Goal: Feedback & Contribution: Contribute content

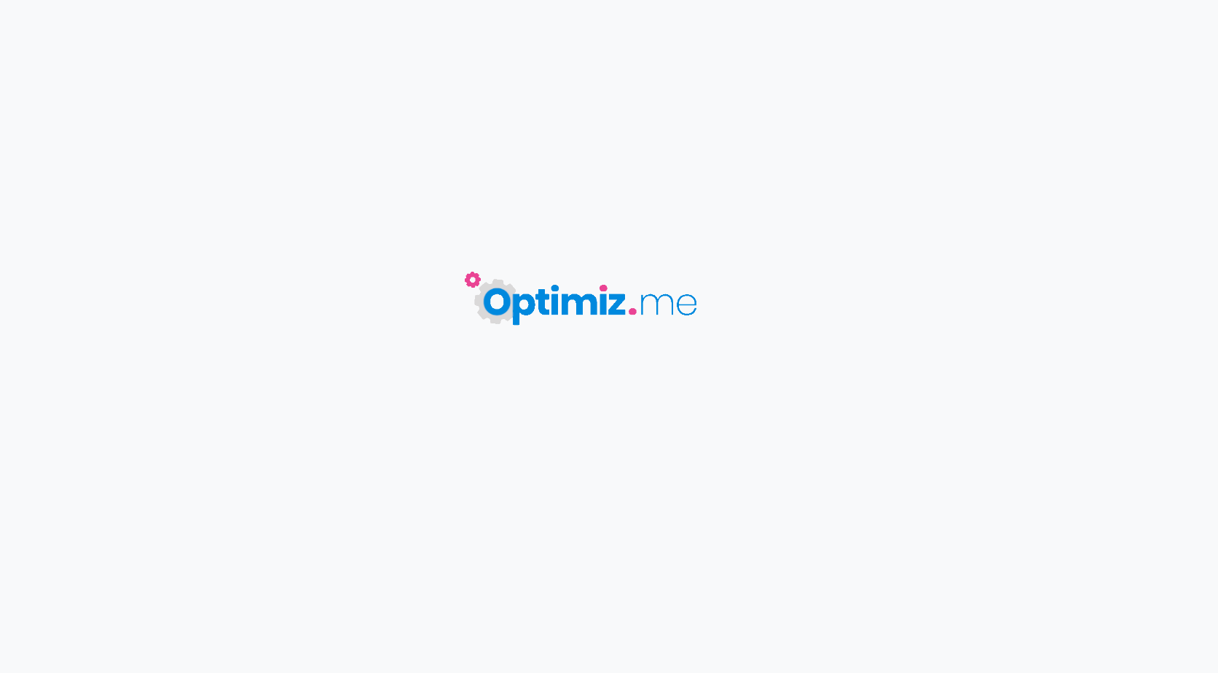
type input "UP // Les avantages fiscaux d'une assurance vie"
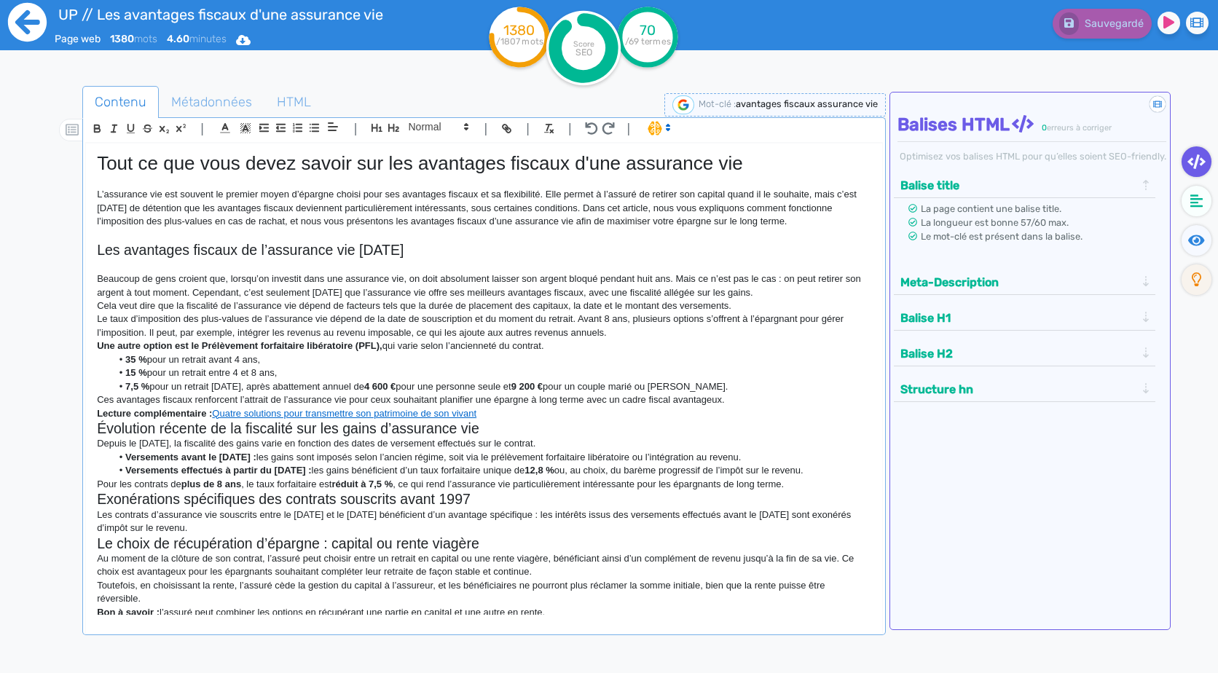
click at [36, 18] on icon at bounding box center [27, 22] width 39 height 39
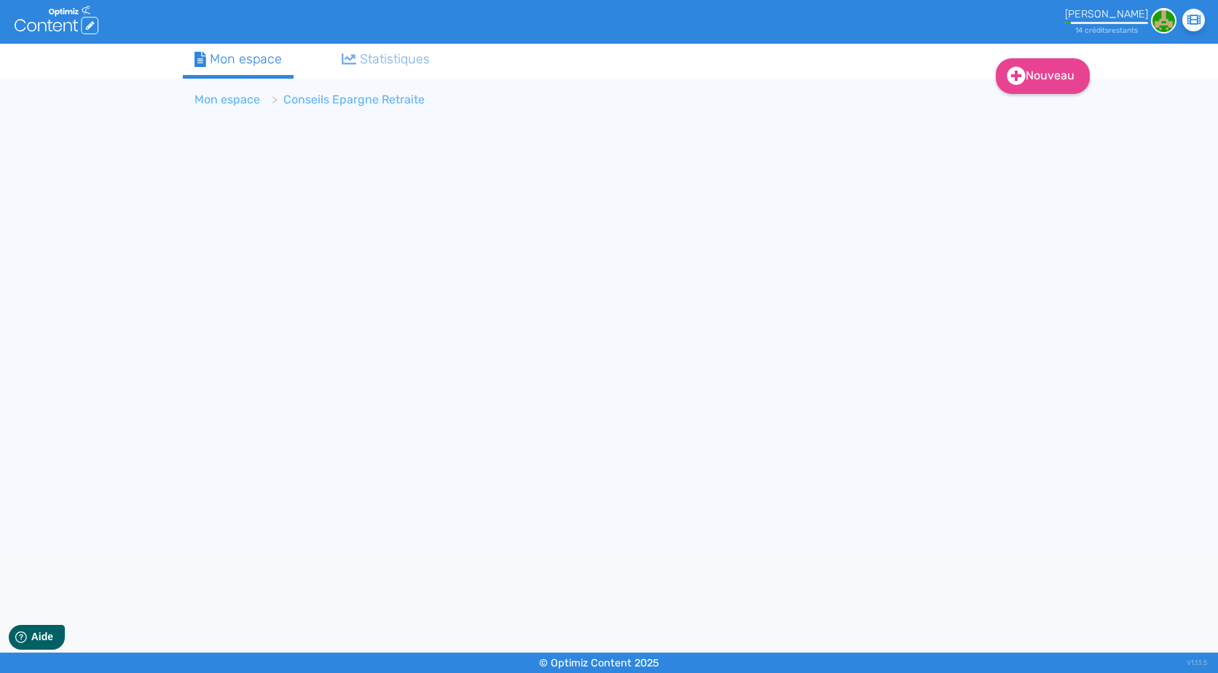
click at [254, 92] on li "Mon espace" at bounding box center [228, 99] width 66 height 17
click at [253, 92] on li "Mon espace" at bounding box center [228, 99] width 66 height 17
click at [251, 98] on link "Mon espace" at bounding box center [228, 100] width 66 height 14
click at [251, 98] on li "> Mon espace" at bounding box center [232, 99] width 74 height 17
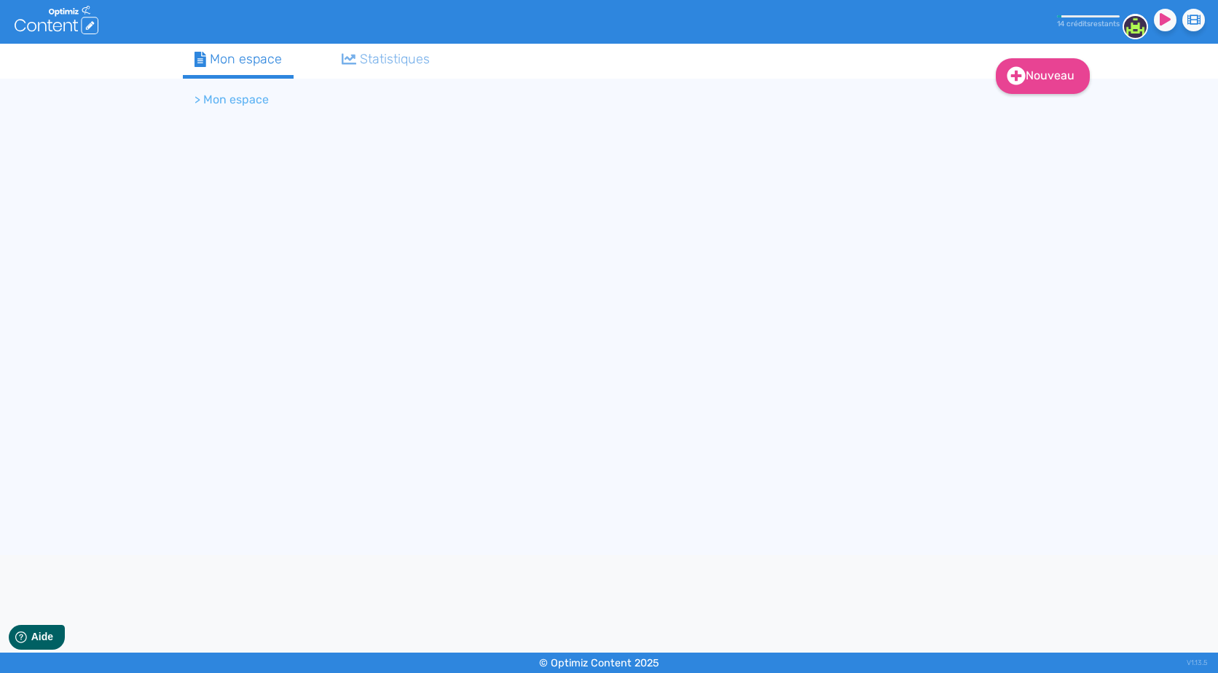
click at [251, 98] on li "> Mon espace" at bounding box center [232, 99] width 74 height 17
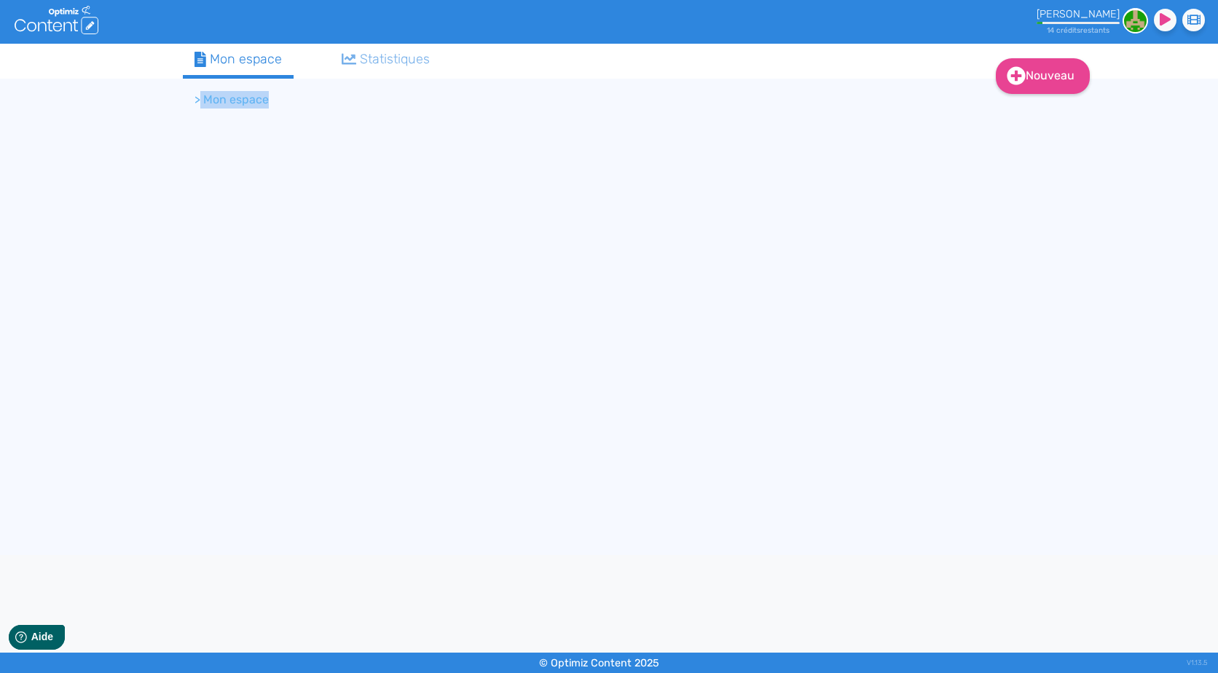
click at [251, 98] on li "> Mon espace" at bounding box center [232, 99] width 74 height 17
drag, startPoint x: 251, startPoint y: 98, endPoint x: 481, endPoint y: 106, distance: 229.7
click at [481, 106] on ol "> Mon espace" at bounding box center [547, 99] width 729 height 35
click at [232, 109] on ol "> Mon espace" at bounding box center [547, 99] width 729 height 35
click at [236, 106] on li "> Mon espace" at bounding box center [232, 99] width 74 height 17
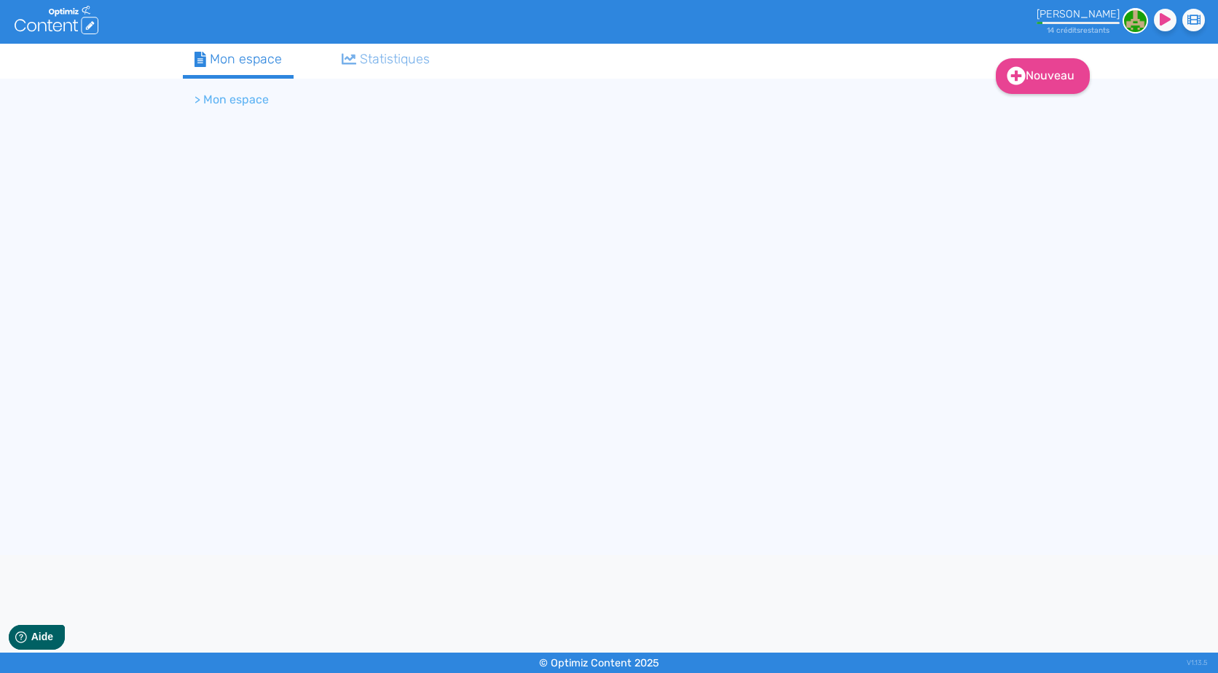
click at [236, 106] on li "> Mon espace" at bounding box center [232, 99] width 74 height 17
click at [646, 100] on ol "> Mon espace" at bounding box center [547, 99] width 729 height 35
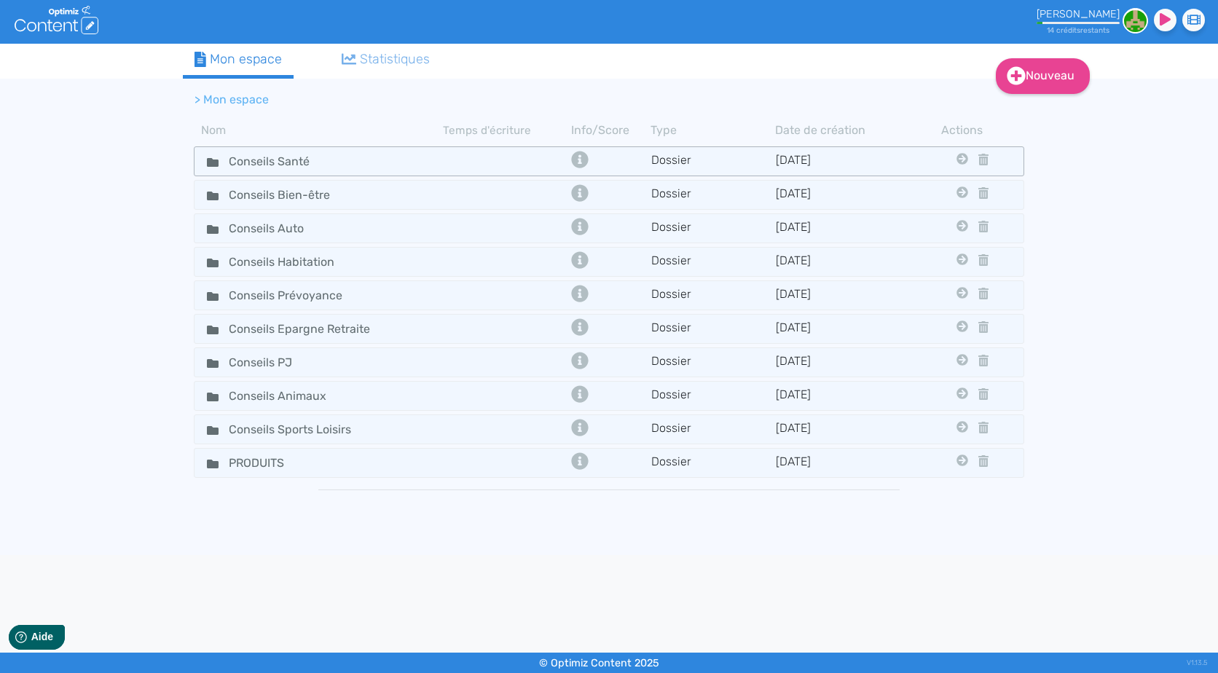
click at [466, 160] on td at bounding box center [505, 161] width 125 height 21
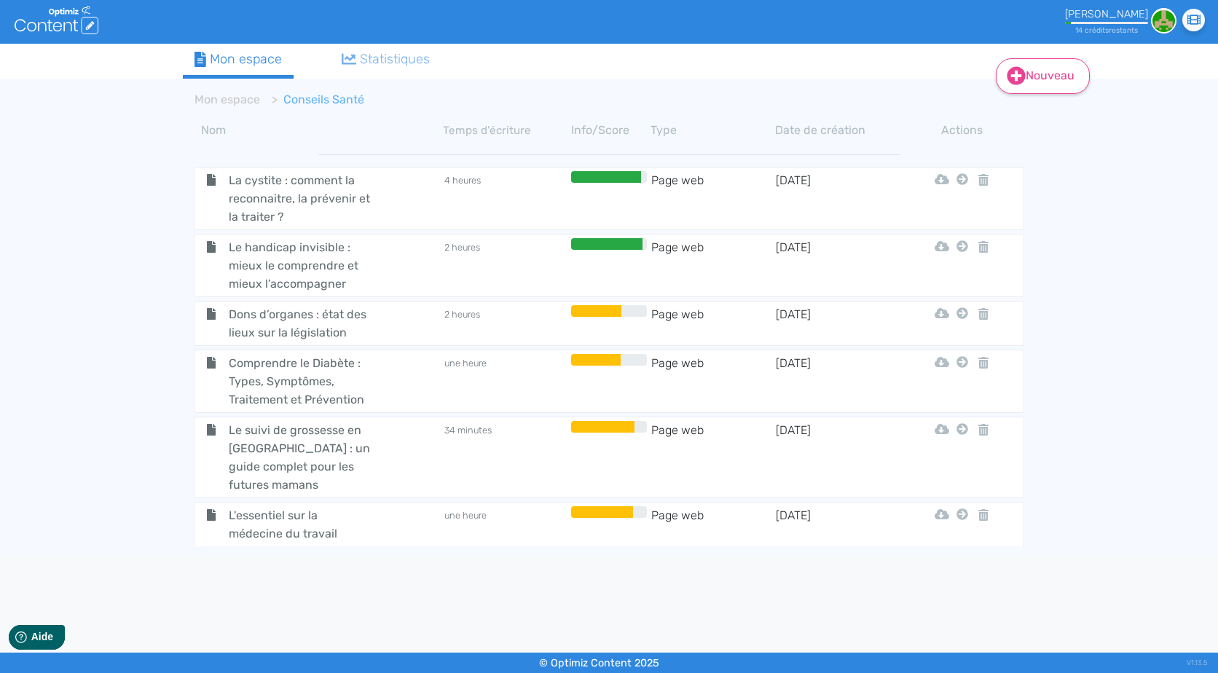
click at [1047, 84] on link "Nouveau" at bounding box center [1043, 76] width 94 height 36
click at [1053, 111] on button "Contenu" at bounding box center [1053, 112] width 117 height 23
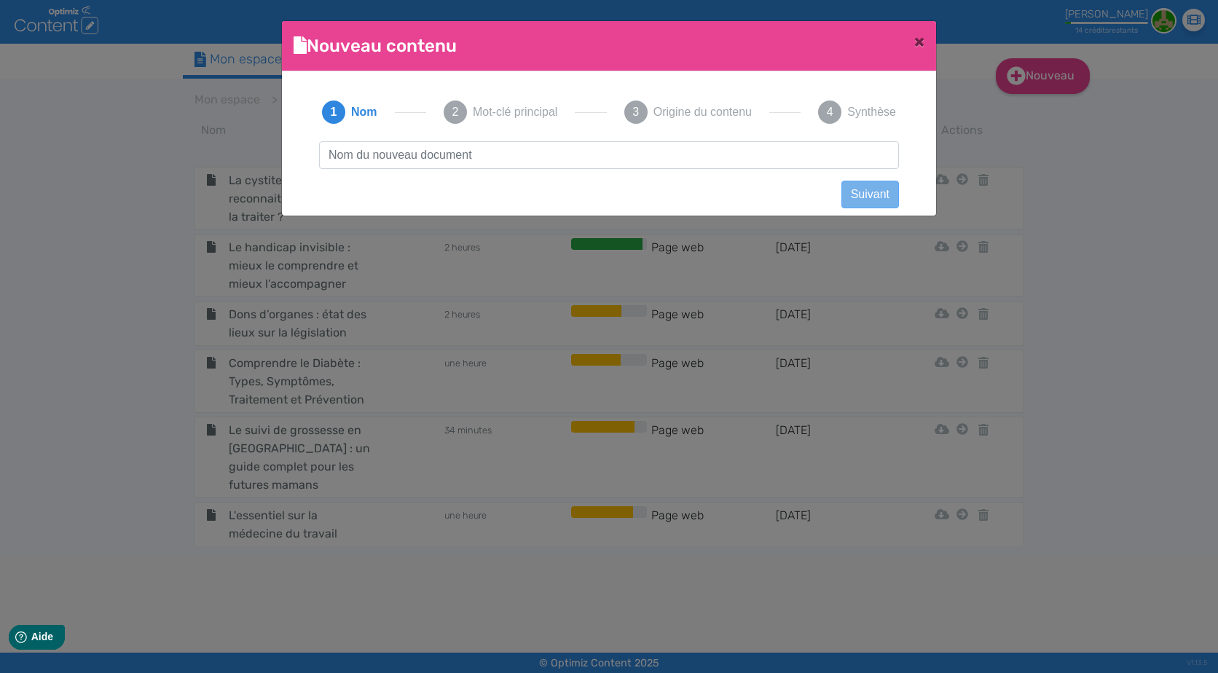
scroll to position [1, 0]
click at [772, 155] on input "text" at bounding box center [609, 155] width 580 height 28
type input "UP tout savoir sur la résiliation infra-annuelle des contrats de complémentaire…"
click at [849, 195] on button "Suivant" at bounding box center [871, 195] width 58 height 28
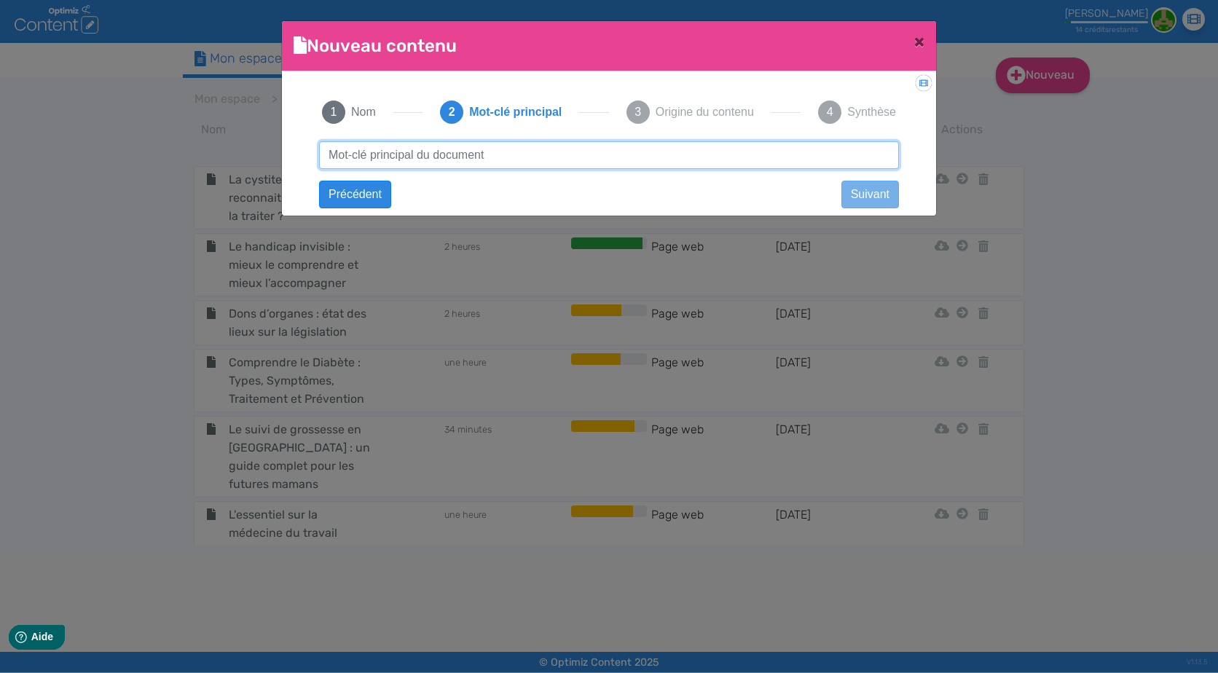
paste input "résiliation infra-annuelle complémentaire santé"
type input "résiliation infra-annuelle complémentaire santé"
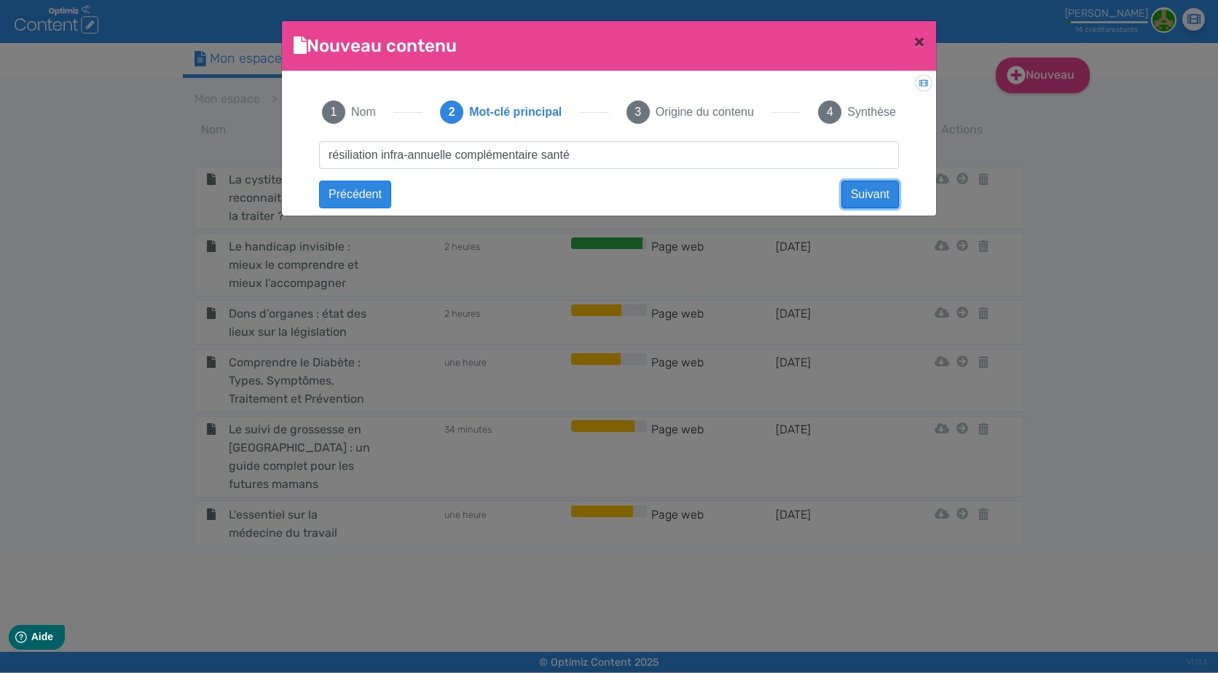
click at [872, 197] on button "Suivant" at bounding box center [871, 195] width 58 height 28
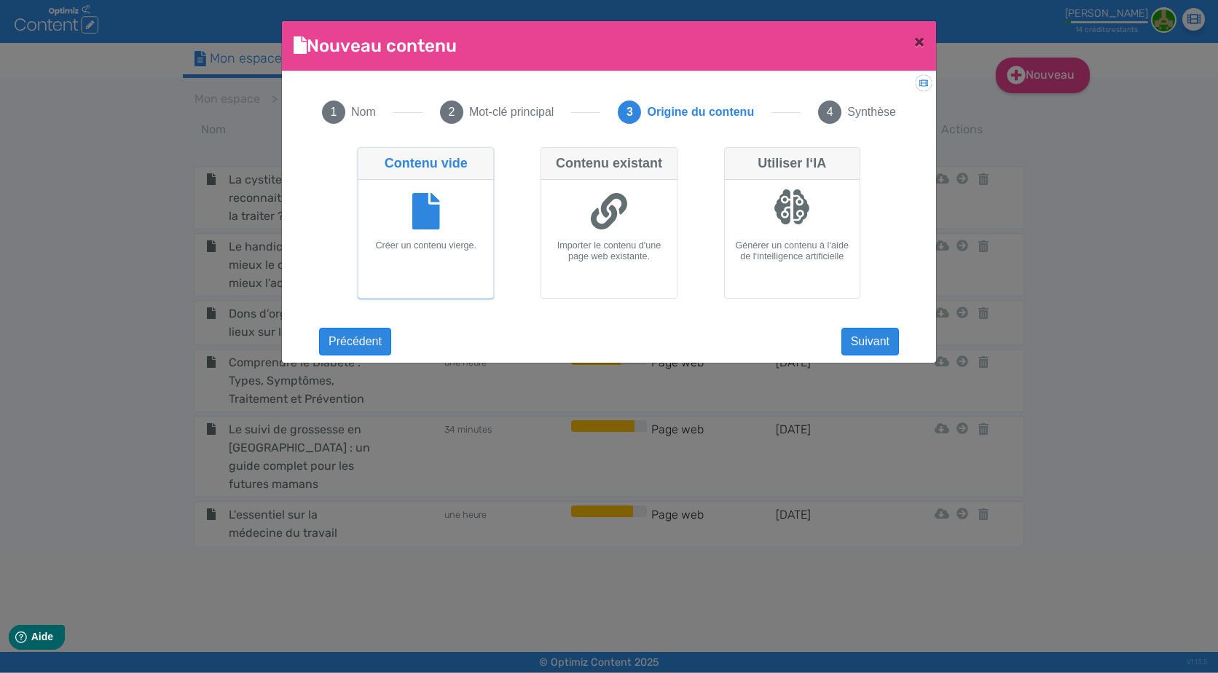
click at [458, 232] on div at bounding box center [425, 213] width 123 height 55
click at [367, 157] on input "Contenu vide Créer un contenu vierge." at bounding box center [362, 151] width 9 height 9
click at [867, 345] on button "Suivant" at bounding box center [871, 342] width 58 height 28
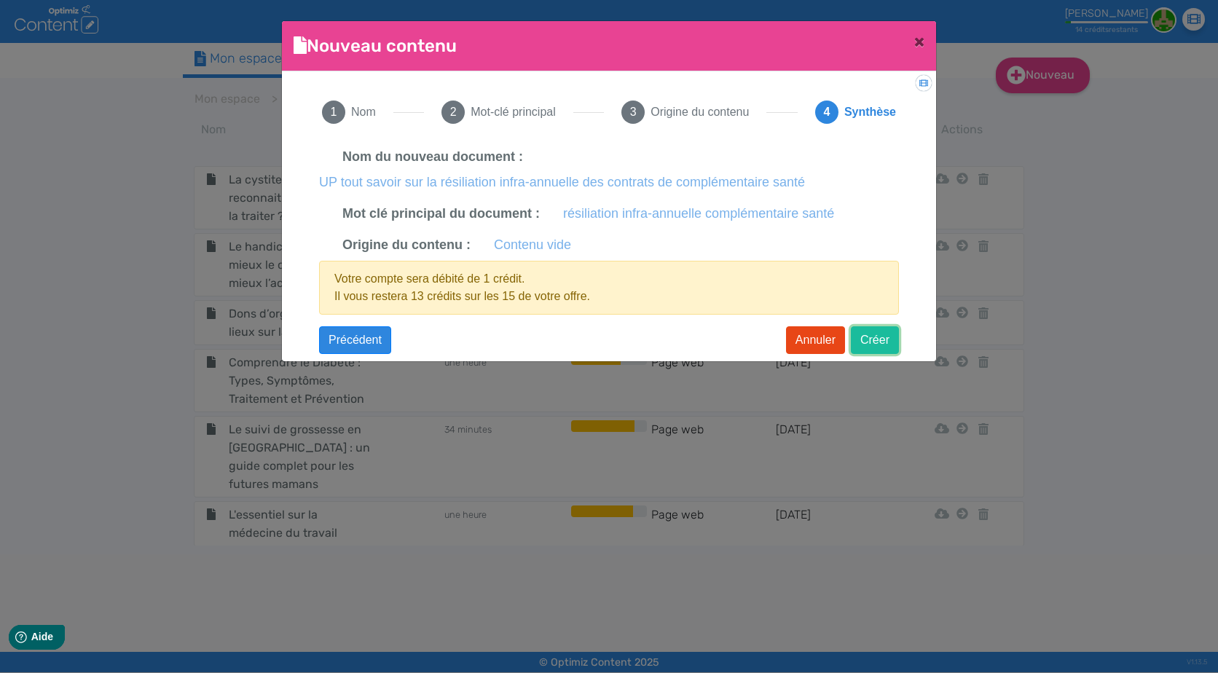
click at [880, 334] on button "Créer" at bounding box center [875, 340] width 48 height 28
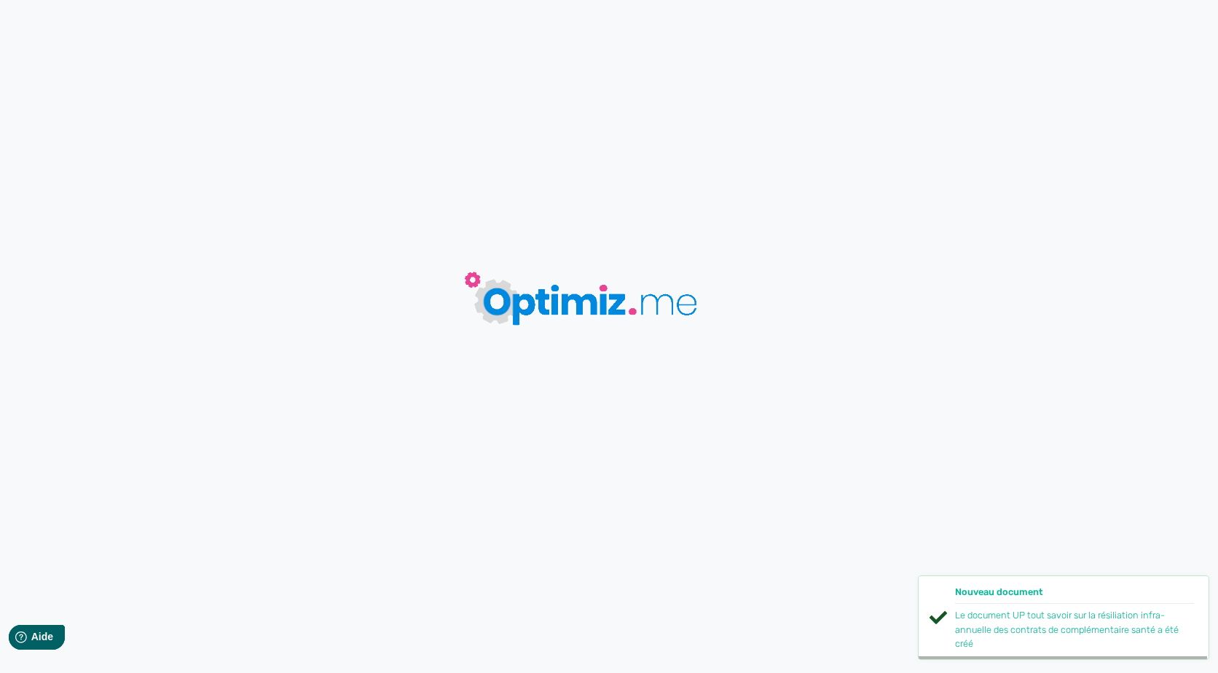
type input "UP tout savoir sur la résiliation infra-annuelle des contrats de complémentaire…"
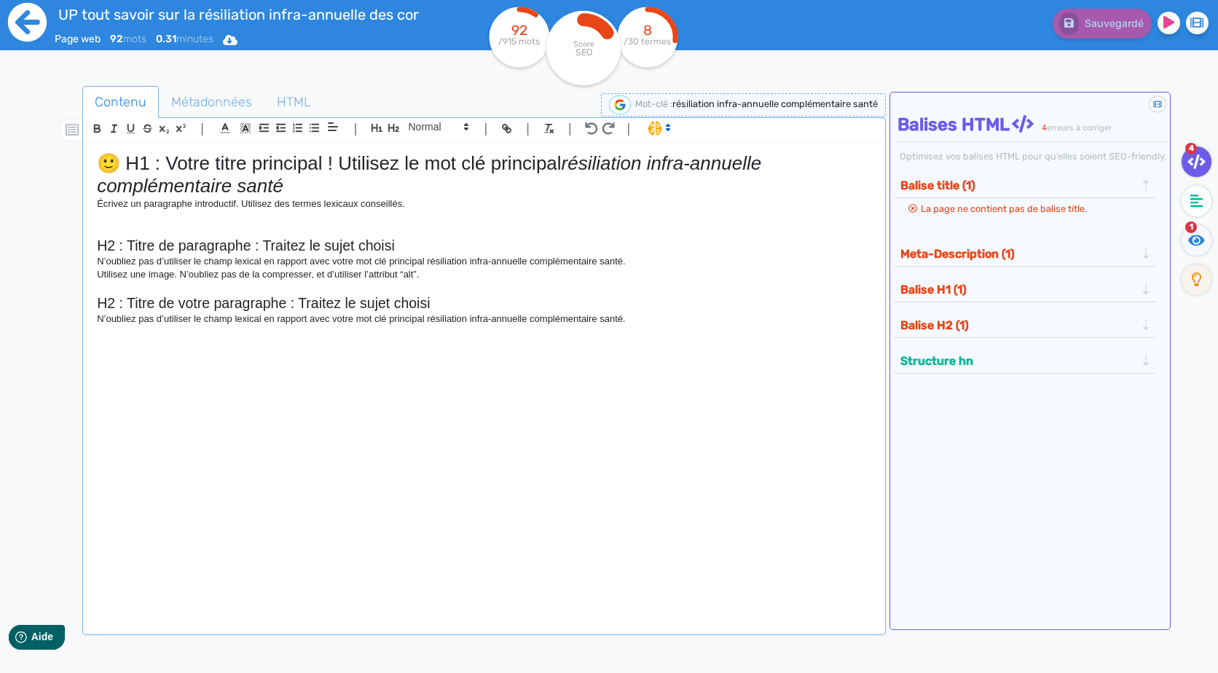
click at [31, 33] on icon at bounding box center [27, 22] width 39 height 39
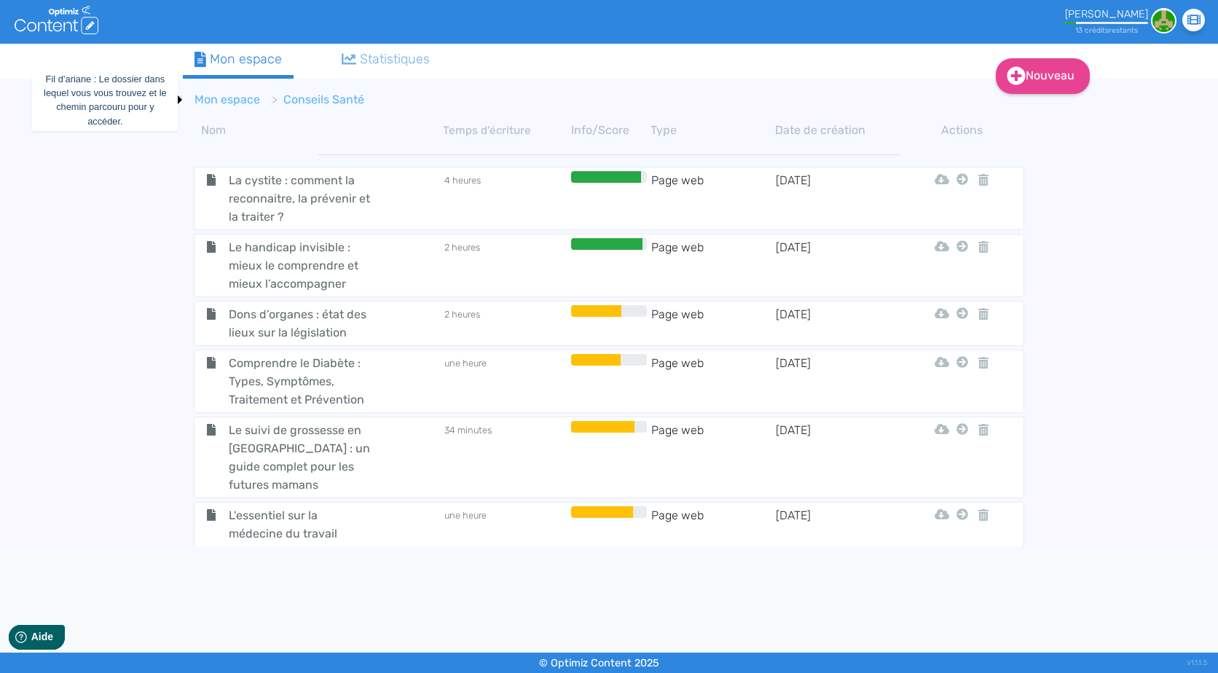
click at [250, 98] on link "Mon espace" at bounding box center [228, 100] width 66 height 14
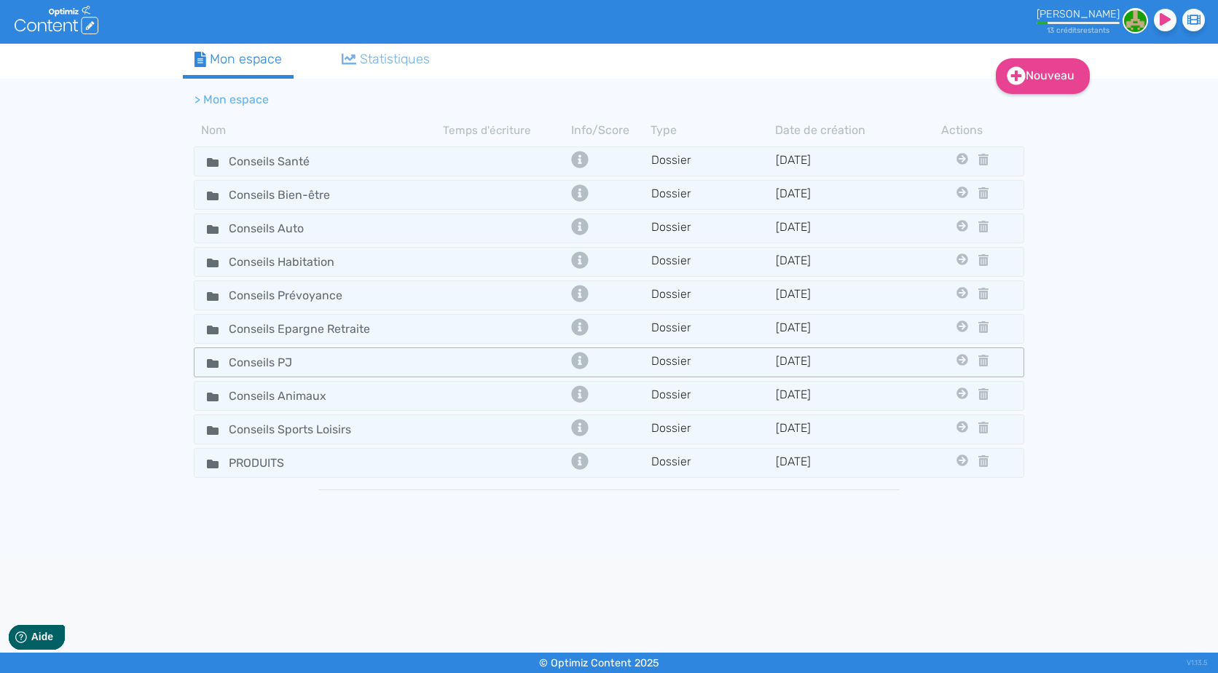
click at [381, 351] on tr "Conseils PJ Dossier 19/6/2024 Conseils Santé Conseils Bien-être Conseils Auto C…" at bounding box center [609, 363] width 831 height 30
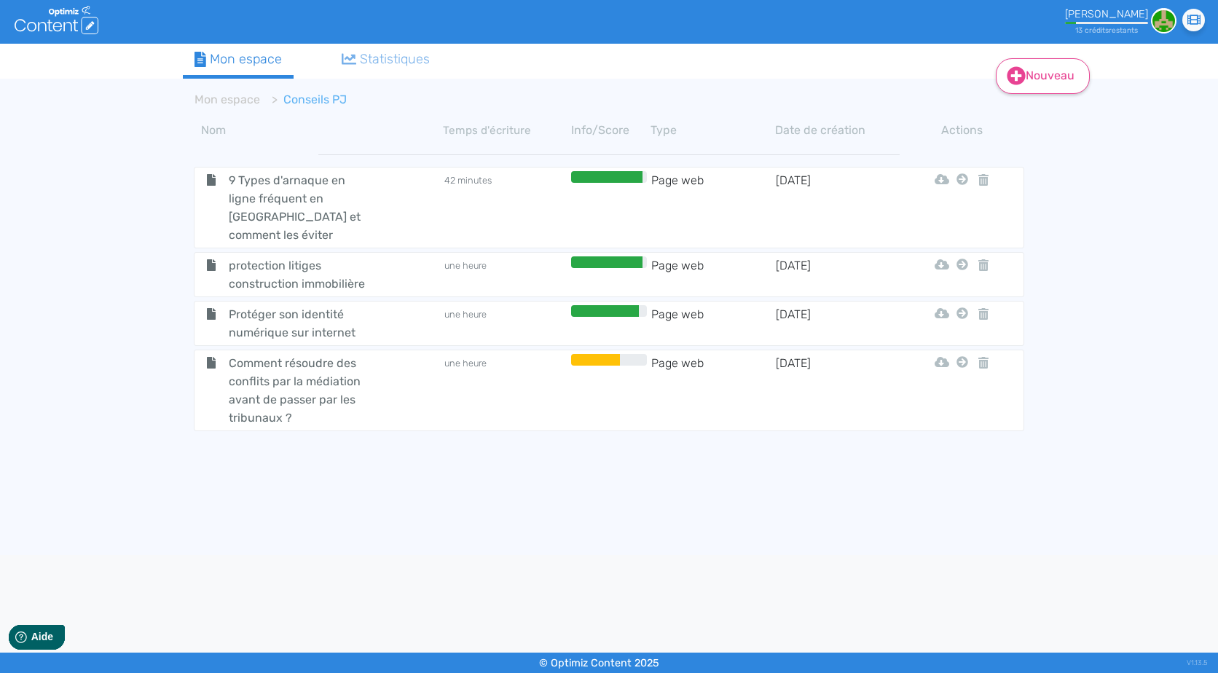
click at [1029, 82] on link "Nouveau" at bounding box center [1043, 76] width 94 height 36
click at [1049, 107] on button "Contenu" at bounding box center [1053, 112] width 117 height 23
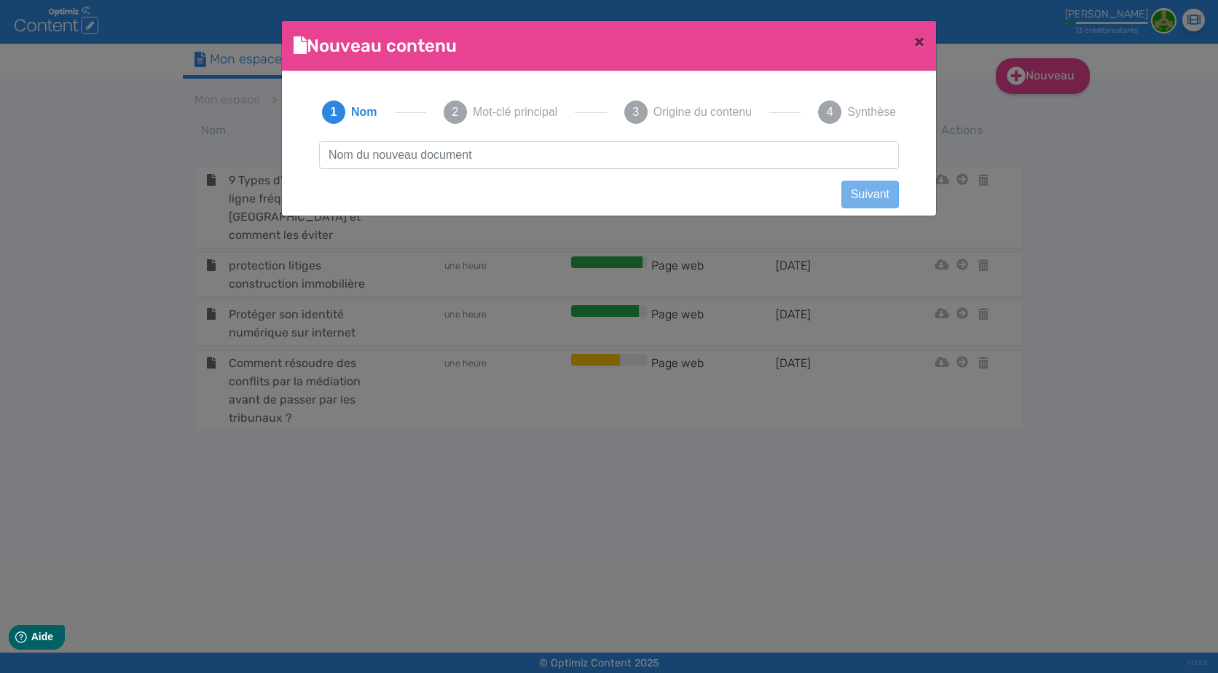
scroll to position [1, 0]
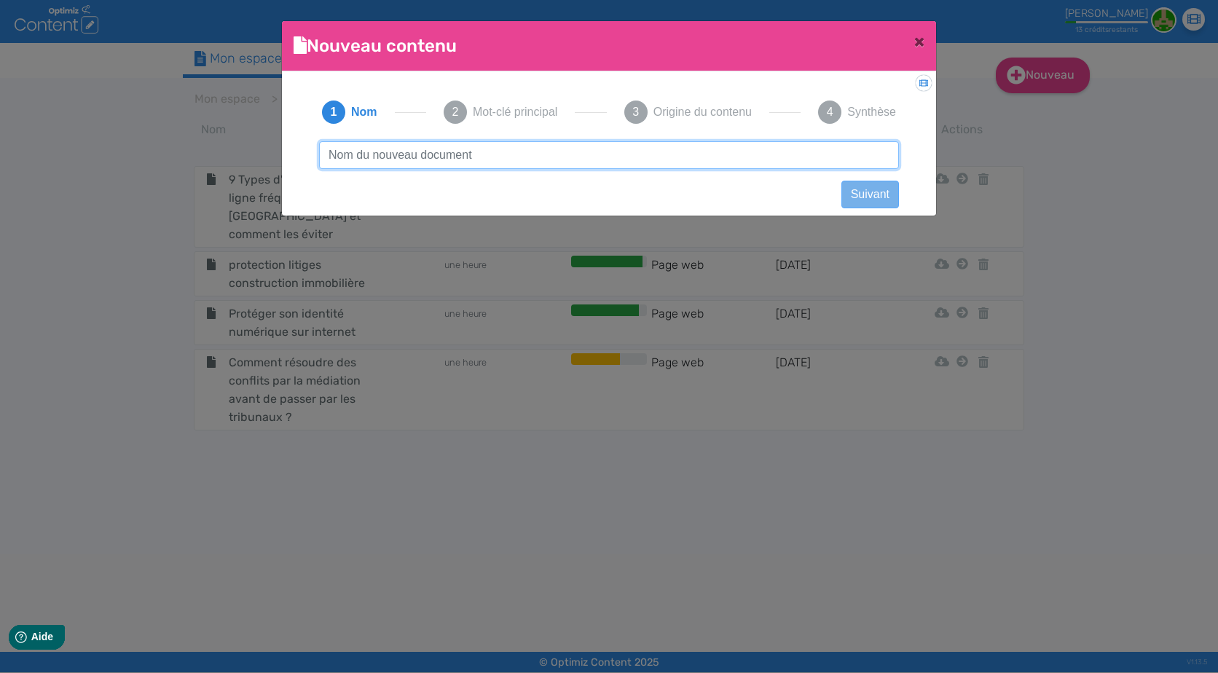
click at [549, 149] on input "text" at bounding box center [609, 155] width 580 height 28
paste input "UP Comment s'assurer contre les litiges ?"
type input "UP Comment s'assurer contre les litiges ?"
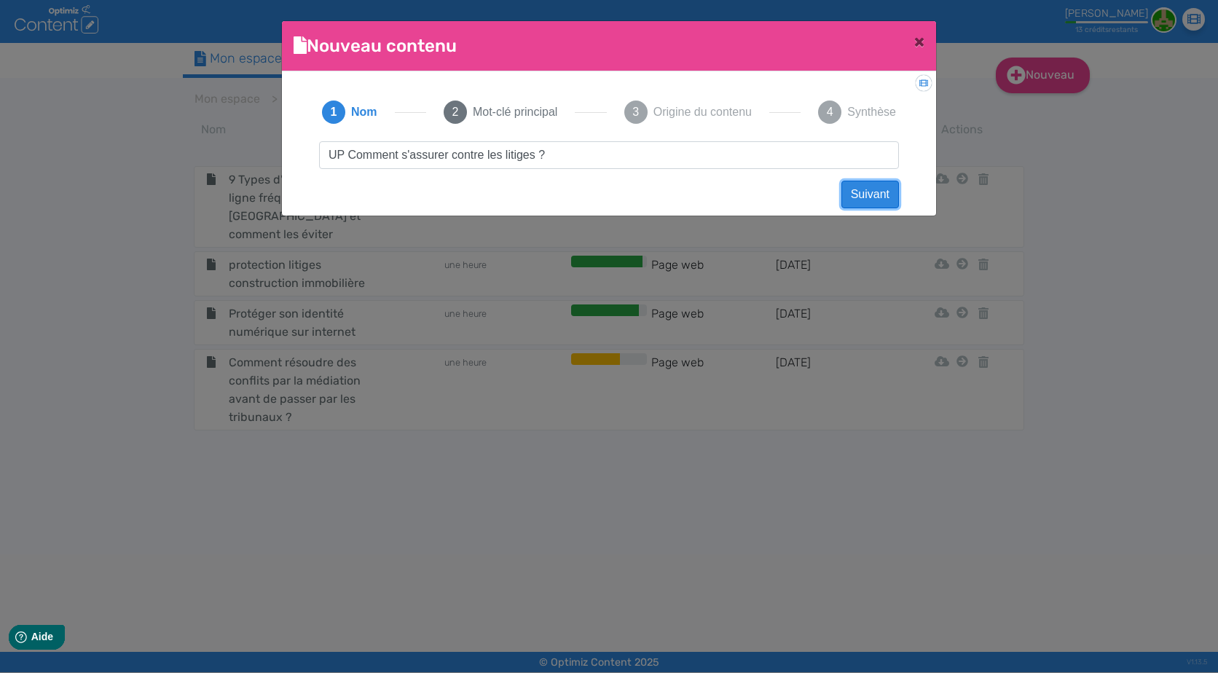
click at [871, 206] on button "Suivant" at bounding box center [871, 195] width 58 height 28
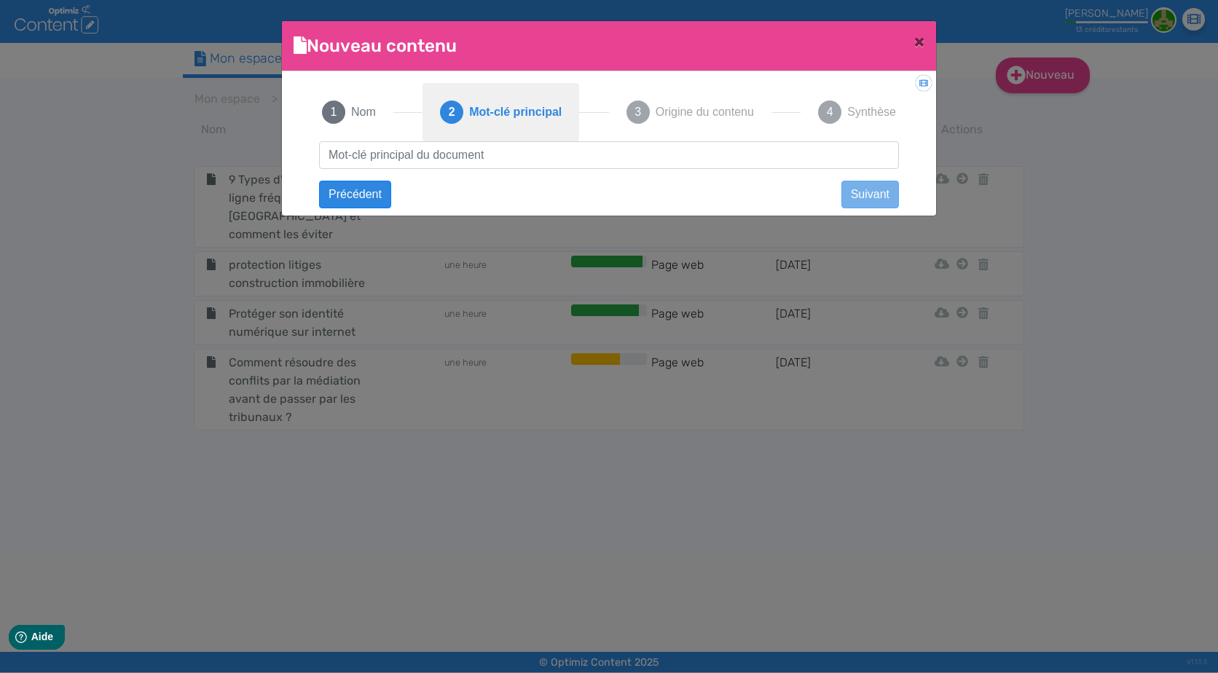
click at [499, 134] on button "2 Mot-clé principal" at bounding box center [501, 112] width 157 height 58
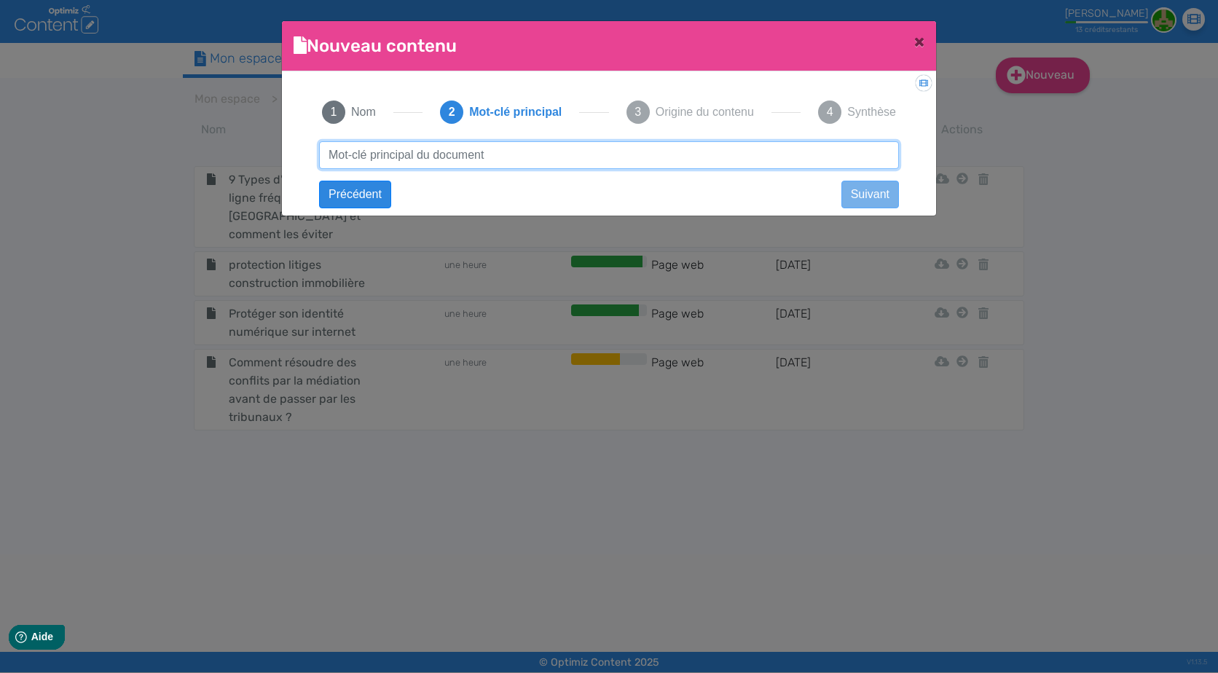
click at [500, 154] on input "text" at bounding box center [609, 155] width 580 height 28
paste input "assurance protection juridique"
type input "assurance protection juridique"
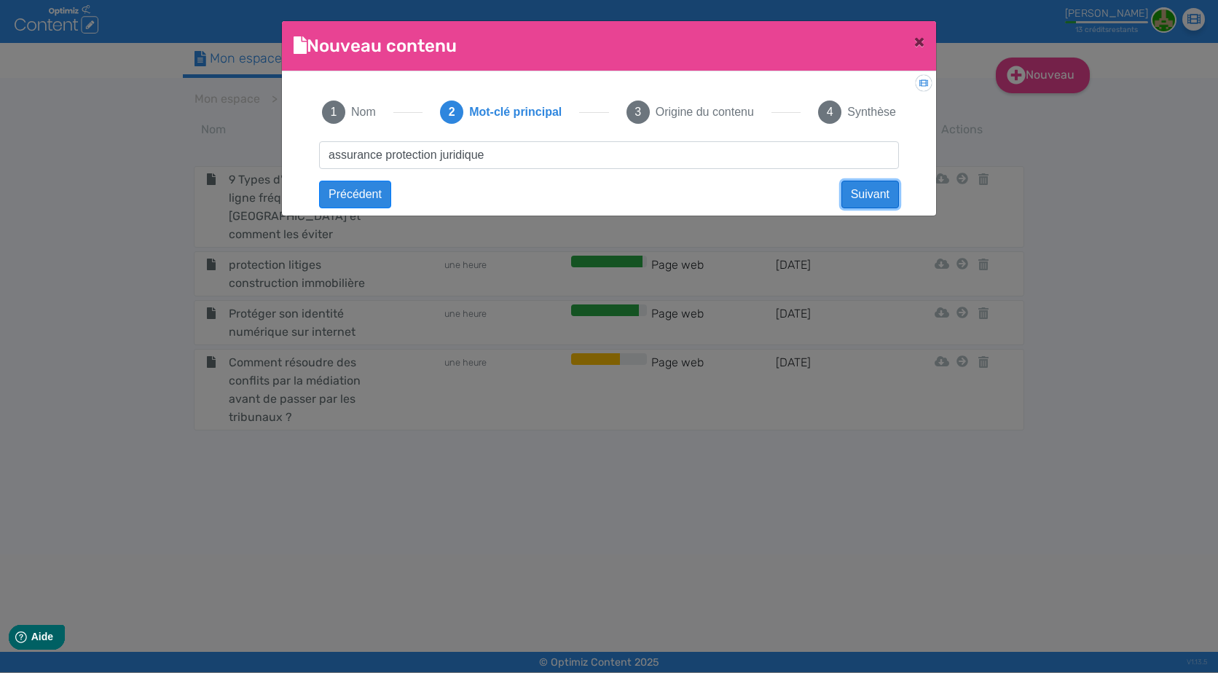
click at [875, 200] on button "Suivant" at bounding box center [871, 195] width 58 height 28
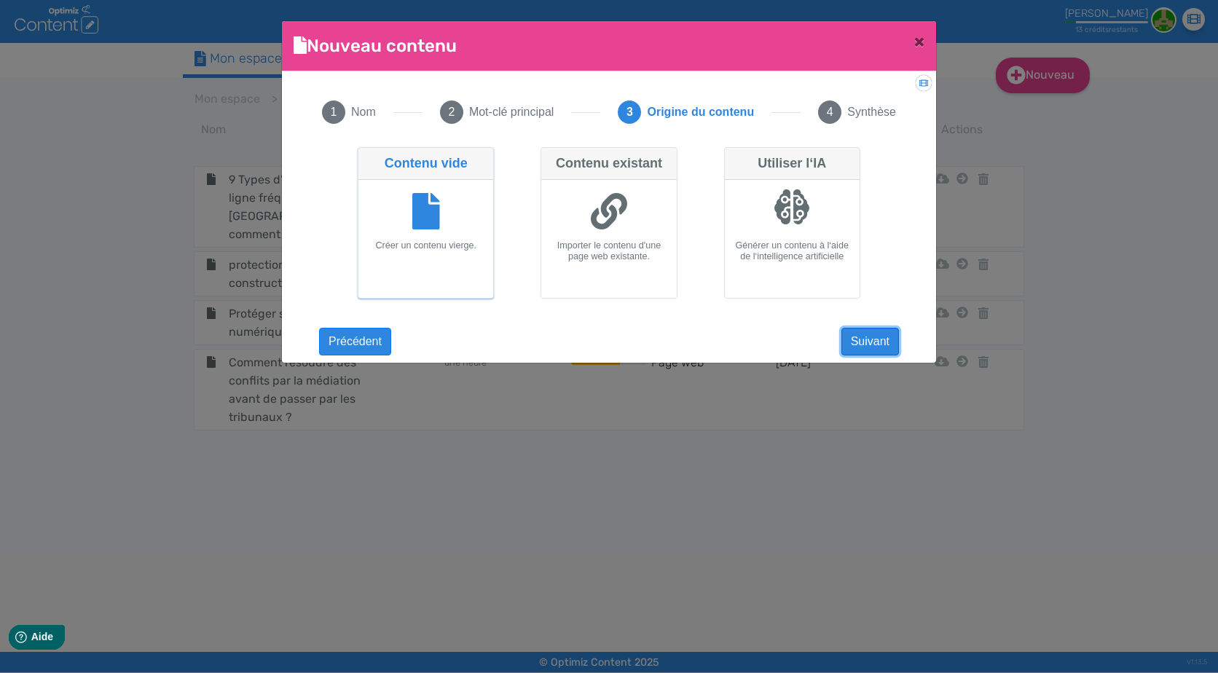
click at [867, 338] on button "Suivant" at bounding box center [871, 342] width 58 height 28
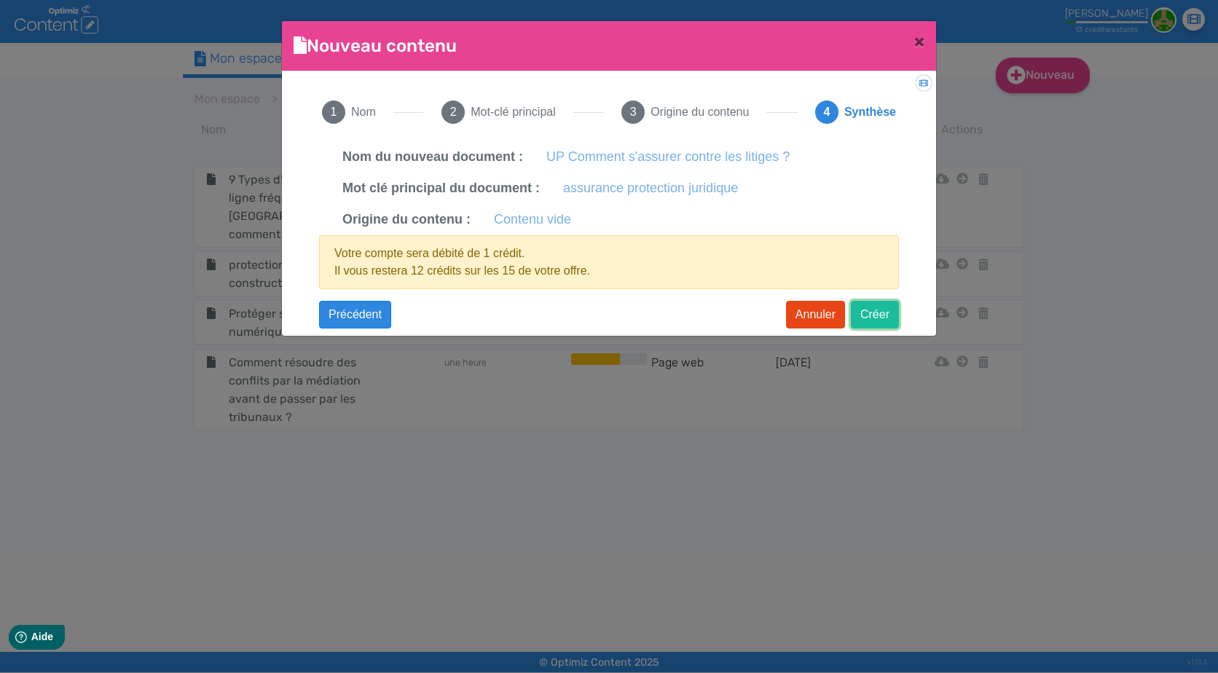
click at [877, 319] on button "Créer" at bounding box center [875, 315] width 48 height 28
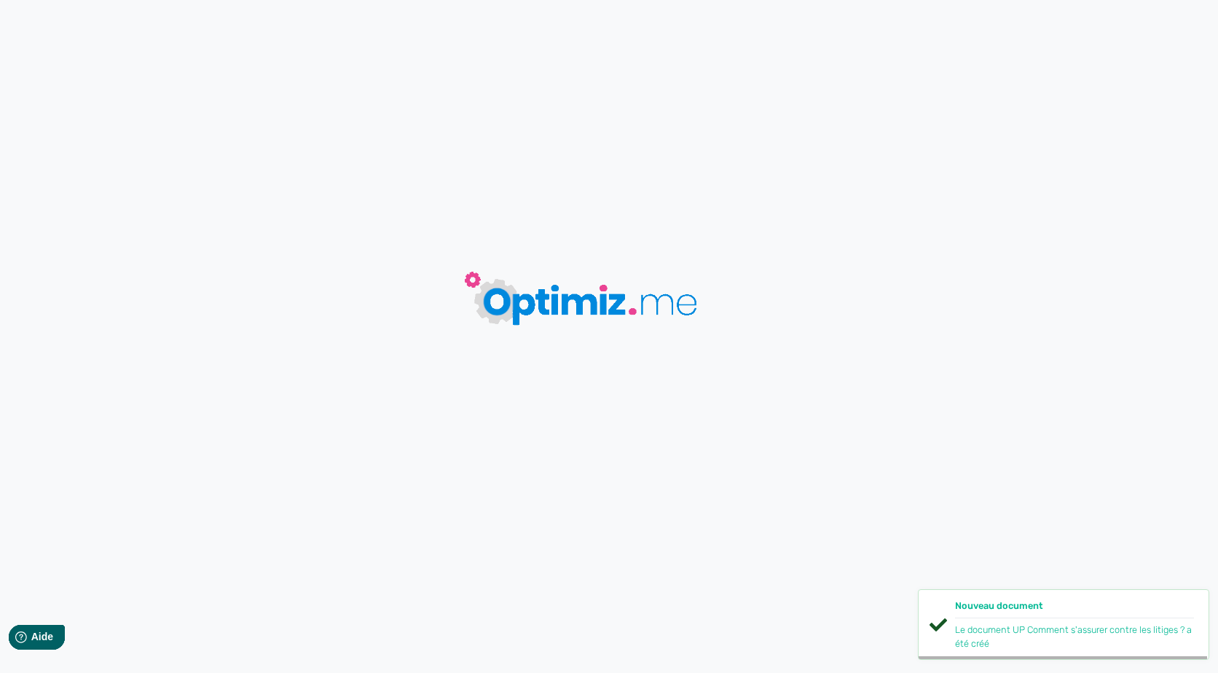
type input "UP Comment s'assurer contre les litiges ?"
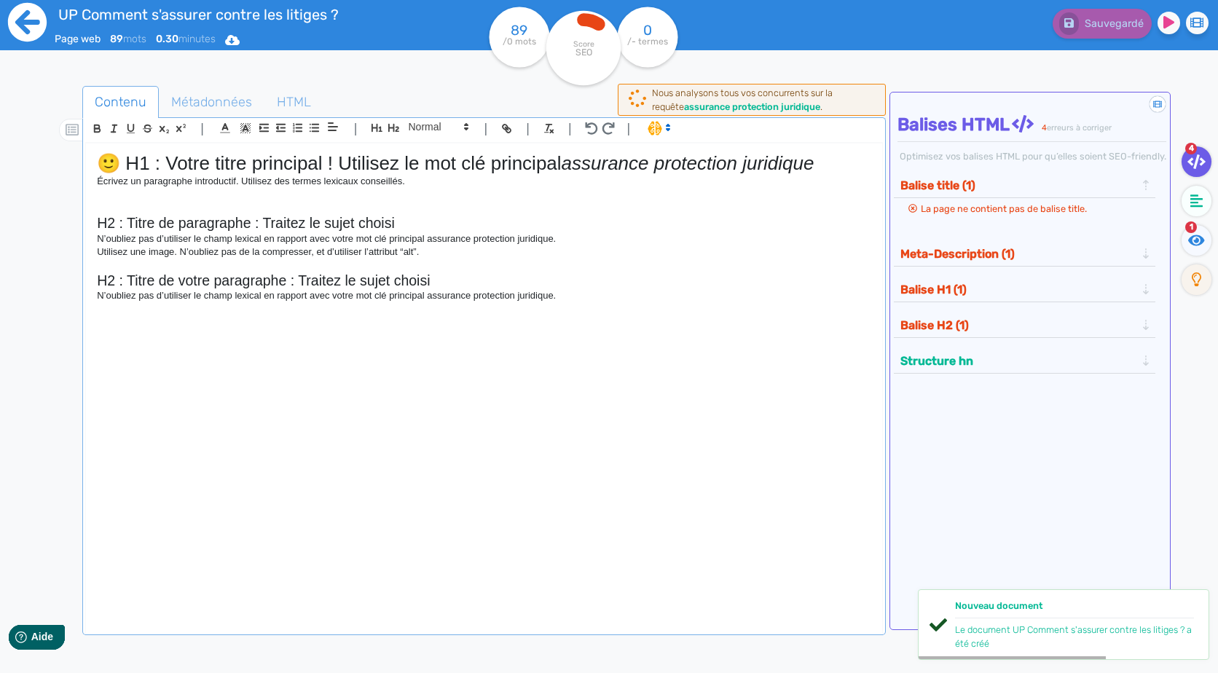
click at [28, 21] on icon at bounding box center [27, 22] width 40 height 40
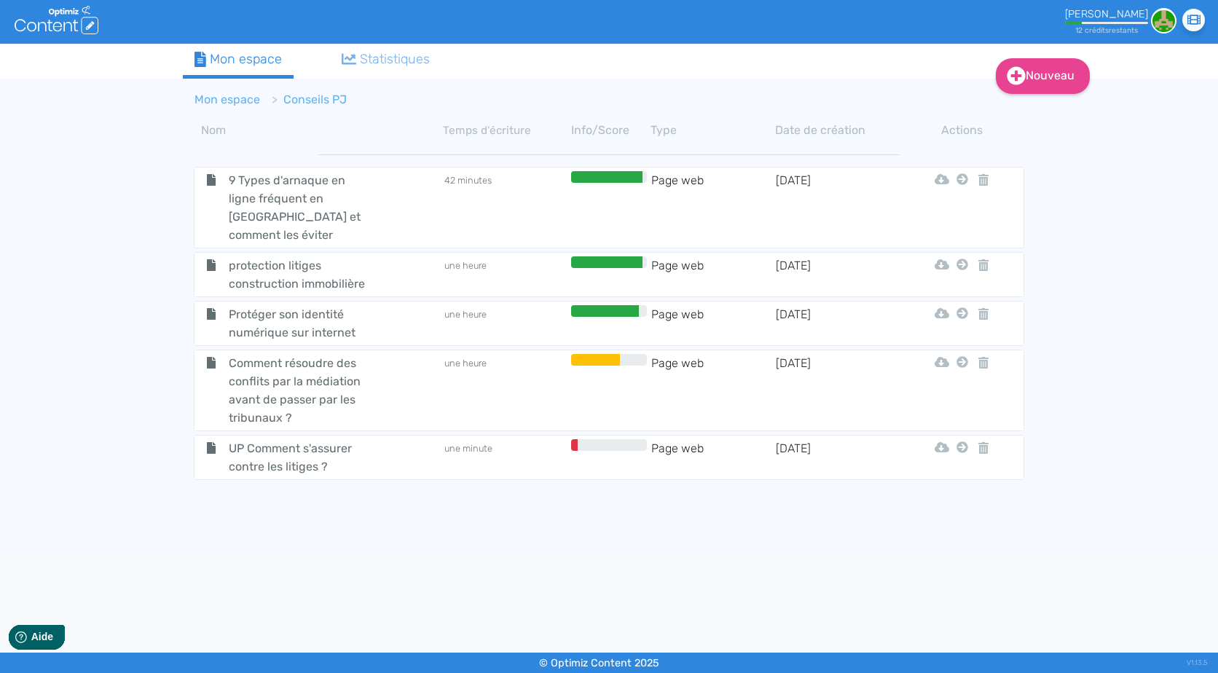
click at [212, 101] on link "Mon espace" at bounding box center [228, 100] width 66 height 14
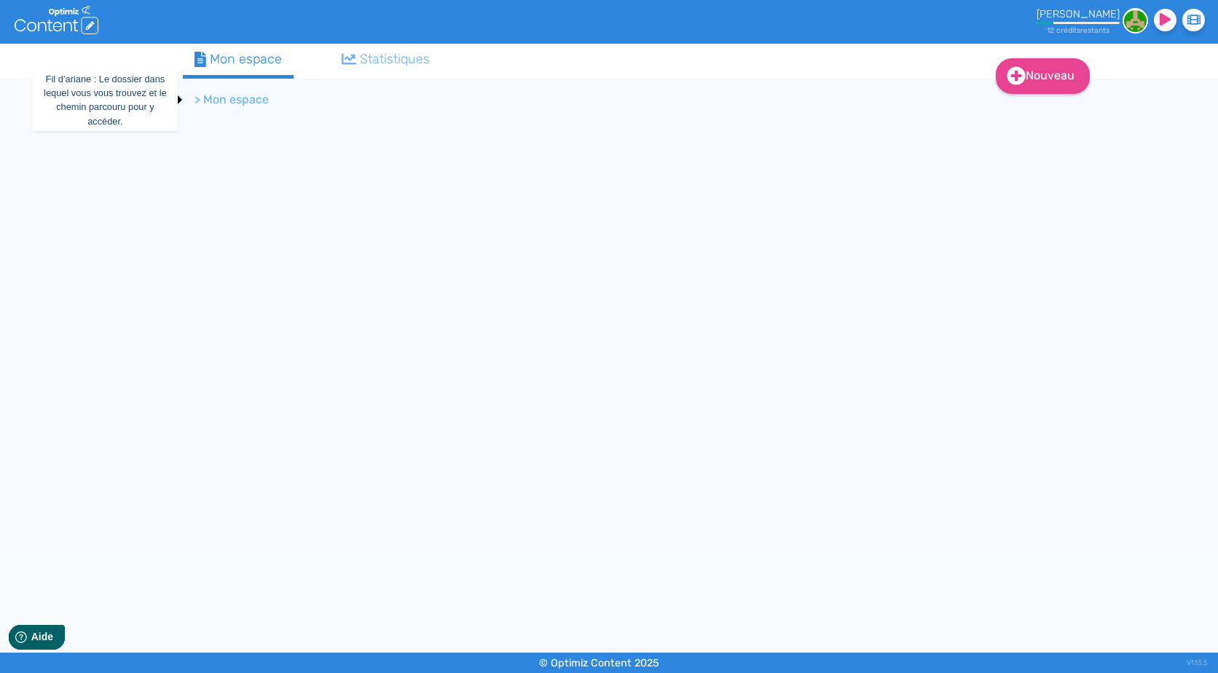
click at [259, 98] on li "> Mon espace" at bounding box center [232, 99] width 74 height 17
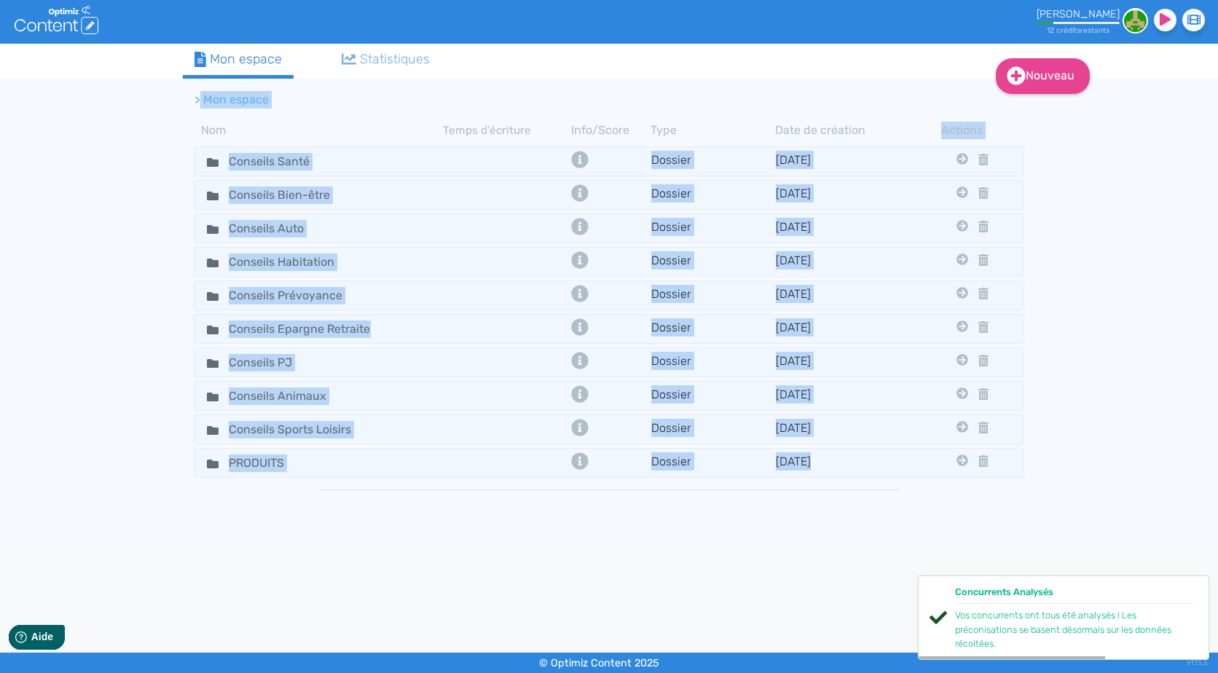
drag, startPoint x: 259, startPoint y: 98, endPoint x: 101, endPoint y: 300, distance: 256.0
click at [101, 300] on div "Nouveau Contenu Dossier Mon espace Statistiques > Mon espace Nom Temps d'écritu…" at bounding box center [609, 300] width 1218 height 512
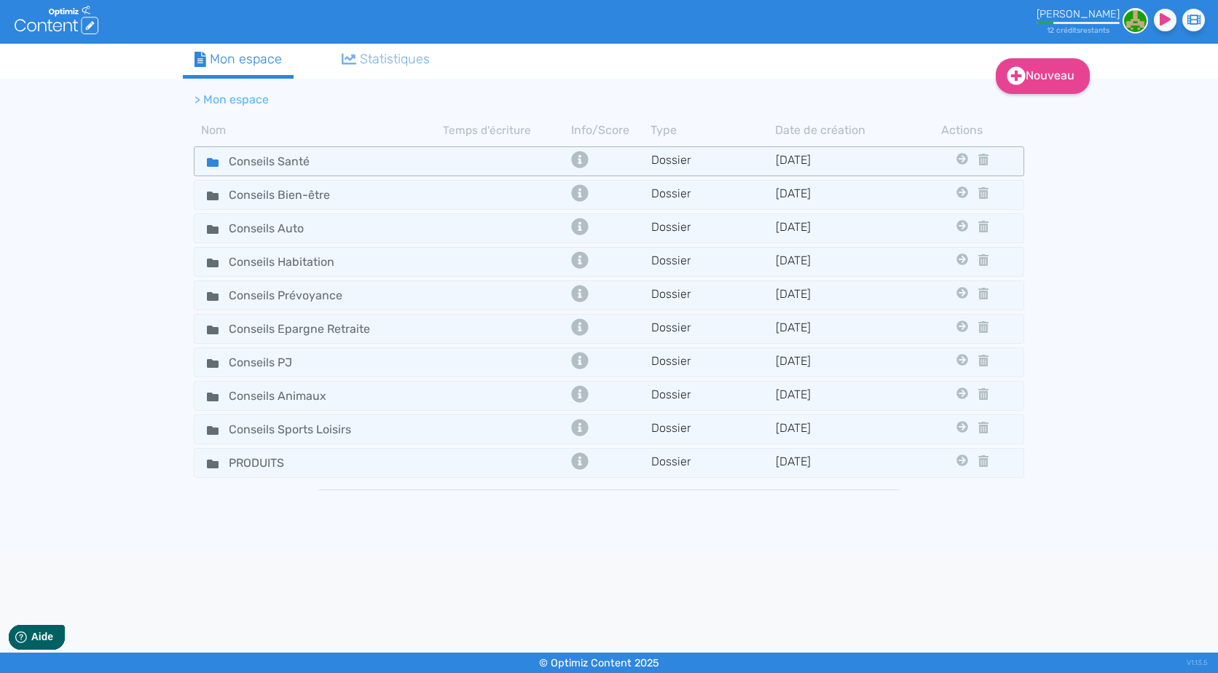
click at [370, 163] on div "Conseils Santé" at bounding box center [319, 161] width 246 height 21
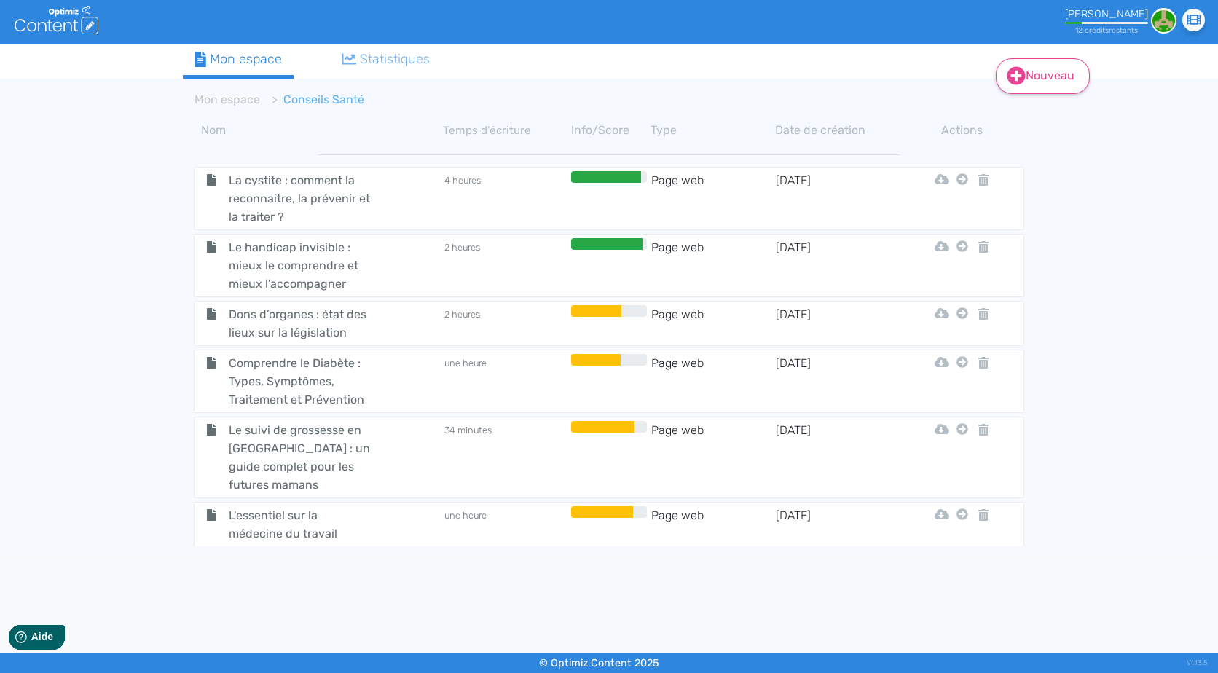
click at [1033, 74] on link "Nouveau" at bounding box center [1043, 76] width 94 height 36
click at [1063, 144] on button "Dossier" at bounding box center [1053, 148] width 117 height 23
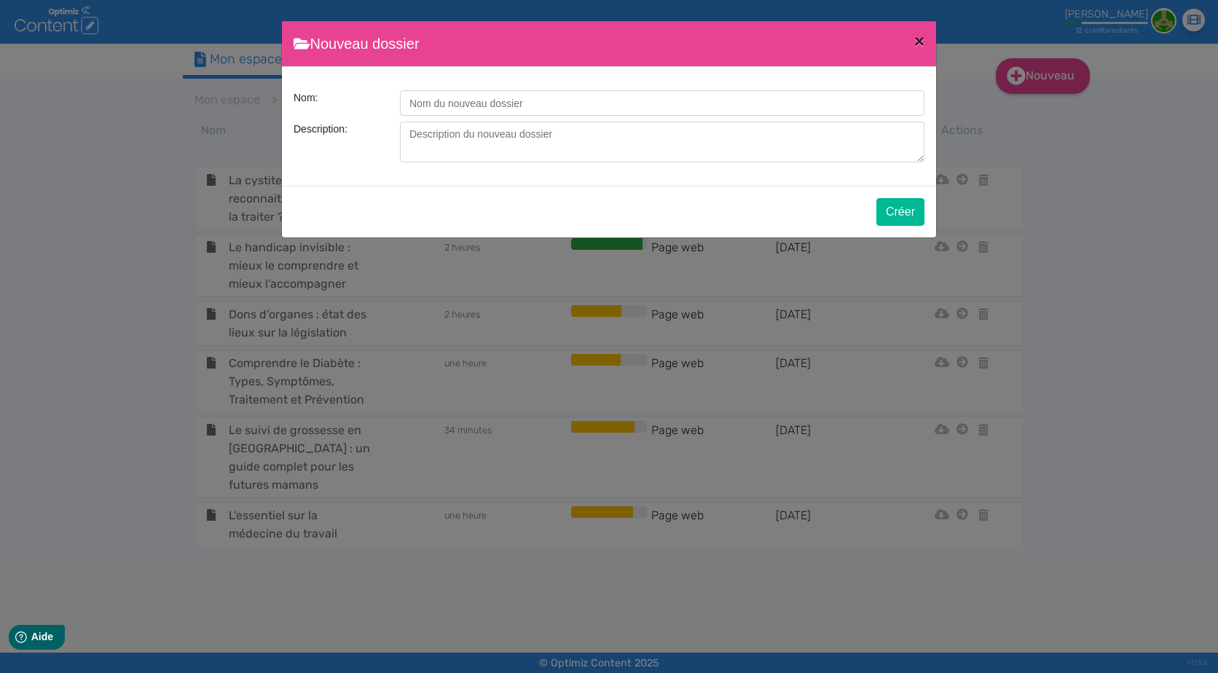
click at [928, 39] on button "×" at bounding box center [920, 41] width 34 height 41
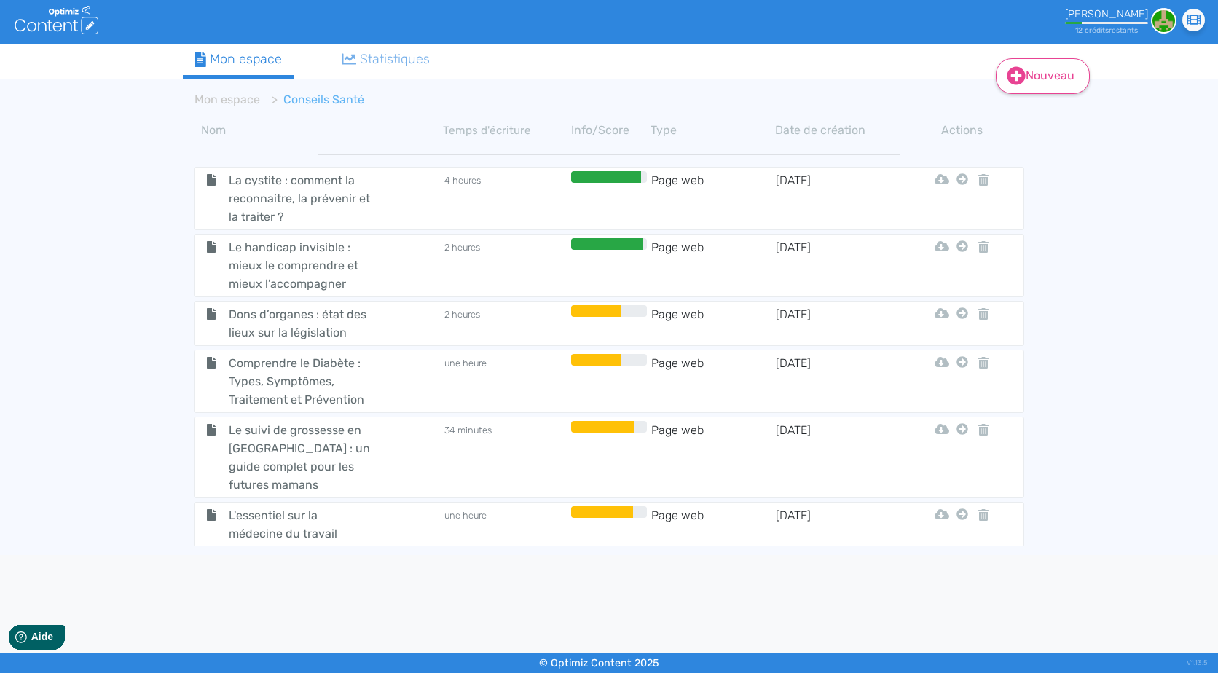
click at [1052, 66] on link "Nouveau" at bounding box center [1043, 76] width 94 height 36
click at [1070, 119] on button "Contenu" at bounding box center [1053, 112] width 117 height 23
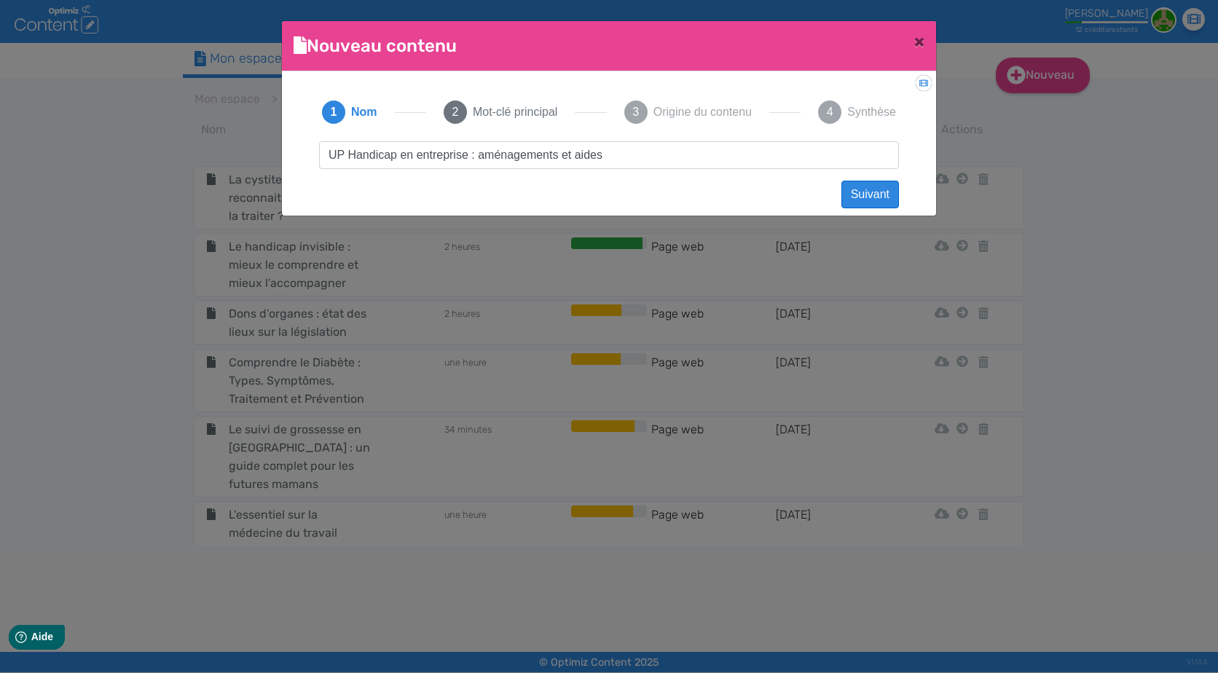
type input "UP Handicap en entreprise : aménagements et aides"
click at [873, 198] on button "Suivant" at bounding box center [871, 195] width 58 height 28
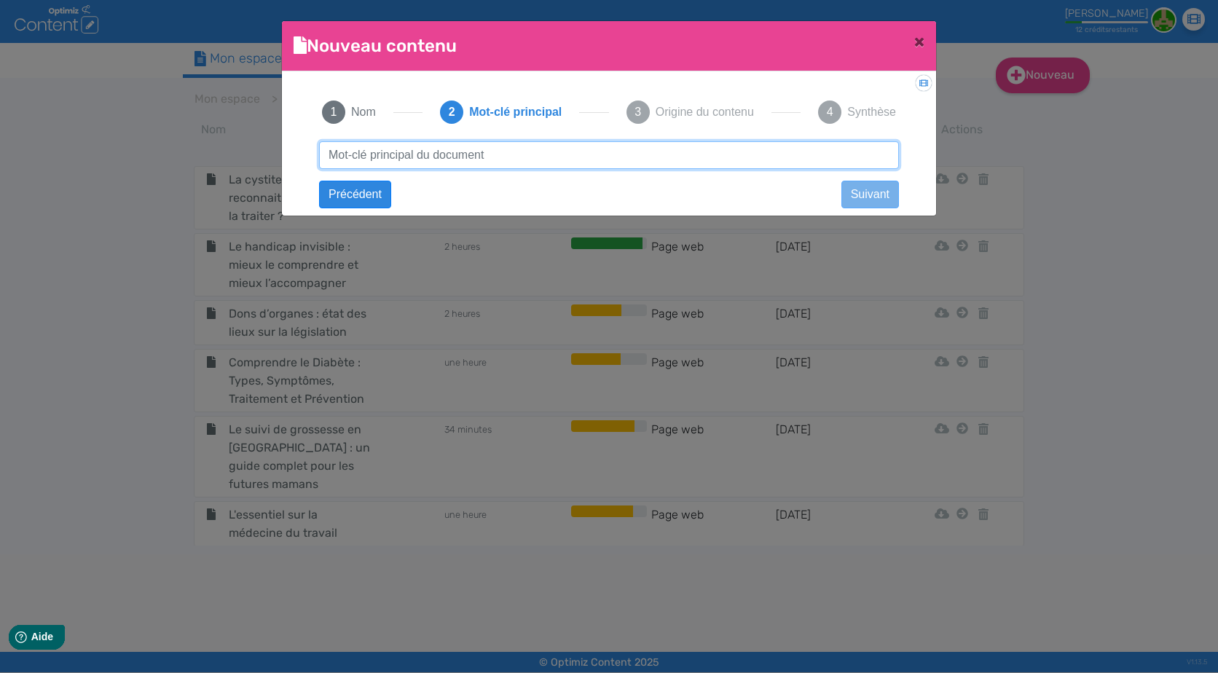
paste input "handicap en entreprise"
type input "handicap en entreprise"
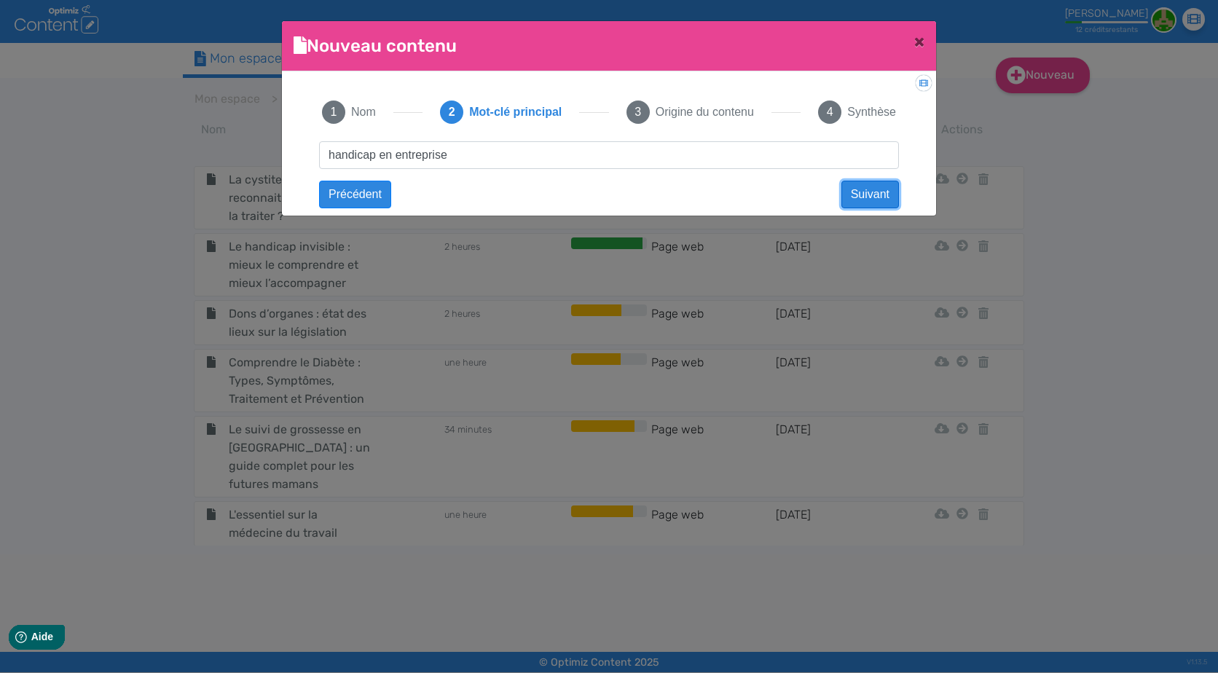
click at [897, 184] on button "Suivant" at bounding box center [871, 195] width 58 height 28
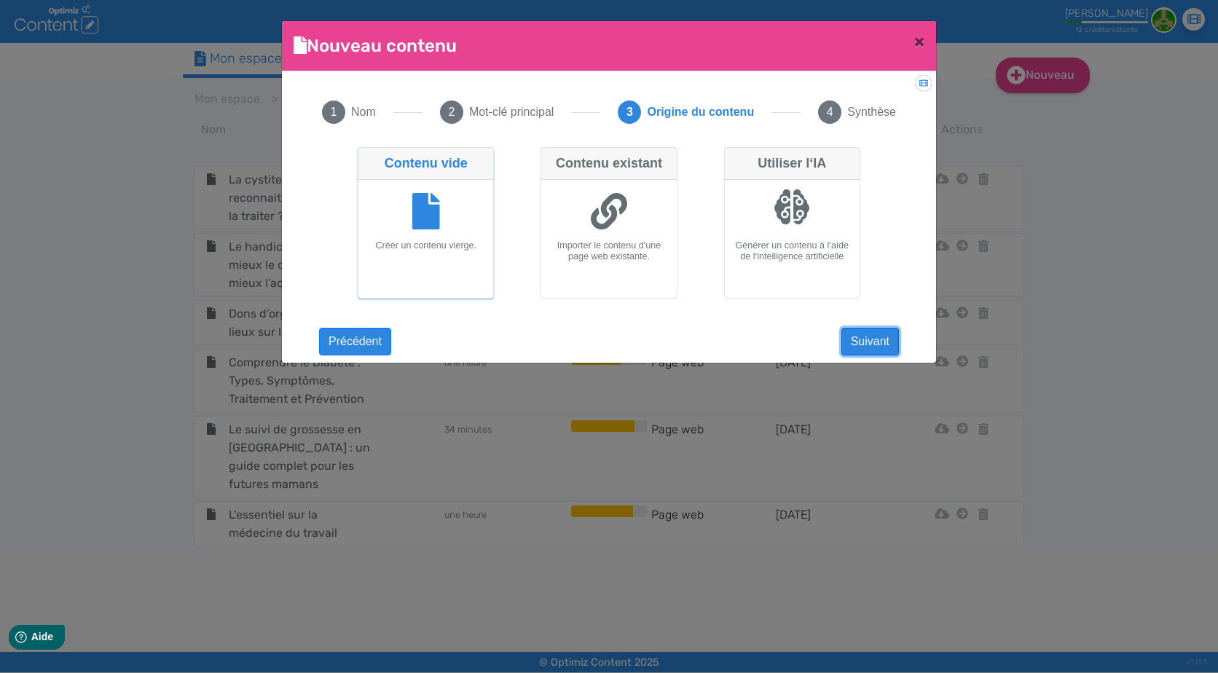
click at [867, 337] on button "Suivant" at bounding box center [871, 342] width 58 height 28
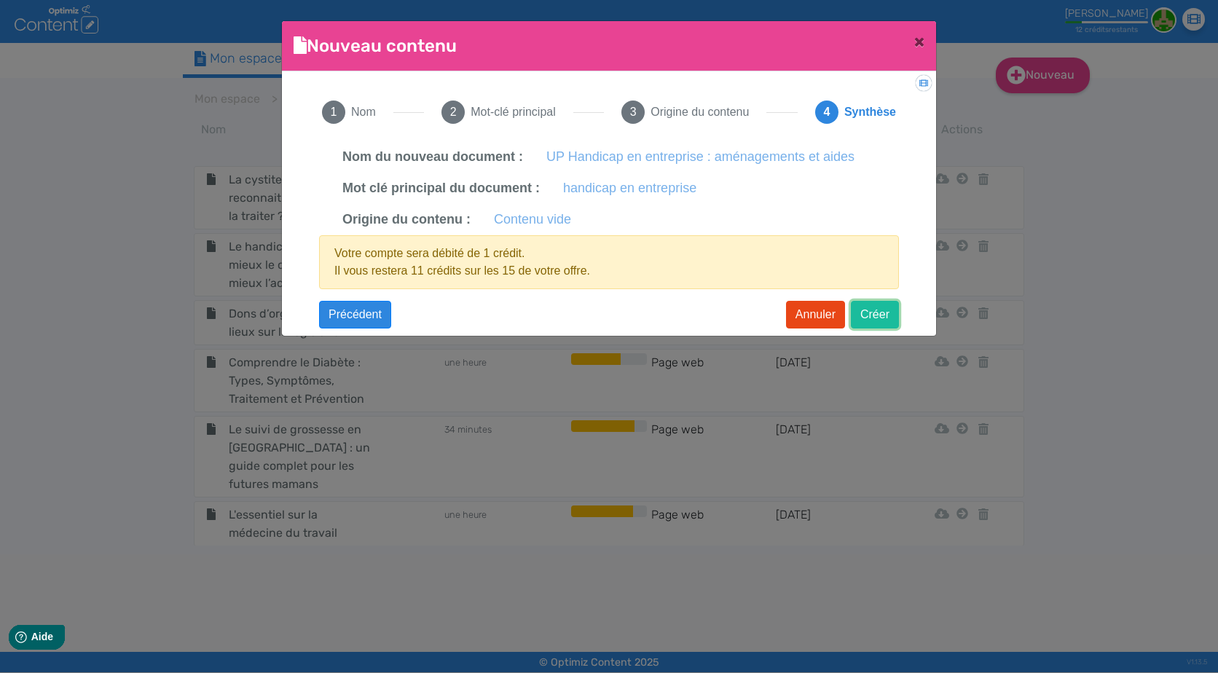
click at [883, 306] on button "Créer" at bounding box center [875, 315] width 48 height 28
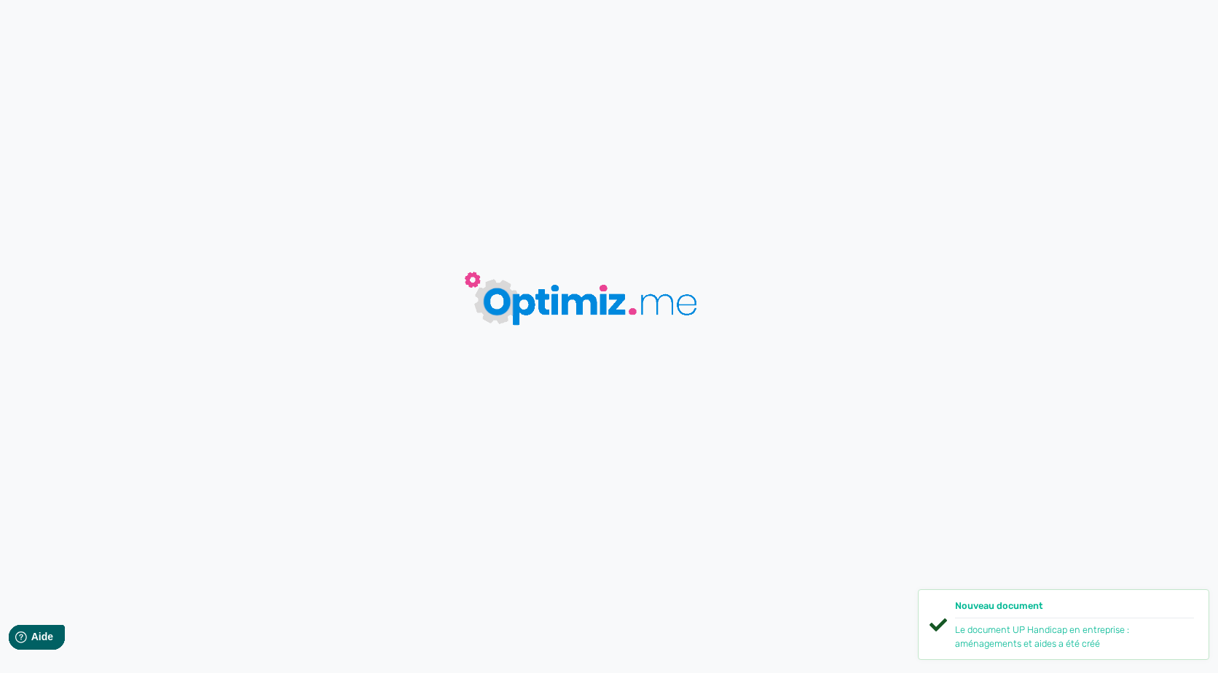
type input "UP Handicap en entreprise : aménagements et aides"
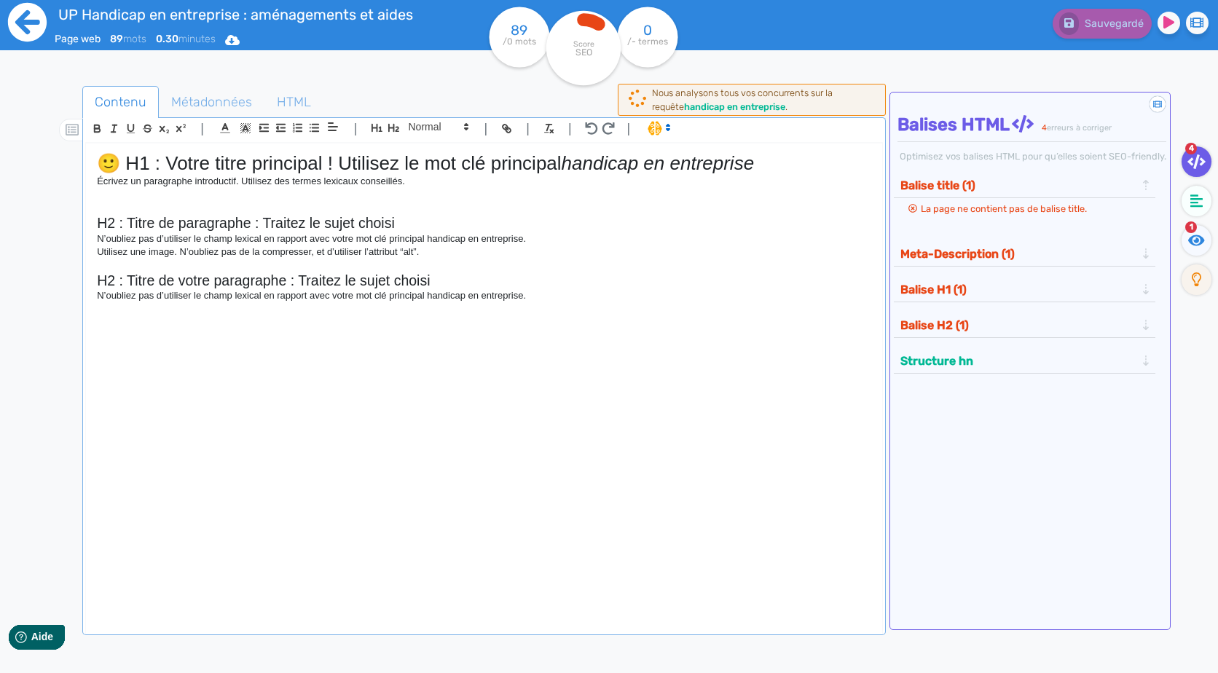
click at [34, 7] on icon at bounding box center [27, 22] width 39 height 39
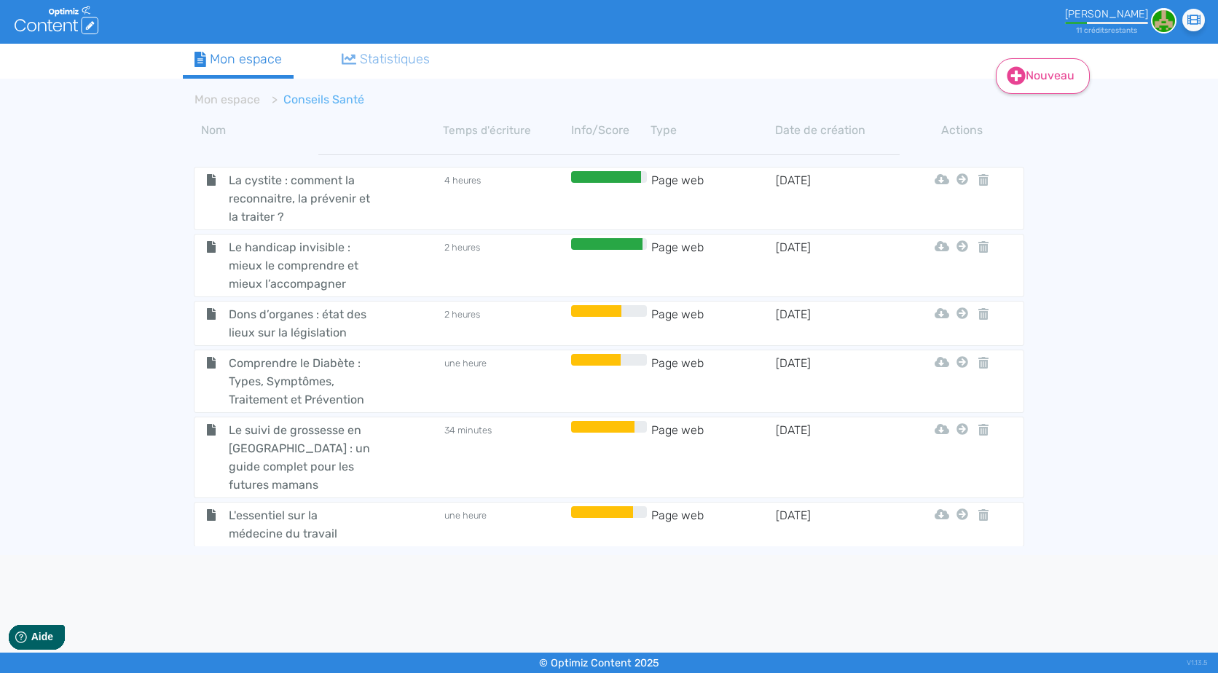
click at [1038, 77] on link "Nouveau" at bounding box center [1043, 76] width 94 height 36
click at [1053, 148] on button "Dossier" at bounding box center [1053, 148] width 117 height 23
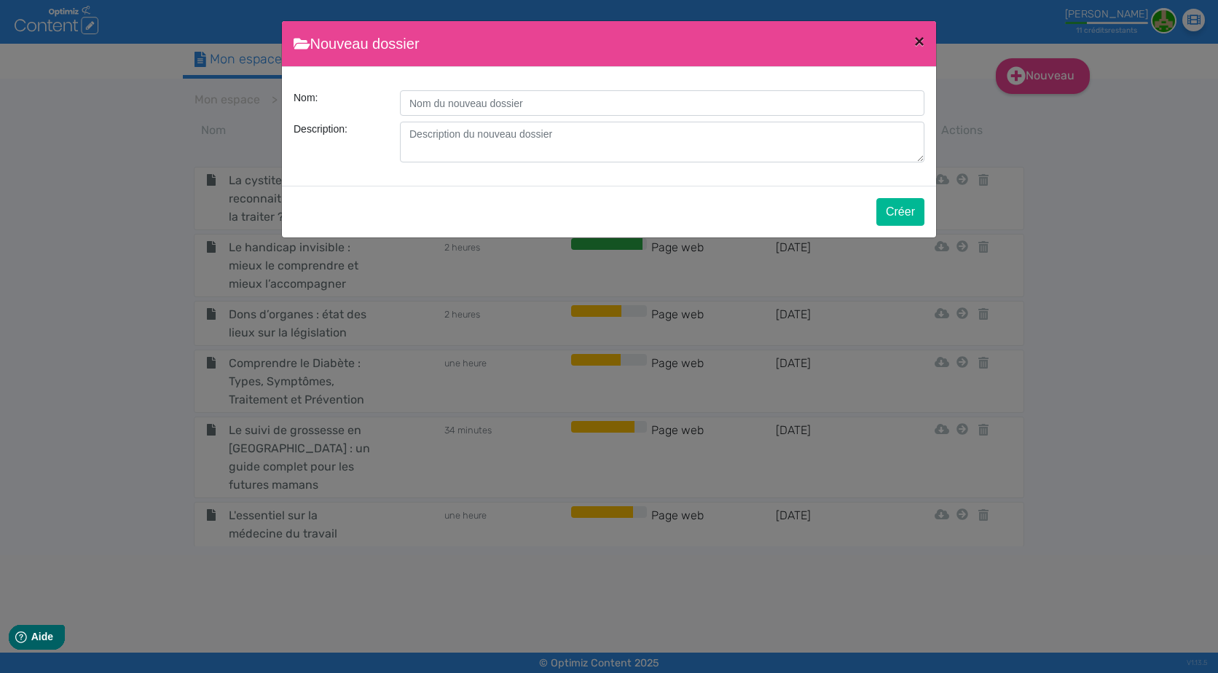
click at [910, 39] on button "×" at bounding box center [920, 41] width 34 height 41
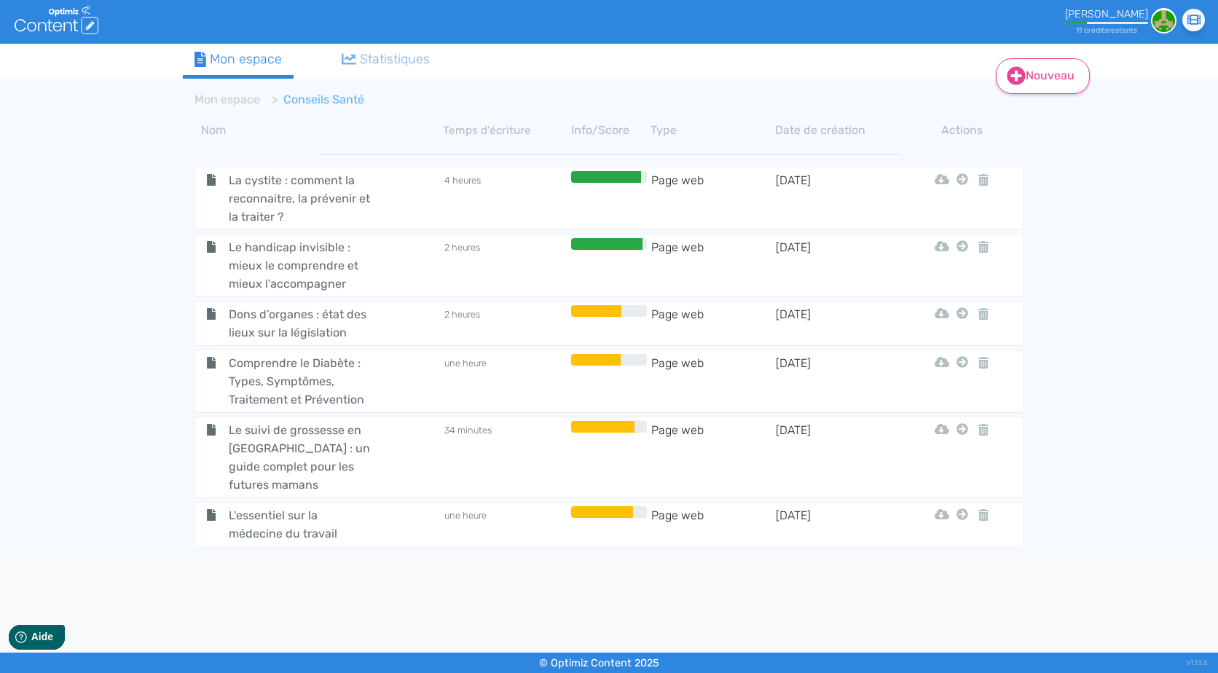
click at [1031, 90] on link "Nouveau" at bounding box center [1043, 76] width 94 height 36
click at [1059, 114] on button "Contenu" at bounding box center [1053, 112] width 117 height 23
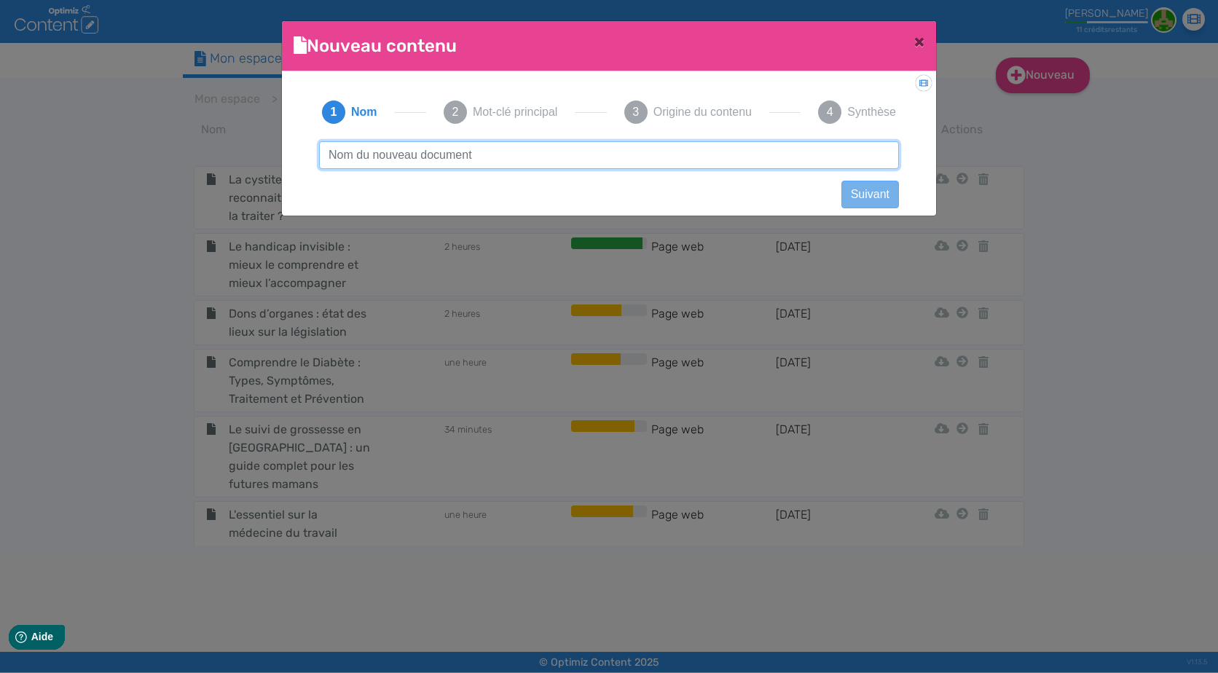
click at [480, 145] on input "text" at bounding box center [609, 155] width 580 height 28
paste input "Temps partiel, contrats courts : quelle couverture santé minimale garantir ? /"
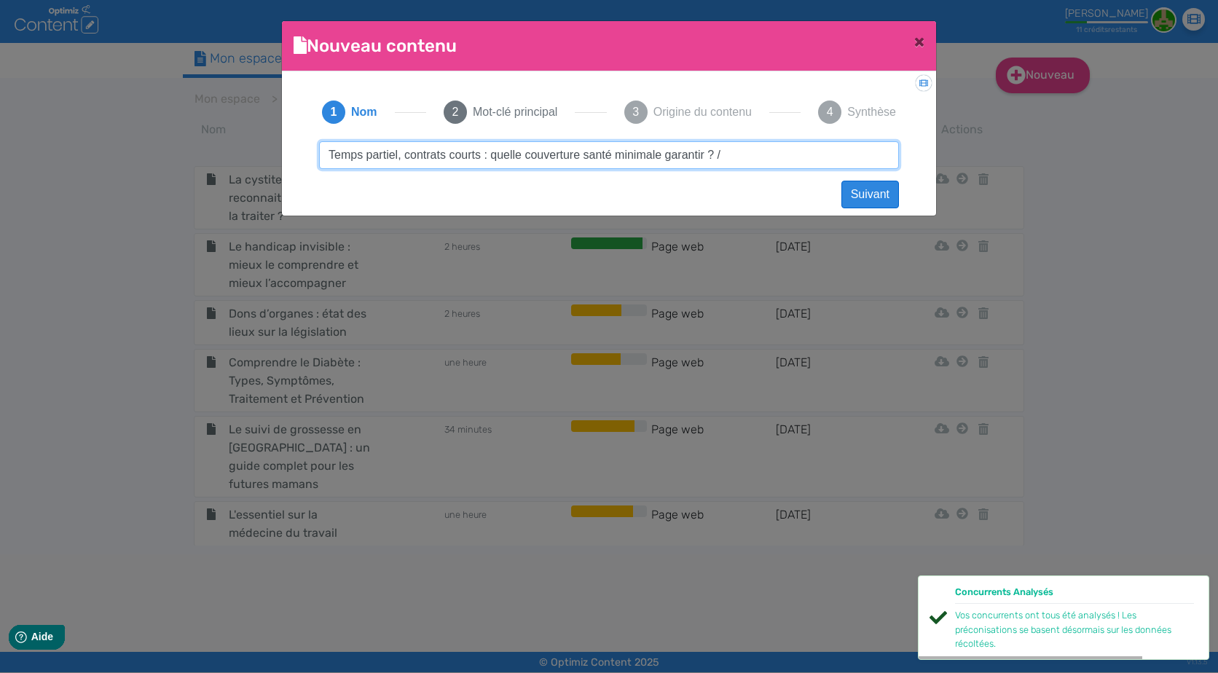
type input "Temps partiel, contrats courts : quelle couverture santé minimale garantir ? /"
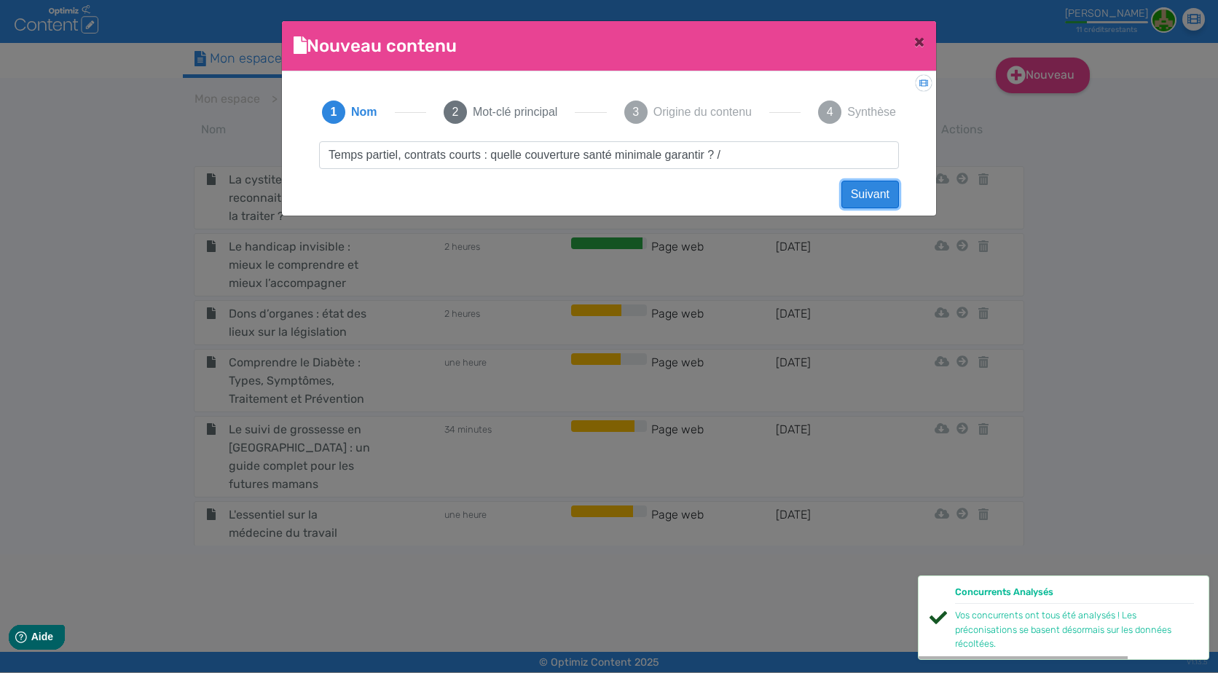
click at [891, 184] on button "Suivant" at bounding box center [871, 195] width 58 height 28
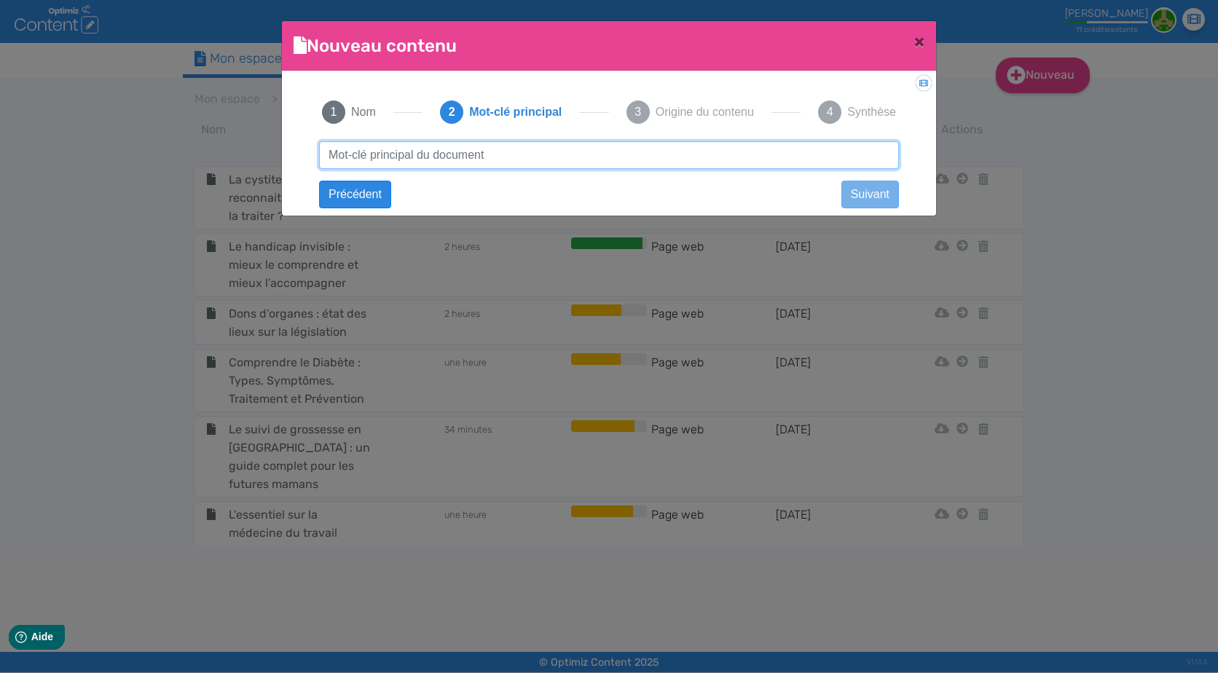
paste input "couverture santé temps partiel"
type input "couverture santé temps partiel"
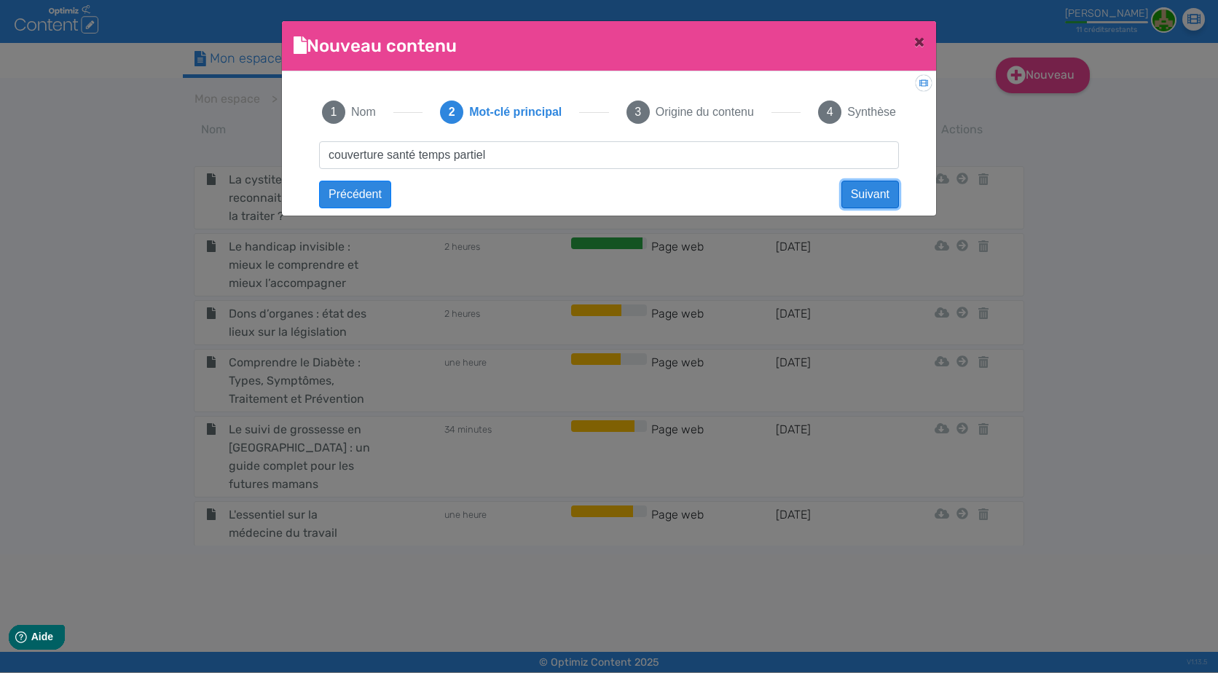
click at [888, 204] on button "Suivant" at bounding box center [871, 195] width 58 height 28
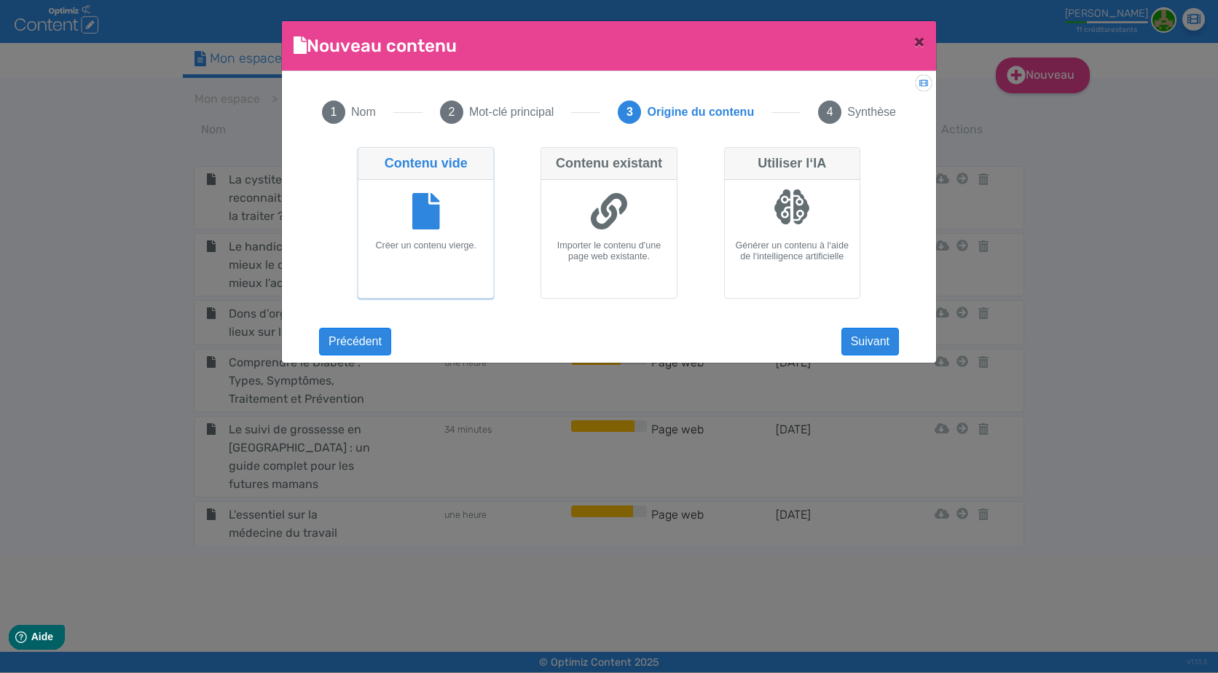
click at [865, 325] on div "Temps partiel, contrats courts : quelle couverture santé minimale garantir ? / …" at bounding box center [609, 241] width 609 height 201
click at [882, 347] on button "Suivant" at bounding box center [871, 342] width 58 height 28
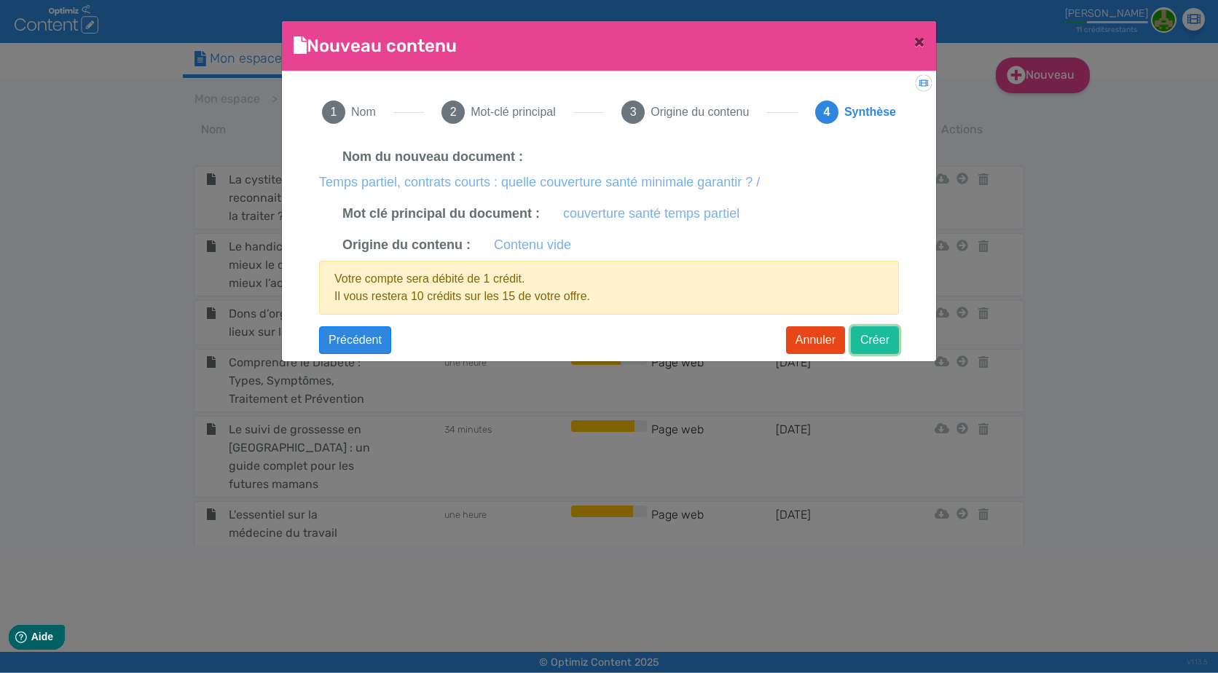
click at [888, 340] on button "Créer" at bounding box center [875, 340] width 48 height 28
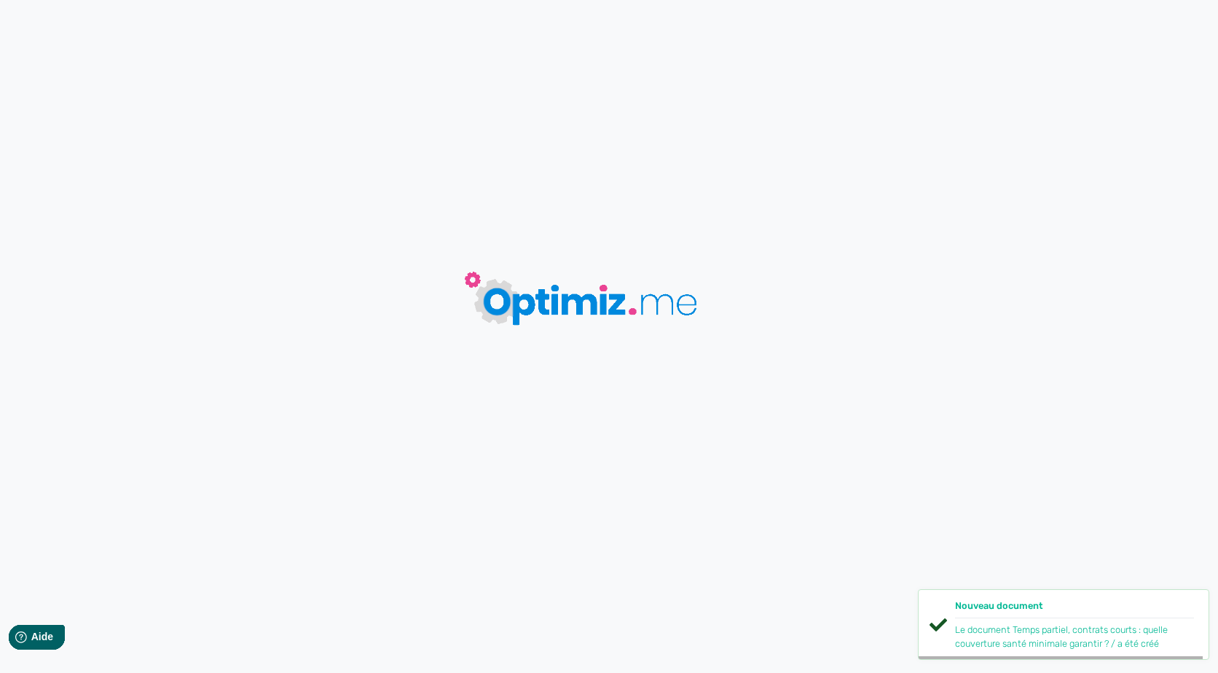
type input "Temps partiel, contrats courts : quelle couverture santé minimale garantir ? /"
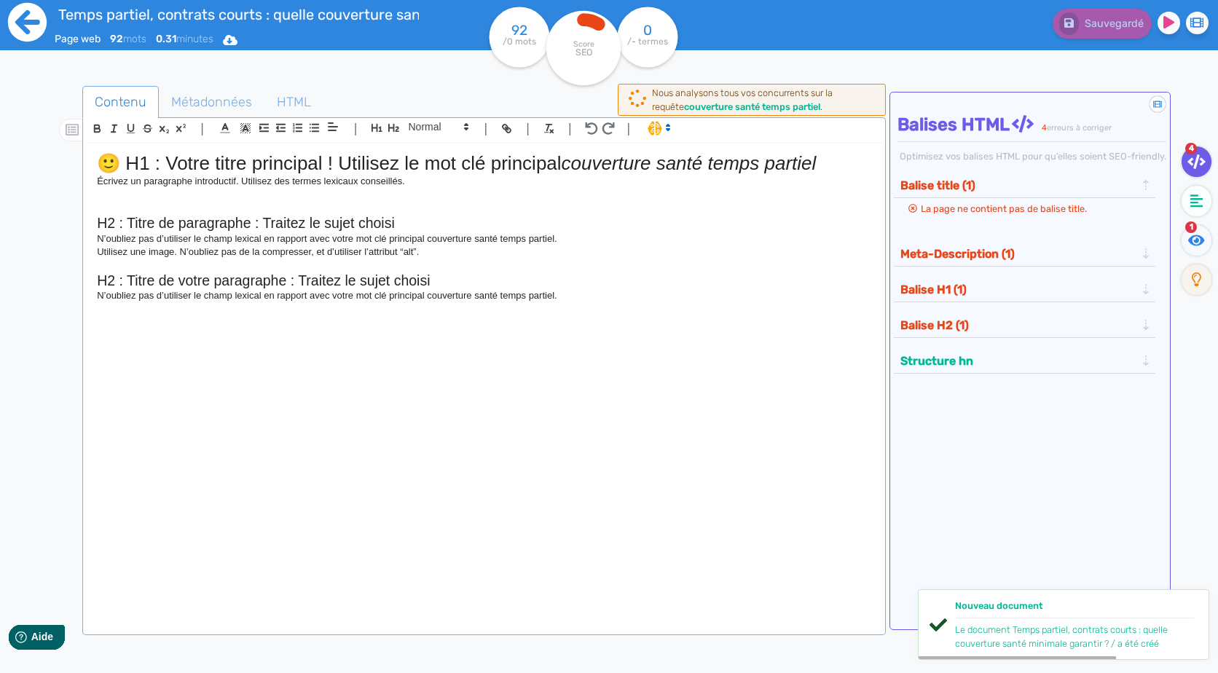
click at [37, 27] on icon at bounding box center [27, 22] width 39 height 39
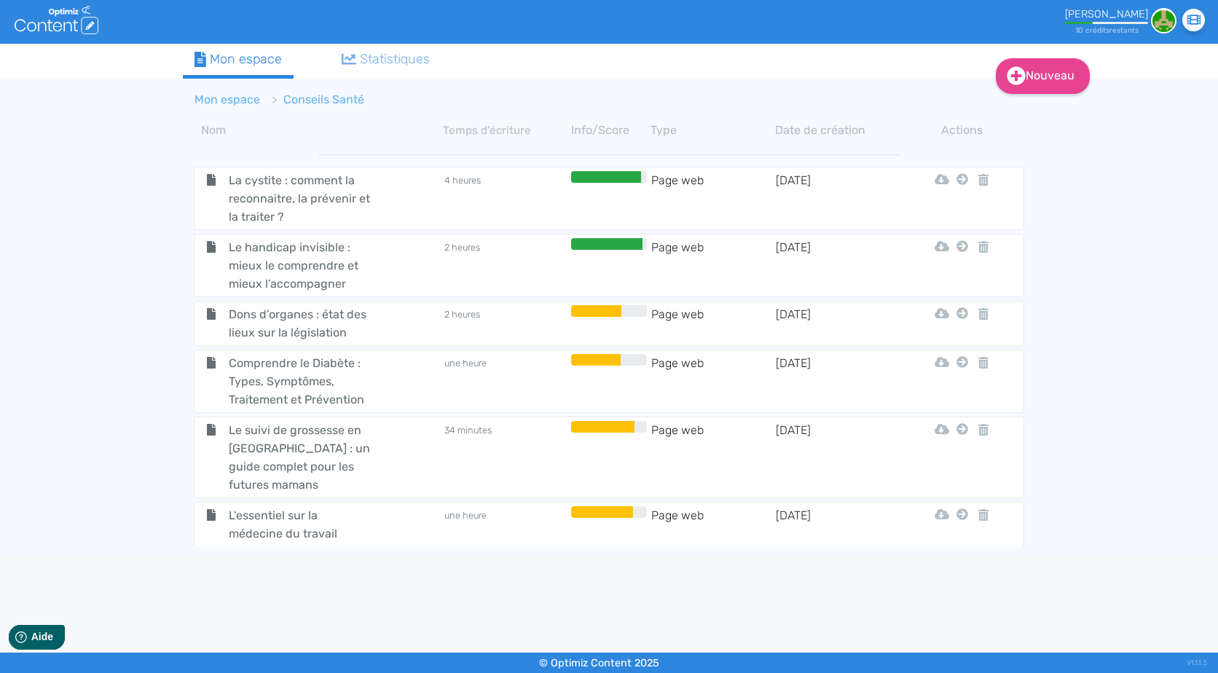
click at [243, 97] on link "Mon espace" at bounding box center [228, 100] width 66 height 14
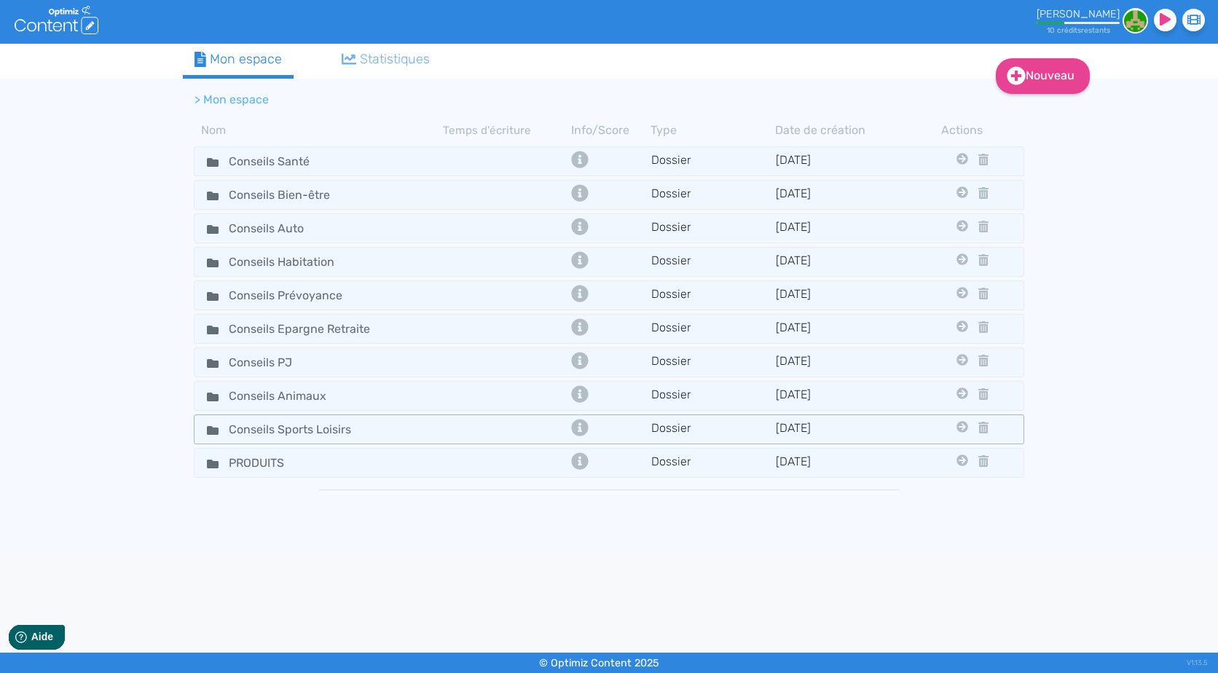
click at [391, 440] on tr "Conseils Sports Loisirs Dossier 1/3/2024 Conseils Santé Conseils Bien-être Cons…" at bounding box center [609, 430] width 831 height 30
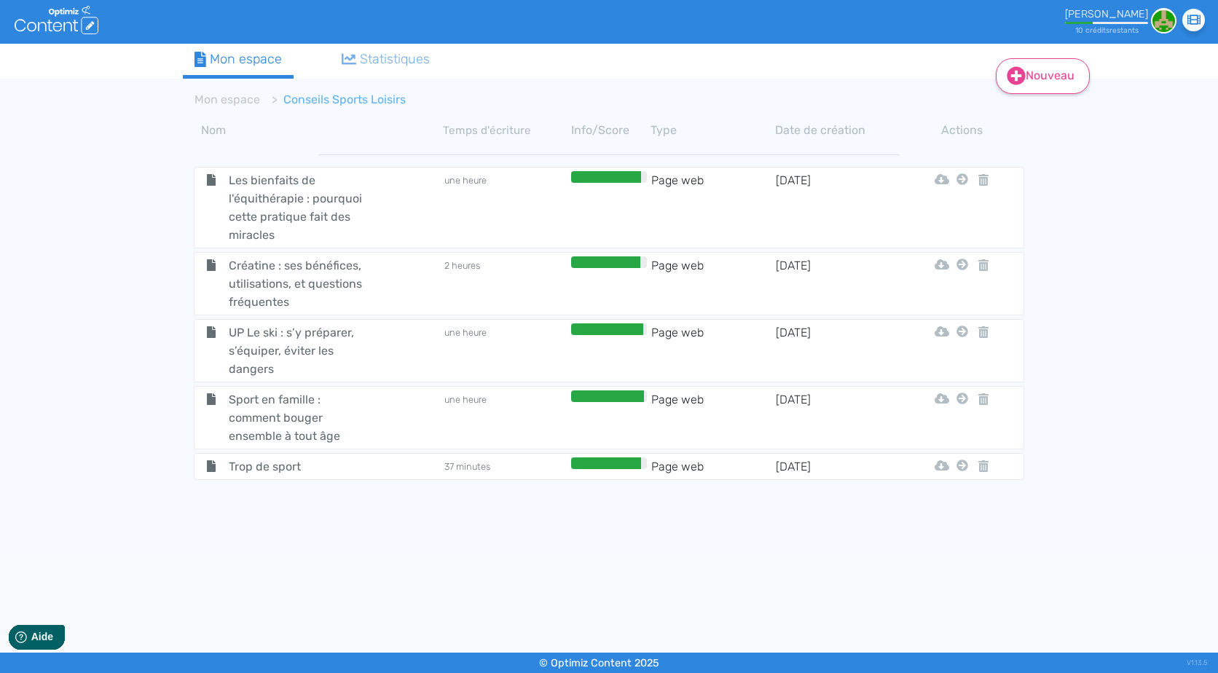
click at [1028, 85] on link "Nouveau" at bounding box center [1043, 76] width 94 height 36
click at [1051, 118] on button "Contenu" at bounding box center [1053, 112] width 117 height 23
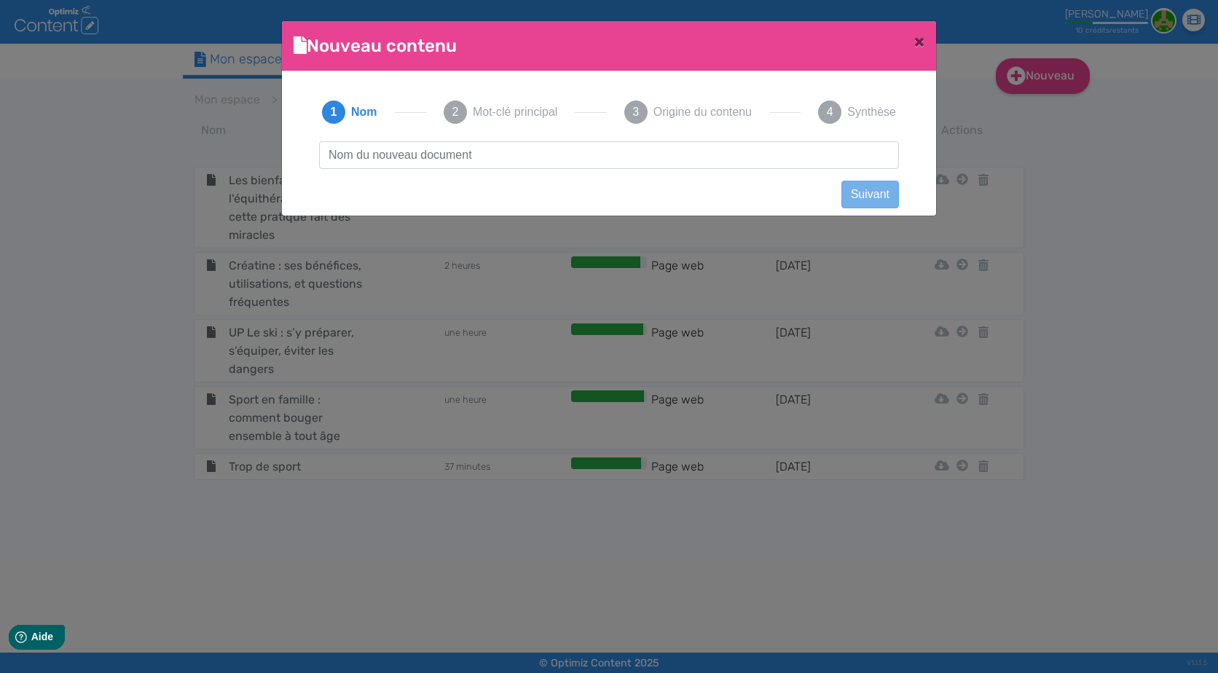
scroll to position [1, 0]
click at [575, 156] on input "text" at bounding box center [609, 155] width 580 height 28
click at [443, 153] on input "débuter un sport à 30,40 ou 60 ans : oui et alors ?" at bounding box center [609, 155] width 580 height 28
type input "débuter un sport à 30, 40 ou 60 ans : oui et alors ?"
click at [883, 198] on button "Suivant" at bounding box center [871, 195] width 58 height 28
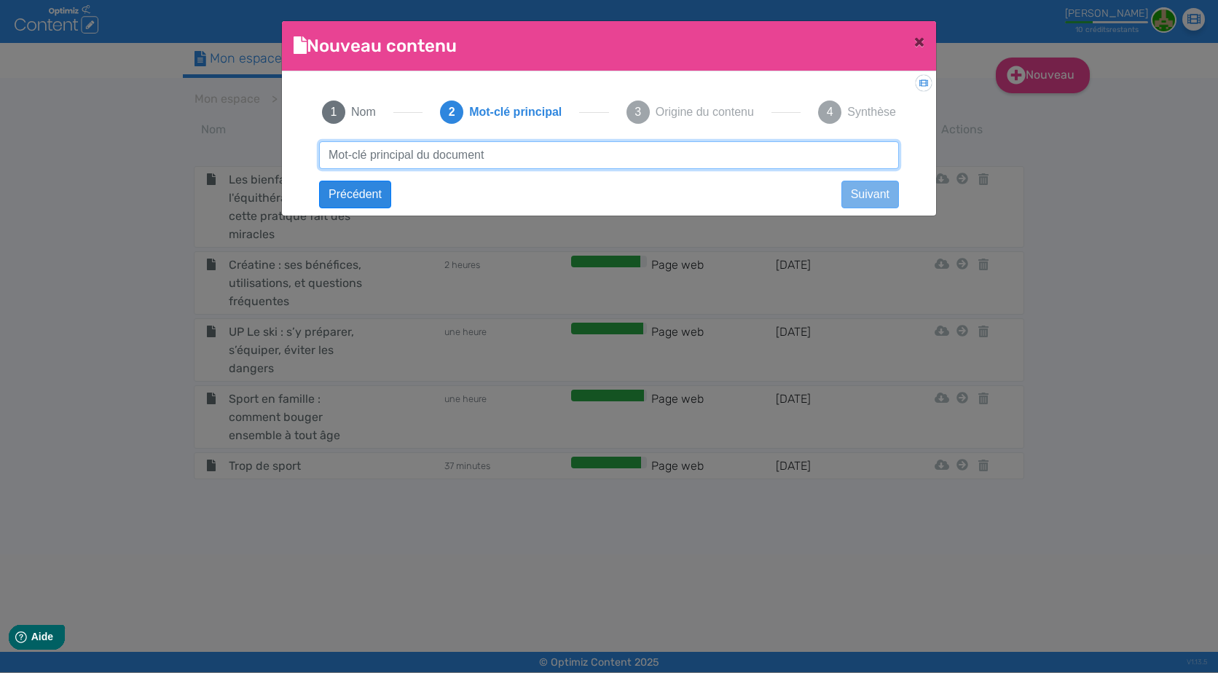
paste input "reprendre le sport"
type input "reprendre le sport"
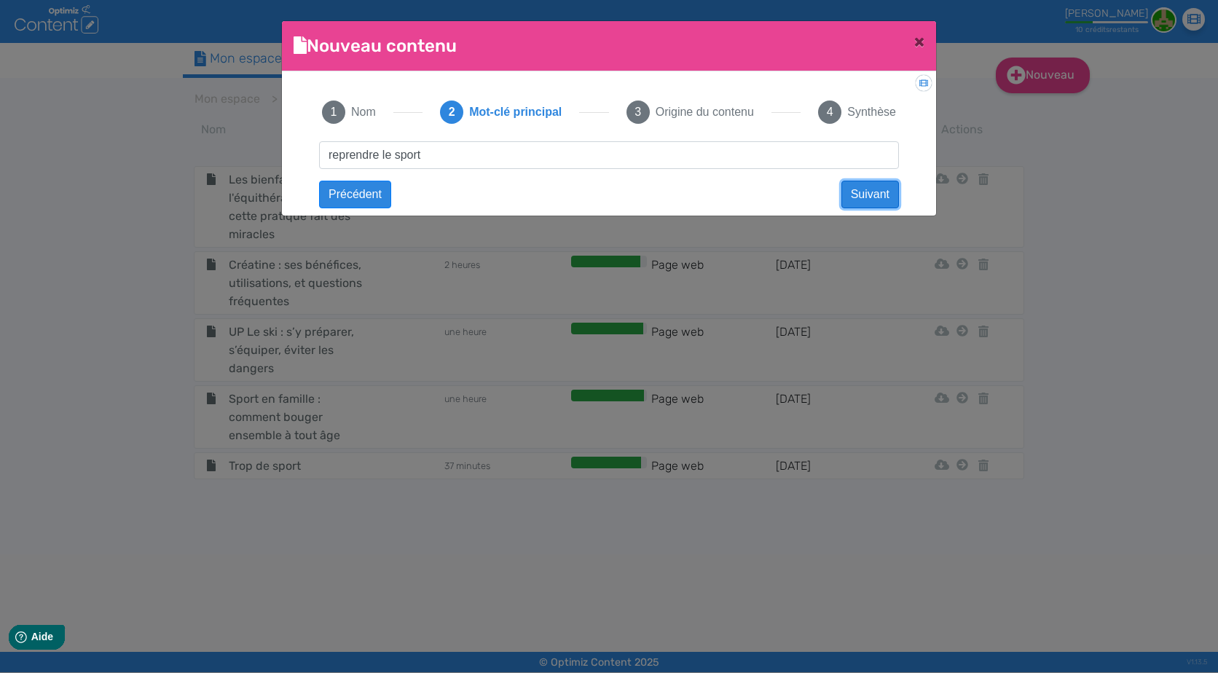
click at [856, 195] on button "Suivant" at bounding box center [871, 195] width 58 height 28
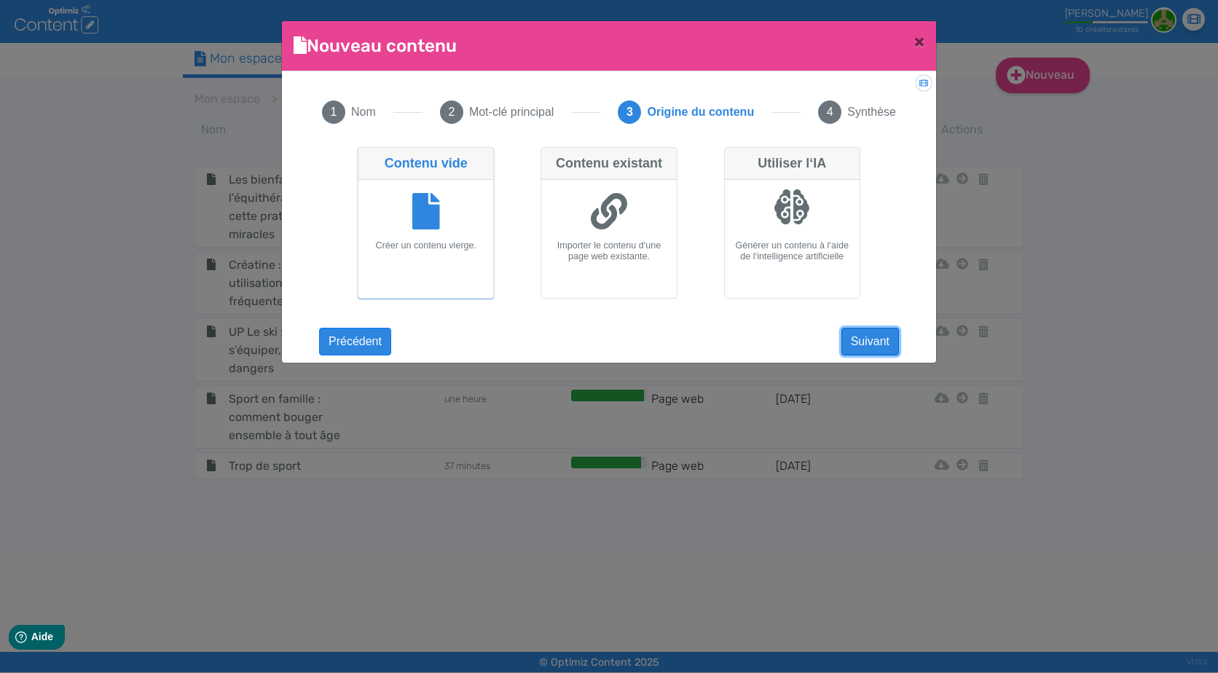
click at [863, 335] on button "Suivant" at bounding box center [871, 342] width 58 height 28
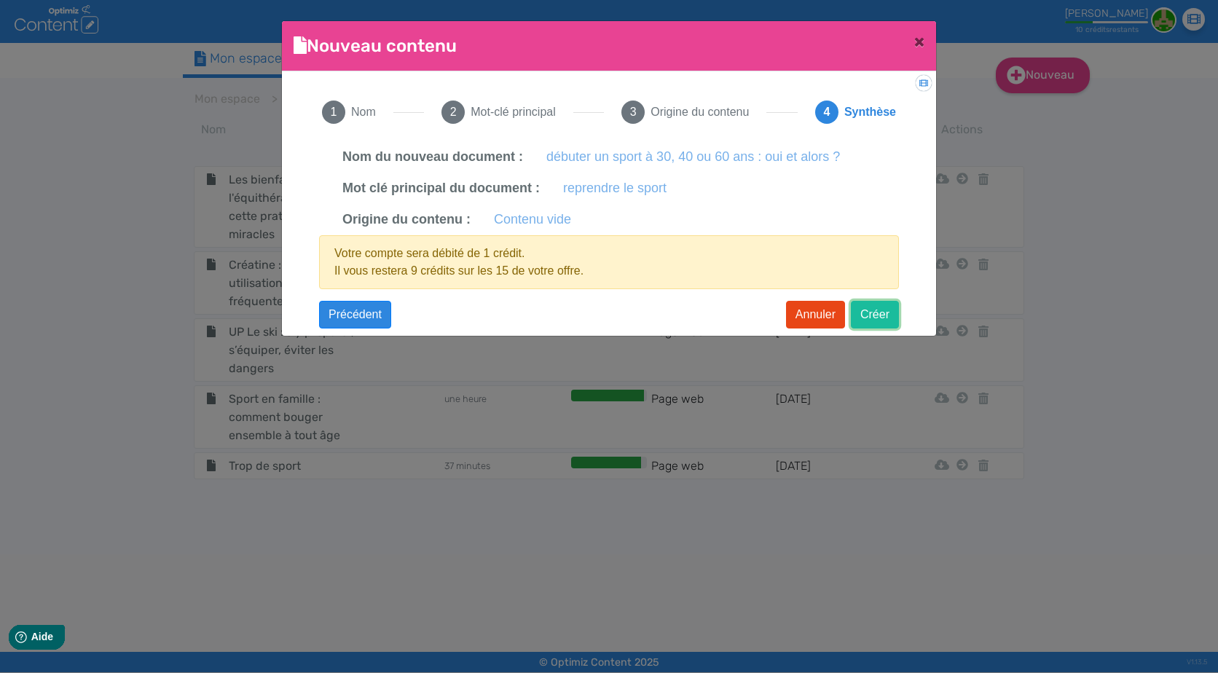
click at [884, 317] on button "Créer" at bounding box center [875, 315] width 48 height 28
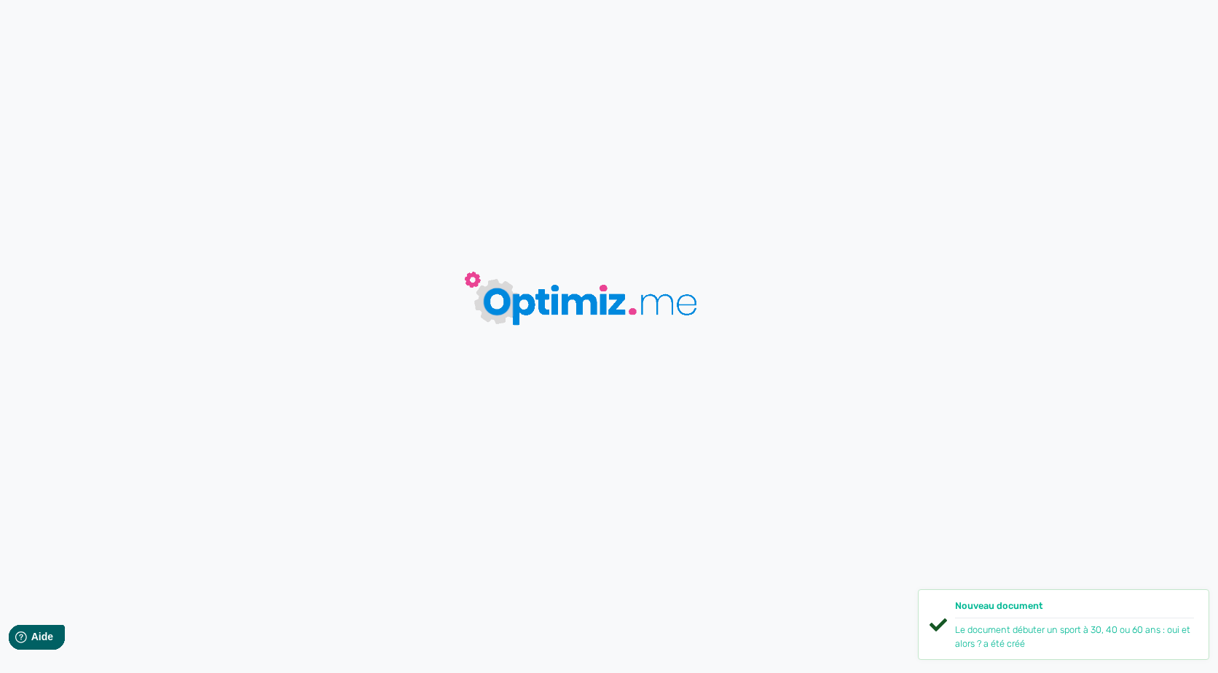
type input "débuter un sport à 30, 40 ou 60 ans : oui et alors ?"
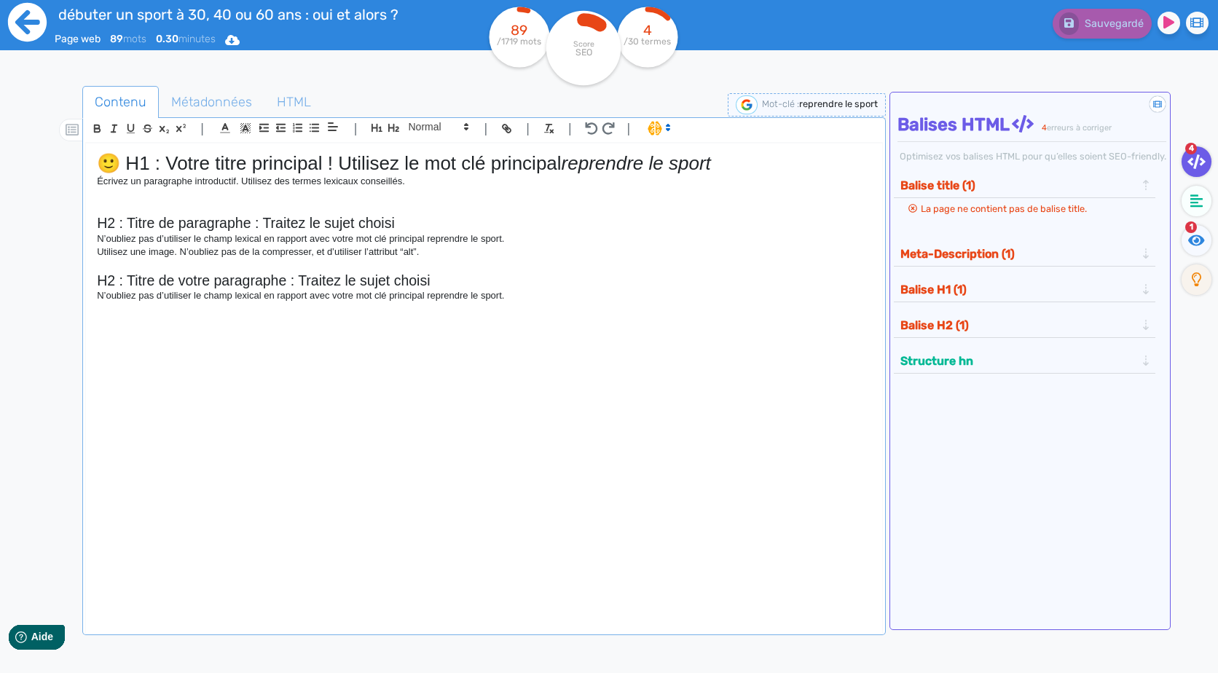
click at [15, 30] on icon at bounding box center [27, 22] width 39 height 39
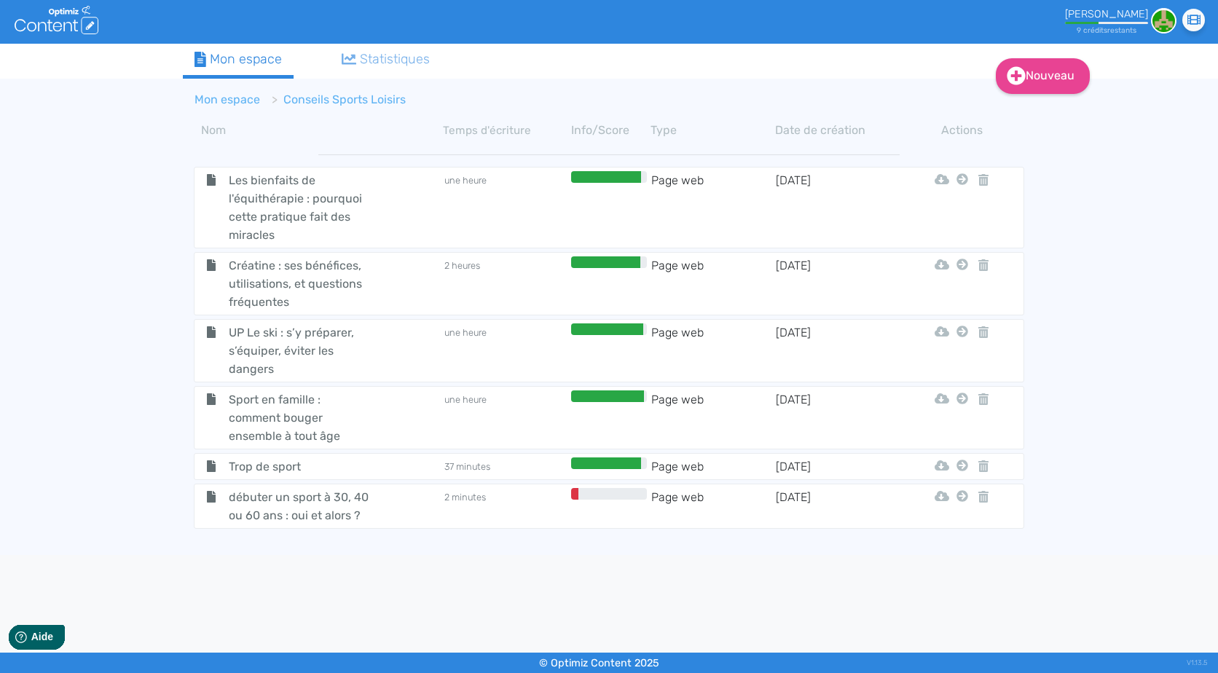
click at [232, 99] on link "Mon espace" at bounding box center [228, 100] width 66 height 14
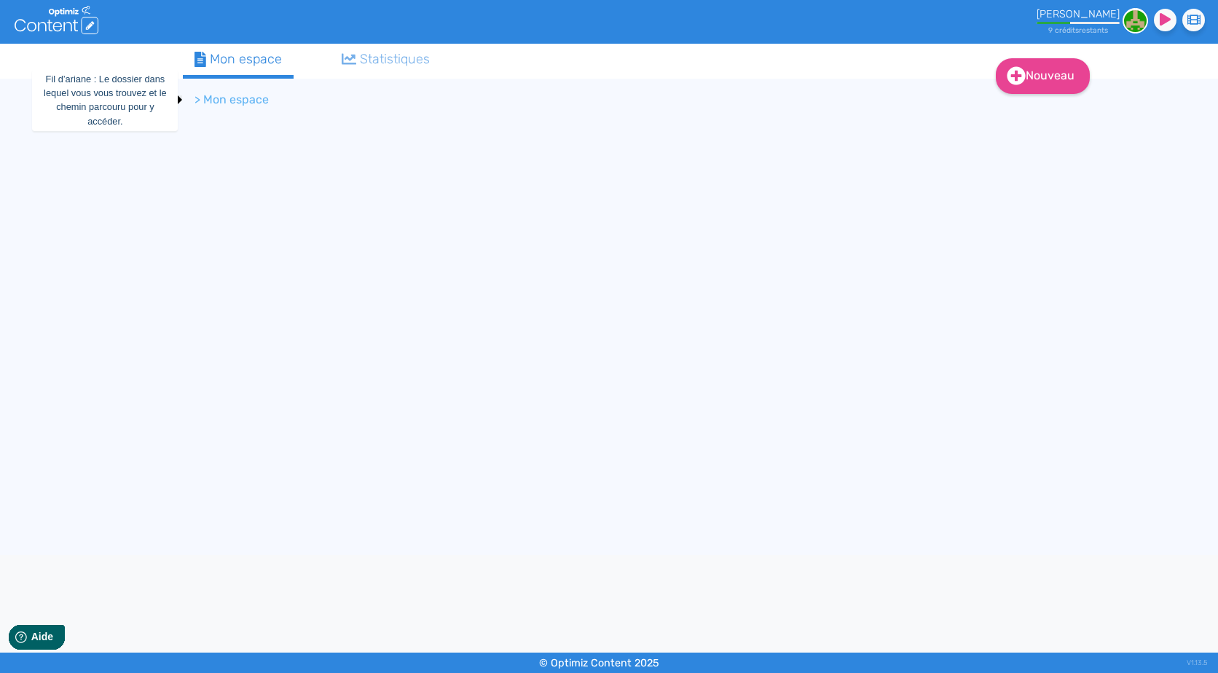
click at [249, 104] on li "> Mon espace" at bounding box center [232, 99] width 74 height 17
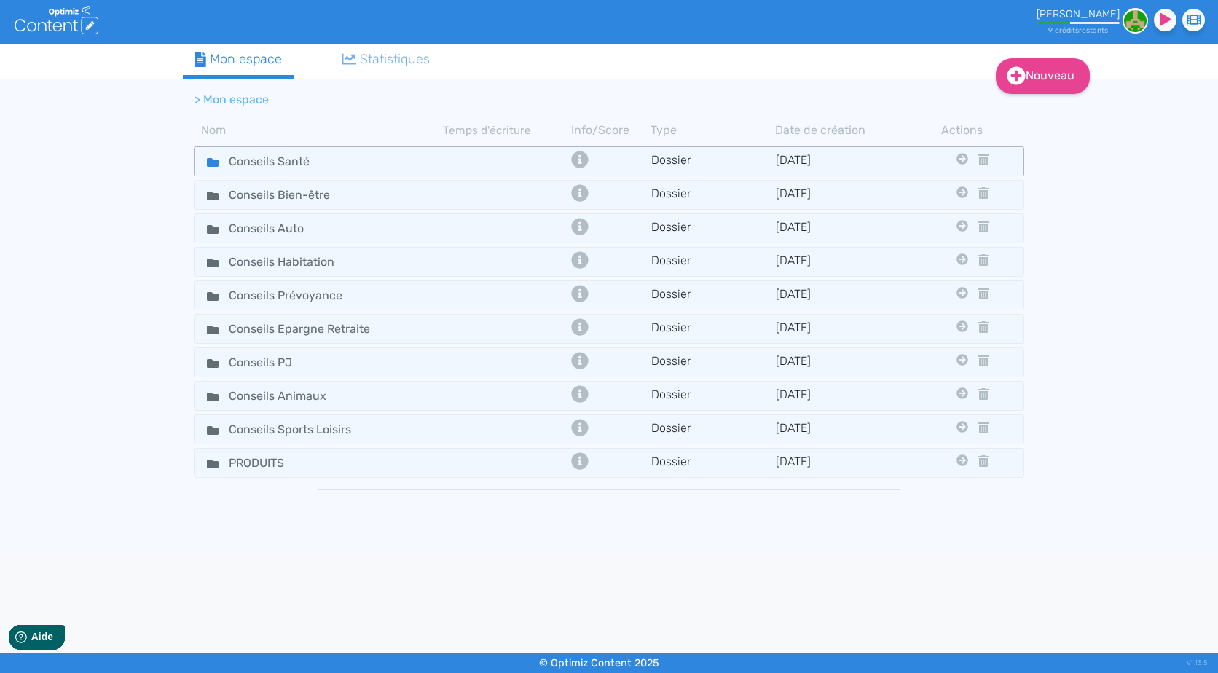
drag, startPoint x: 249, startPoint y: 104, endPoint x: 381, endPoint y: 165, distance: 146.1
click at [381, 165] on div "Conseils Santé" at bounding box center [319, 161] width 246 height 21
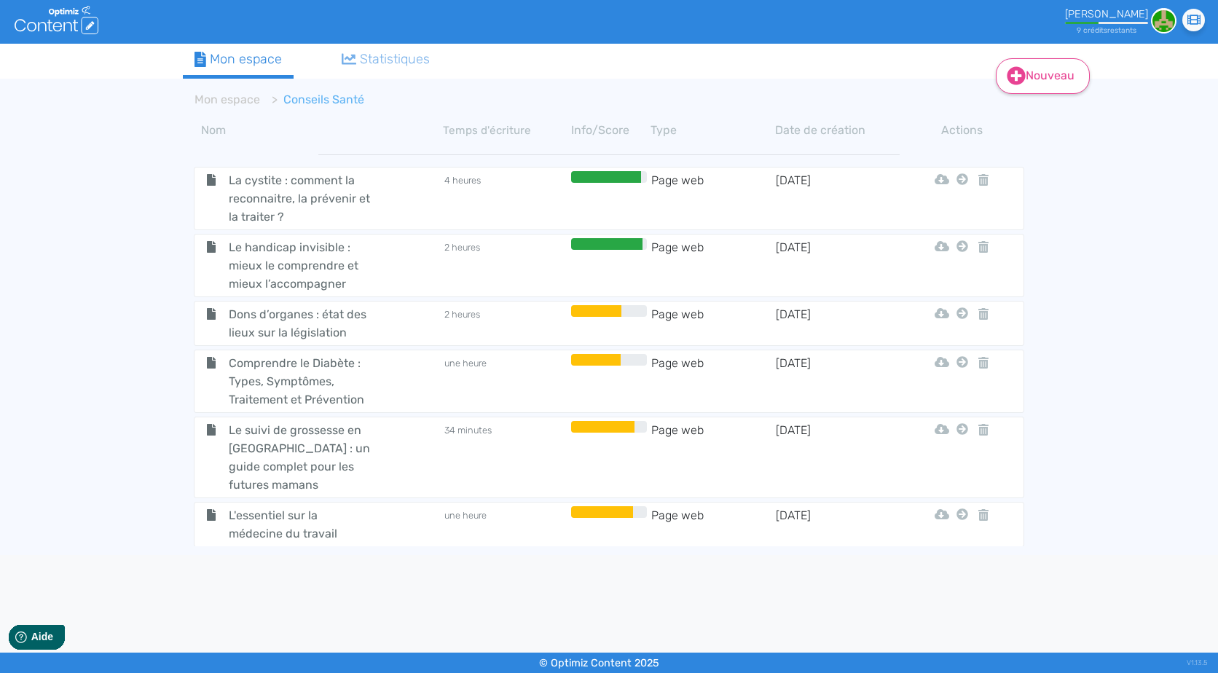
click at [1056, 80] on link "Nouveau" at bounding box center [1043, 76] width 94 height 36
click at [1055, 112] on button "Contenu" at bounding box center [1053, 112] width 117 height 23
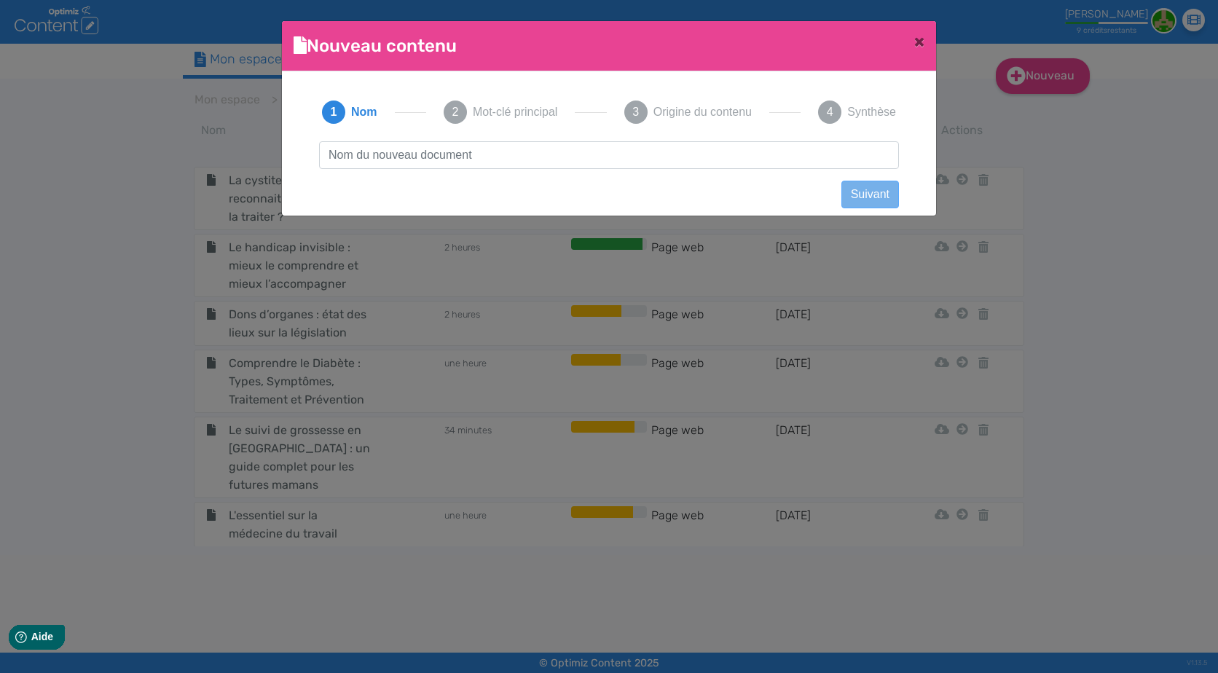
scroll to position [1, 0]
click at [458, 166] on input "text" at bounding box center [609, 155] width 580 height 28
type input "UP Salarié aidant familial : comment l'accompagner au mieux ? / ancien WAM"
click at [877, 192] on button "Suivant" at bounding box center [871, 195] width 58 height 28
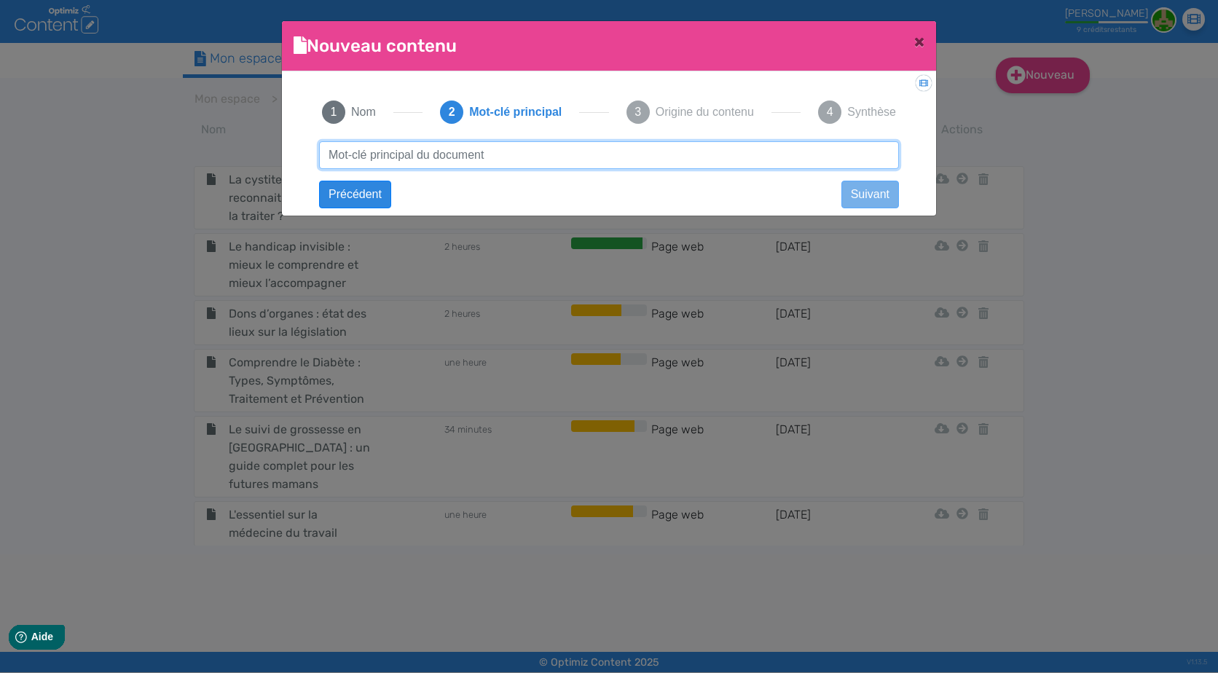
click at [553, 161] on input "text" at bounding box center [609, 155] width 580 height 28
paste input "salarié aidant familial"
type input "salarié aidant familial"
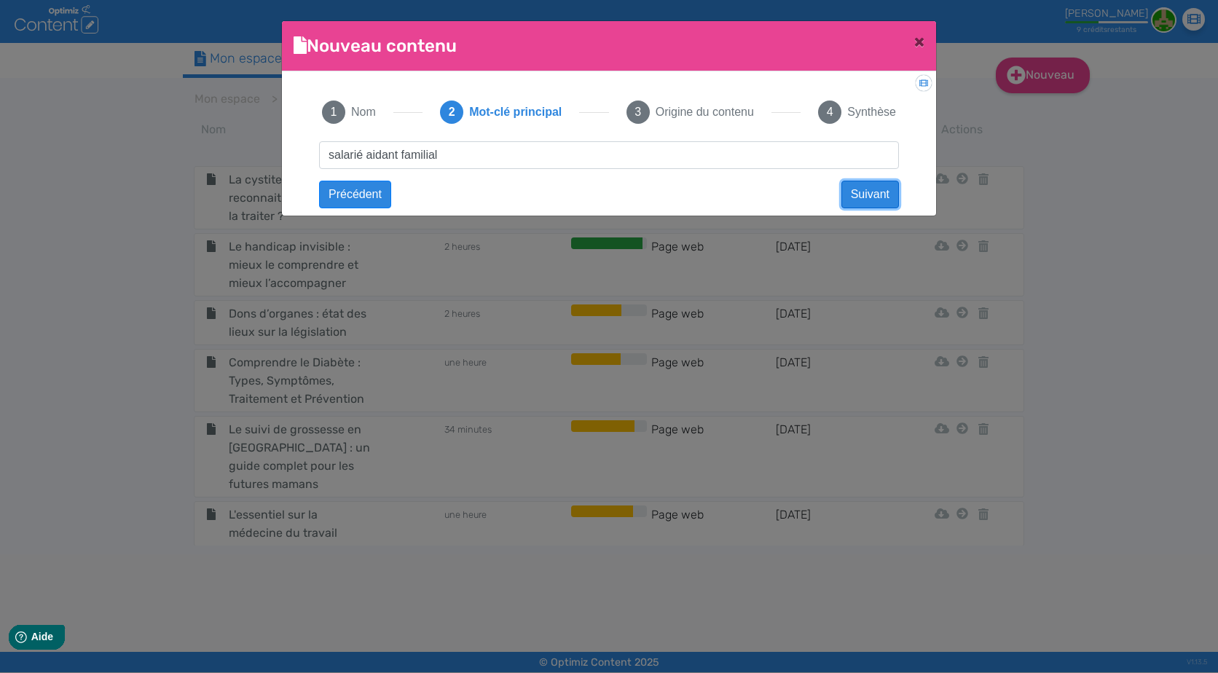
click at [898, 191] on button "Suivant" at bounding box center [871, 195] width 58 height 28
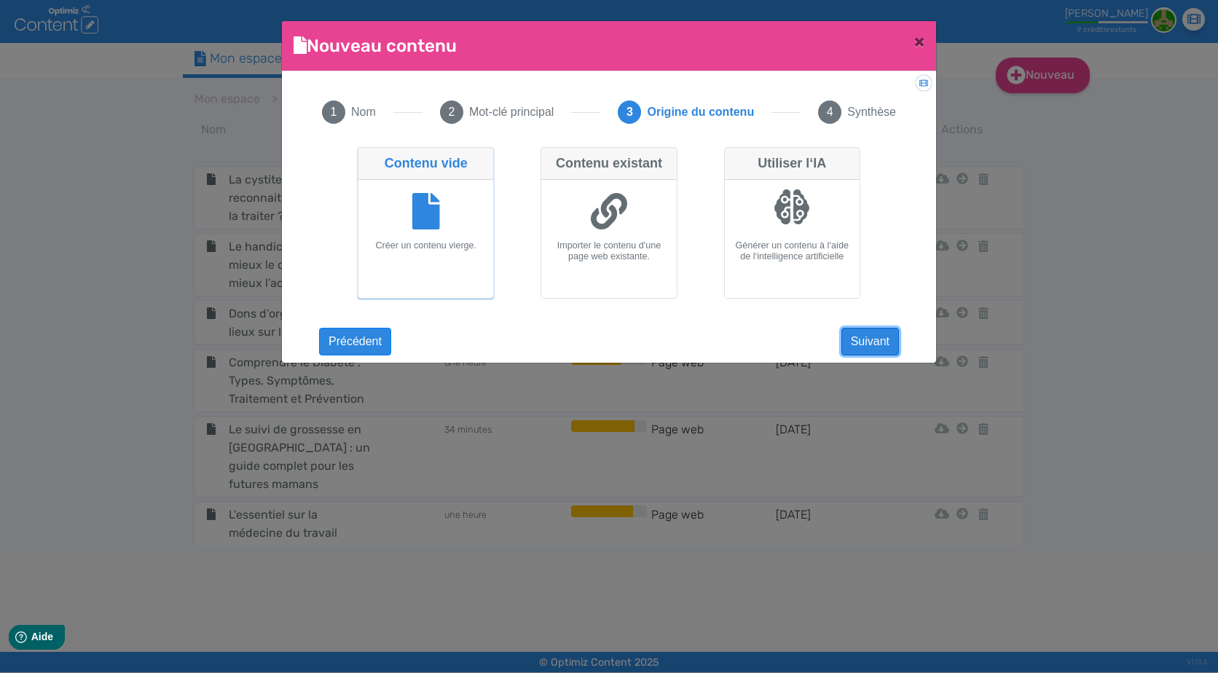
click at [873, 329] on button "Suivant" at bounding box center [871, 342] width 58 height 28
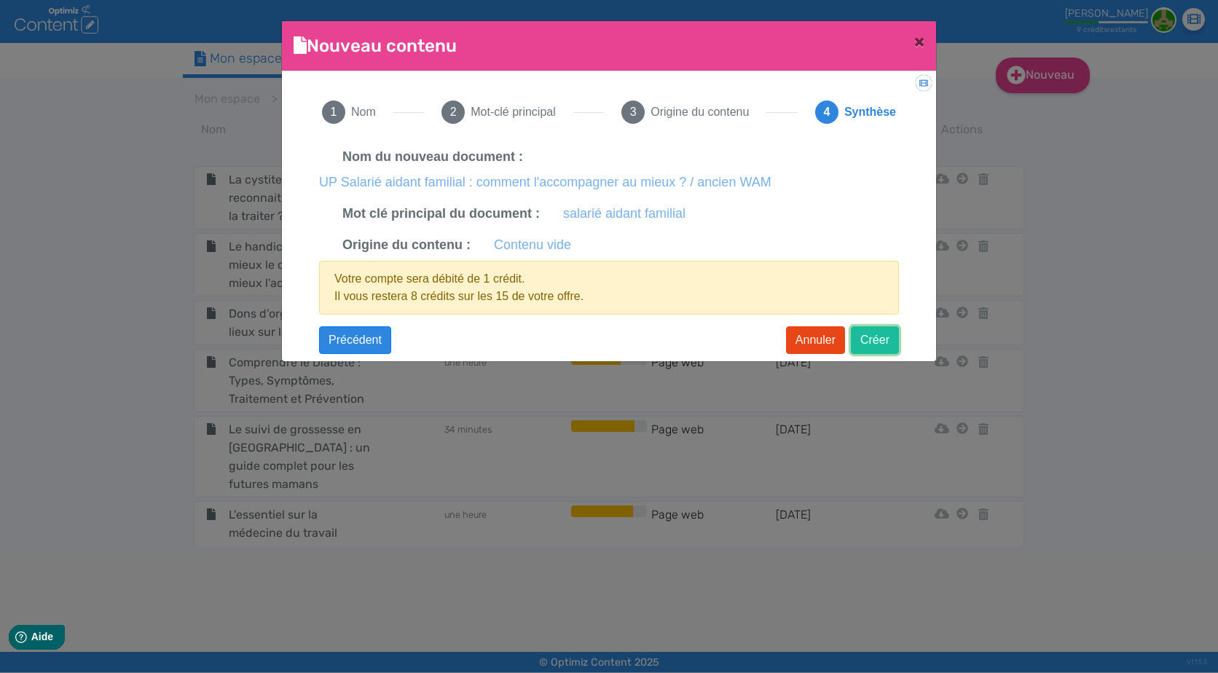
click at [872, 338] on button "Créer" at bounding box center [875, 340] width 48 height 28
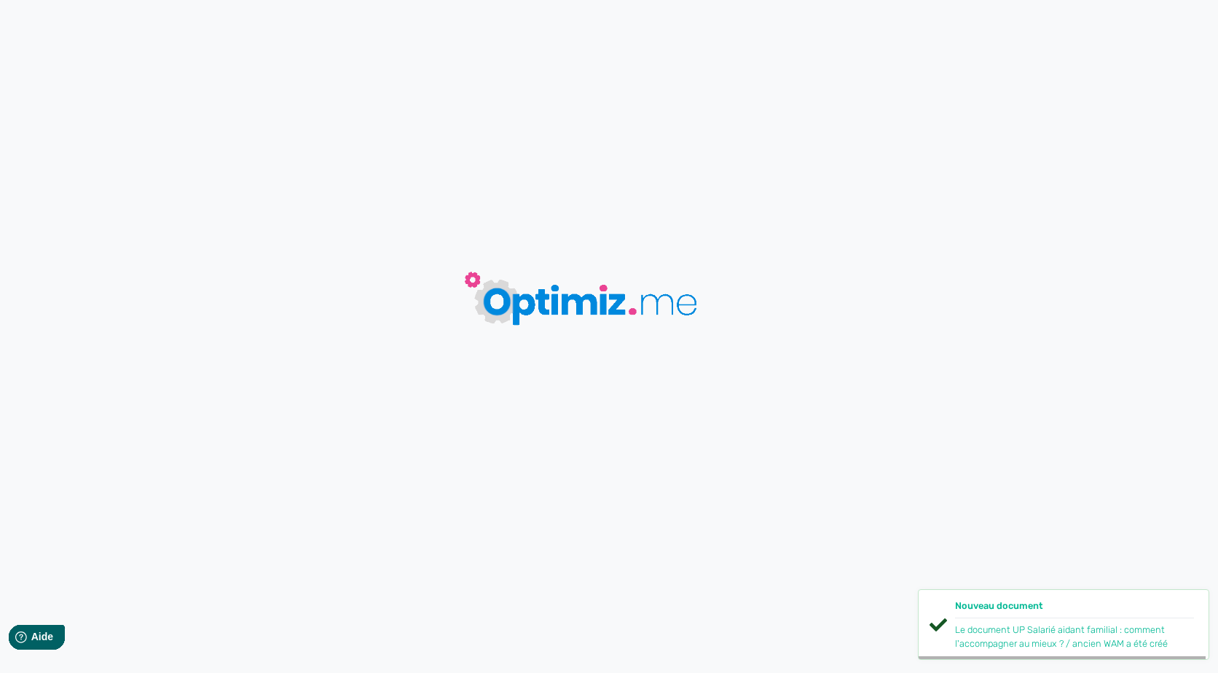
type input "UP Salarié aidant familial : comment l'accompagner au mieux ? / ancien WAM"
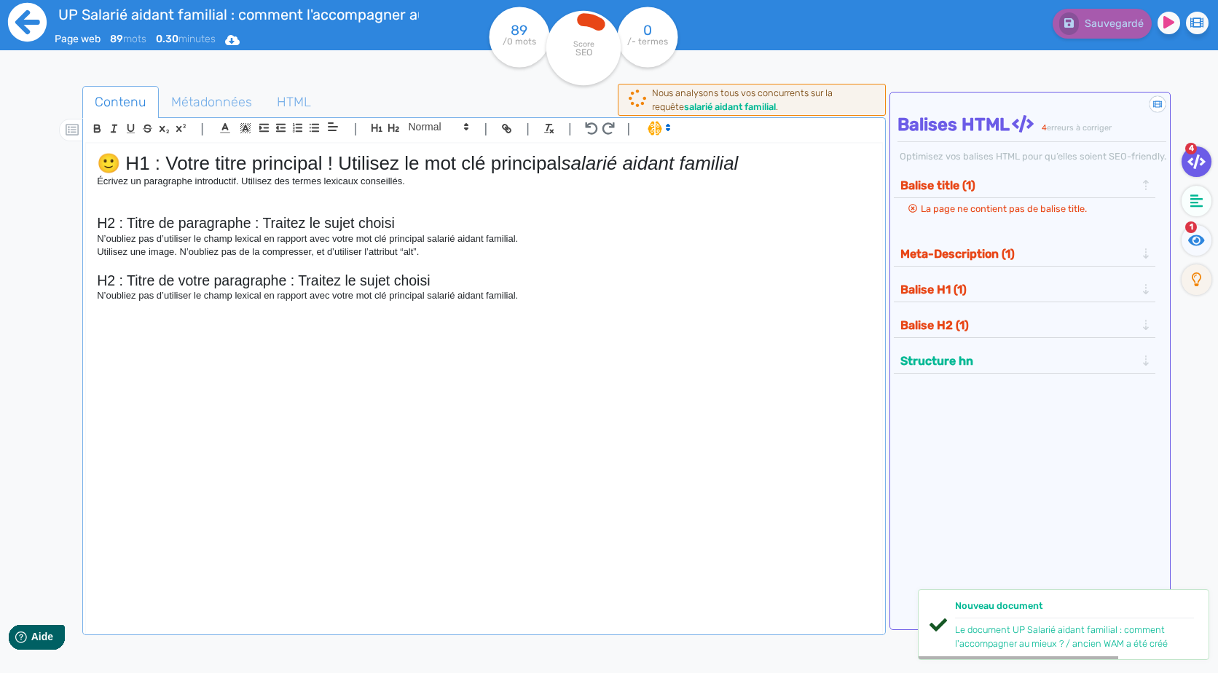
click at [31, 17] on icon at bounding box center [27, 22] width 39 height 39
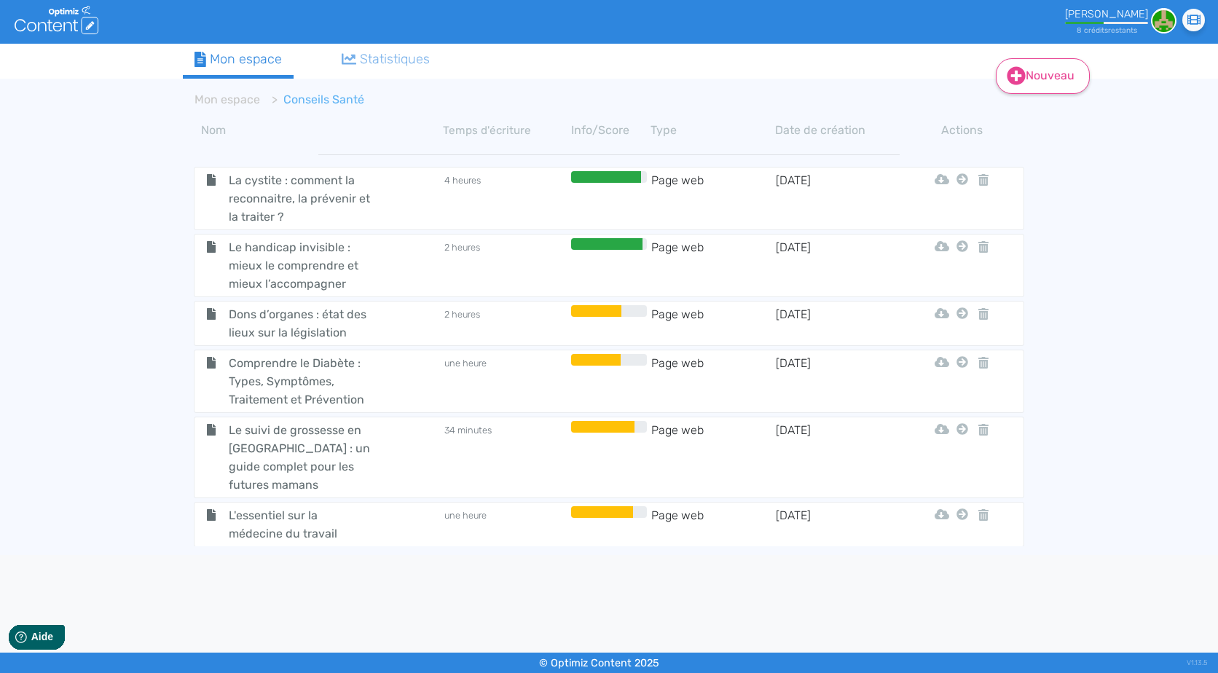
click at [1066, 85] on link "Nouveau" at bounding box center [1043, 76] width 94 height 36
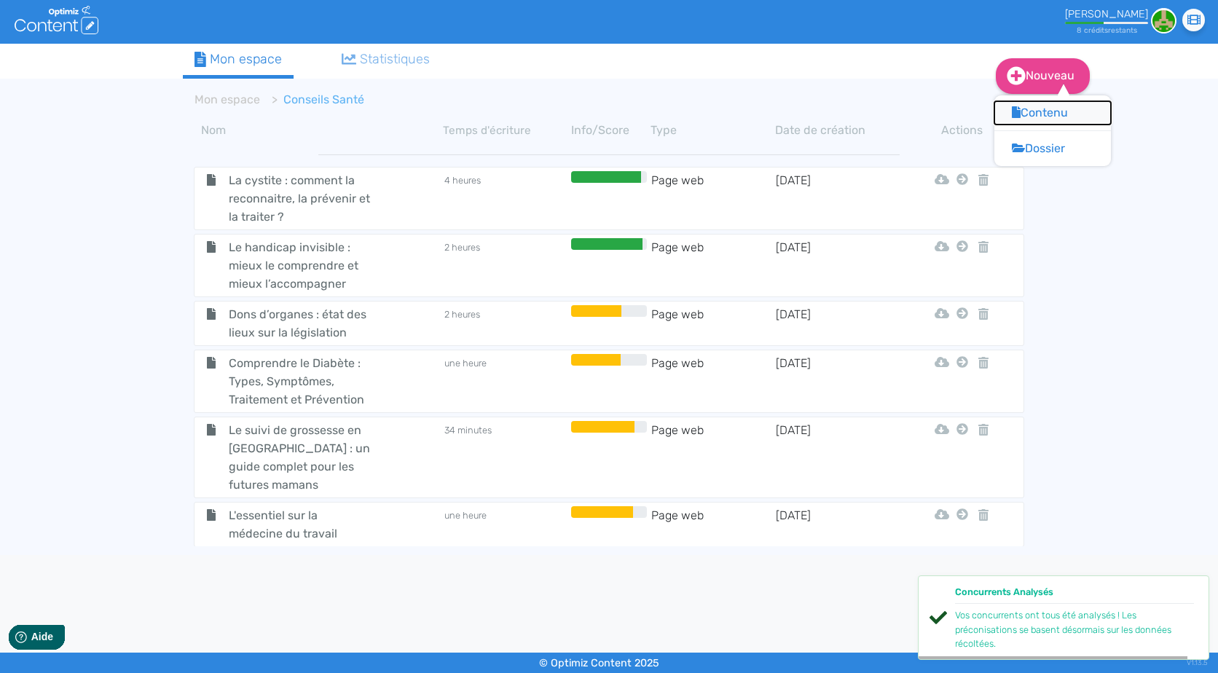
click at [1053, 108] on button "Contenu" at bounding box center [1053, 112] width 117 height 23
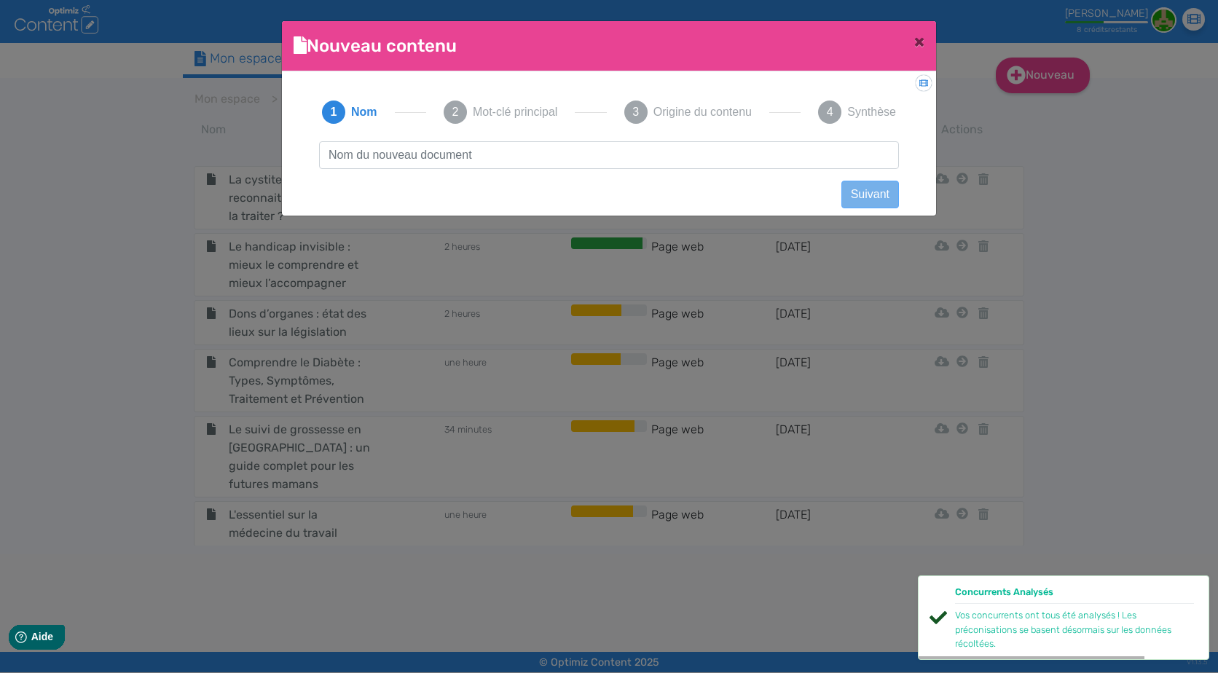
click at [637, 143] on input "text" at bounding box center [609, 155] width 580 height 28
type input "Santé des salariés : quels indicateurs de performance suivre dans votre entrepr…"
click at [886, 193] on button "Suivant" at bounding box center [871, 195] width 58 height 28
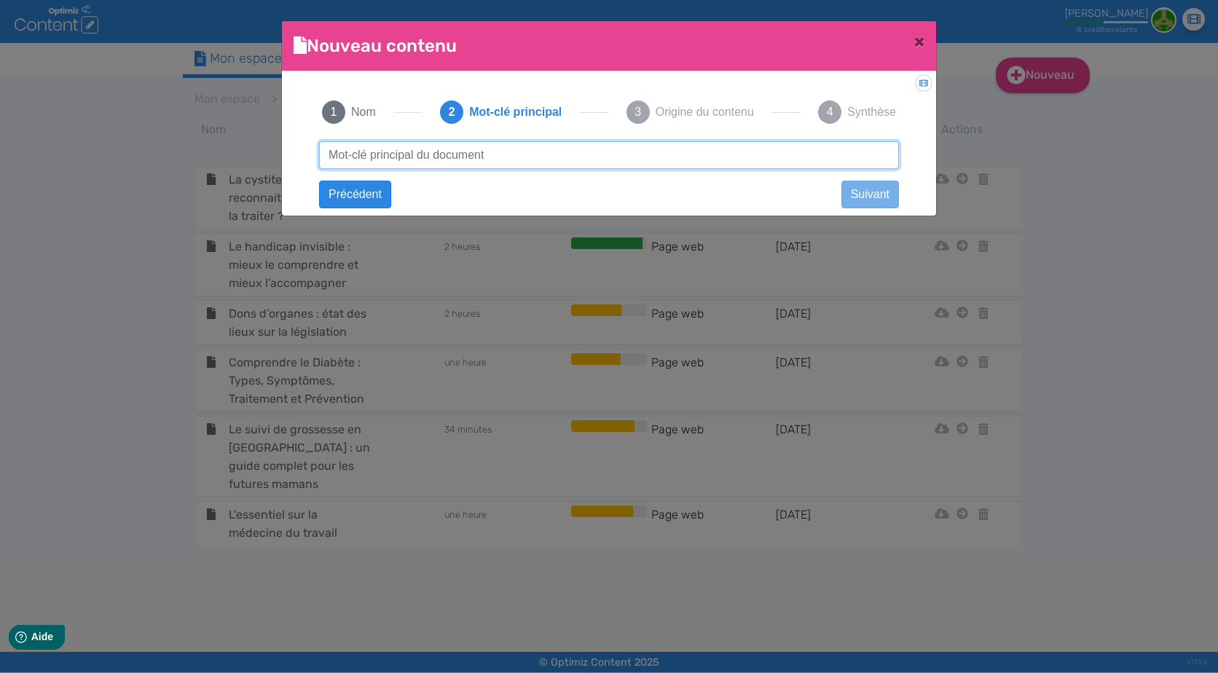
paste input "indicateurs santé au travail"
type input "indicateurs santé au travail"
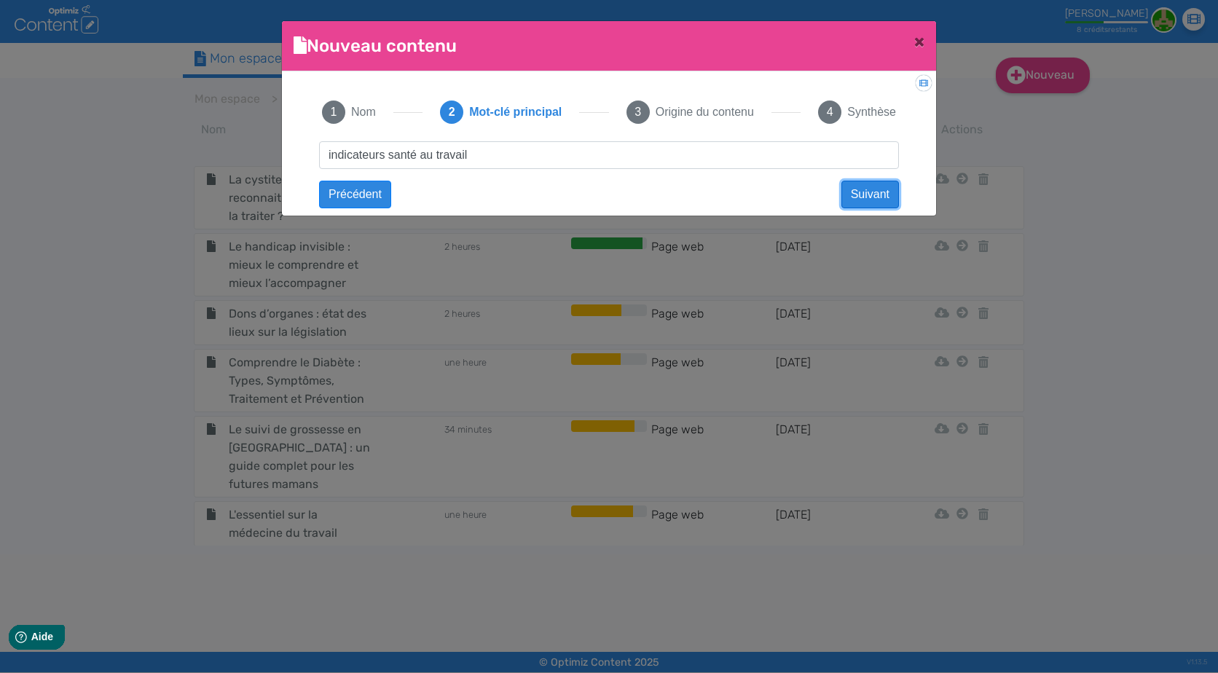
click at [875, 195] on button "Suivant" at bounding box center [871, 195] width 58 height 28
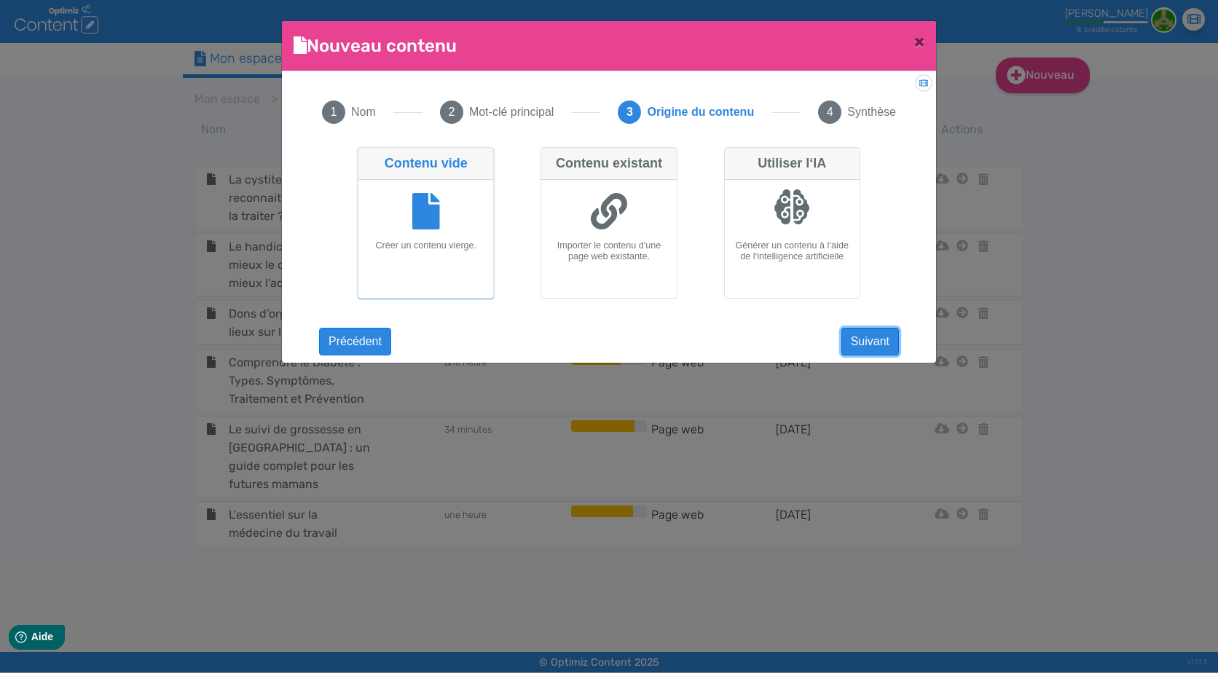
click at [864, 337] on button "Suivant" at bounding box center [871, 342] width 58 height 28
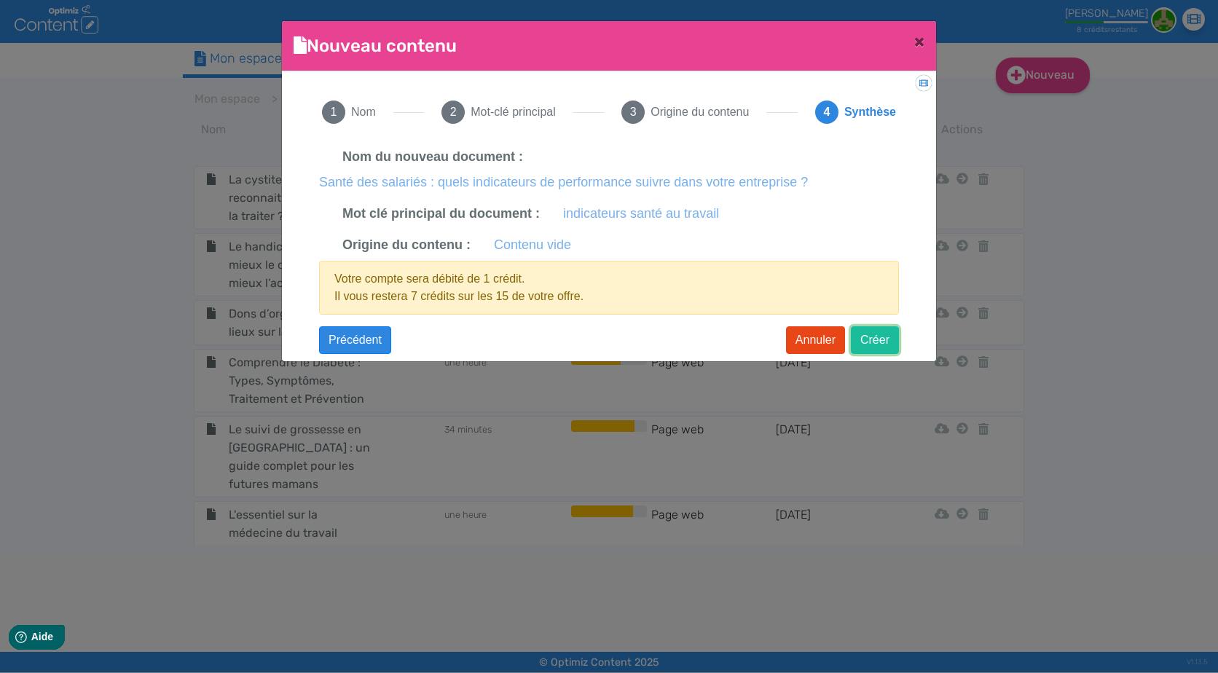
click at [885, 335] on button "Créer" at bounding box center [875, 340] width 48 height 28
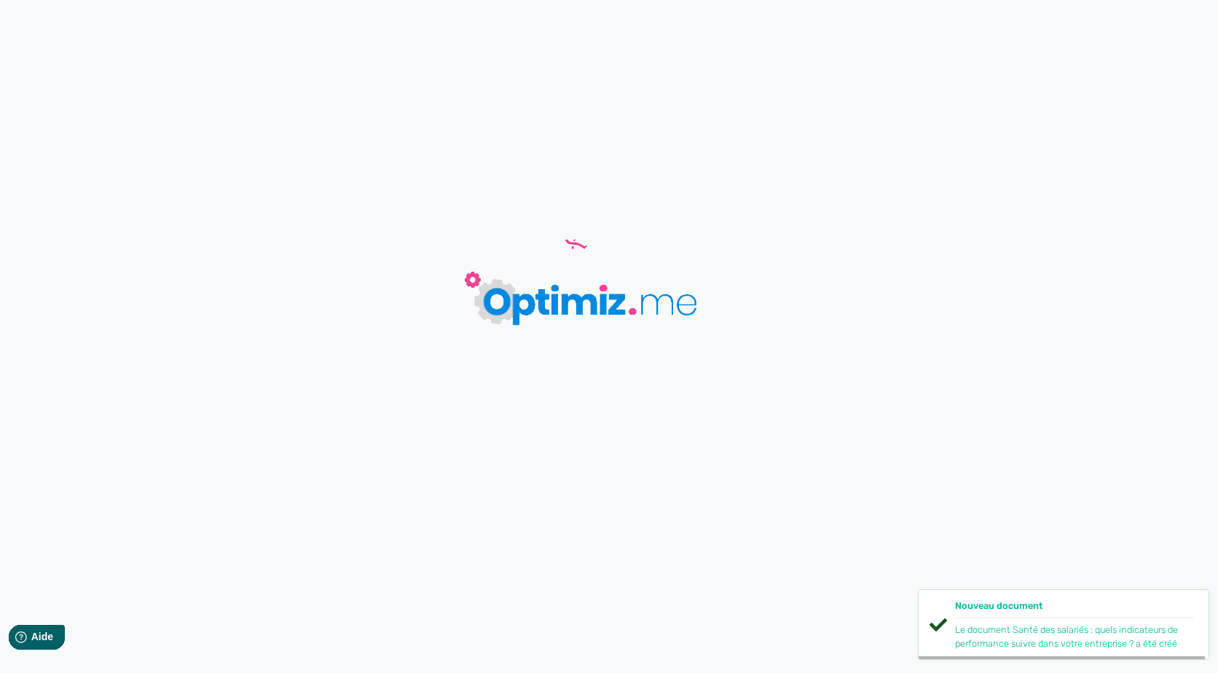
type input "Santé des salariés : quels indicateurs de performance suivre dans votre entrepr…"
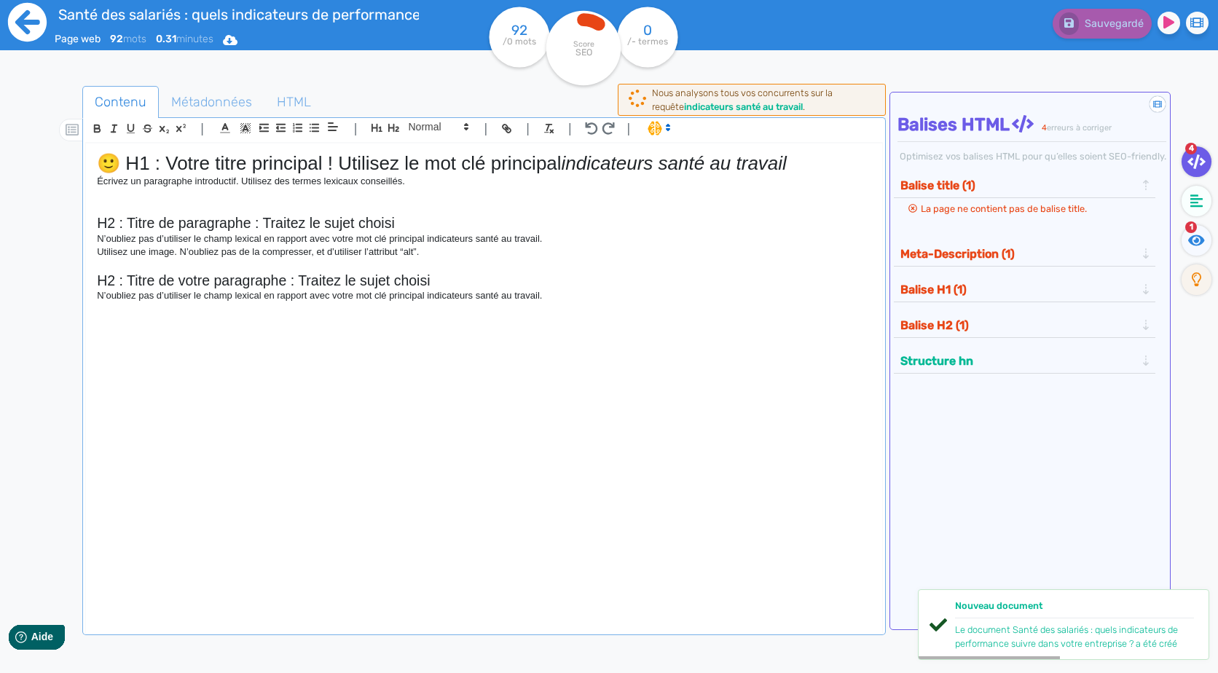
click at [30, 26] on icon at bounding box center [27, 22] width 39 height 39
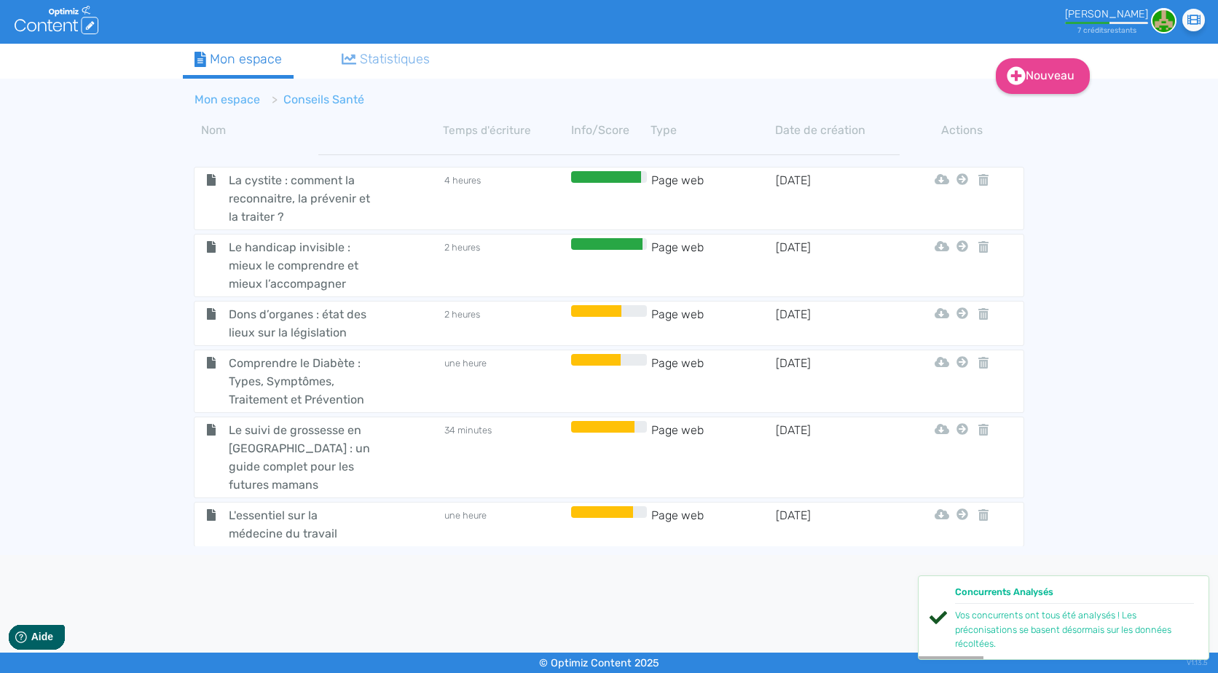
click at [232, 104] on link "Mon espace" at bounding box center [228, 100] width 66 height 14
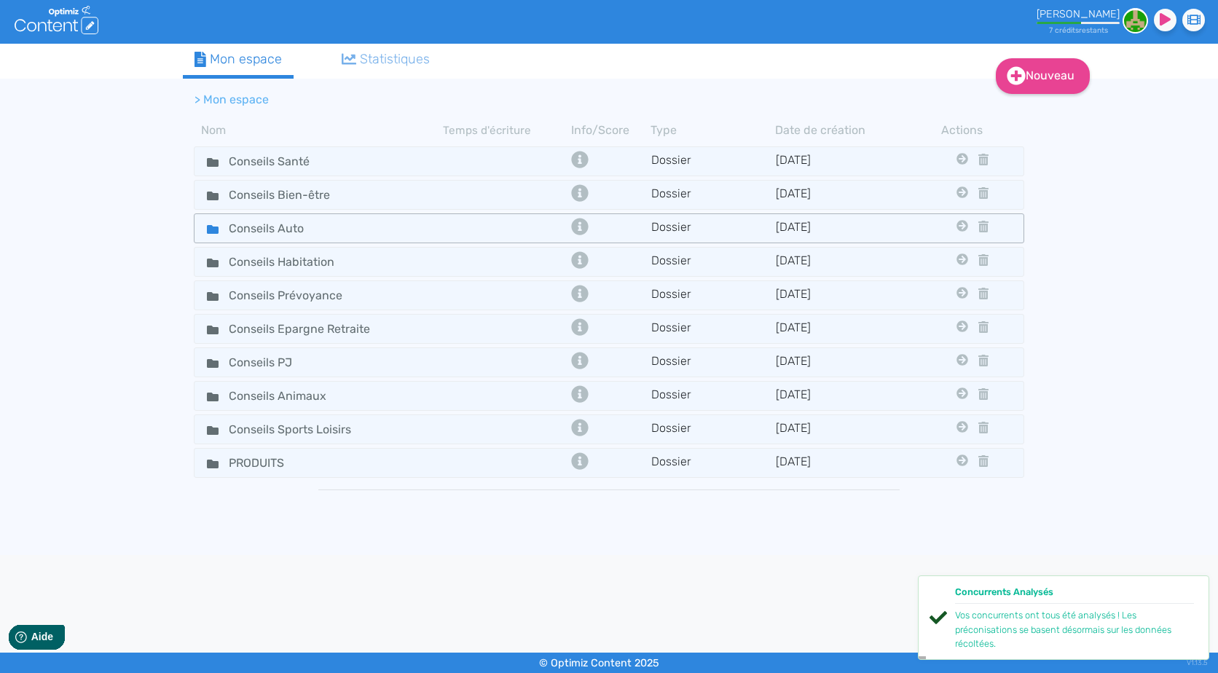
click at [329, 218] on div "Conseils Auto" at bounding box center [319, 228] width 246 height 21
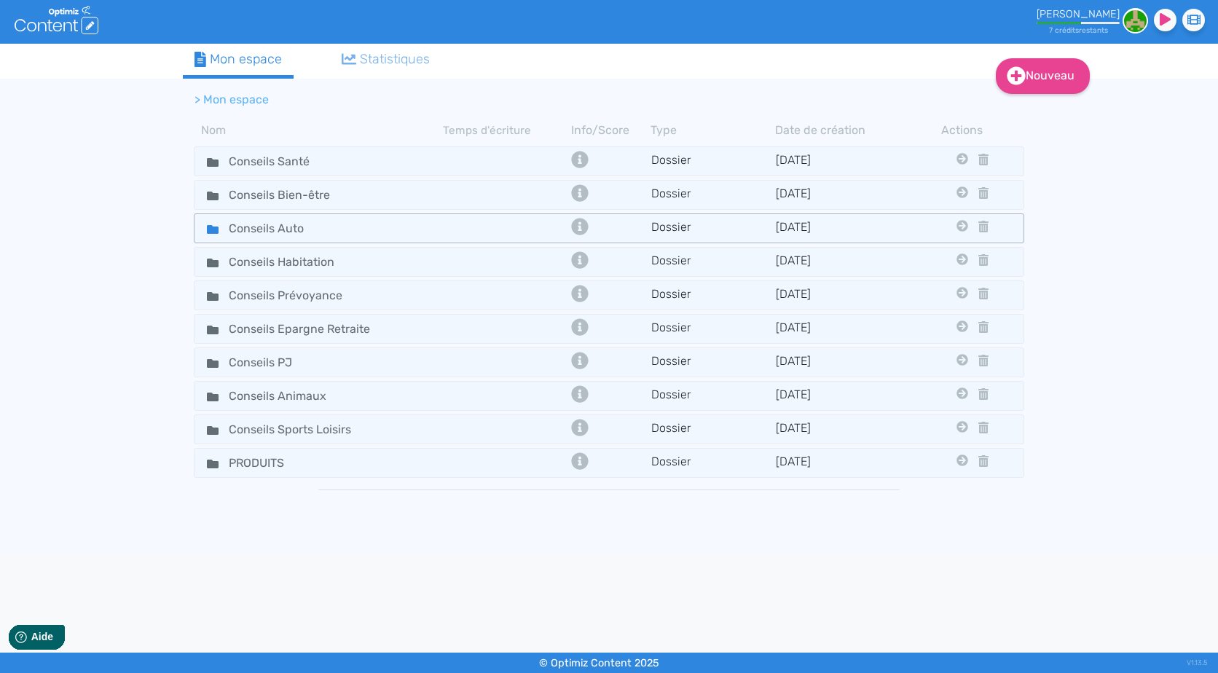
click at [329, 218] on div "Conseils Auto" at bounding box center [319, 228] width 246 height 21
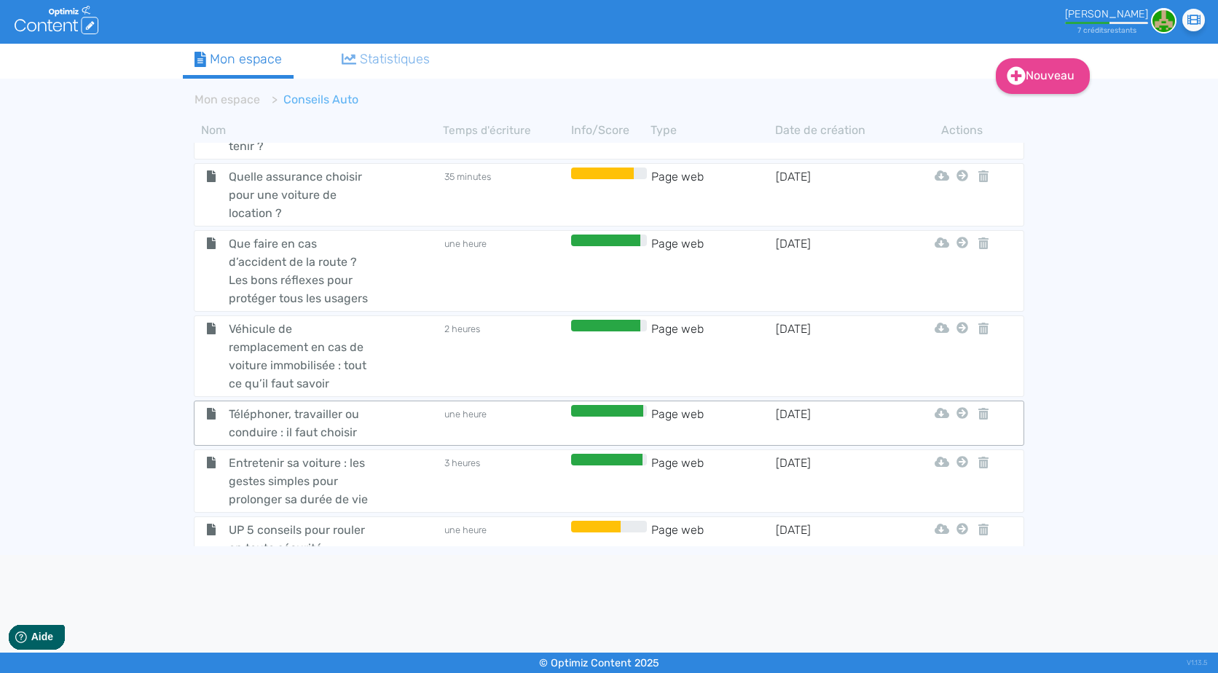
scroll to position [120, 0]
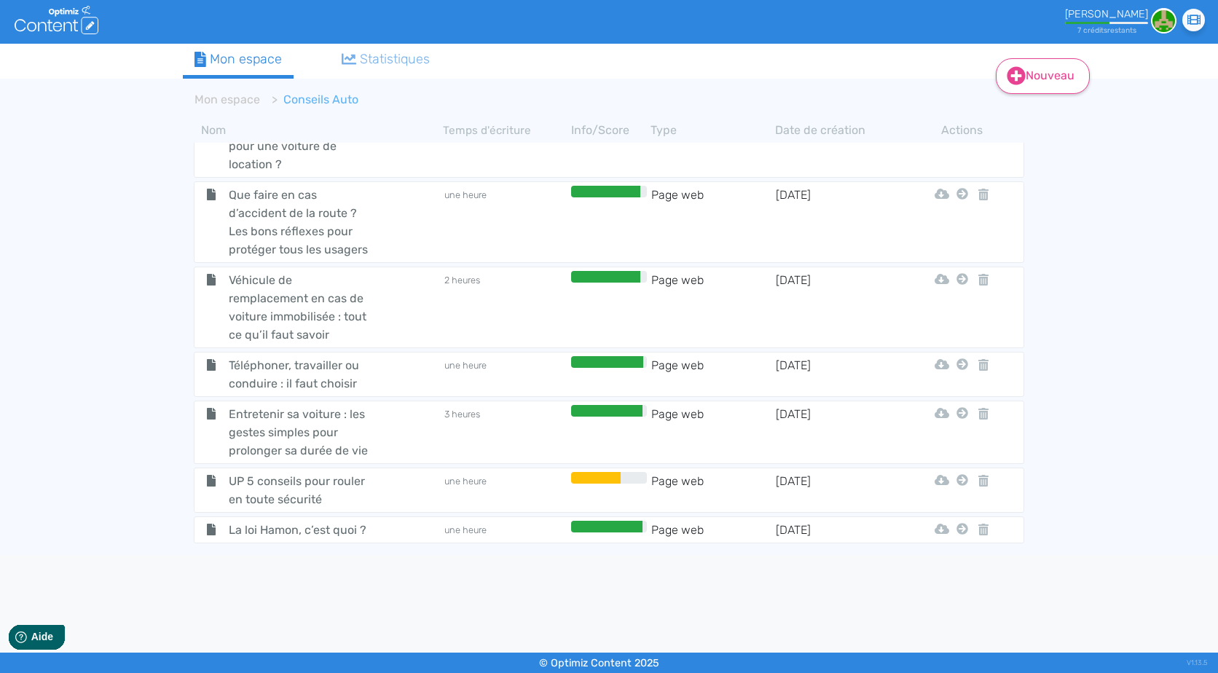
click at [1032, 69] on link "Nouveau" at bounding box center [1043, 76] width 94 height 36
click at [1047, 117] on button "Contenu" at bounding box center [1053, 112] width 117 height 23
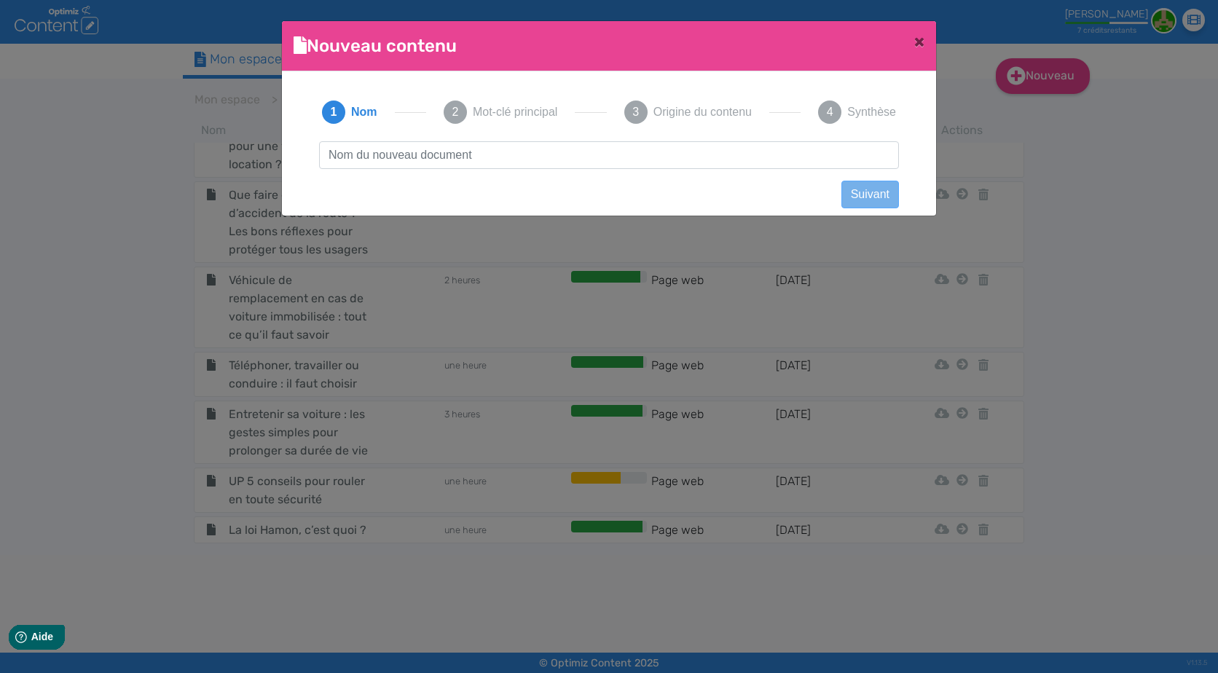
scroll to position [1, 0]
type input "UP Conduite accompagnée et assurance auto : ce qu'il faut savoir / ancien WAM"
click at [852, 194] on button "Suivant" at bounding box center [871, 195] width 58 height 28
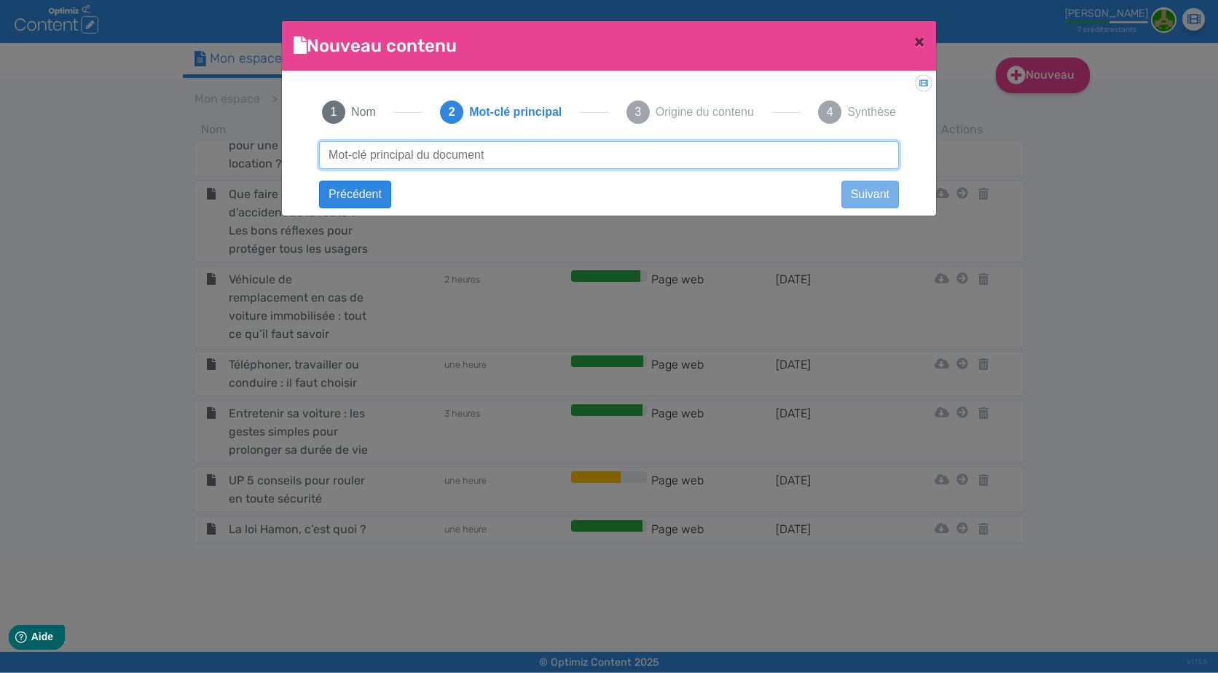
click at [528, 160] on input "text" at bounding box center [609, 155] width 580 height 28
paste input "assurance auto conduite accompagnée"
type input "assurance auto conduite accompagnée"
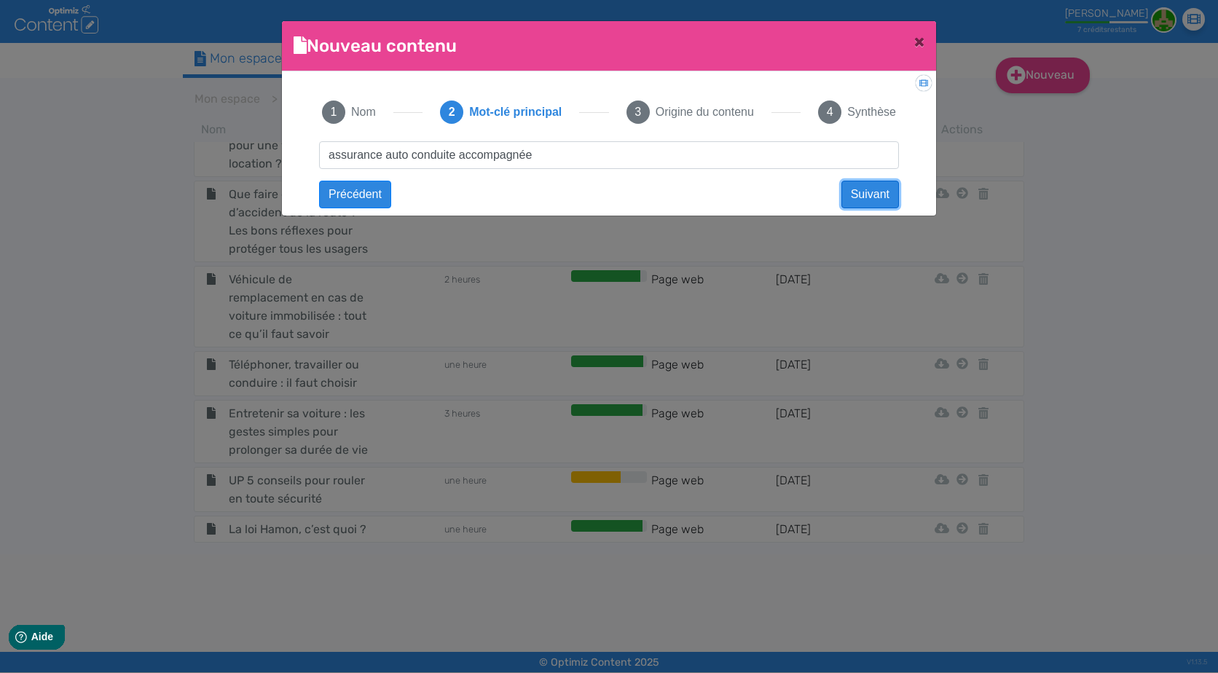
click at [859, 190] on button "Suivant" at bounding box center [871, 195] width 58 height 28
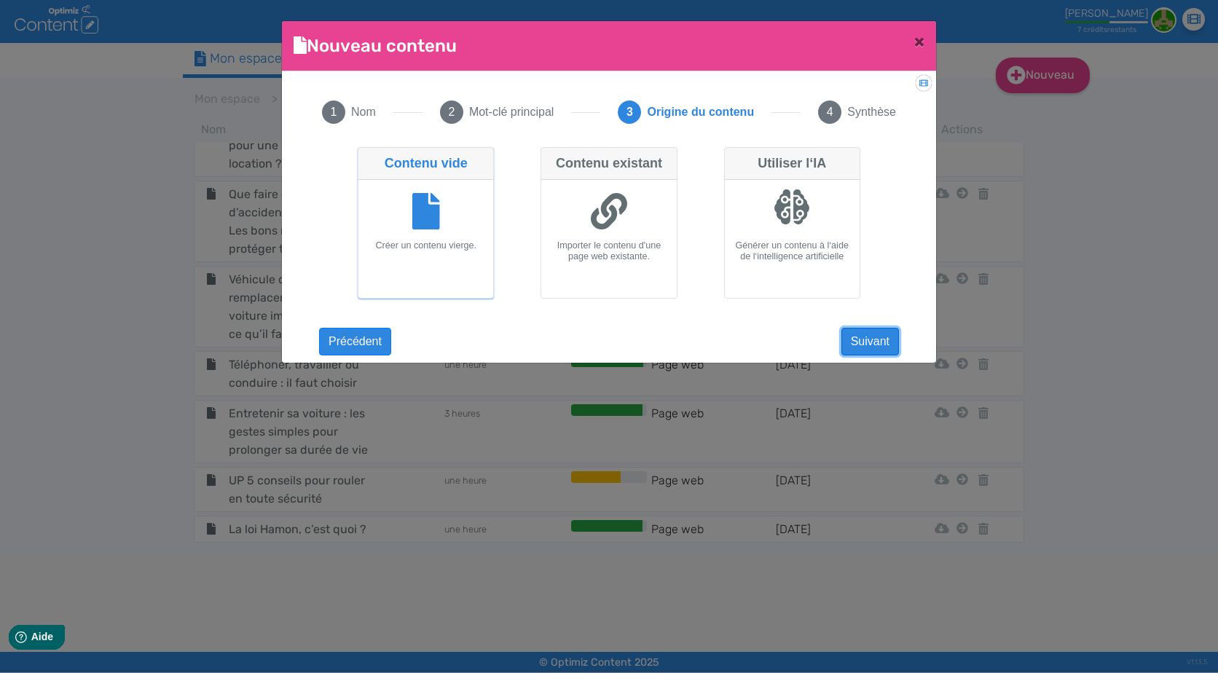
click at [871, 345] on button "Suivant" at bounding box center [871, 342] width 58 height 28
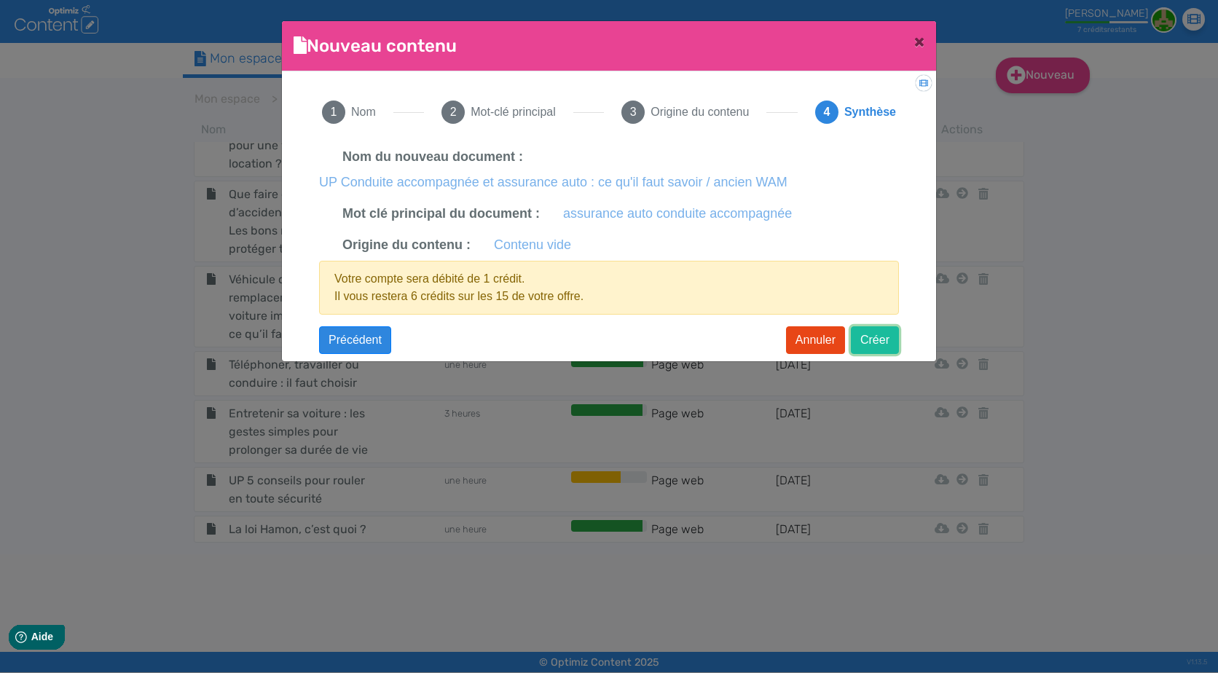
click at [877, 335] on button "Créer" at bounding box center [875, 340] width 48 height 28
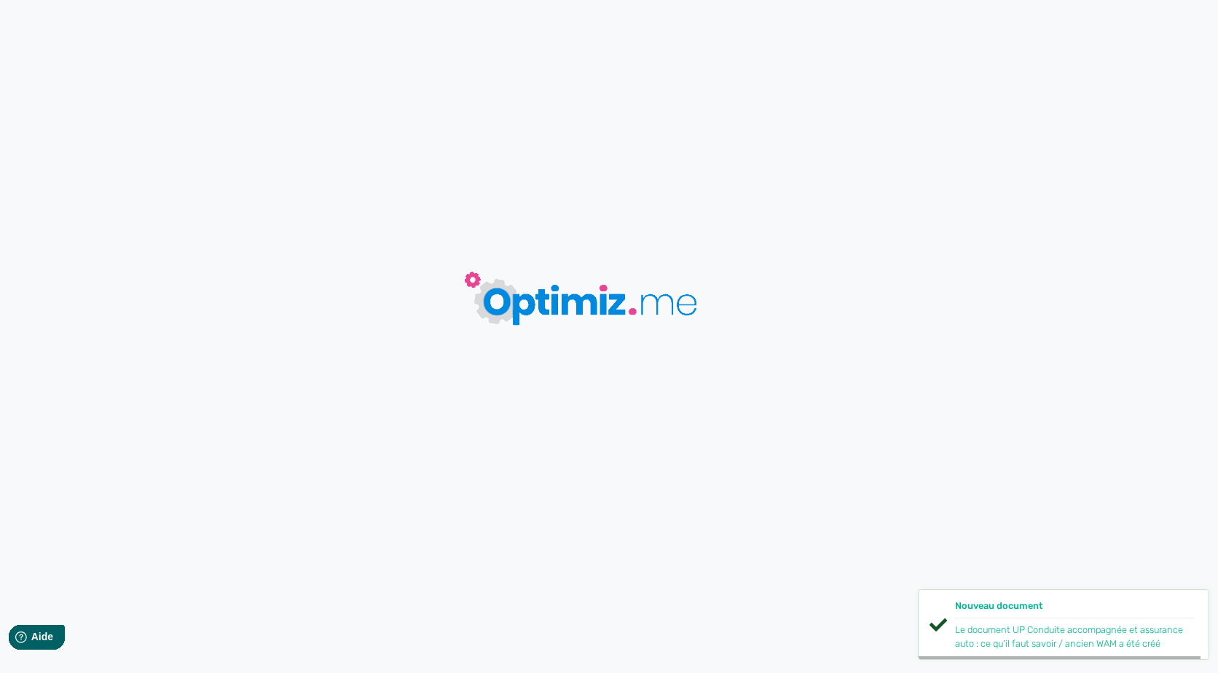
type input "UP Conduite accompagnée et assurance auto : ce qu'il faut savoir / ancien WAM"
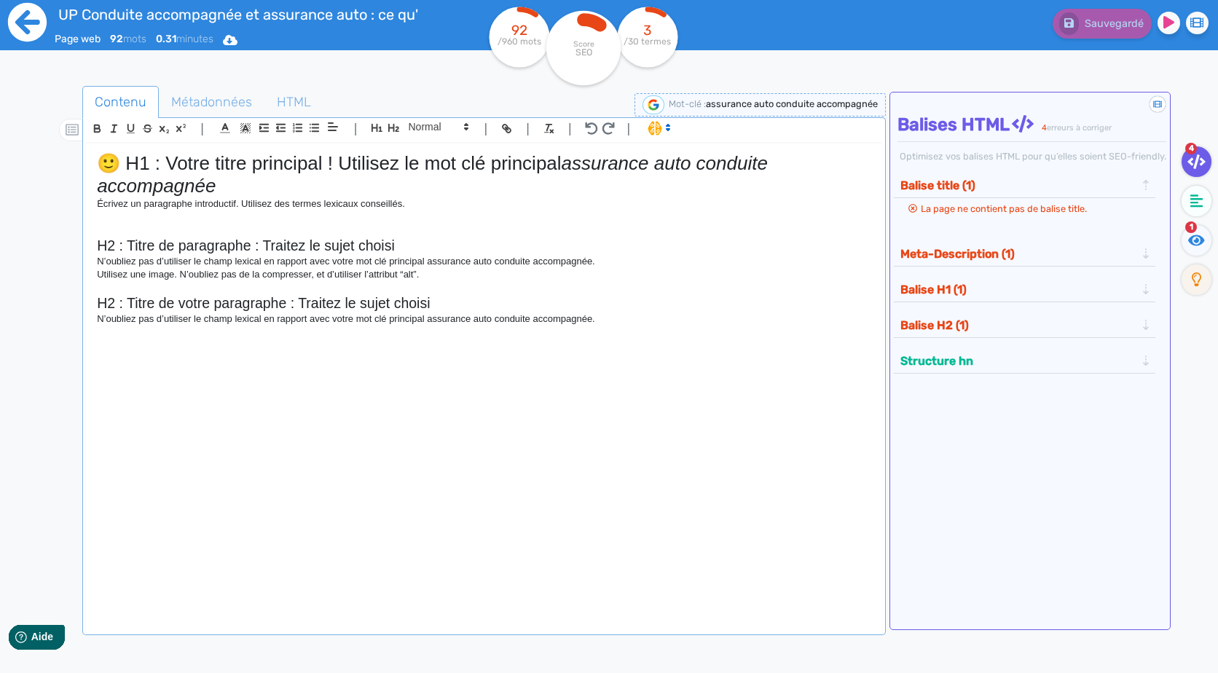
click at [44, 34] on icon at bounding box center [27, 22] width 40 height 40
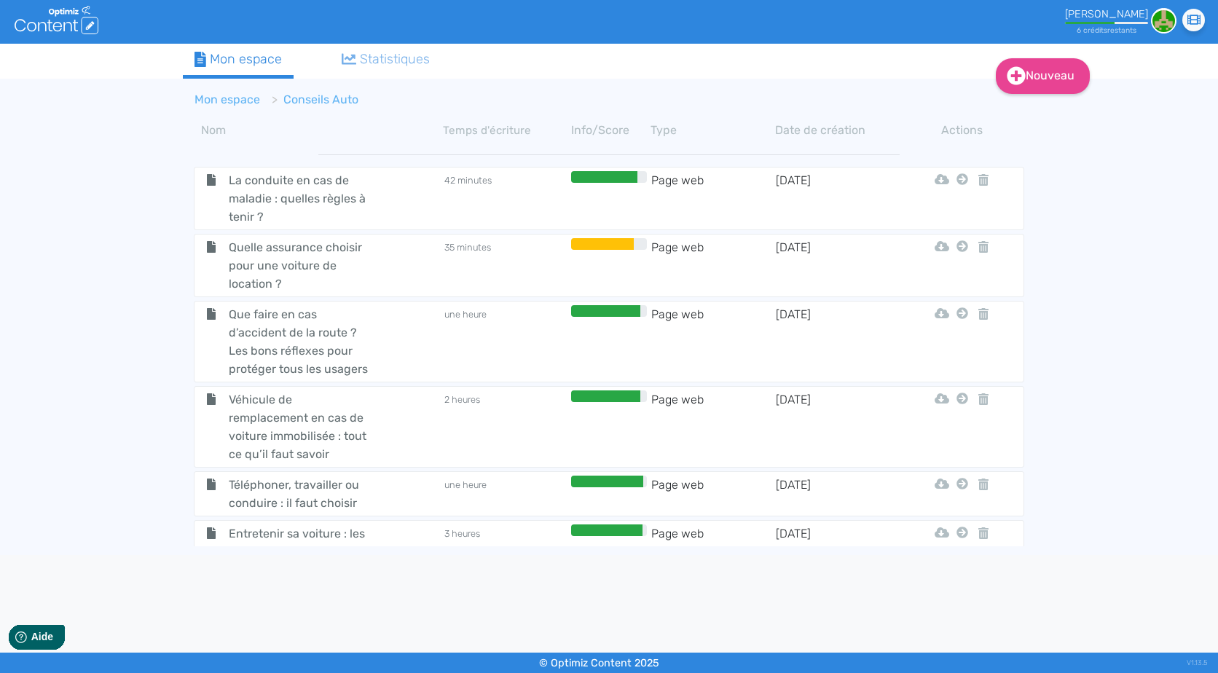
click at [235, 91] on li "Mon espace" at bounding box center [228, 99] width 66 height 17
click at [241, 95] on link "Mon espace" at bounding box center [228, 100] width 66 height 14
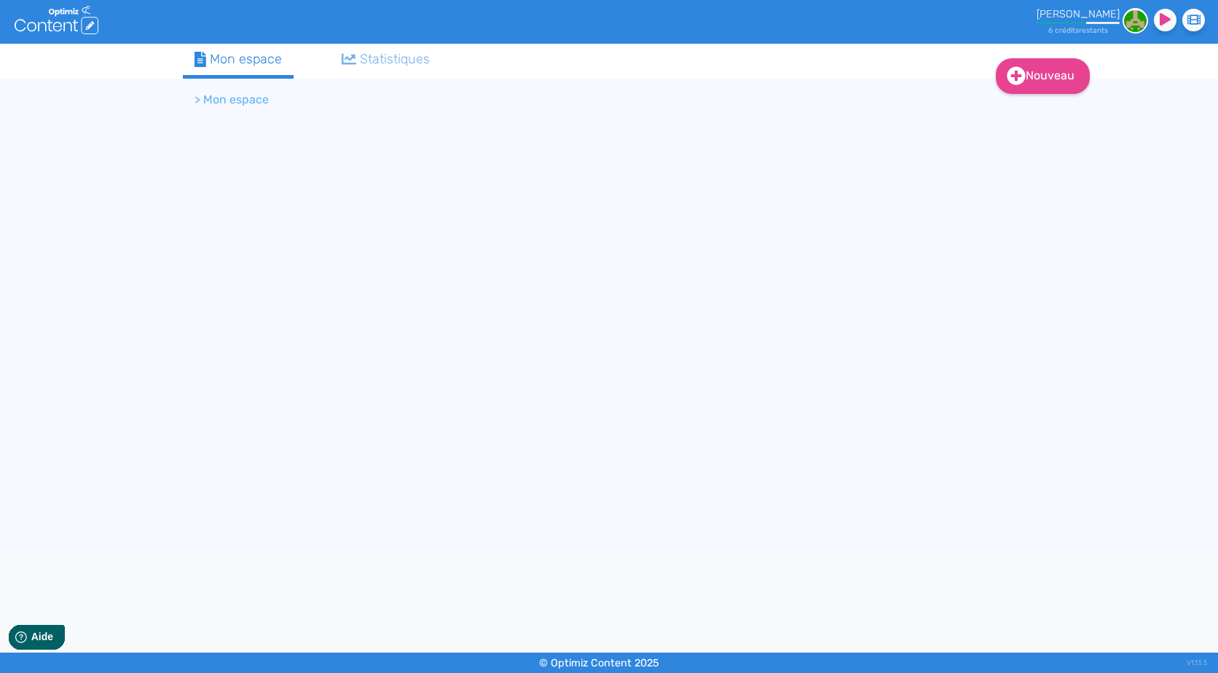
click at [241, 95] on li "> Mon espace" at bounding box center [232, 99] width 74 height 17
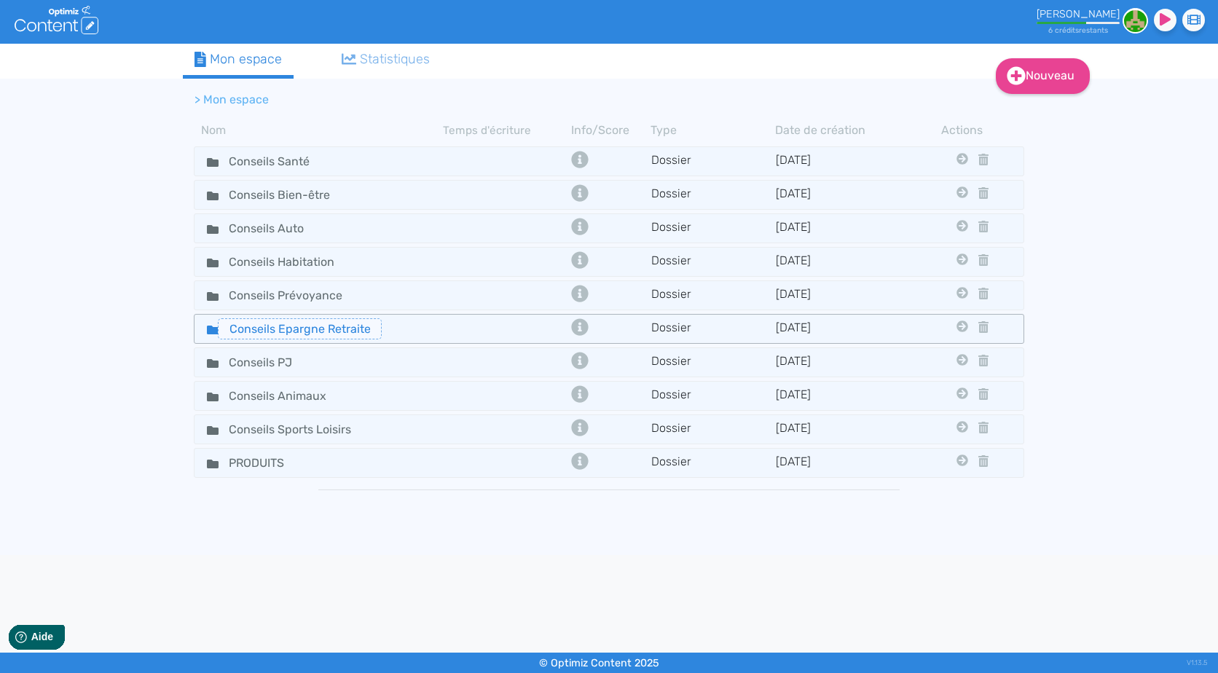
click at [366, 337] on input "Conseils Epargne Retraite" at bounding box center [300, 328] width 164 height 21
click at [422, 331] on div "Conseils Epargne Retraite" at bounding box center [319, 328] width 246 height 21
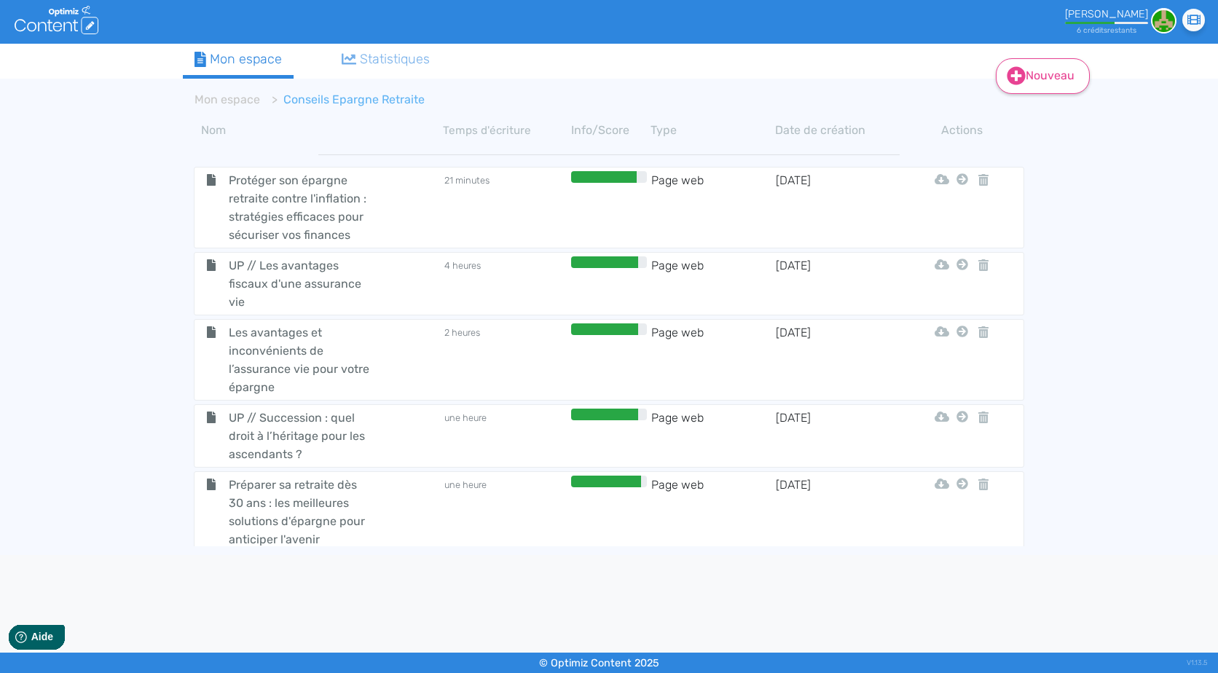
click at [1044, 79] on link "Nouveau" at bounding box center [1043, 76] width 94 height 36
click at [1057, 109] on button "Contenu" at bounding box center [1053, 112] width 117 height 23
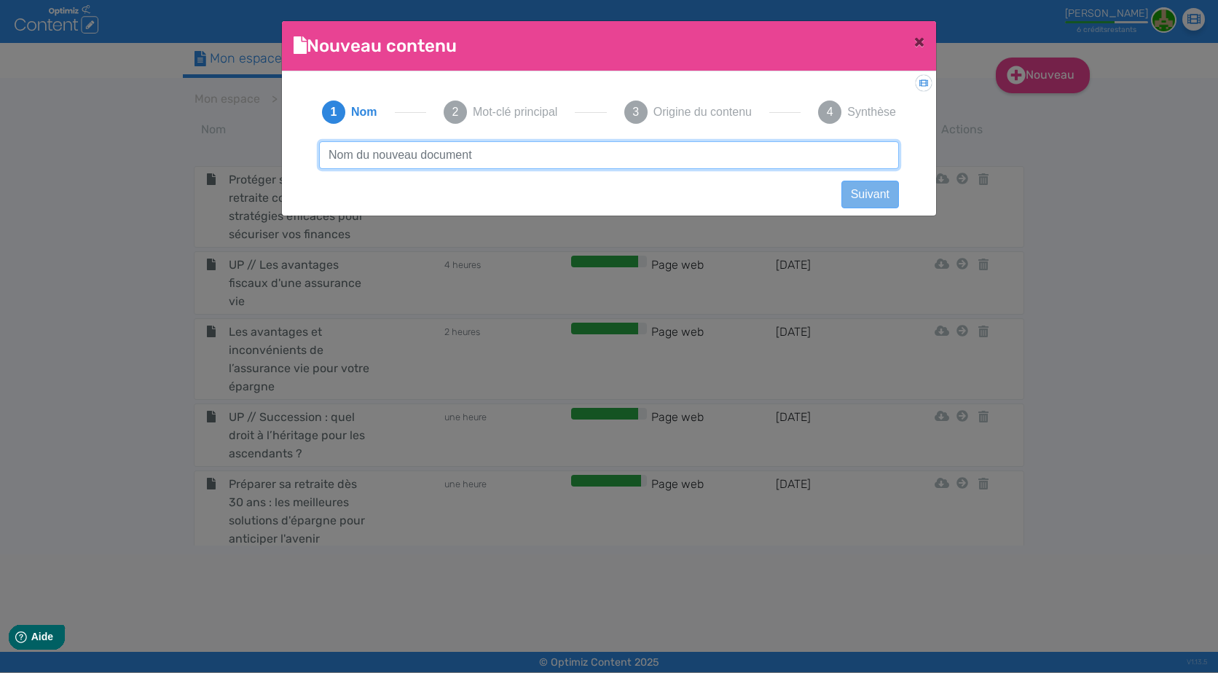
click at [514, 154] on input "text" at bounding box center [609, 155] width 580 height 28
paste input "UP Le plan épargne retraite, un levier de fidélisation des salariés / ancien WAM"
type input "UP Le plan épargne retraite, un levier de fidélisation des salariés / ancien WAM"
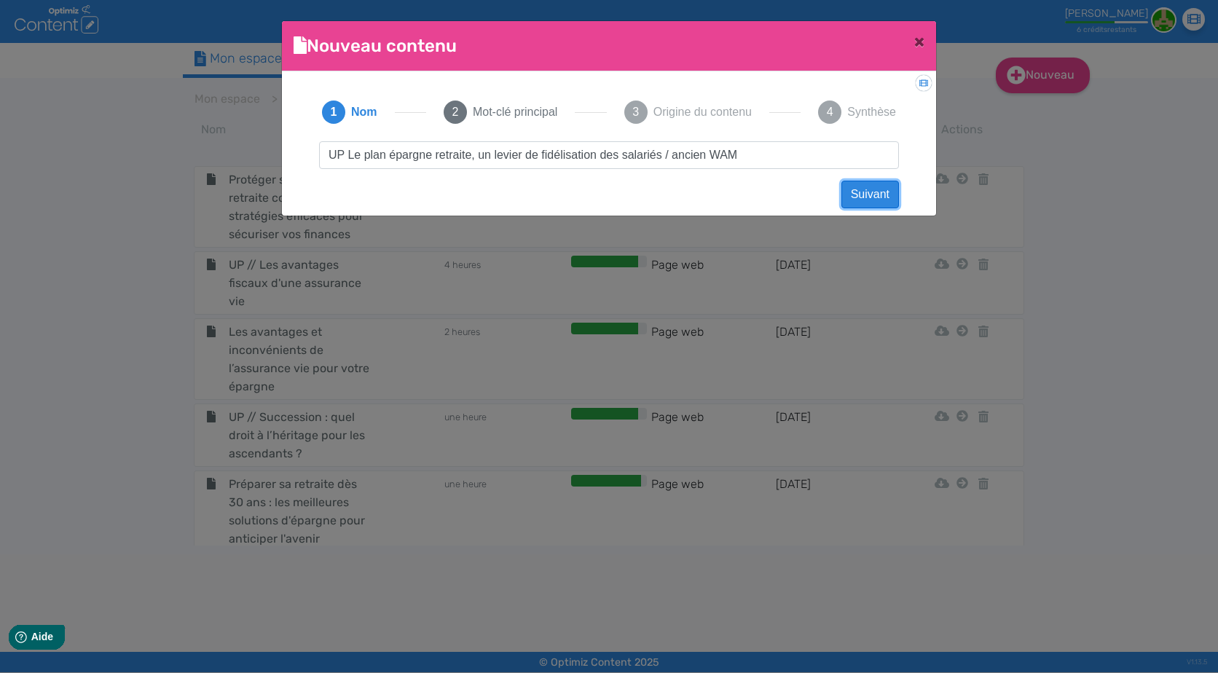
click at [877, 192] on button "Suivant" at bounding box center [871, 195] width 58 height 28
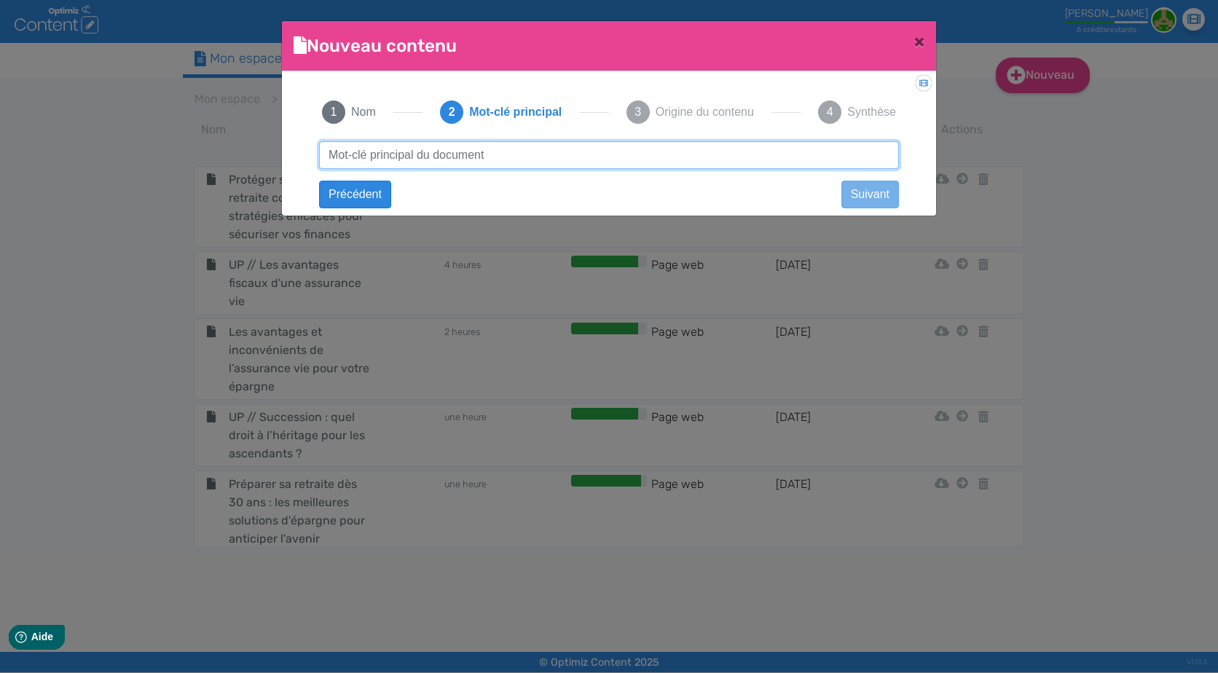
paste input "plan épargne retraite entreprise"
type input "plan épargne retraite entreprise"
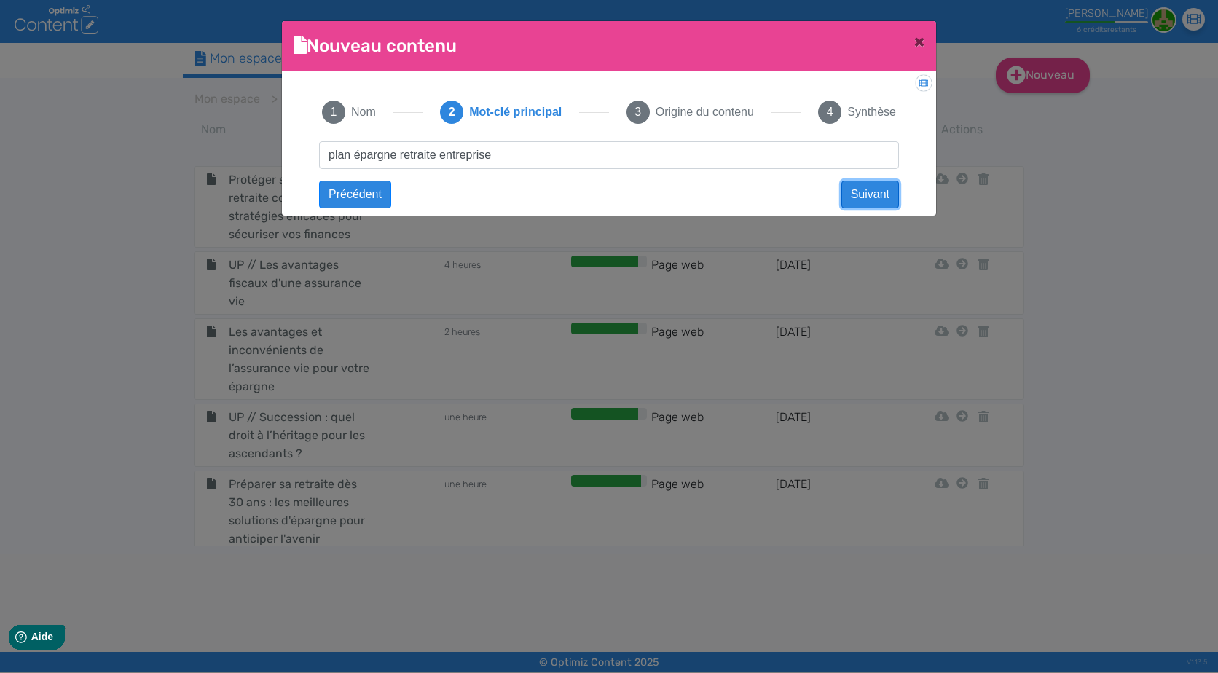
click at [861, 198] on button "Suivant" at bounding box center [871, 195] width 58 height 28
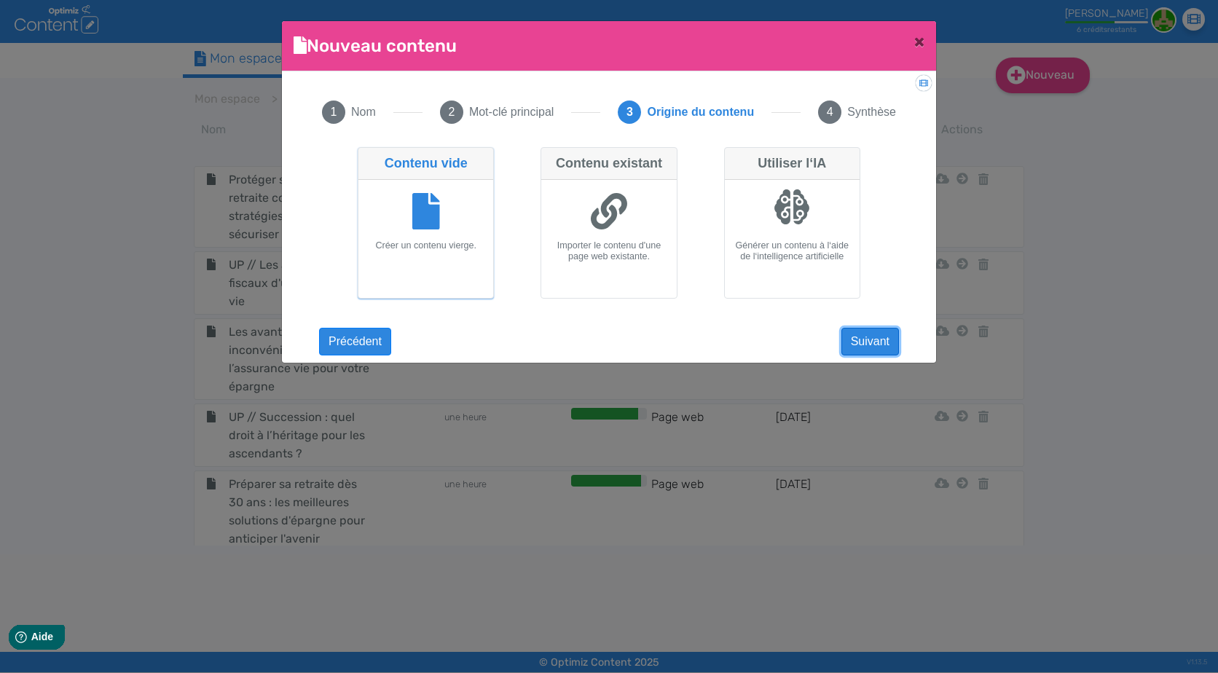
click at [879, 332] on button "Suivant" at bounding box center [871, 342] width 58 height 28
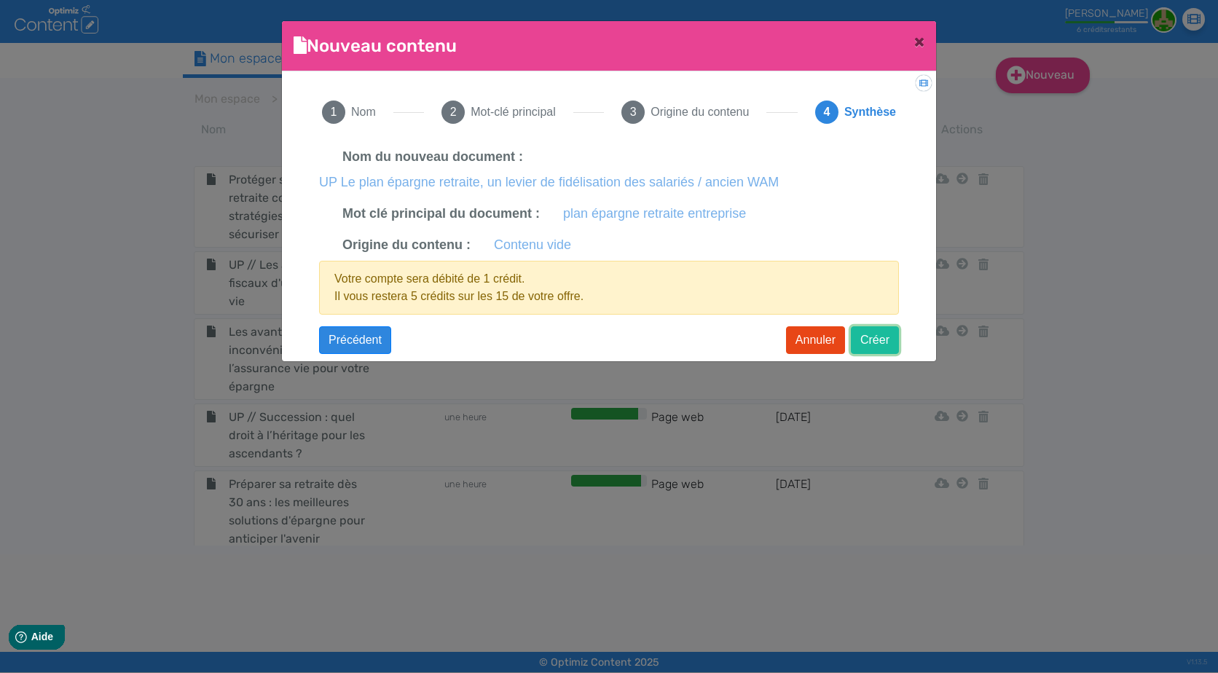
click at [877, 341] on button "Créer" at bounding box center [875, 340] width 48 height 28
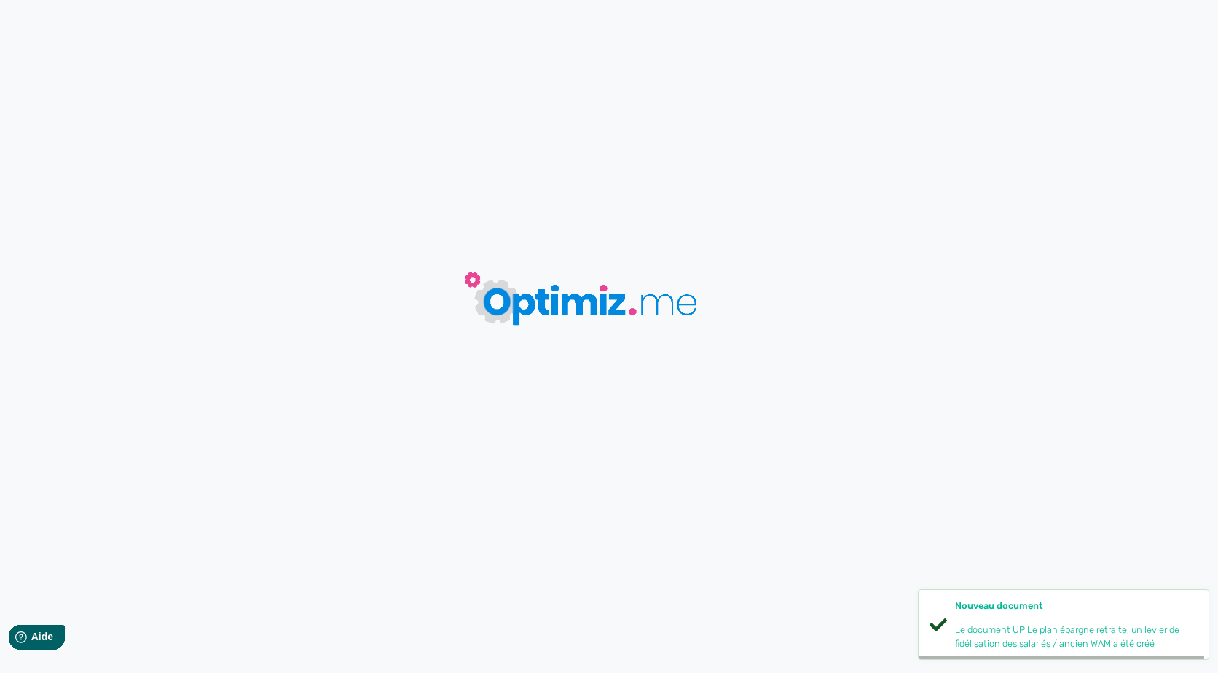
type input "UP Le plan épargne retraite, un levier de fidélisation des salariés / ancien WAM"
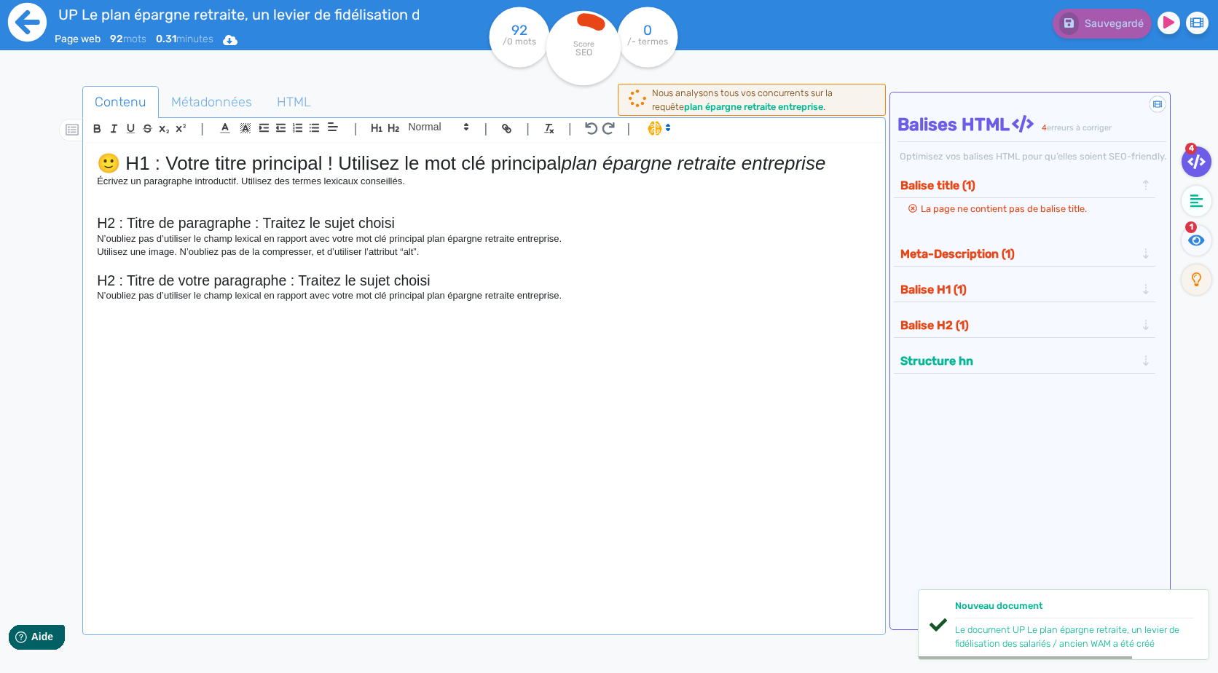
click at [28, 19] on icon at bounding box center [27, 22] width 39 height 39
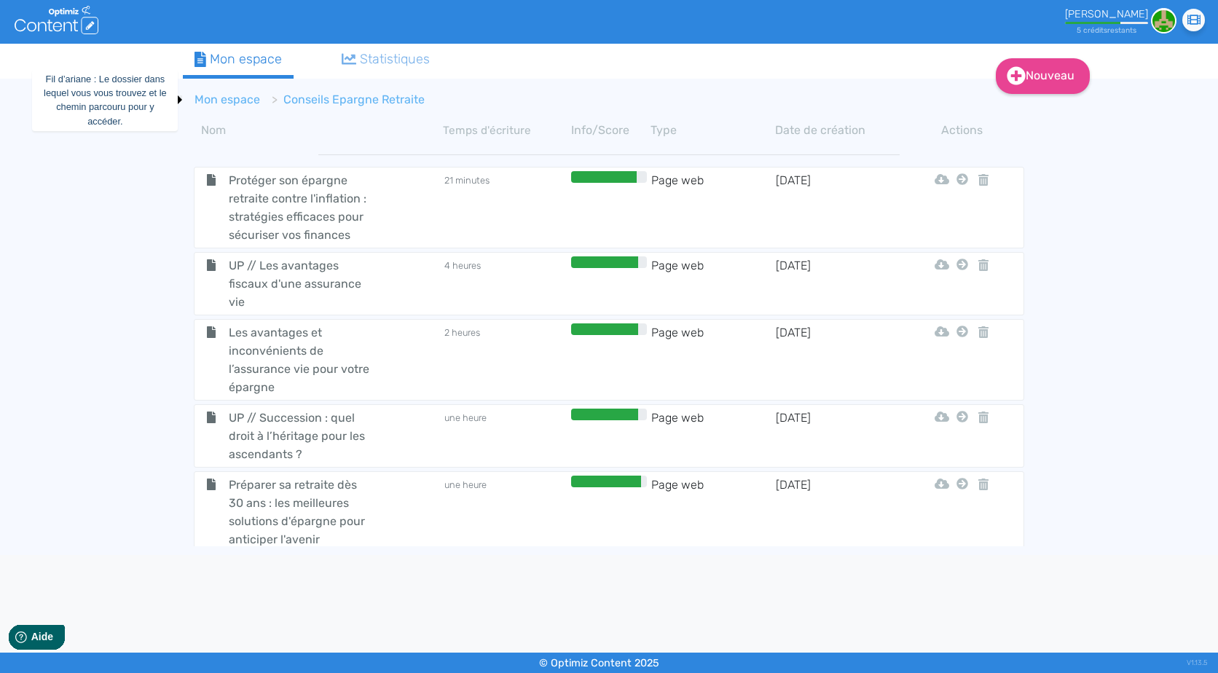
click at [240, 95] on link "Mon espace" at bounding box center [228, 100] width 66 height 14
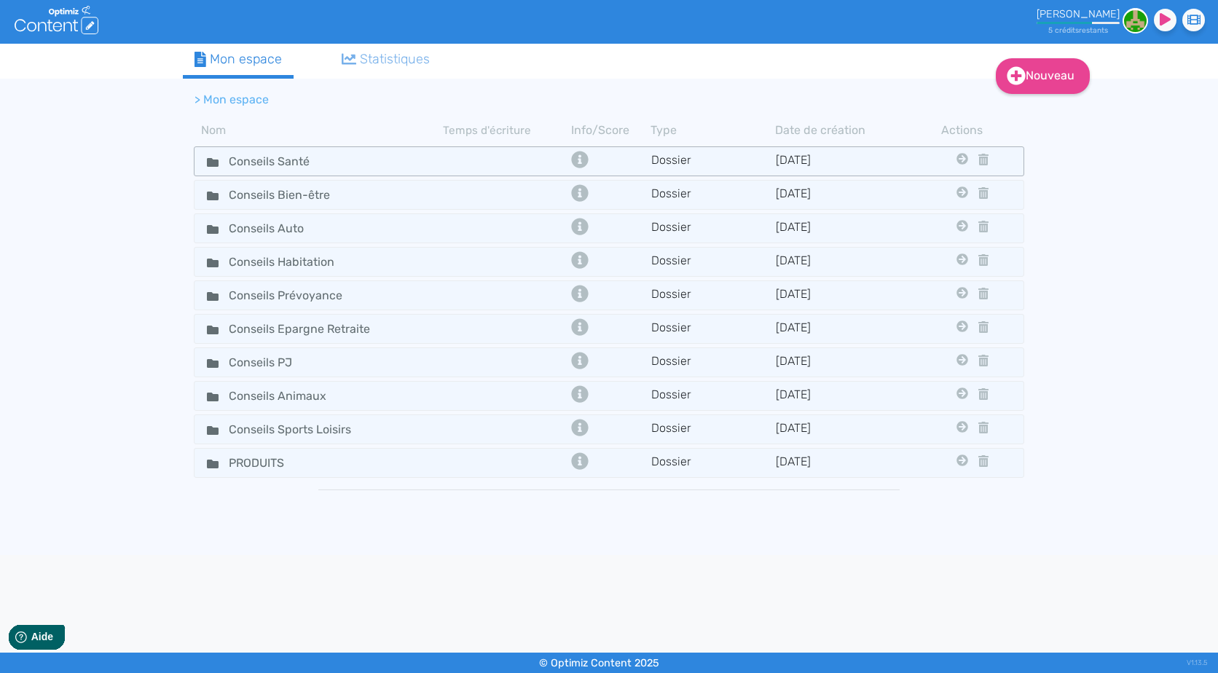
click at [405, 146] on tr "Conseils Santé Dossier 1/3/2024 Conseils Bien-être Conseils Auto Conseils Habit…" at bounding box center [609, 161] width 831 height 30
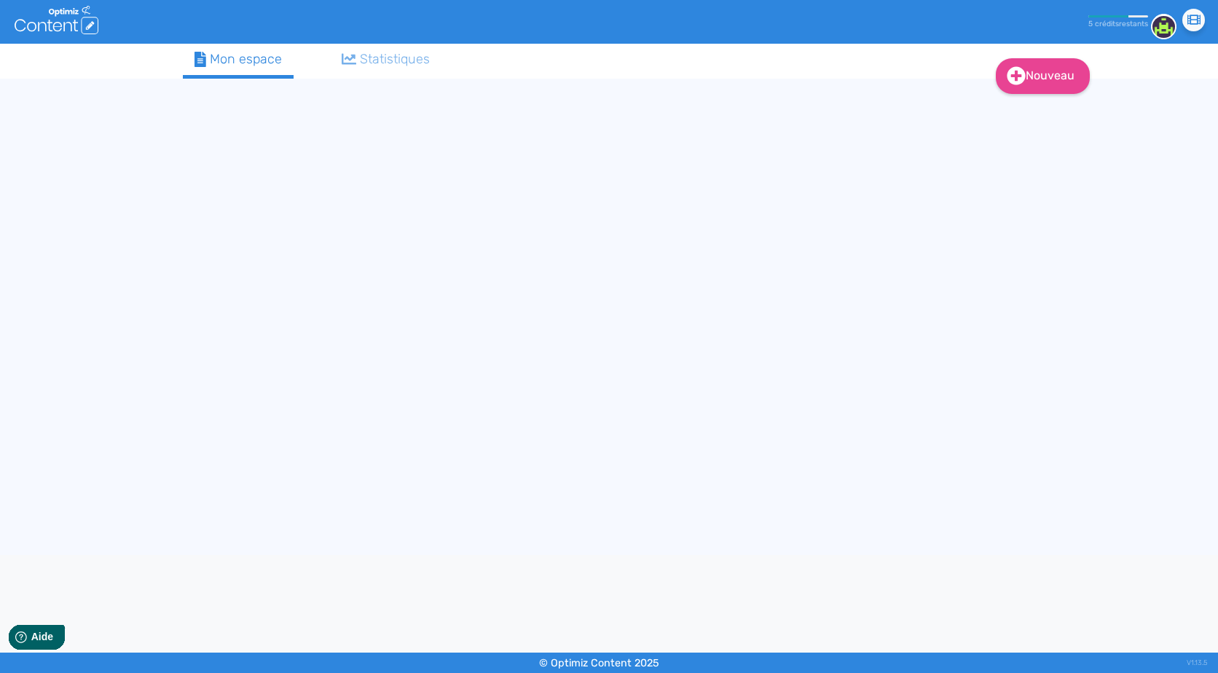
click at [405, 146] on div "Nouveau Contenu (0 credits) Dossier Mon espace Statistiques" at bounding box center [609, 300] width 875 height 512
click at [1073, 88] on link "Nouveau" at bounding box center [1043, 76] width 94 height 36
click at [876, 125] on section at bounding box center [609, 102] width 853 height 47
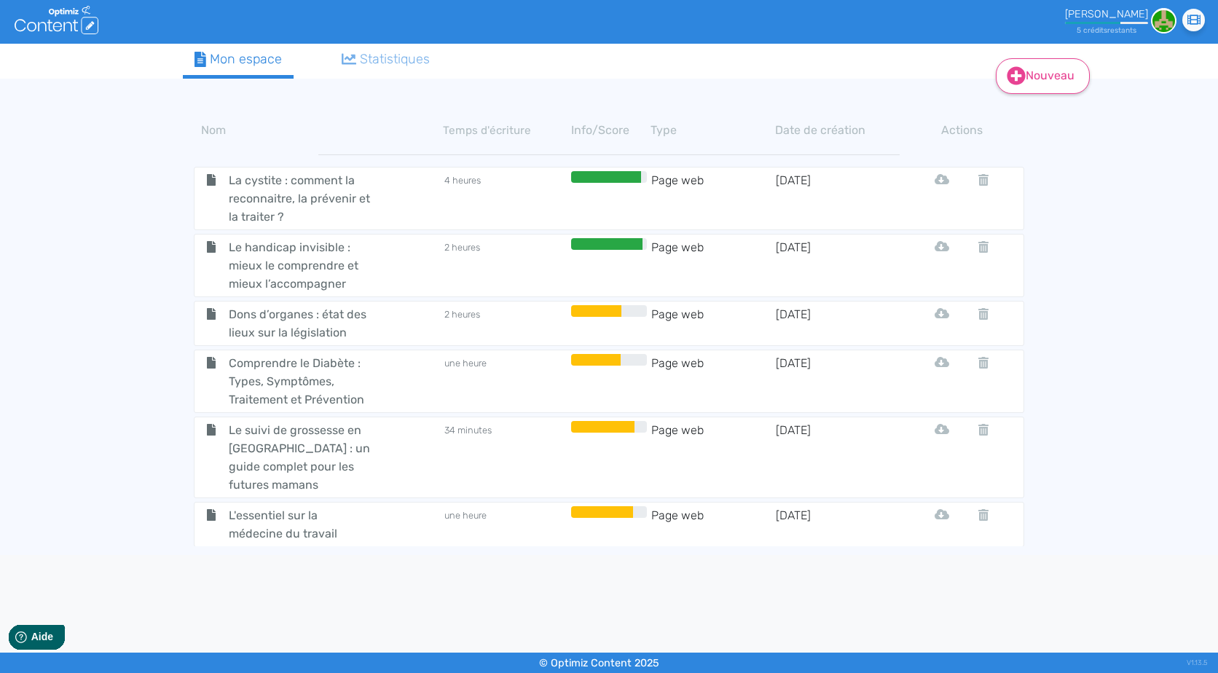
click at [1060, 90] on link "Nouveau" at bounding box center [1043, 76] width 94 height 36
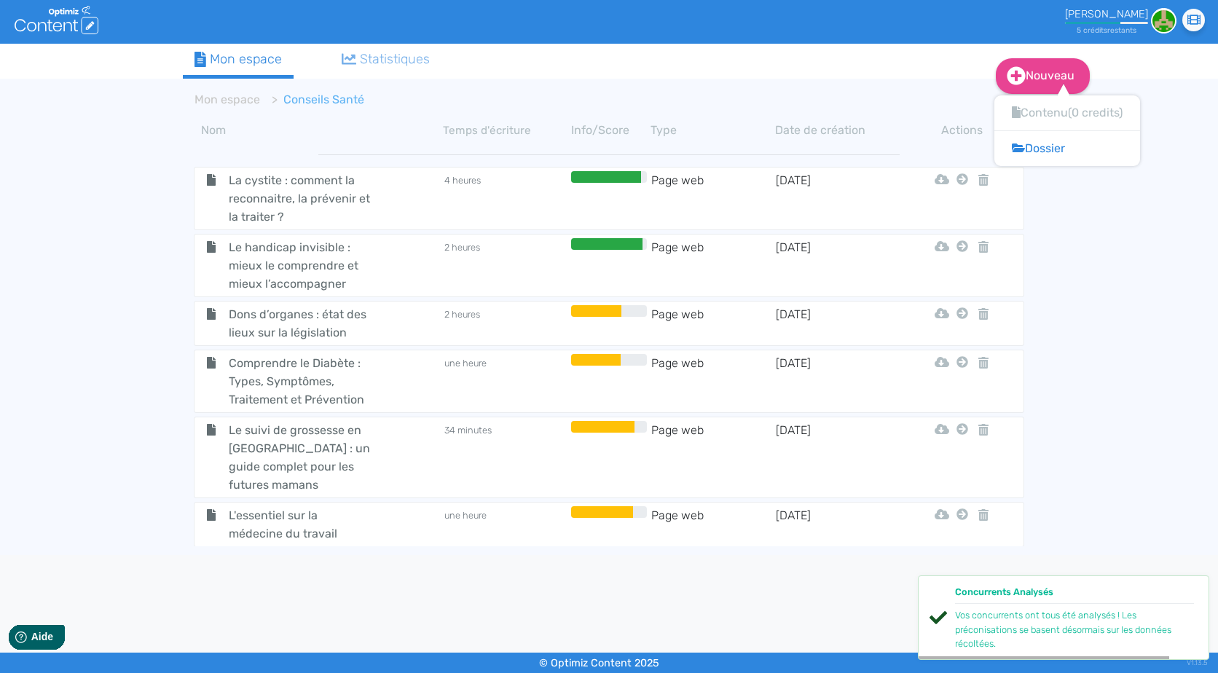
click at [904, 50] on ul "Mon espace Statistiques" at bounding box center [562, 61] width 759 height 35
click at [1070, 74] on link "Nouveau" at bounding box center [1043, 76] width 94 height 36
click at [1065, 109] on button "Contenu" at bounding box center [1053, 112] width 117 height 23
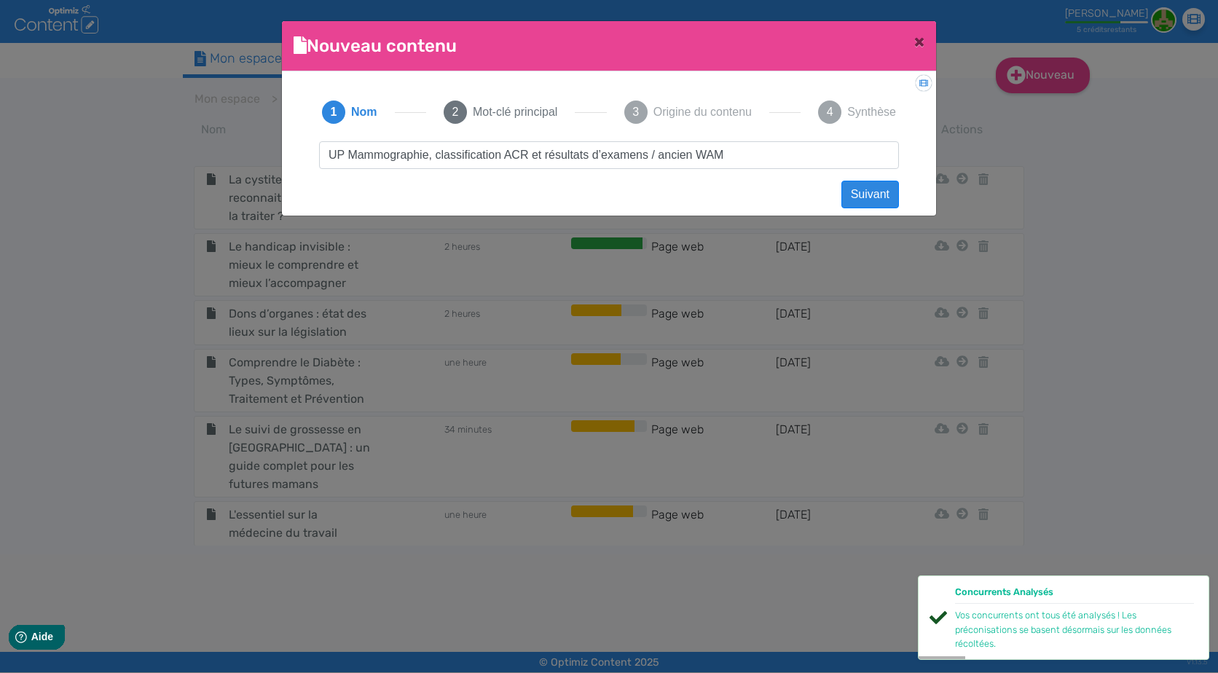
type input "UP Mammographie, classification ACR et résultats d’examens / ancien WAM"
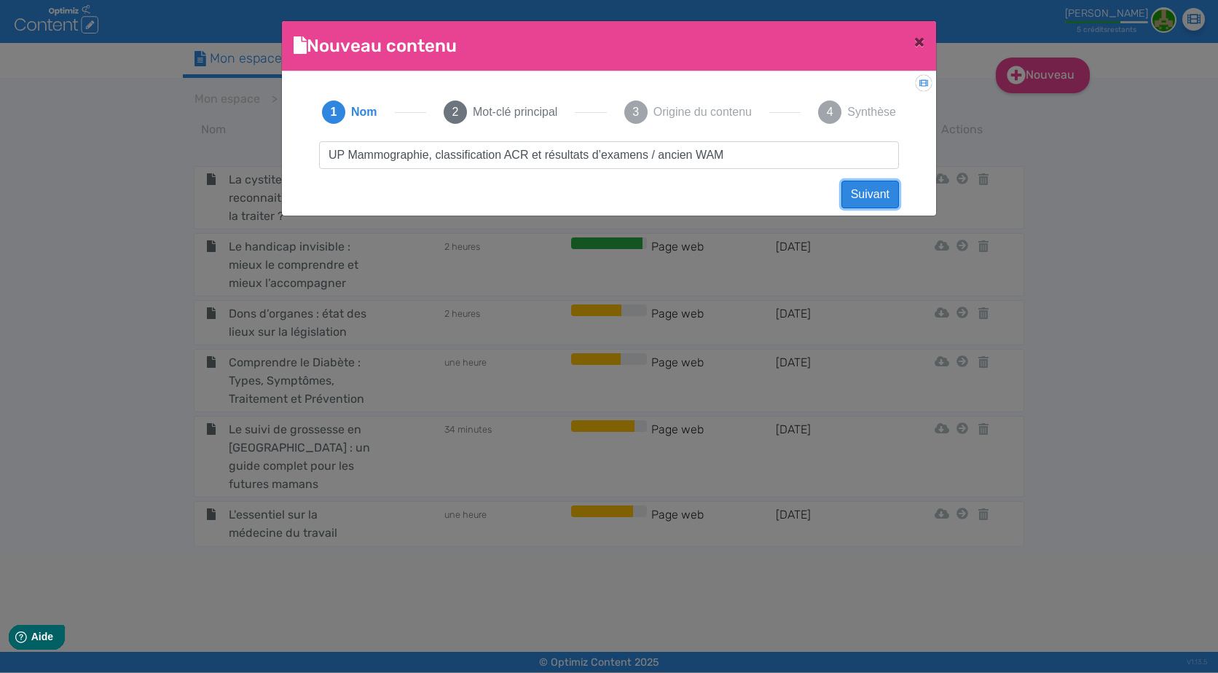
click at [881, 196] on button "Suivant" at bounding box center [871, 195] width 58 height 28
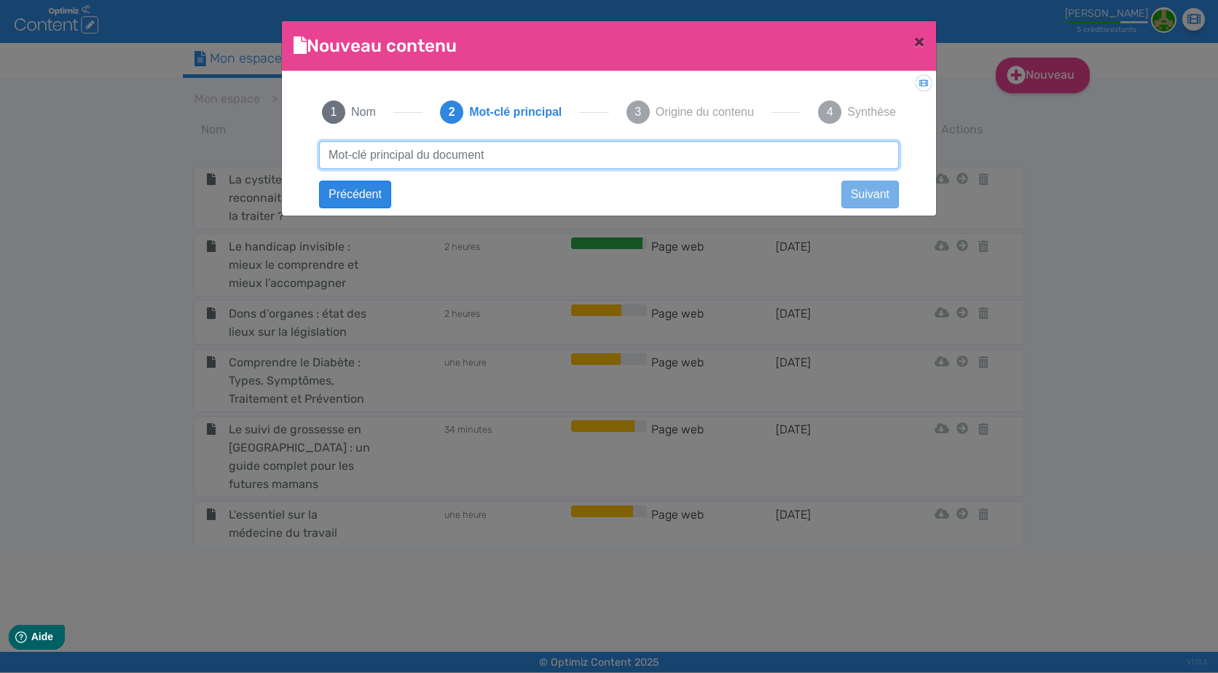
type input "m"
type input "Mammographie"
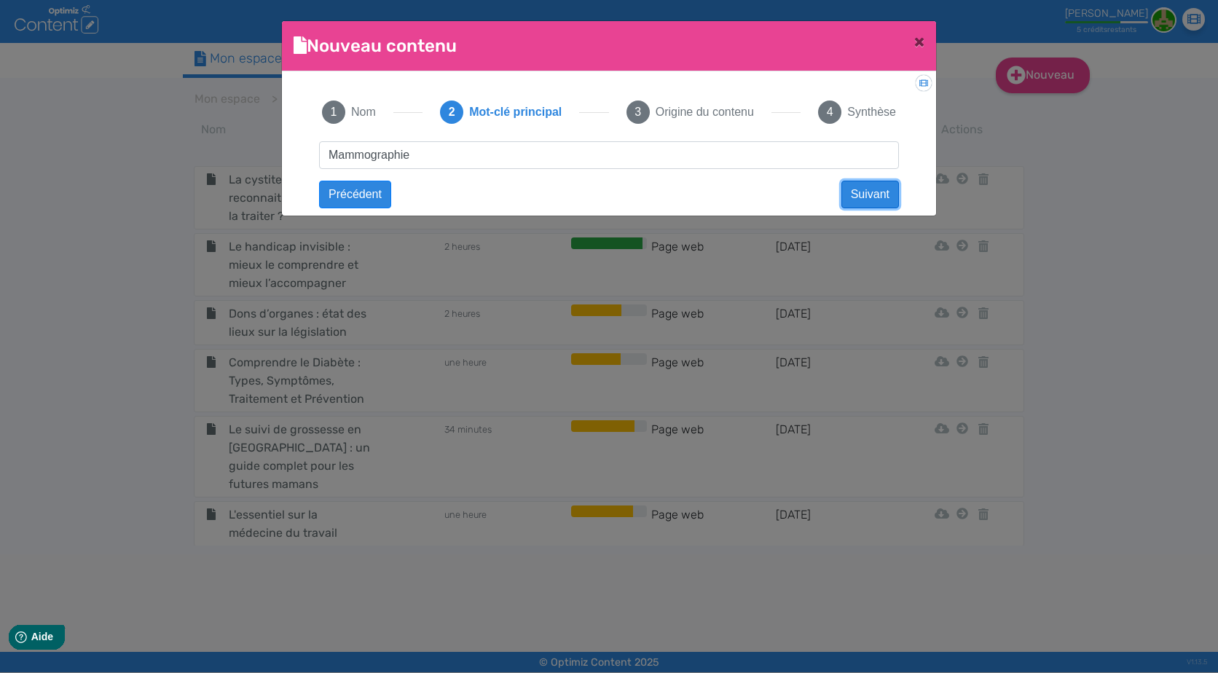
click at [877, 187] on button "Suivant" at bounding box center [871, 195] width 58 height 28
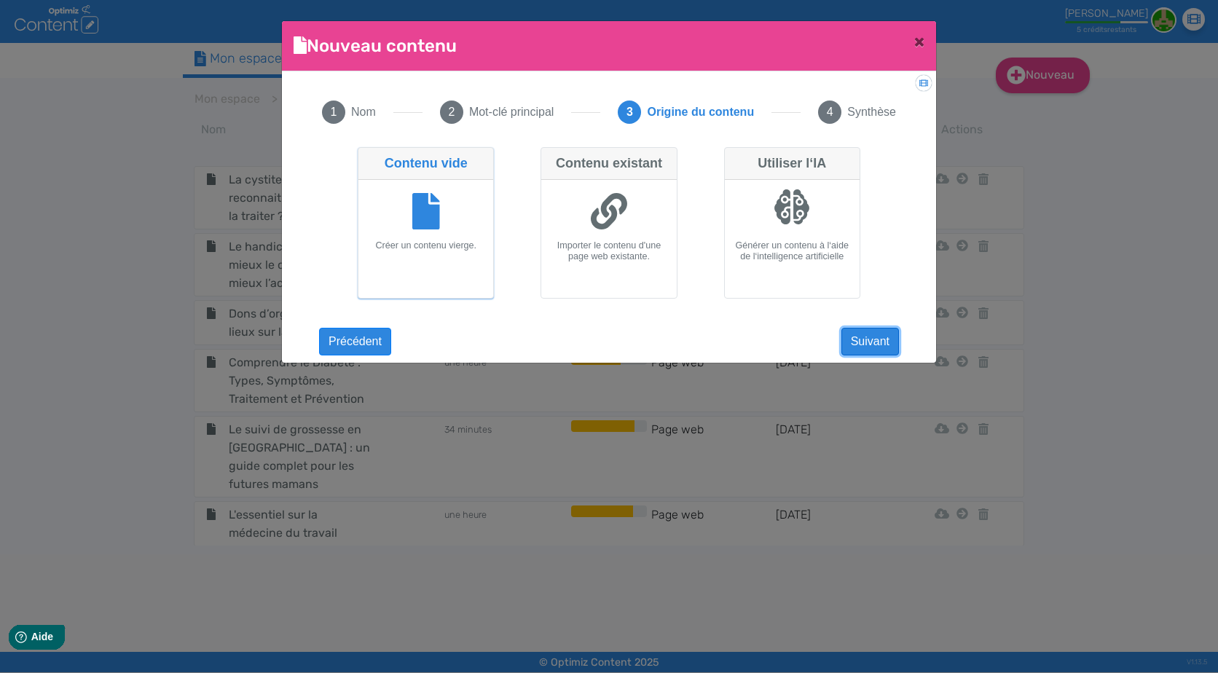
click at [878, 346] on button "Suivant" at bounding box center [871, 342] width 58 height 28
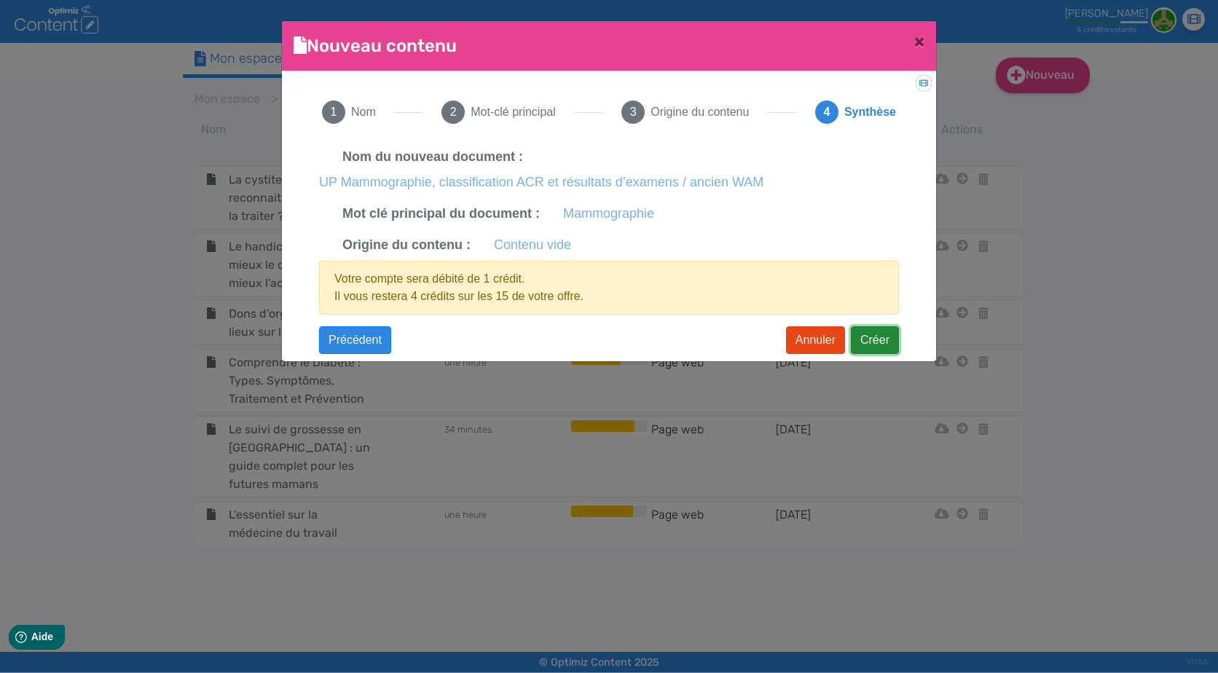
click at [878, 346] on button "Créer" at bounding box center [875, 340] width 48 height 28
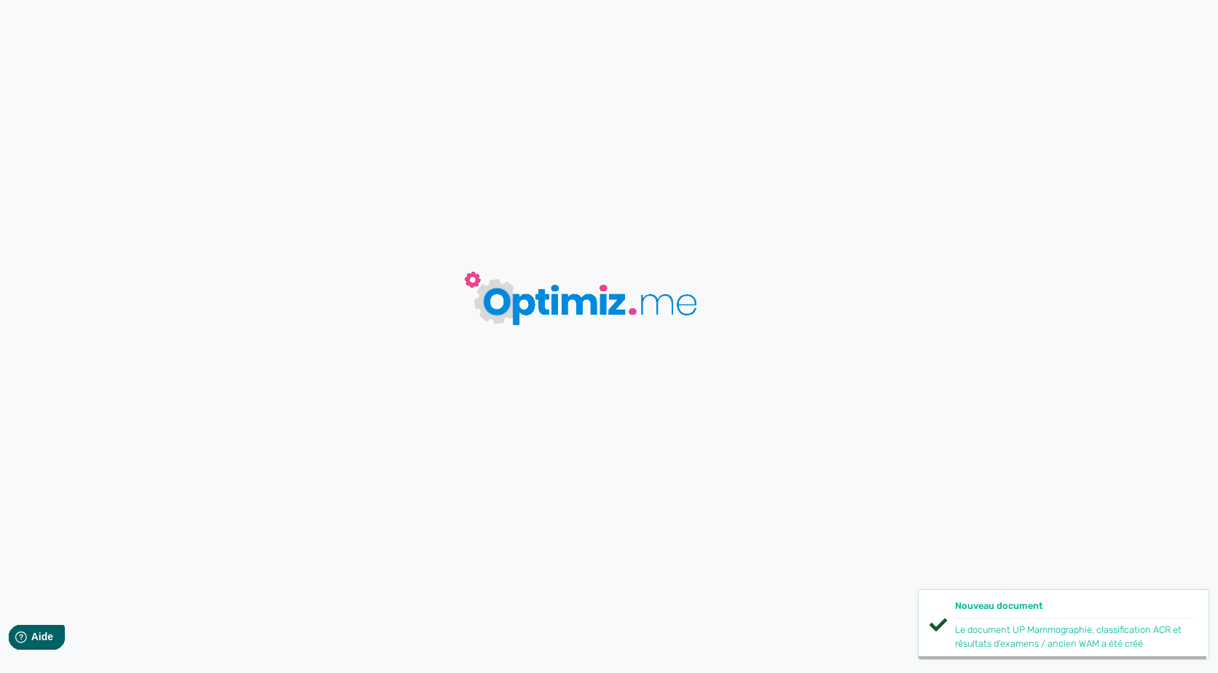
type input "UP Mammographie, classification ACR et résultats d’examens / ancien WAM"
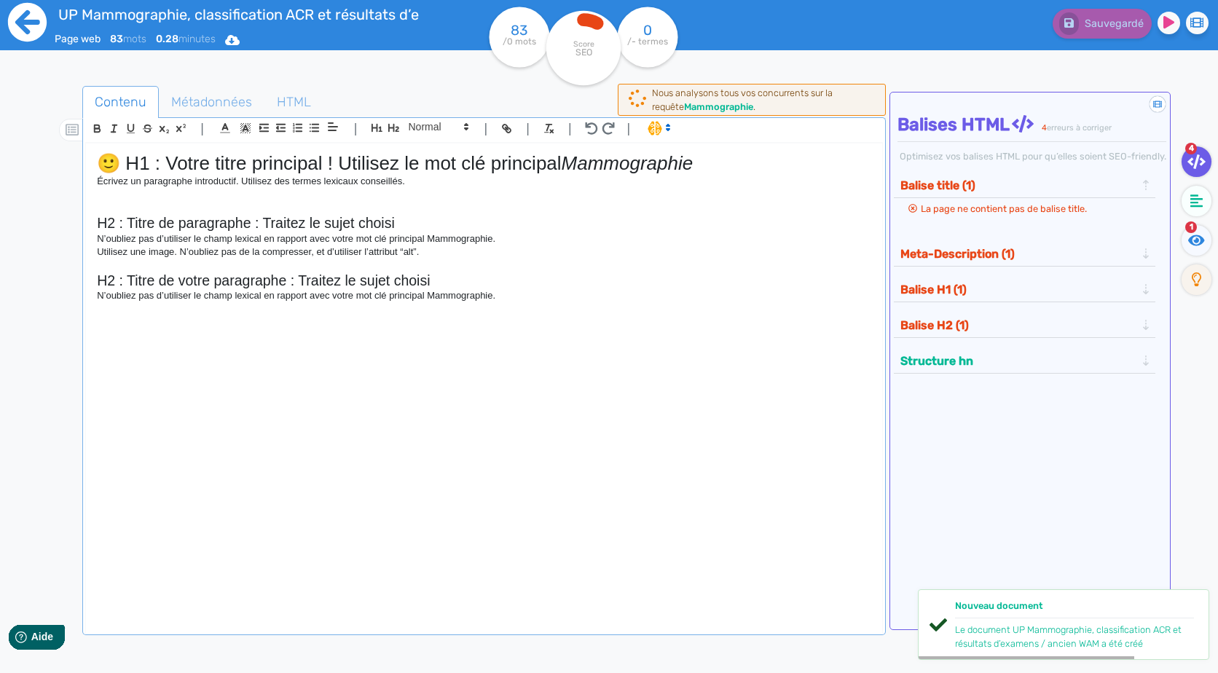
click at [26, 26] on icon at bounding box center [27, 22] width 39 height 39
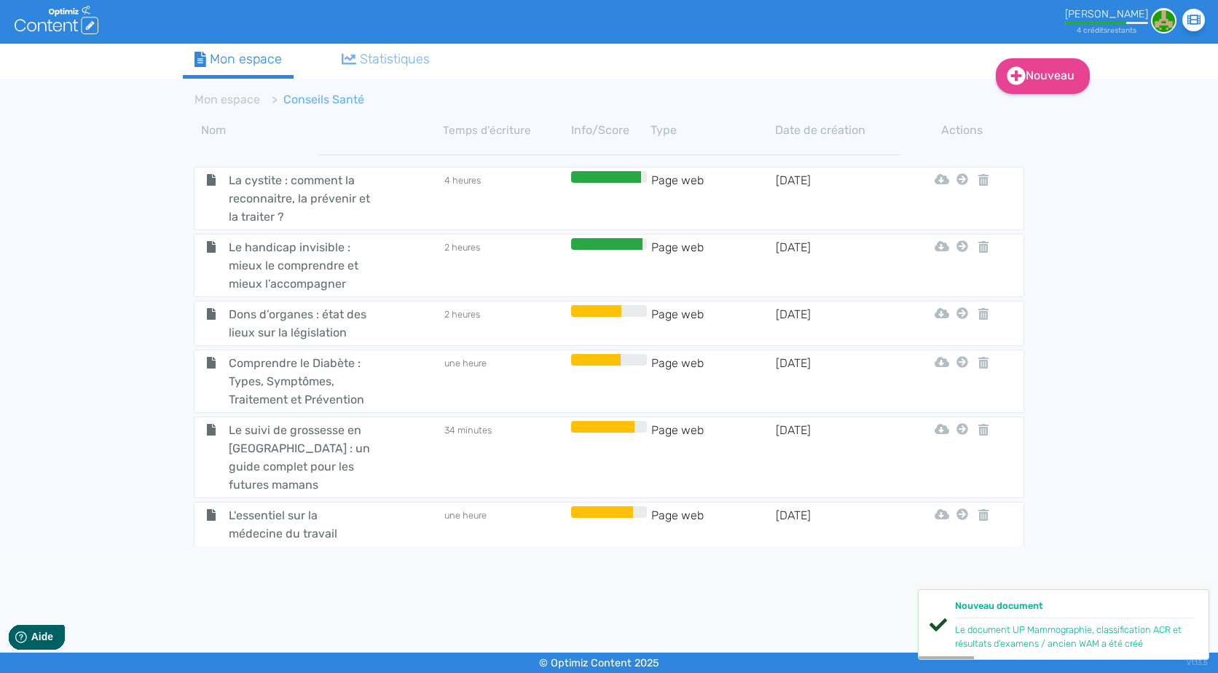
click at [26, 26] on icon ".cls-1 { fill: #fff; } logos_optimized_solutions" at bounding box center [57, 20] width 84 height 28
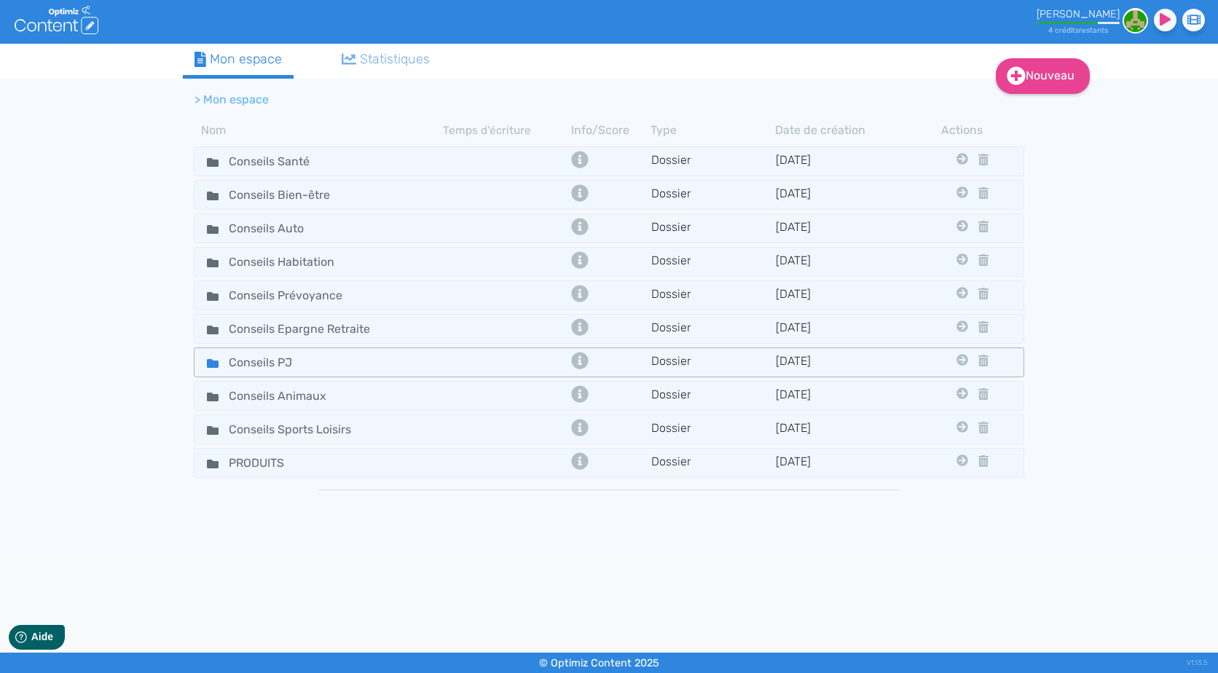
click at [395, 359] on div "Conseils PJ" at bounding box center [319, 362] width 246 height 21
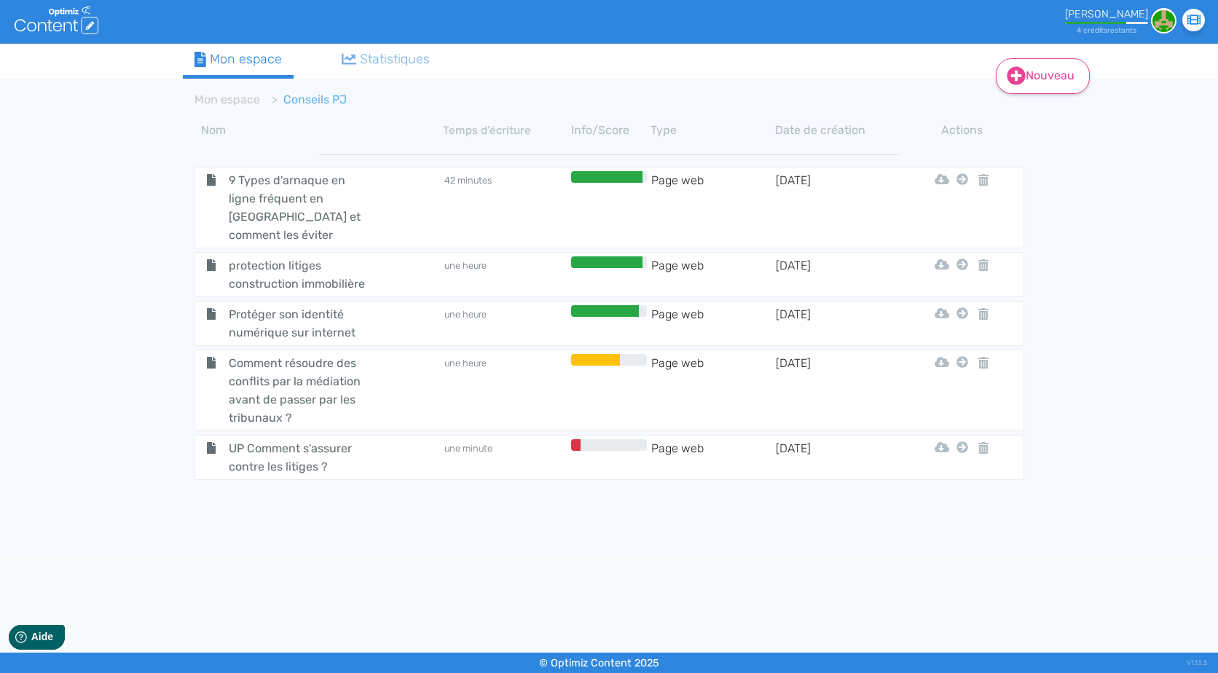
click at [1030, 78] on link "Nouveau" at bounding box center [1043, 76] width 94 height 36
click at [1054, 112] on button "Contenu" at bounding box center [1053, 112] width 117 height 23
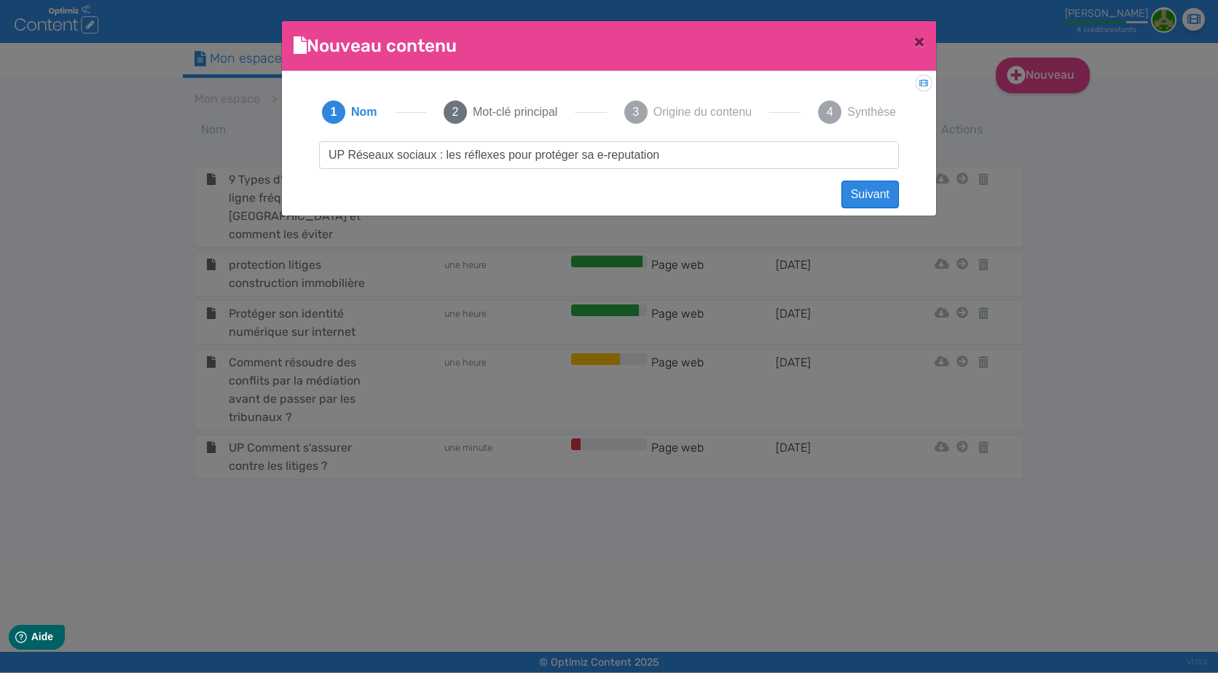
type input "UP Réseaux sociaux : les réflexes pour protéger sa e-reputation"
click at [885, 197] on button "Suivant" at bounding box center [871, 195] width 58 height 28
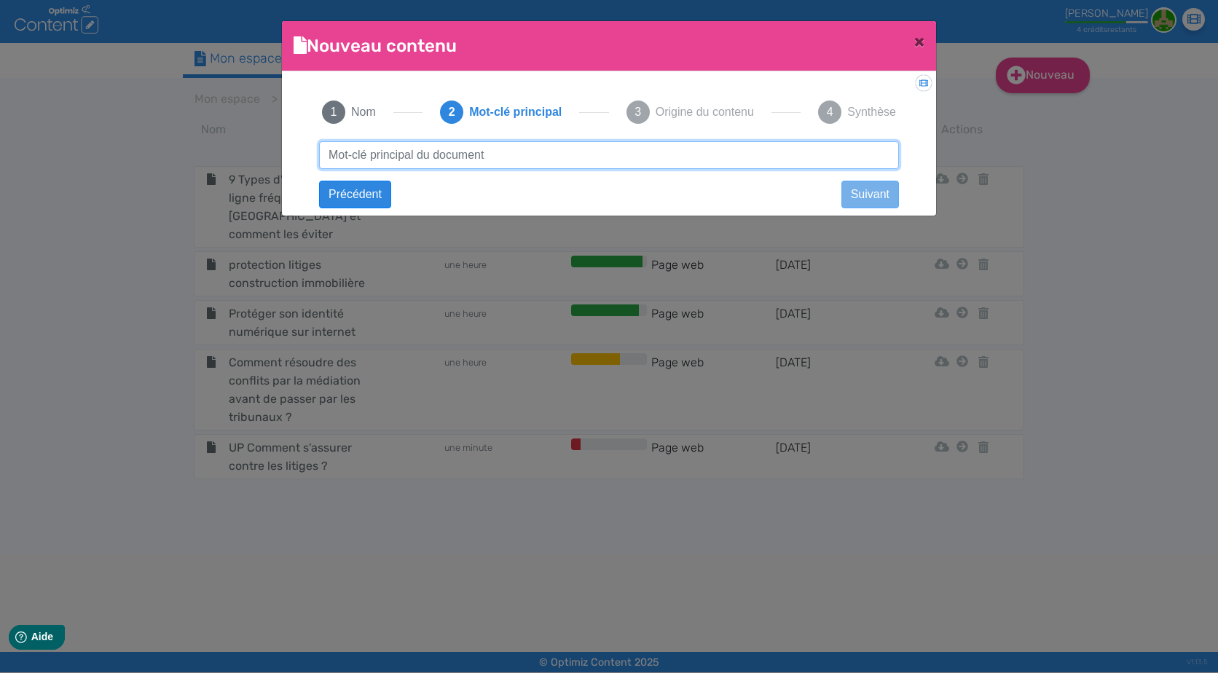
paste input "protéger sa e-réputation"
type input "protéger sa e-réputation"
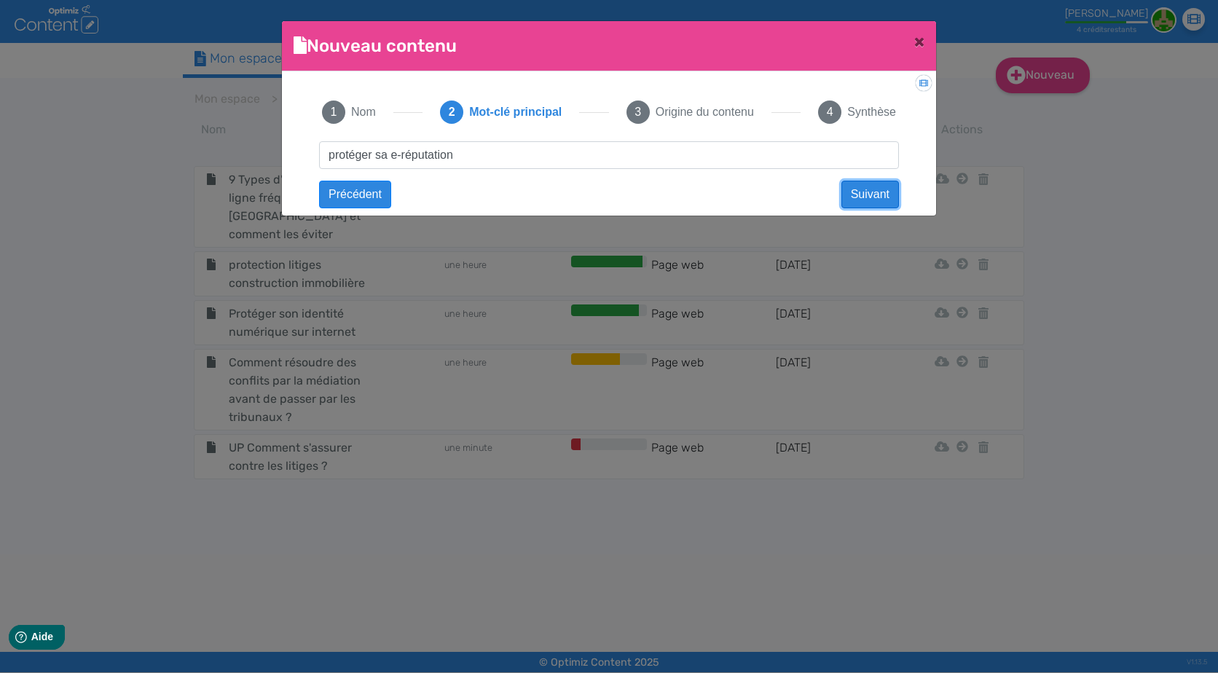
click at [877, 195] on button "Suivant" at bounding box center [871, 195] width 58 height 28
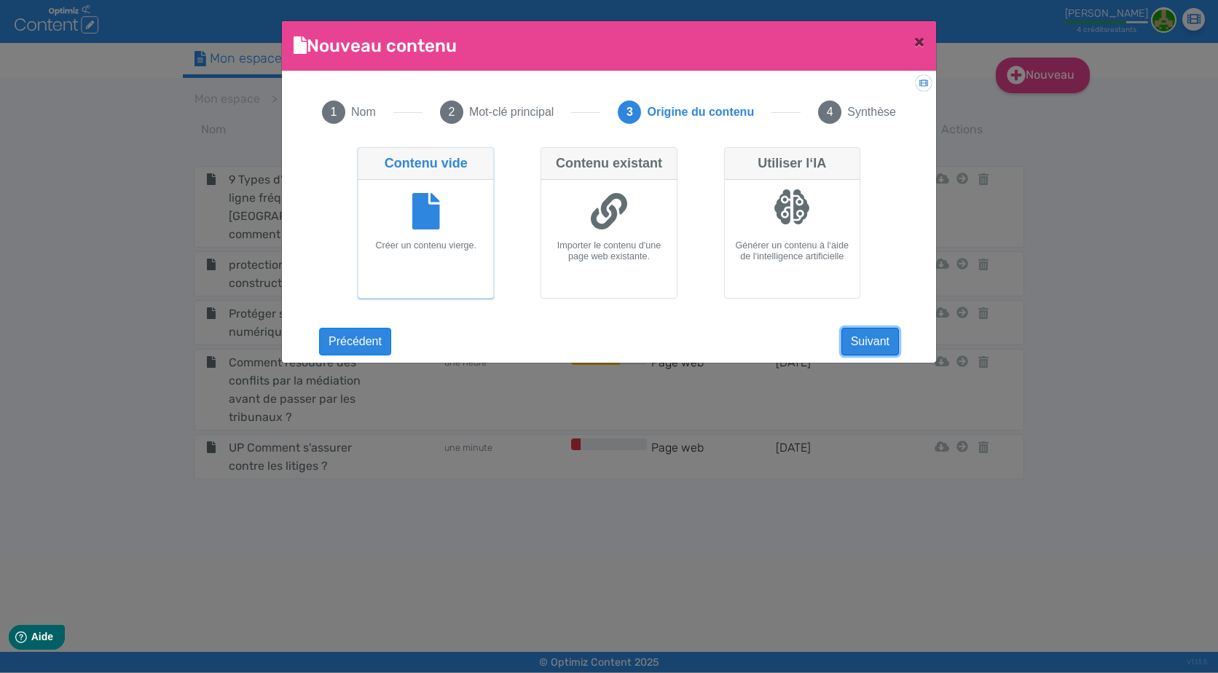
click at [880, 329] on button "Suivant" at bounding box center [871, 342] width 58 height 28
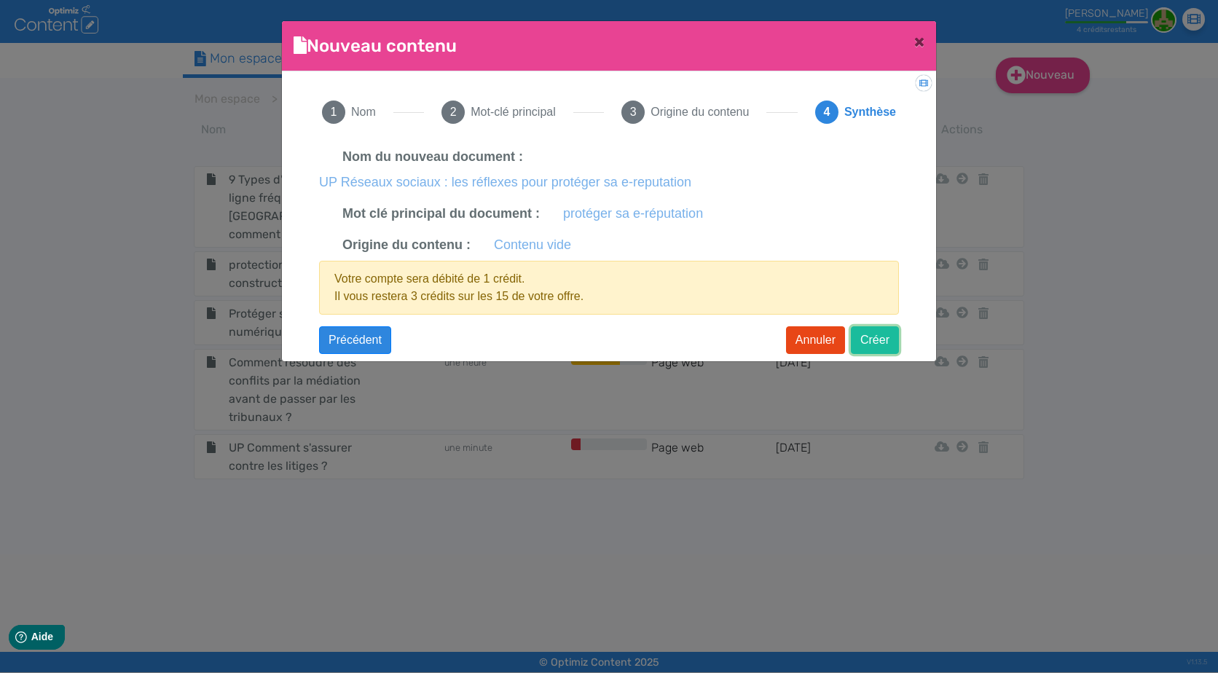
click at [887, 350] on button "Créer" at bounding box center [875, 340] width 48 height 28
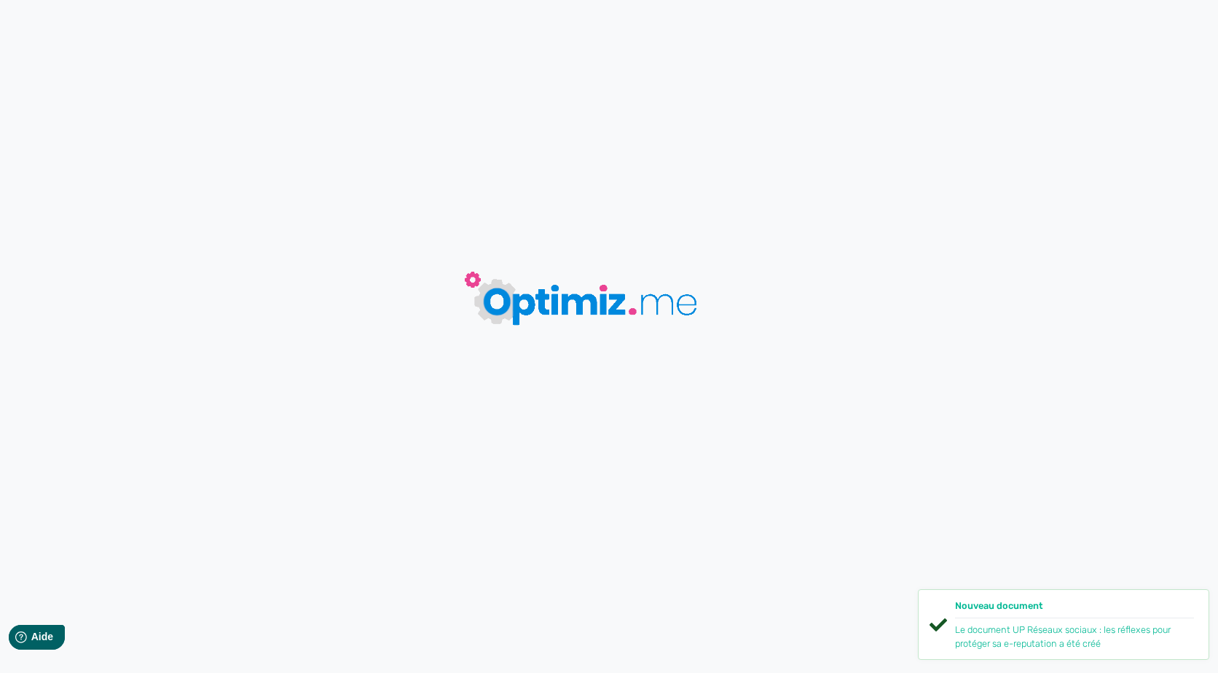
type input "UP Réseaux sociaux : les réflexes pour protéger sa e-reputation"
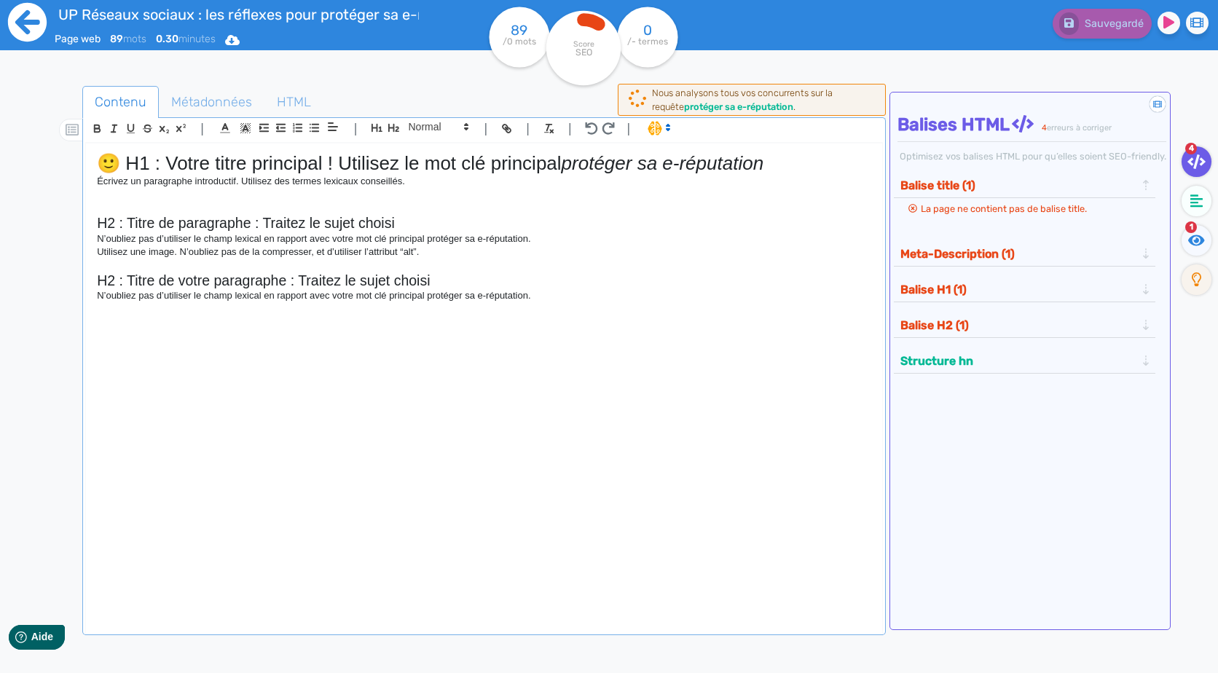
click at [23, 29] on icon at bounding box center [27, 22] width 40 height 40
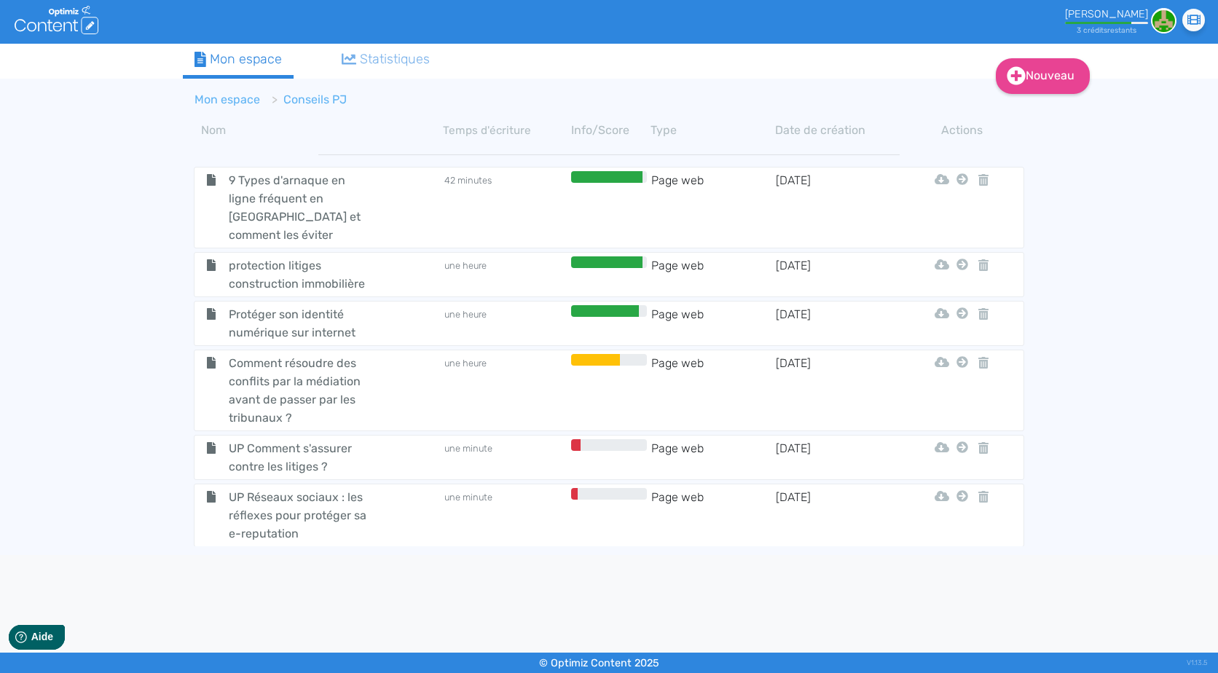
click at [230, 95] on link "Mon espace" at bounding box center [228, 100] width 66 height 14
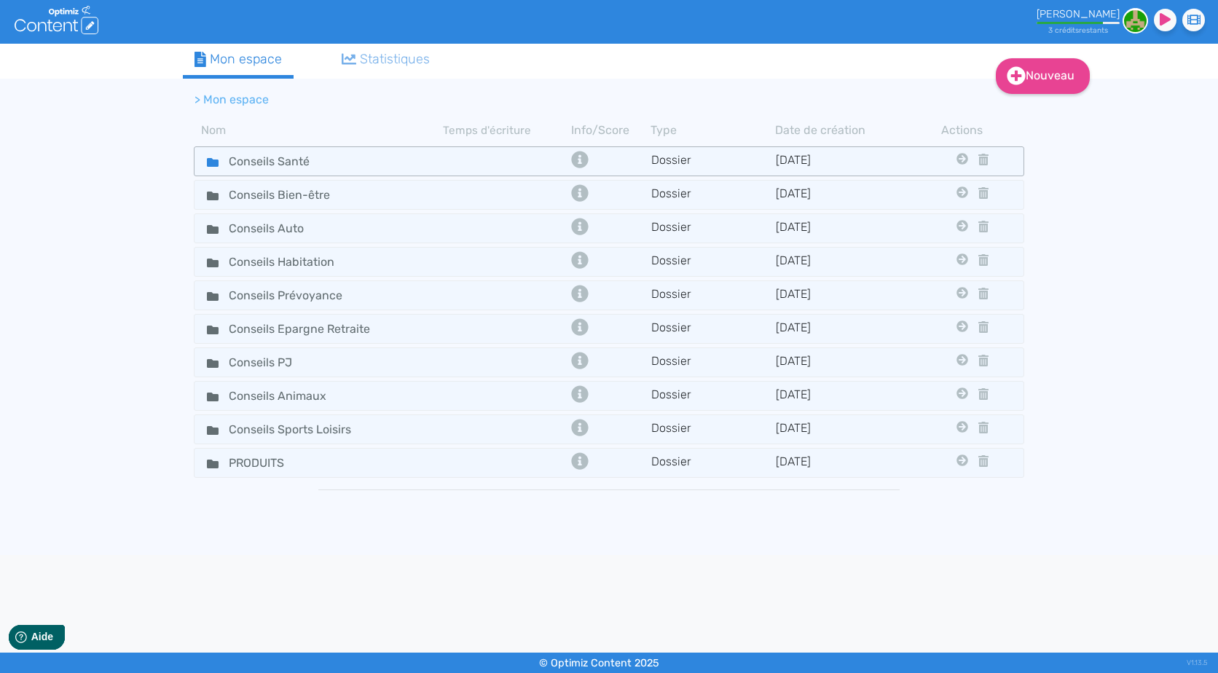
click at [367, 163] on div "Conseils Santé" at bounding box center [319, 161] width 246 height 21
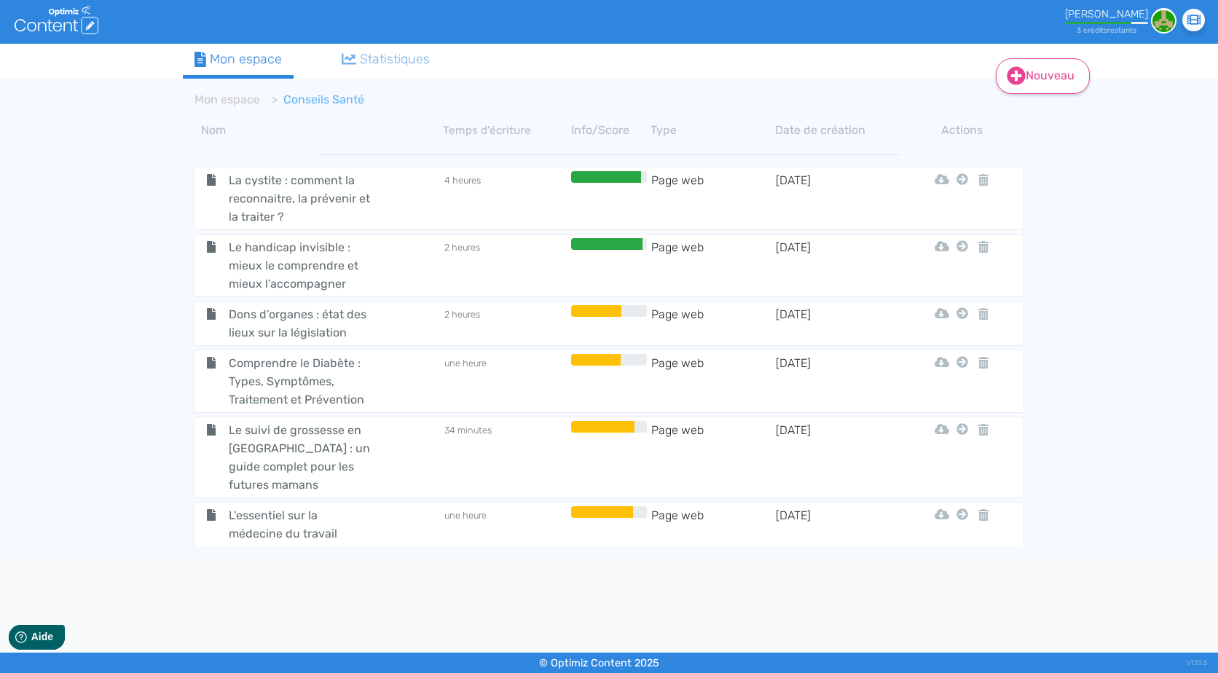
click at [1032, 89] on link "Nouveau" at bounding box center [1043, 76] width 94 height 36
click at [1049, 108] on button "Contenu" at bounding box center [1053, 112] width 117 height 23
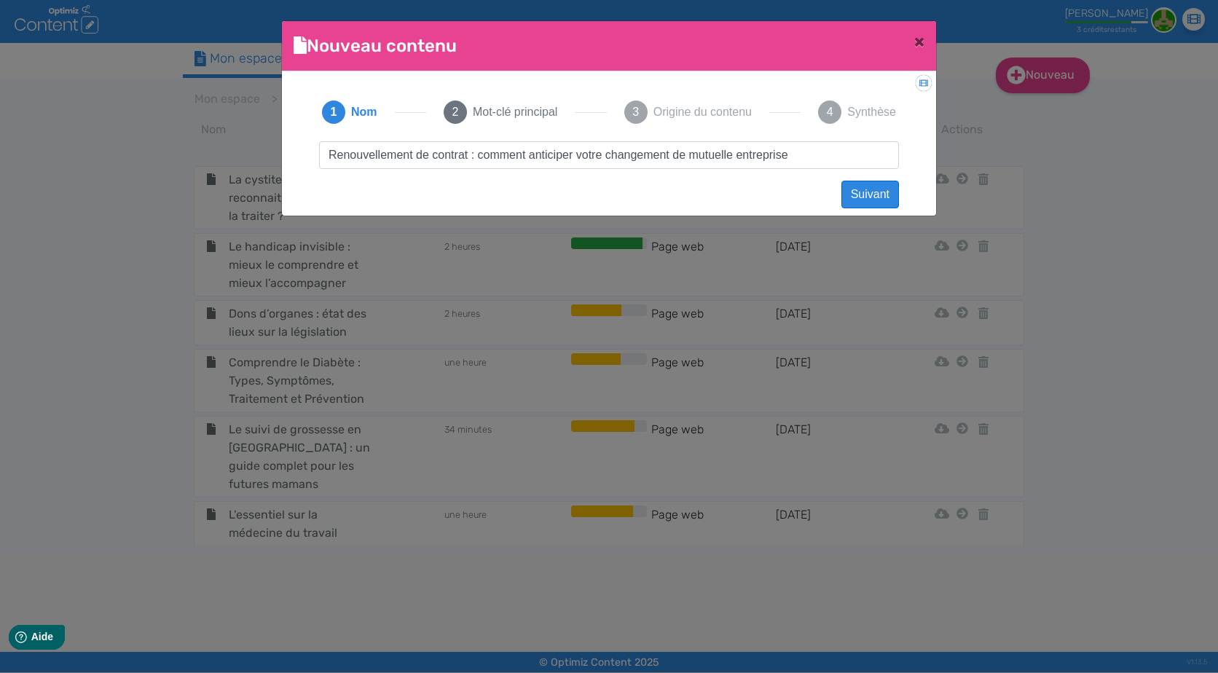
type input "Renouvellement de contrat : comment anticiper votre changement de mutuelle entr…"
click at [874, 195] on button "Suivant" at bounding box center [871, 195] width 58 height 28
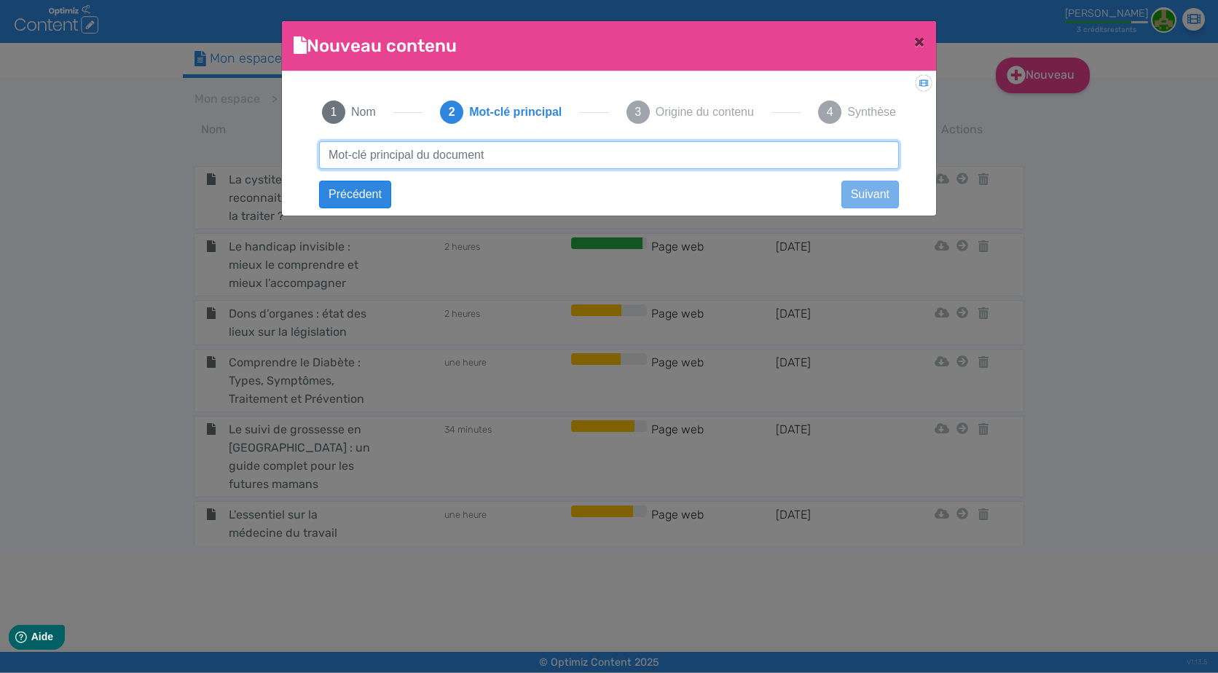
paste input "changement de mutuelle entreprise"
type input "changement de mutuelle entreprise"
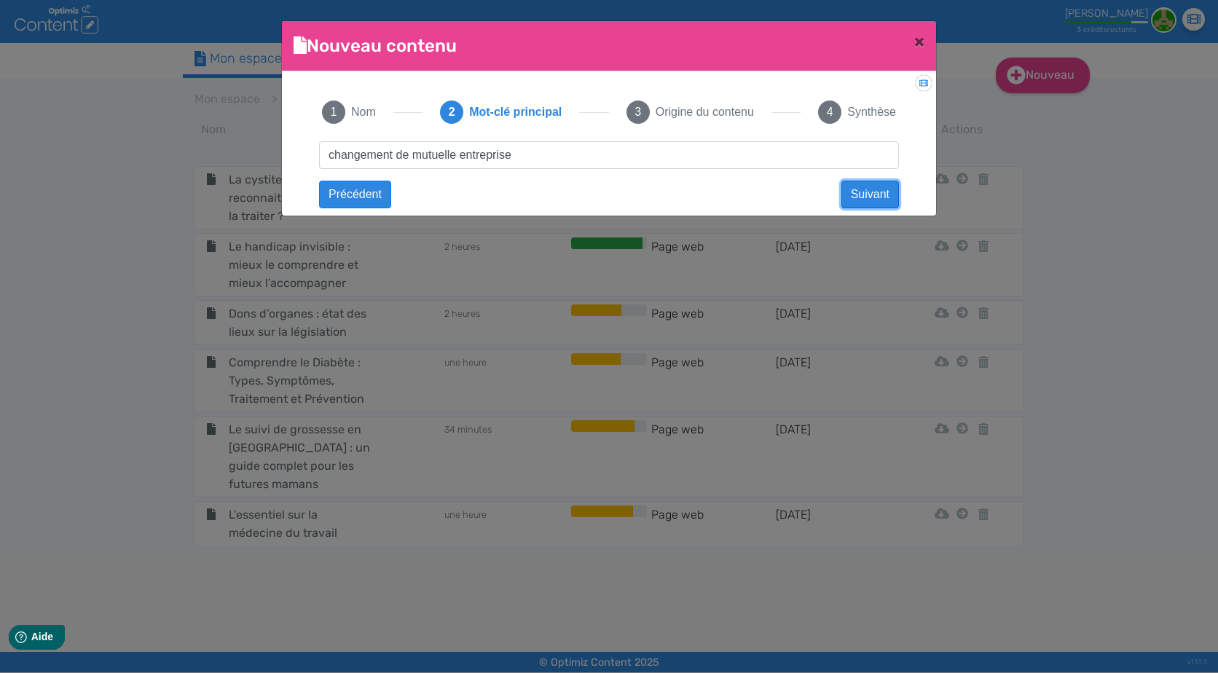
click at [891, 189] on button "Suivant" at bounding box center [871, 195] width 58 height 28
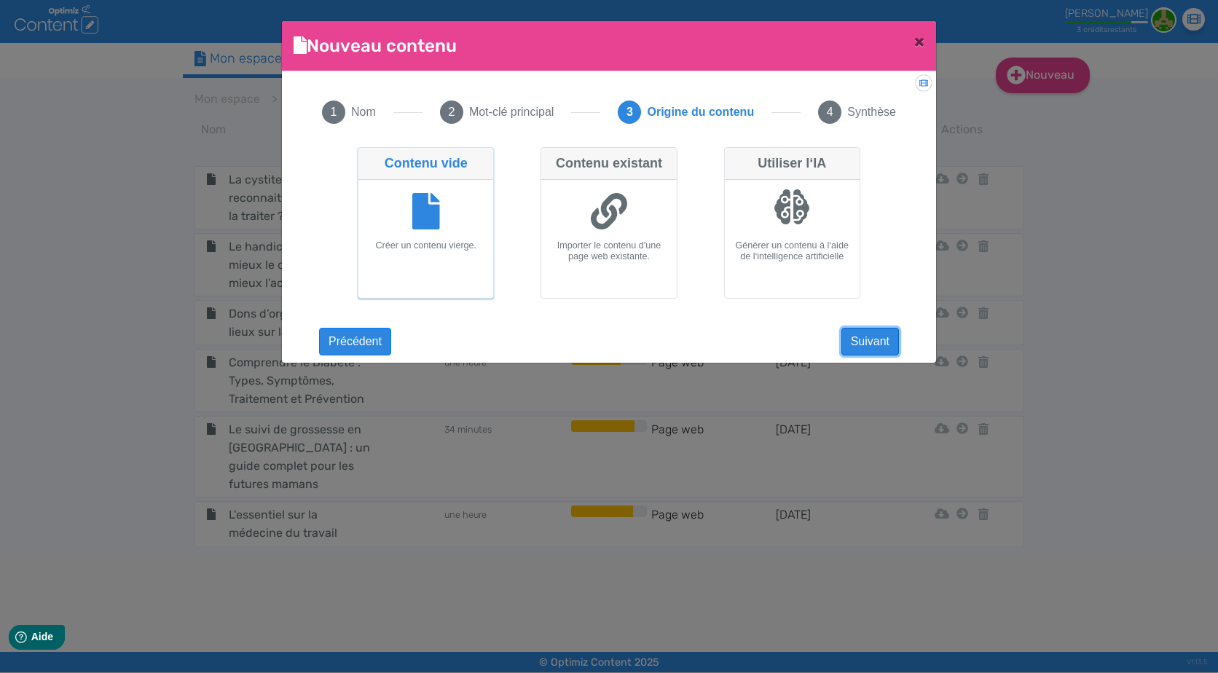
click at [885, 347] on button "Suivant" at bounding box center [871, 342] width 58 height 28
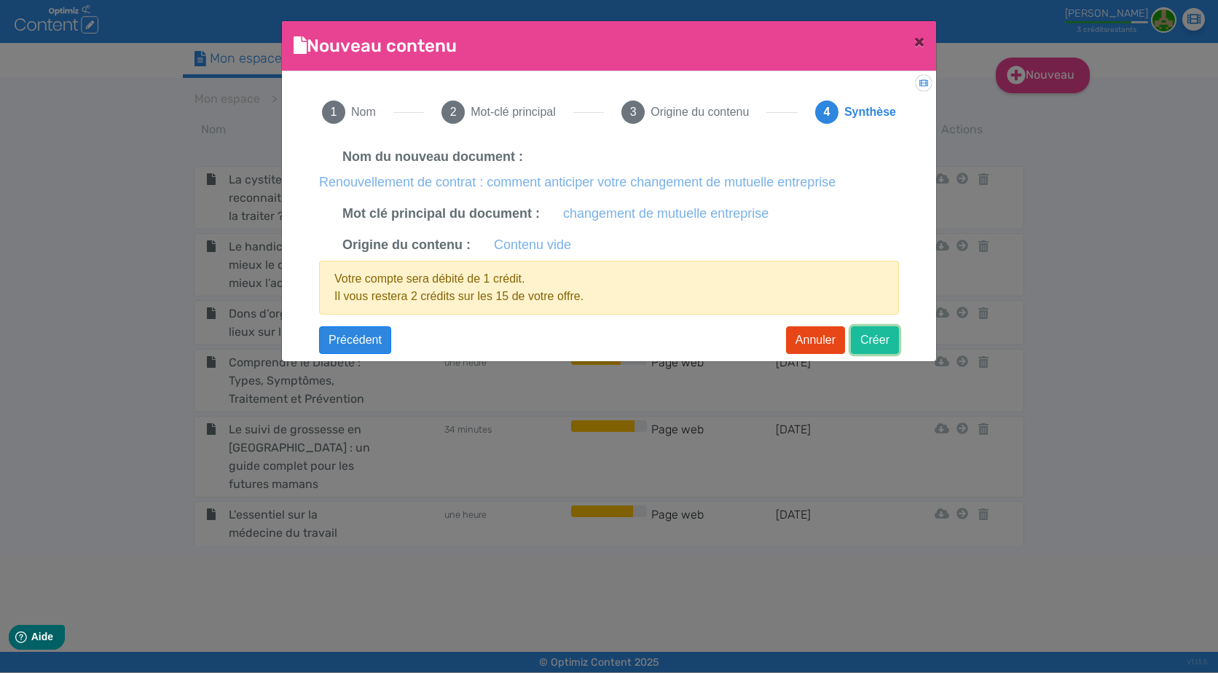
click at [888, 342] on button "Créer" at bounding box center [875, 340] width 48 height 28
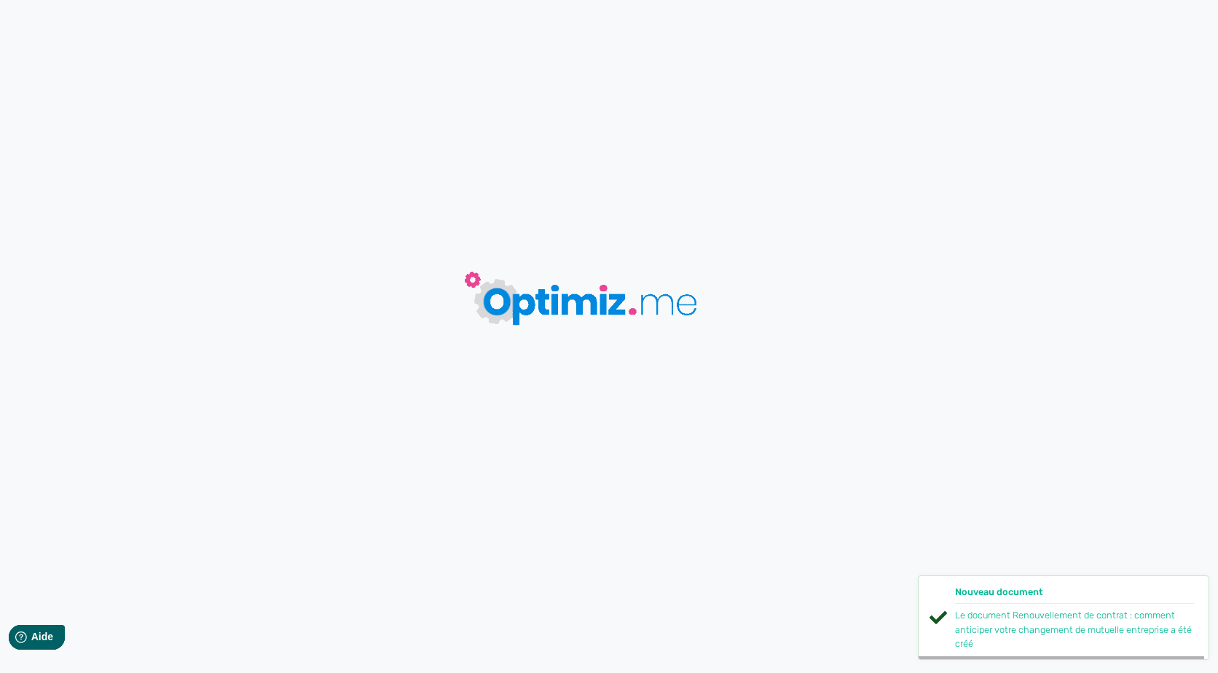
type input "Renouvellement de contrat : comment anticiper votre changement de mutuelle entr…"
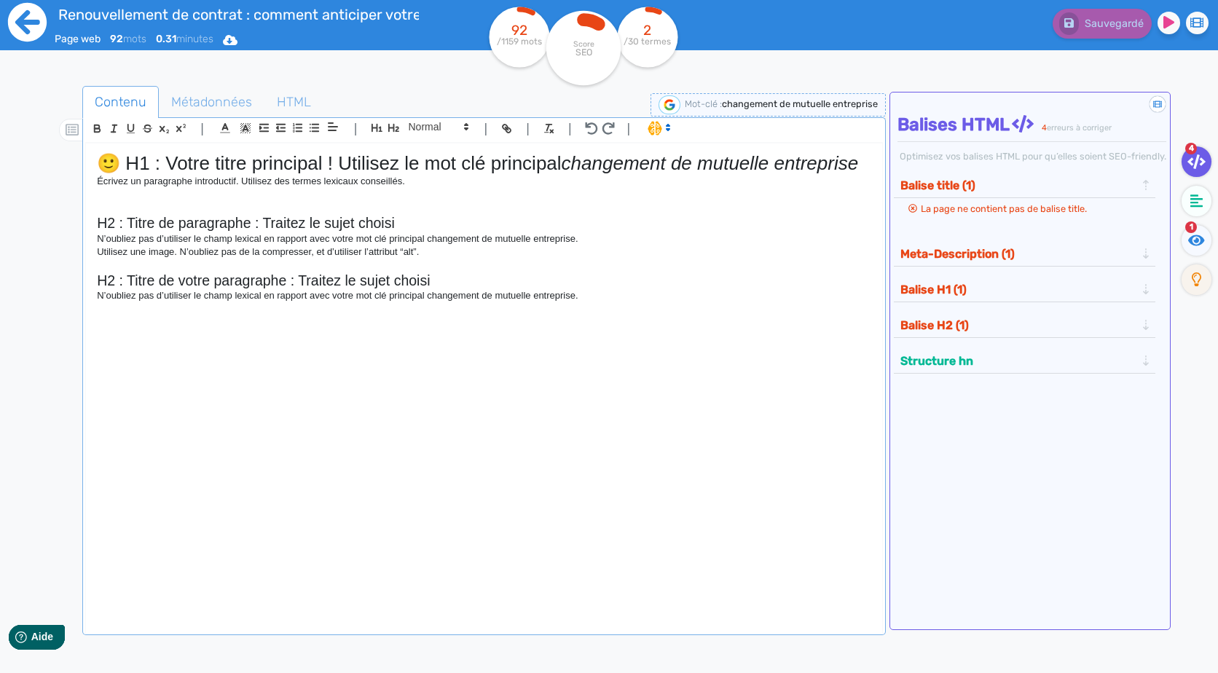
click at [20, 10] on icon at bounding box center [27, 22] width 39 height 39
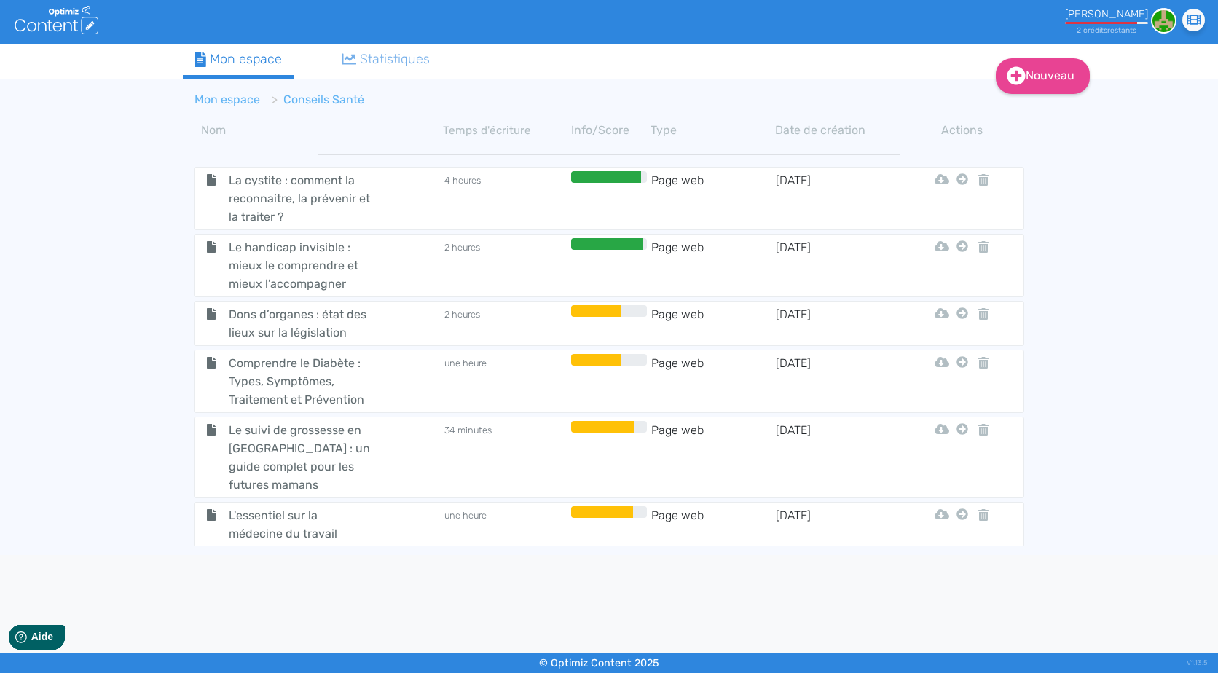
click at [244, 101] on link "Mon espace" at bounding box center [228, 100] width 66 height 14
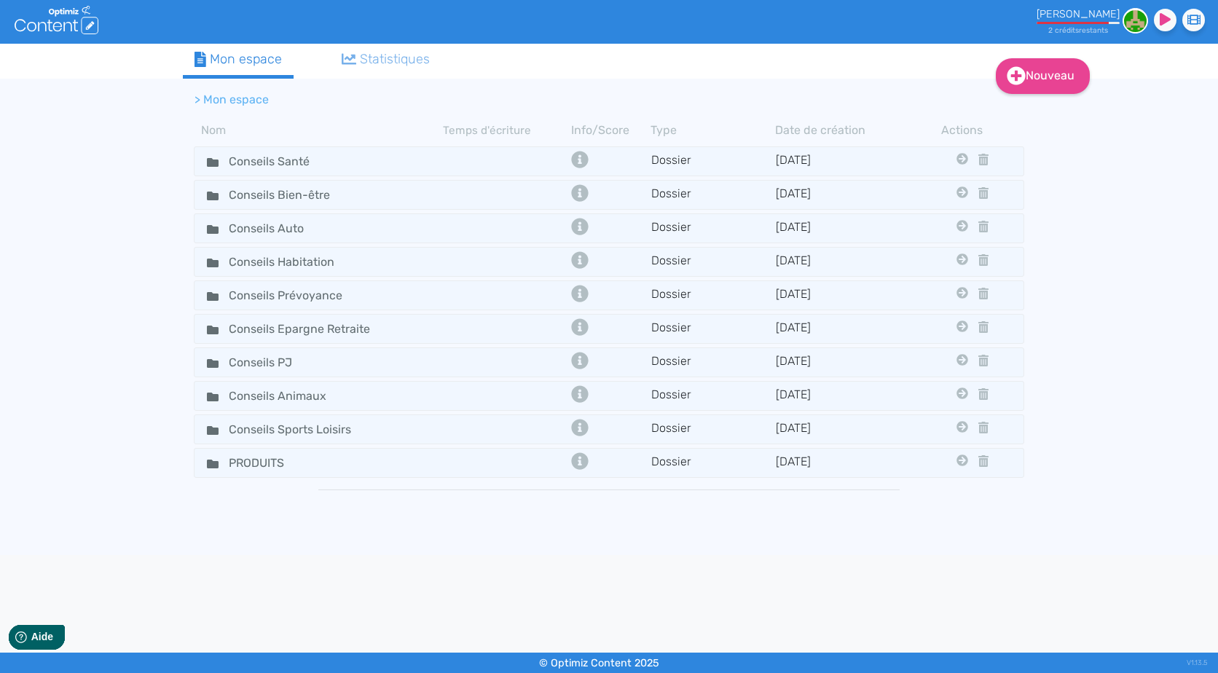
click at [413, 423] on div "Conseils Sports Loisirs" at bounding box center [319, 429] width 246 height 21
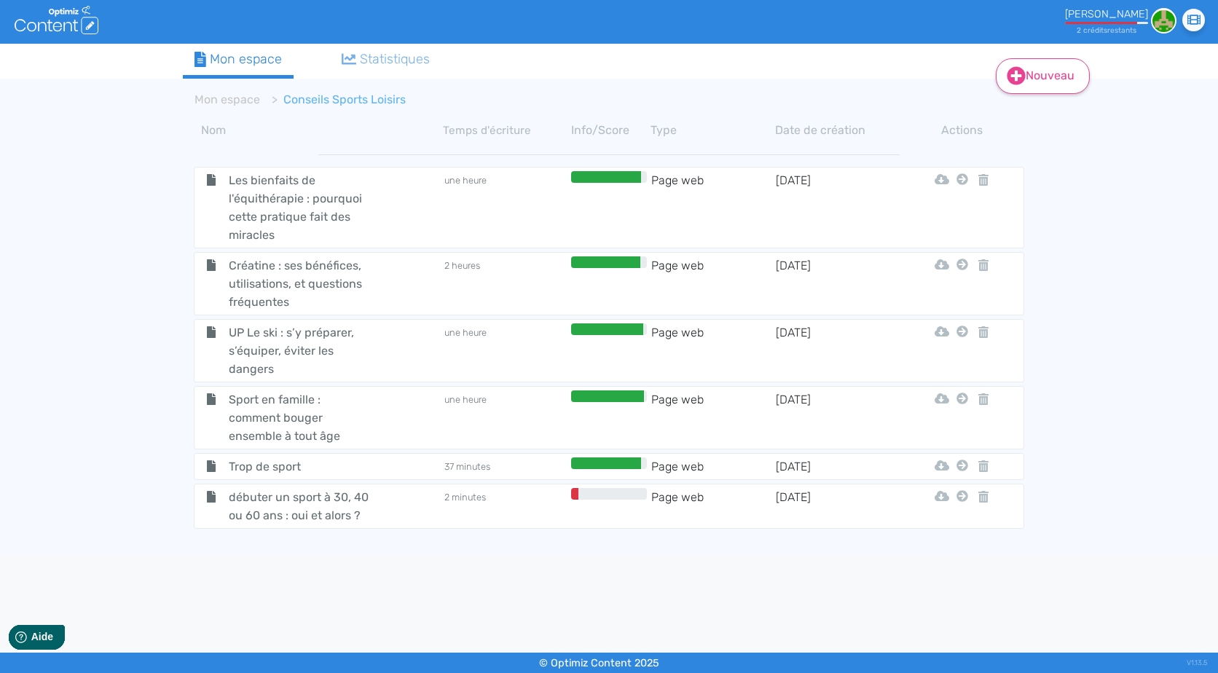
click at [1062, 87] on link "Nouveau" at bounding box center [1043, 76] width 94 height 36
click at [1081, 114] on button "Contenu" at bounding box center [1053, 112] width 117 height 23
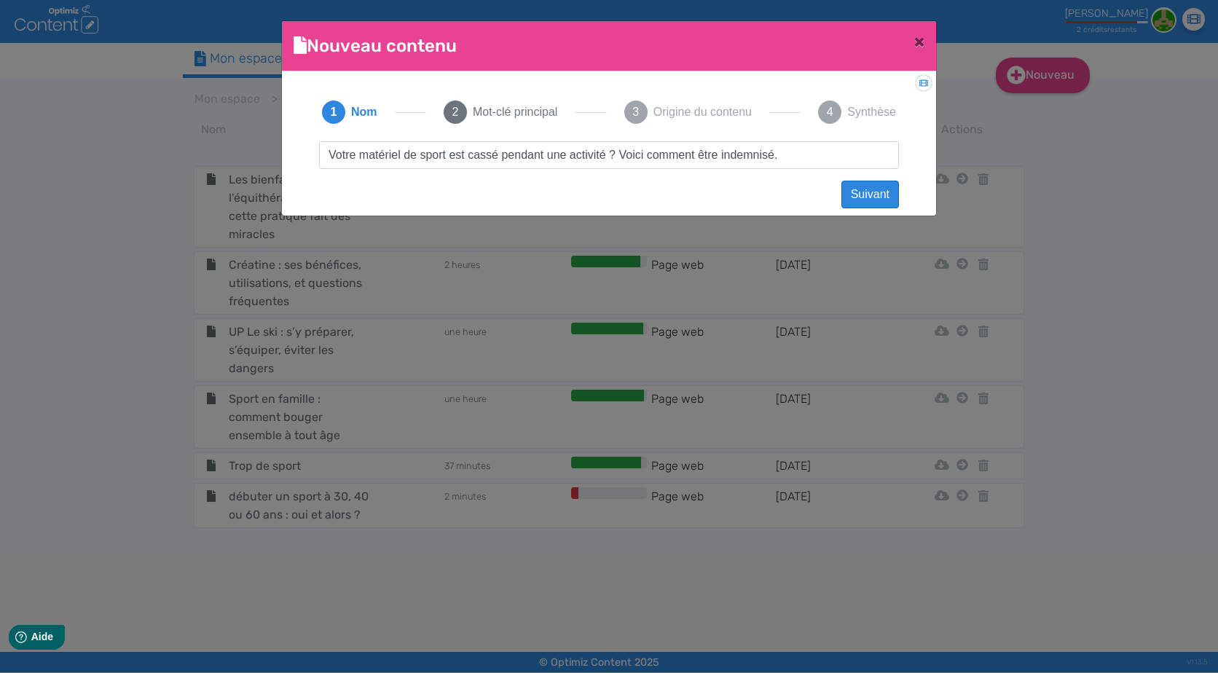
type input "Votre matériel de sport est cassé pendant une activité ? Voici comment être ind…"
click at [885, 182] on button "Suivant" at bounding box center [871, 195] width 58 height 28
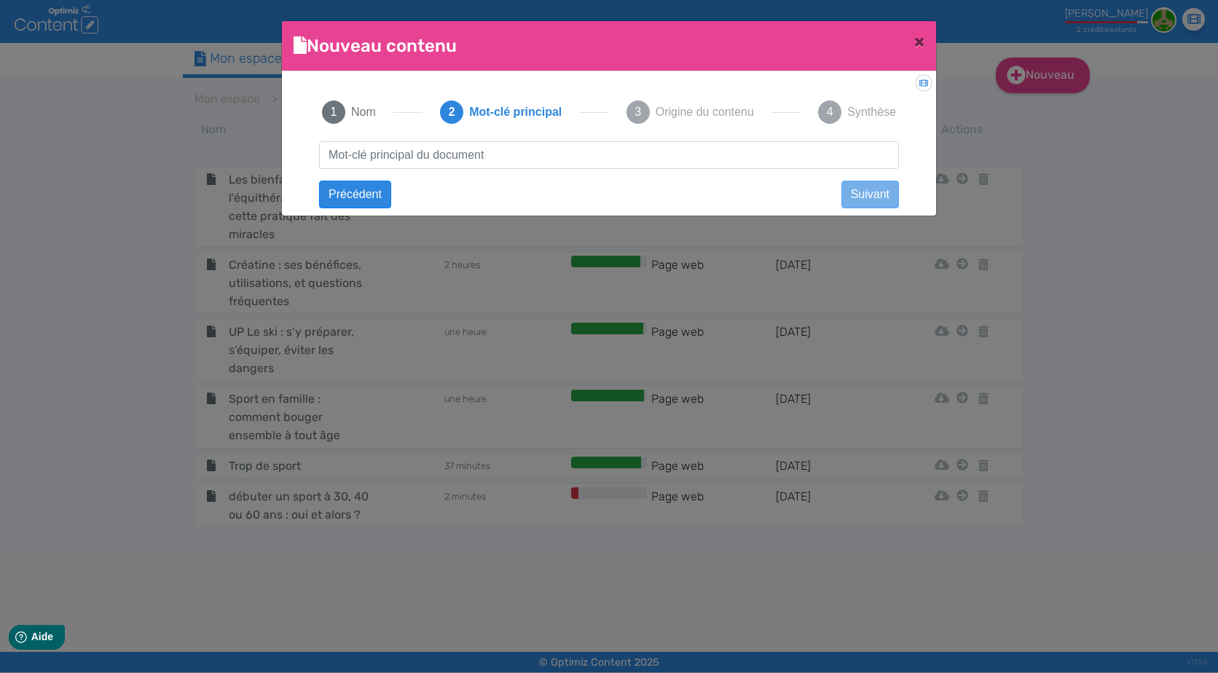
click at [507, 171] on div "Votre matériel de sport est cassé pendant une activité ? Voici comment être ind…" at bounding box center [609, 168] width 609 height 54
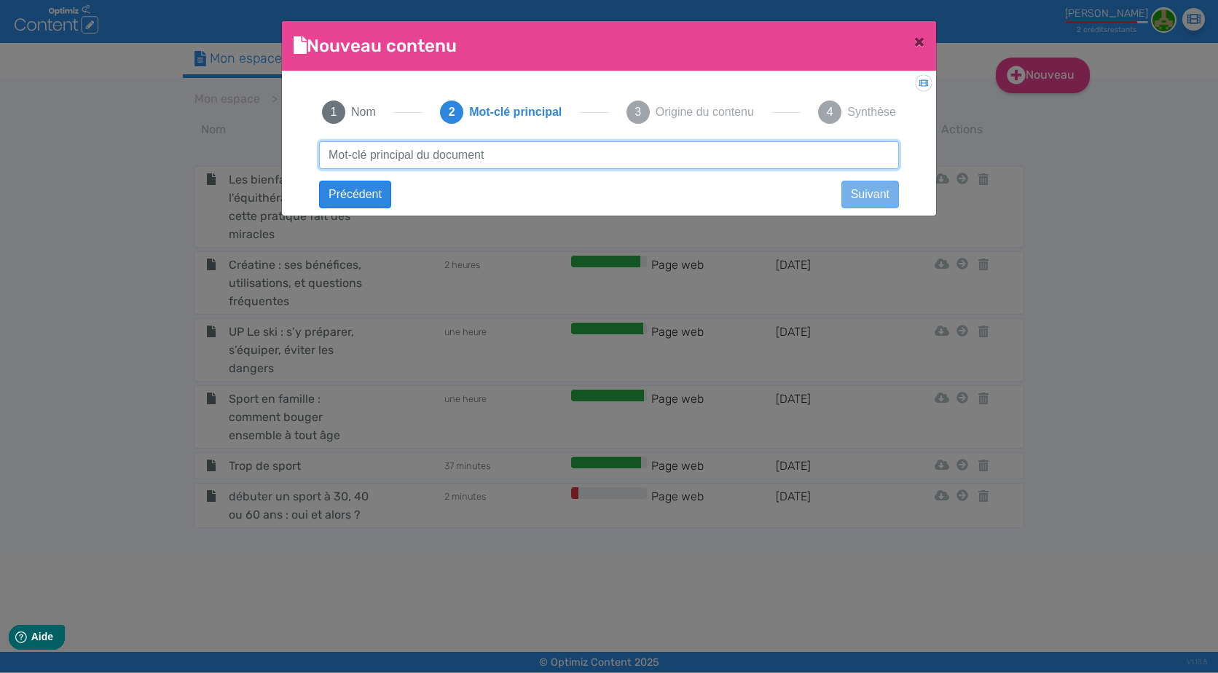
click at [514, 157] on input "text" at bounding box center [609, 155] width 580 height 28
paste input "assurance matériel de sport"
type input "assurance matériel de sport"
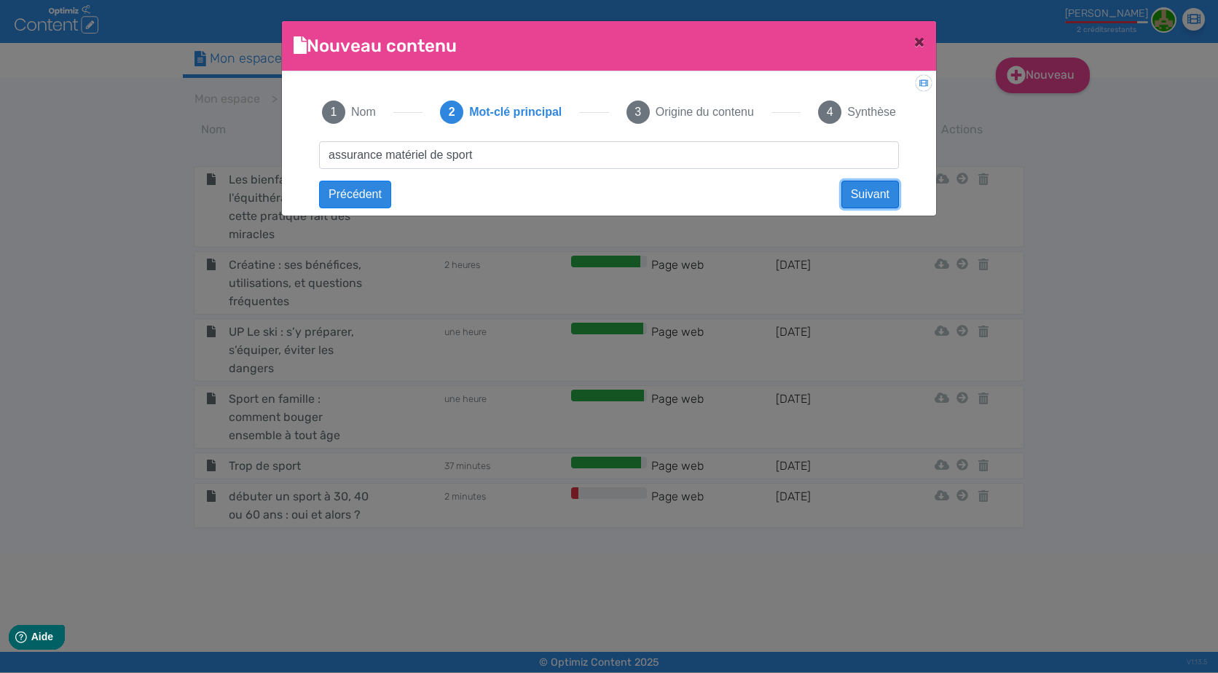
click at [857, 183] on button "Suivant" at bounding box center [871, 195] width 58 height 28
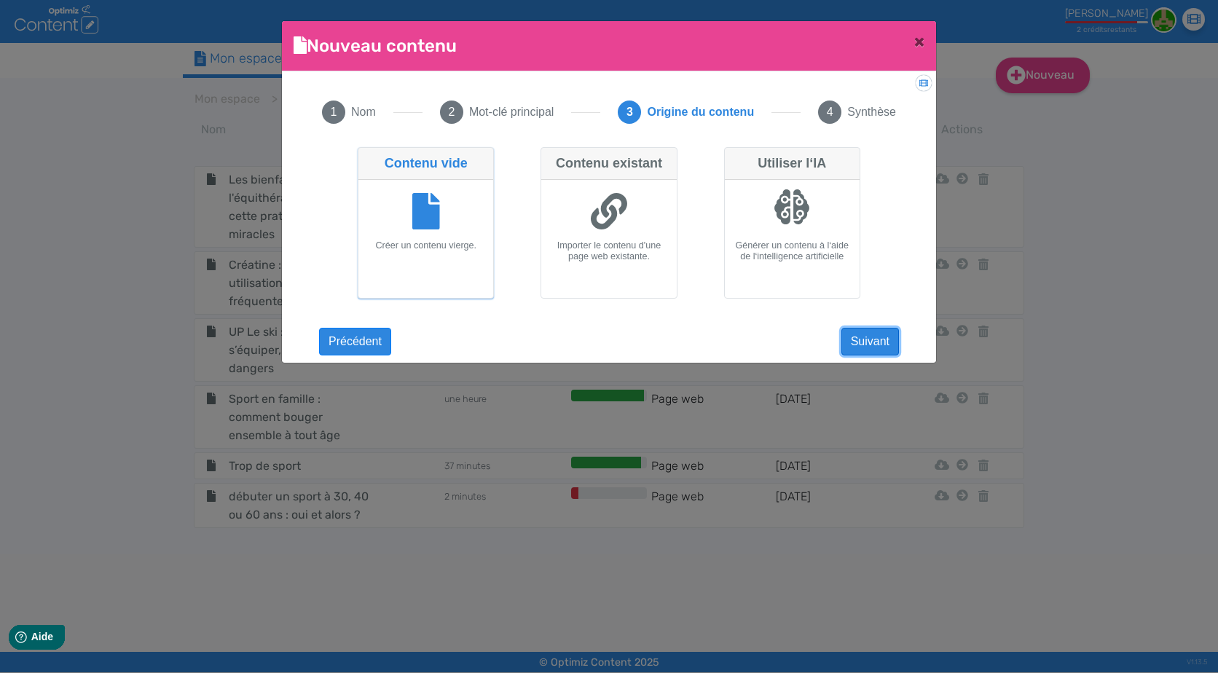
click at [883, 349] on button "Suivant" at bounding box center [871, 342] width 58 height 28
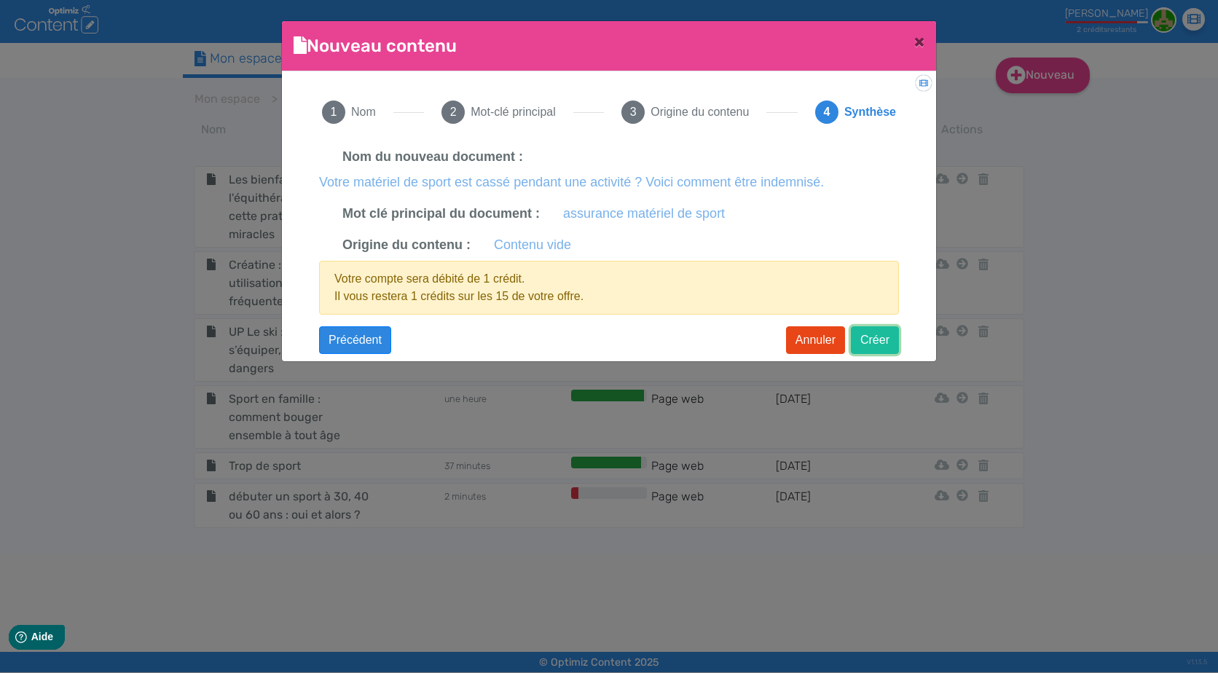
click at [896, 350] on button "Créer" at bounding box center [875, 340] width 48 height 28
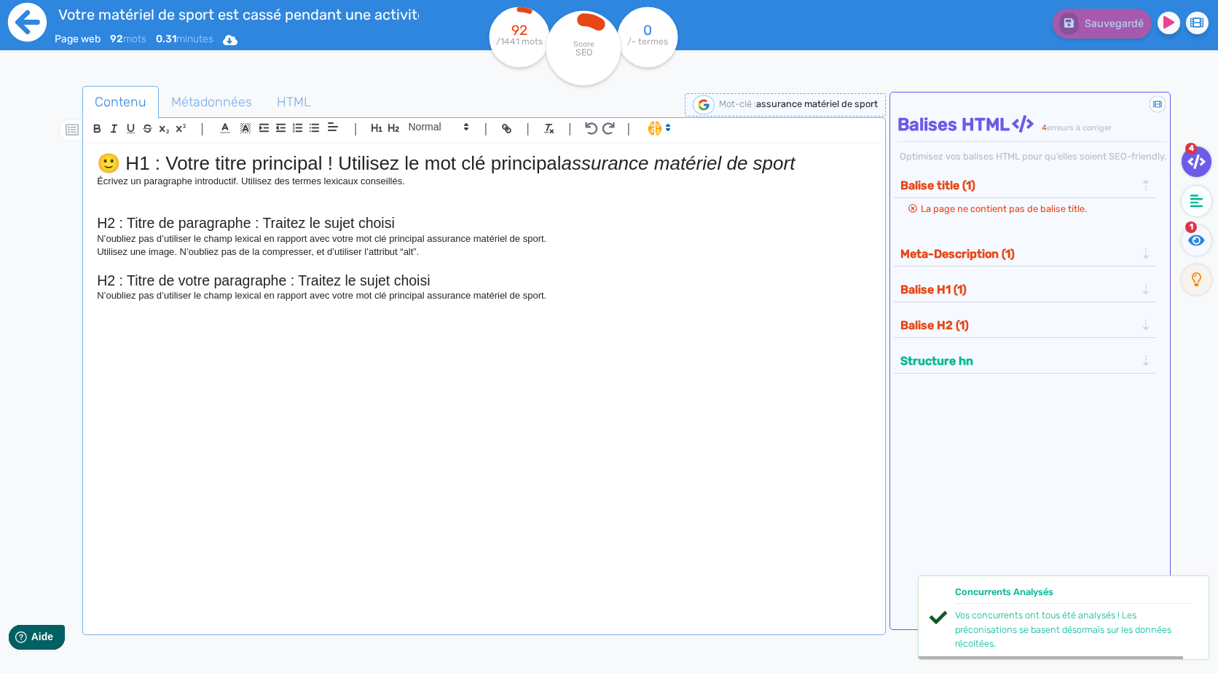
click at [36, 31] on icon at bounding box center [27, 22] width 39 height 39
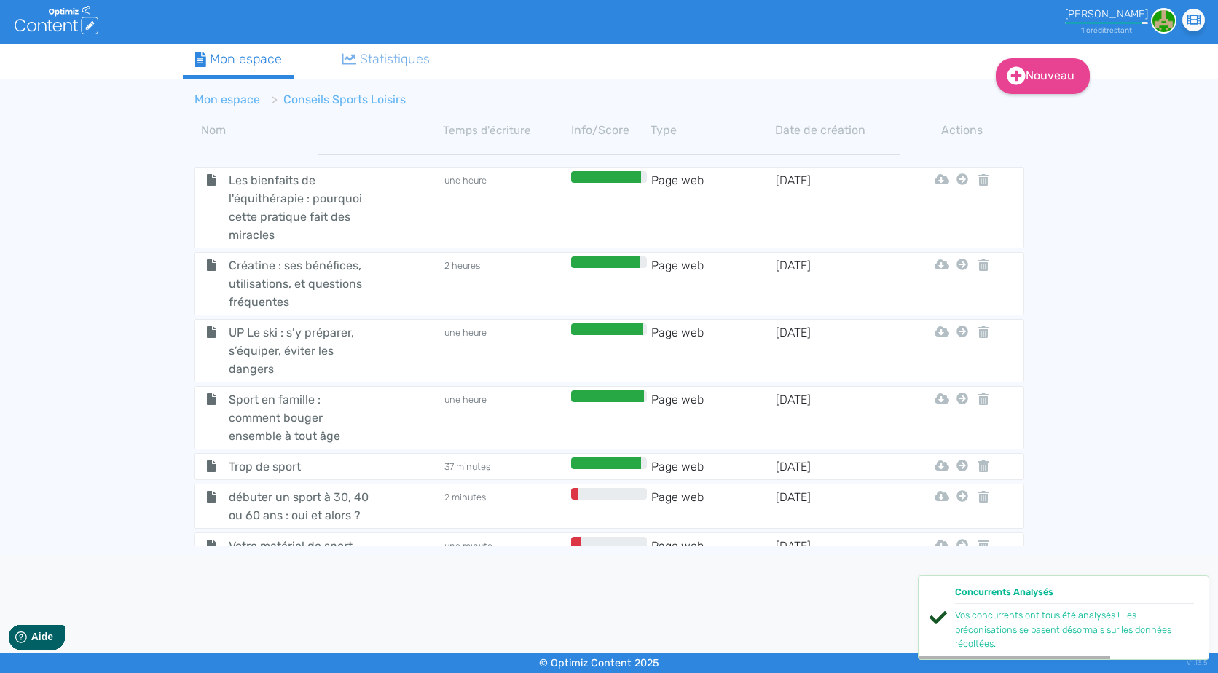
click at [221, 93] on link "Mon espace" at bounding box center [228, 100] width 66 height 14
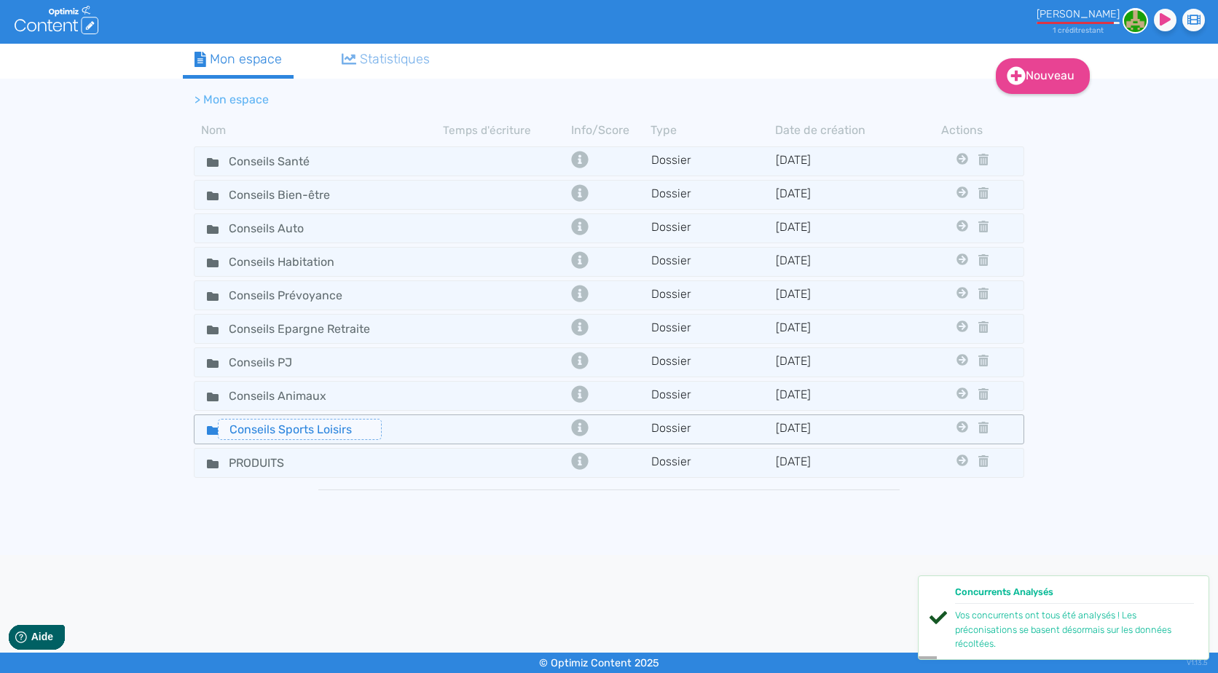
click at [380, 426] on input "Conseils Sports Loisirs" at bounding box center [300, 429] width 164 height 21
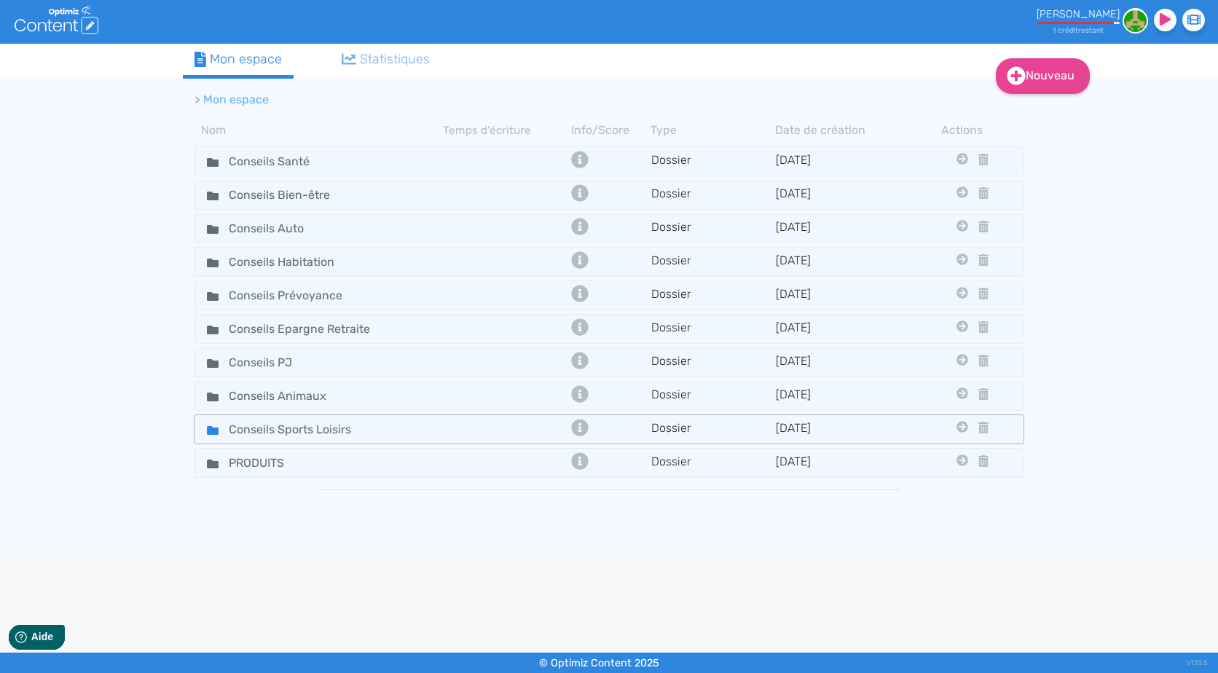
click at [403, 428] on div "Conseils Sports Loisirs" at bounding box center [319, 429] width 246 height 21
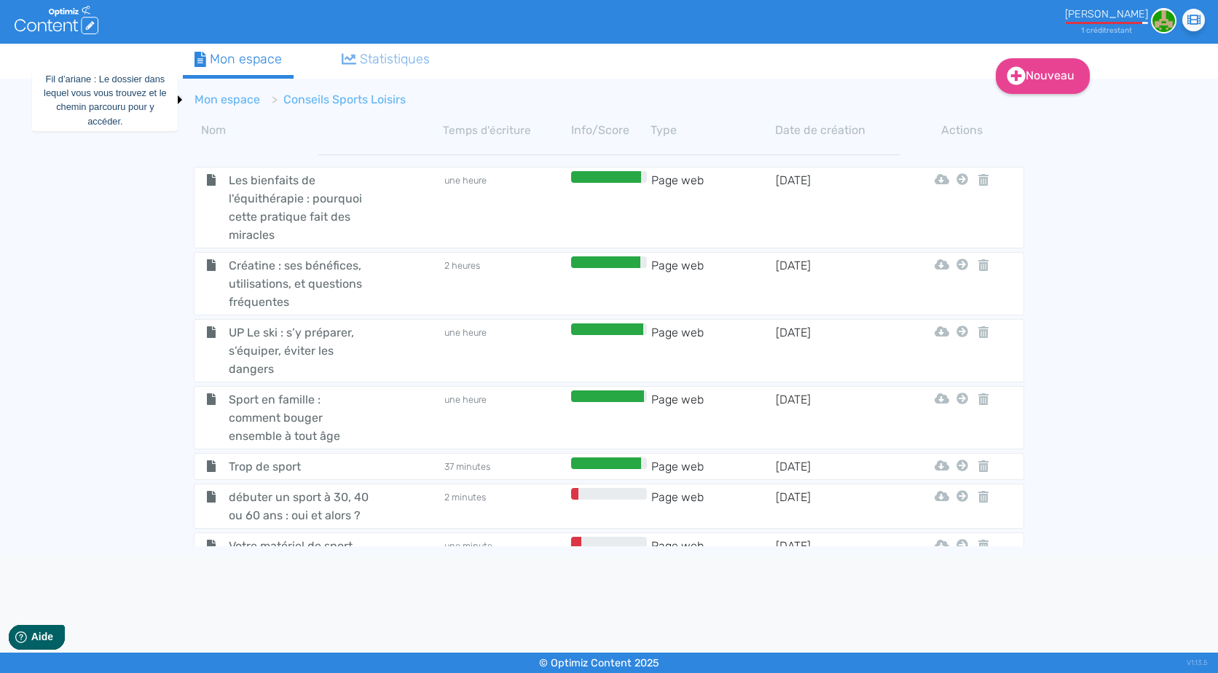
click at [251, 98] on link "Mon espace" at bounding box center [228, 100] width 66 height 14
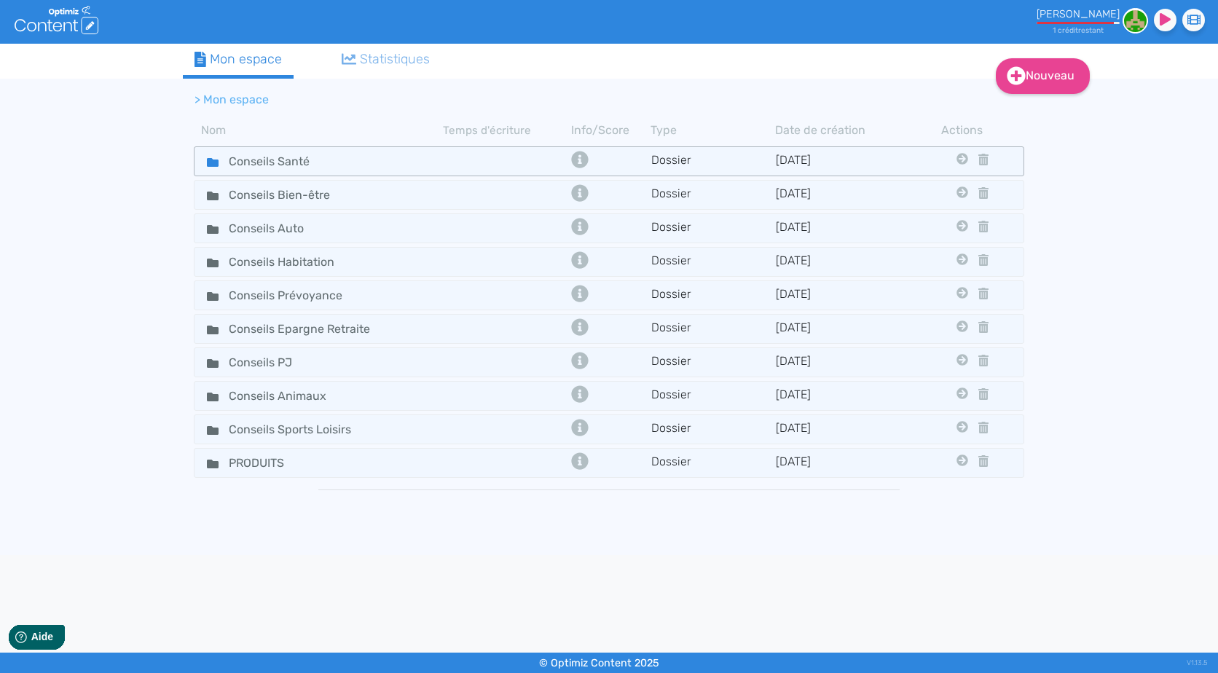
click at [387, 163] on div "Conseils Santé" at bounding box center [319, 161] width 246 height 21
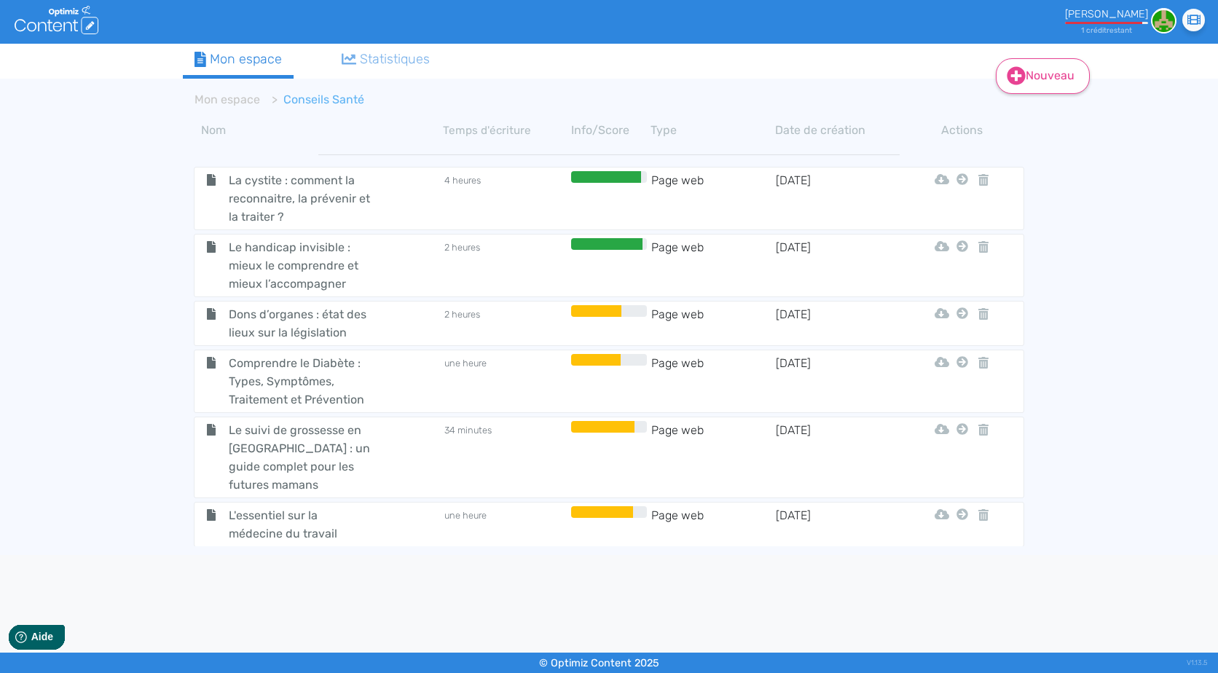
click at [1038, 76] on link "Nouveau" at bounding box center [1043, 76] width 94 height 36
click at [1047, 109] on button "Contenu" at bounding box center [1053, 112] width 117 height 23
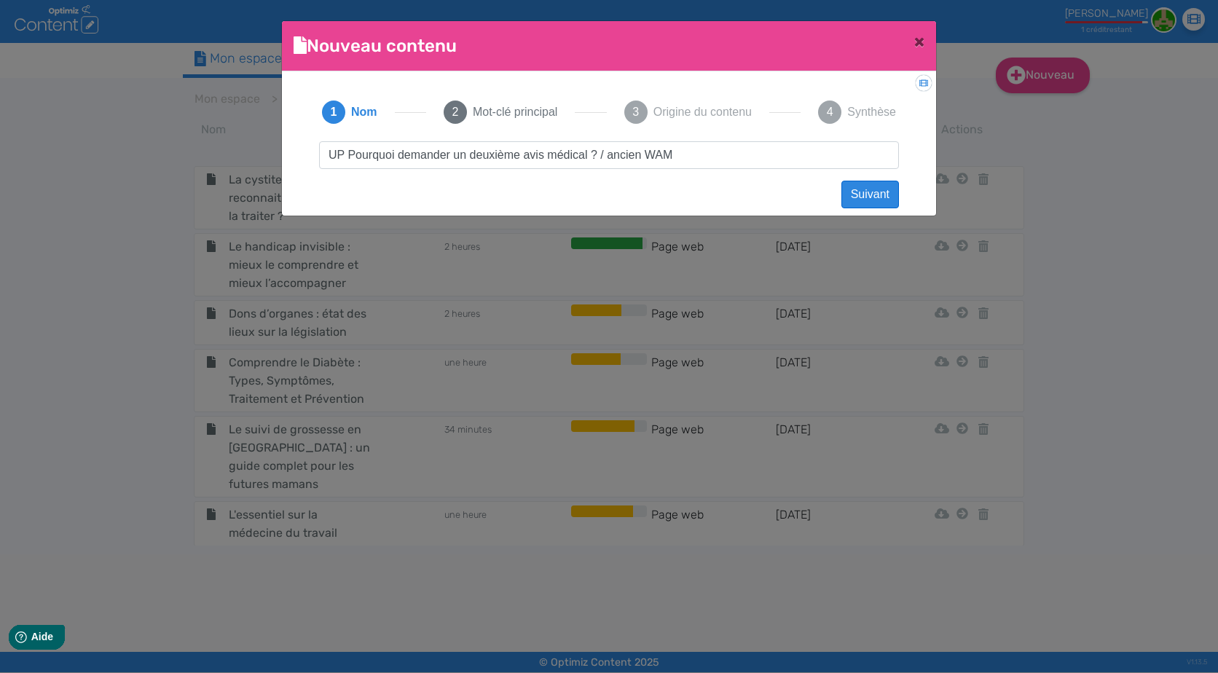
type input "UP Pourquoi demander un deuxième avis médical ? / ancien WAM"
click at [855, 192] on button "Suivant" at bounding box center [871, 195] width 58 height 28
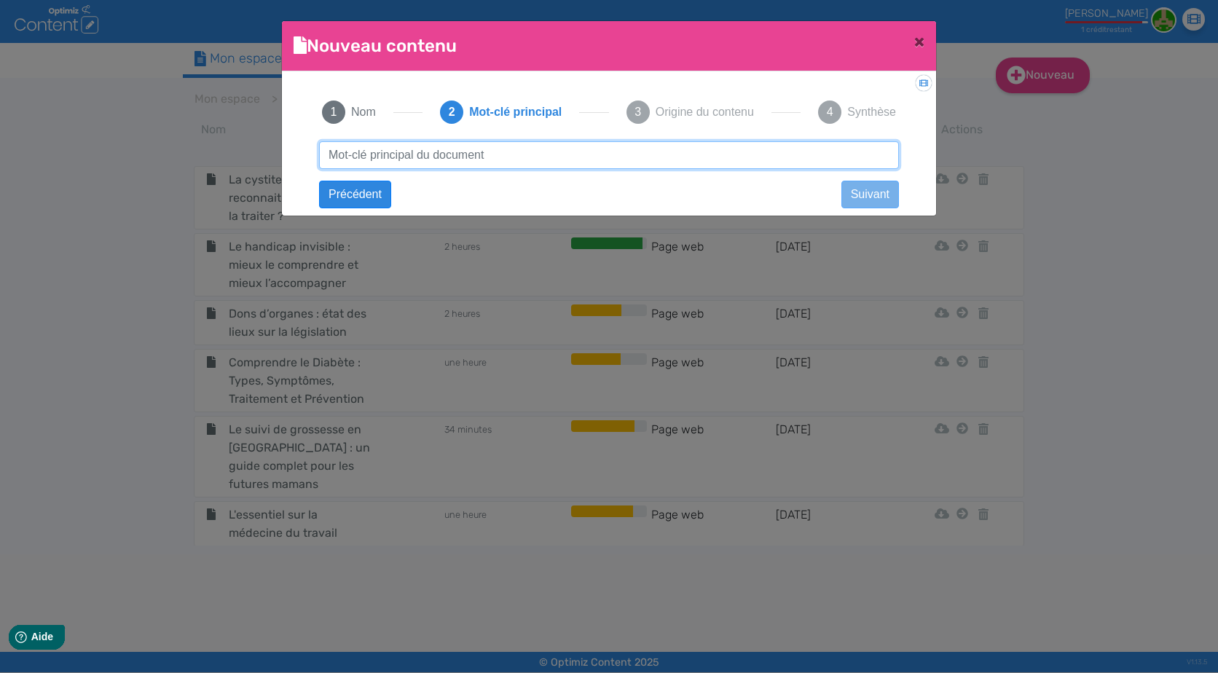
click at [486, 154] on input "text" at bounding box center [609, 155] width 580 height 28
paste input "deuxième avis médical"
type input "deuxième avis médical"
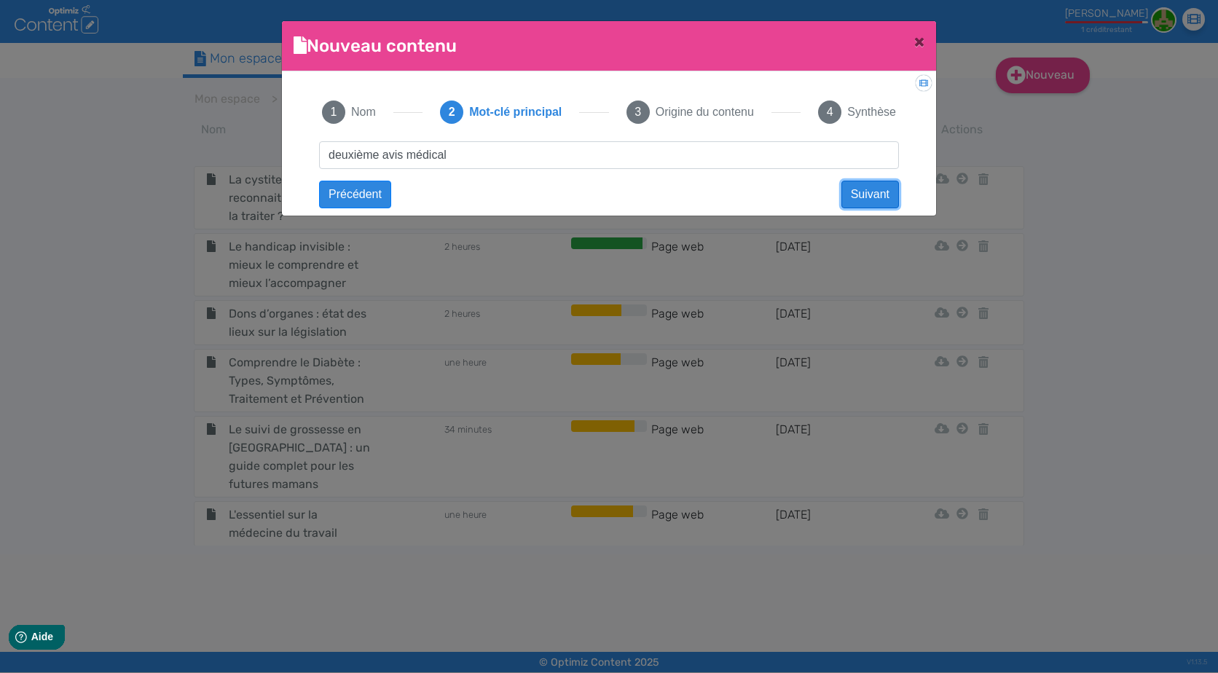
click at [873, 192] on button "Suivant" at bounding box center [871, 195] width 58 height 28
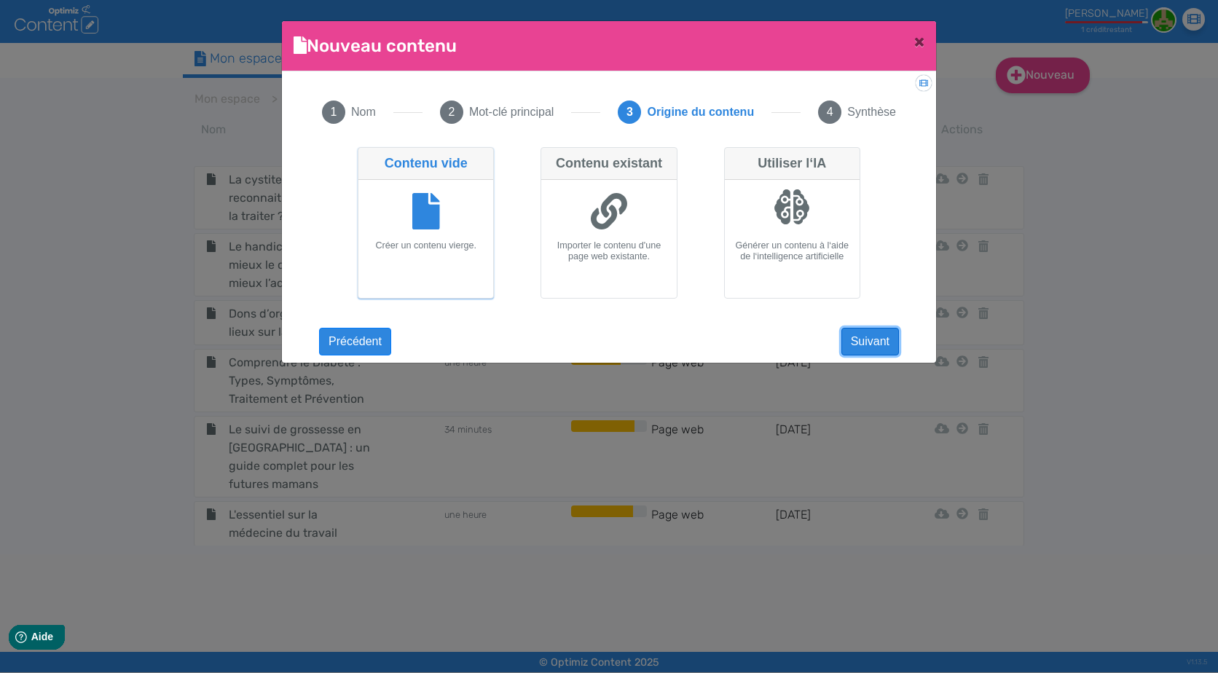
click at [875, 333] on button "Suivant" at bounding box center [871, 342] width 58 height 28
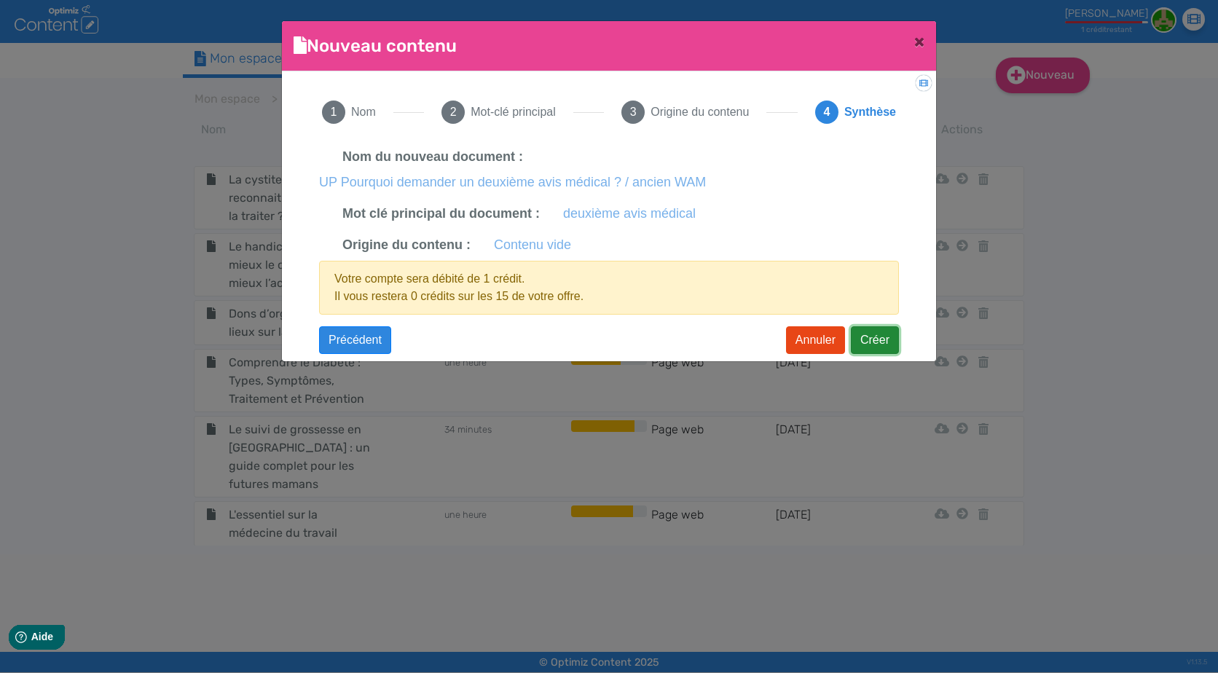
click at [875, 333] on button "Créer" at bounding box center [875, 340] width 48 height 28
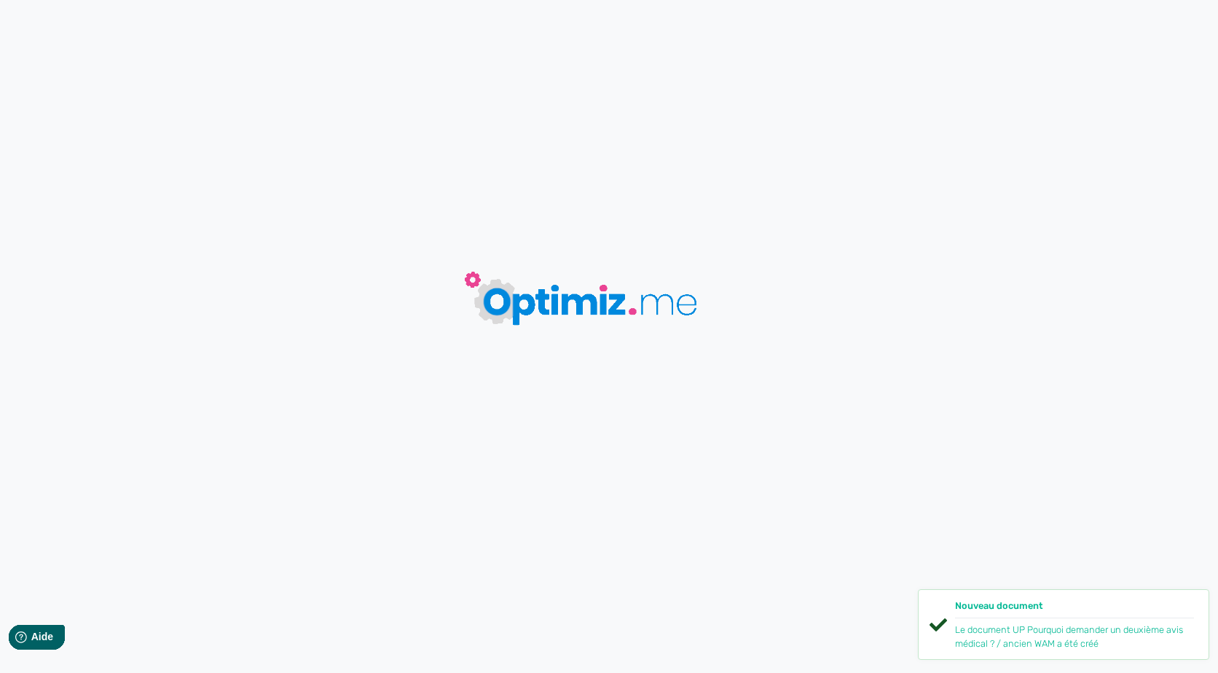
type input "UP Pourquoi demander un deuxième avis médical ? / ancien WAM"
